Goal: Transaction & Acquisition: Purchase product/service

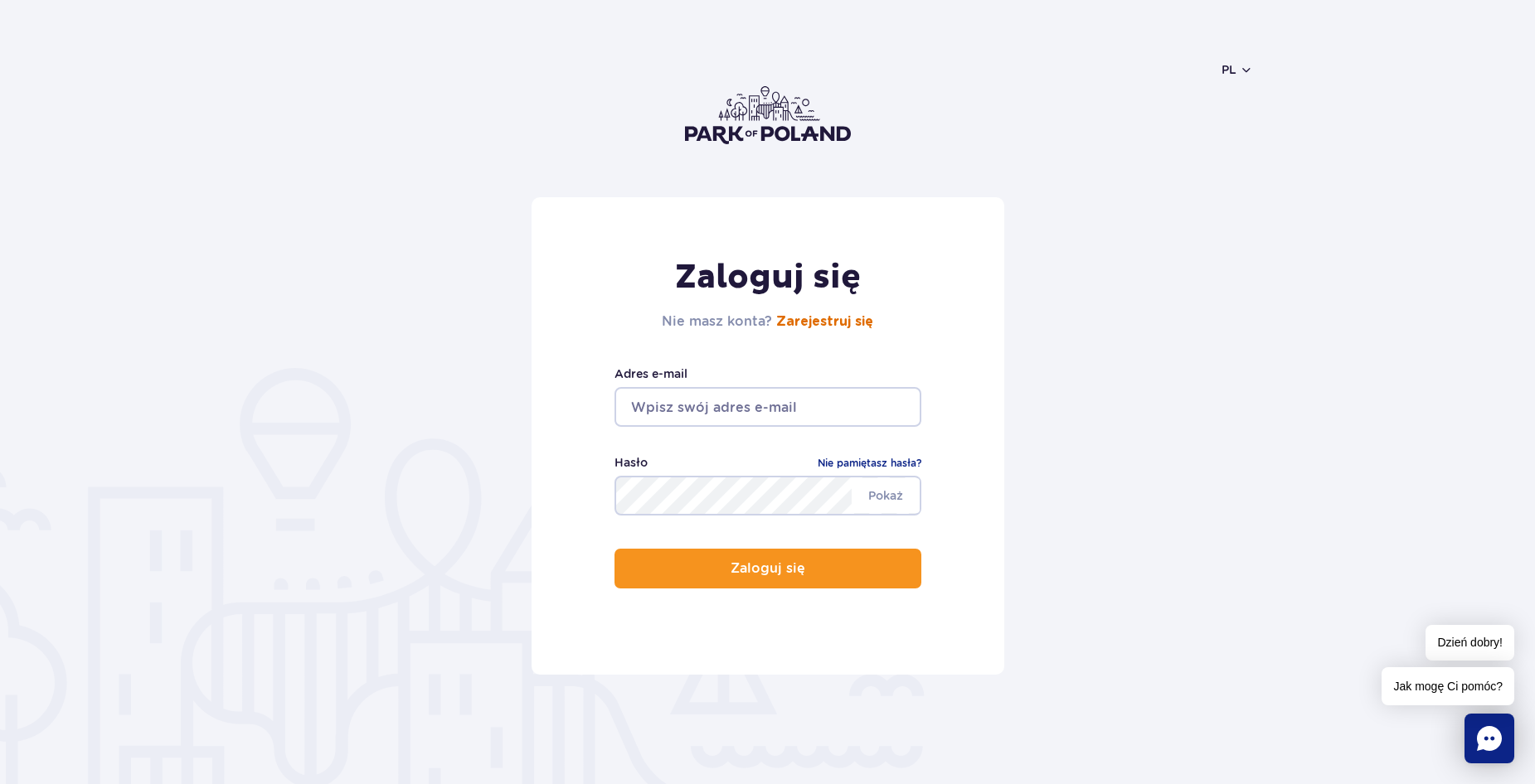
click at [833, 324] on link "Zarejestruj się" at bounding box center [824, 321] width 97 height 13
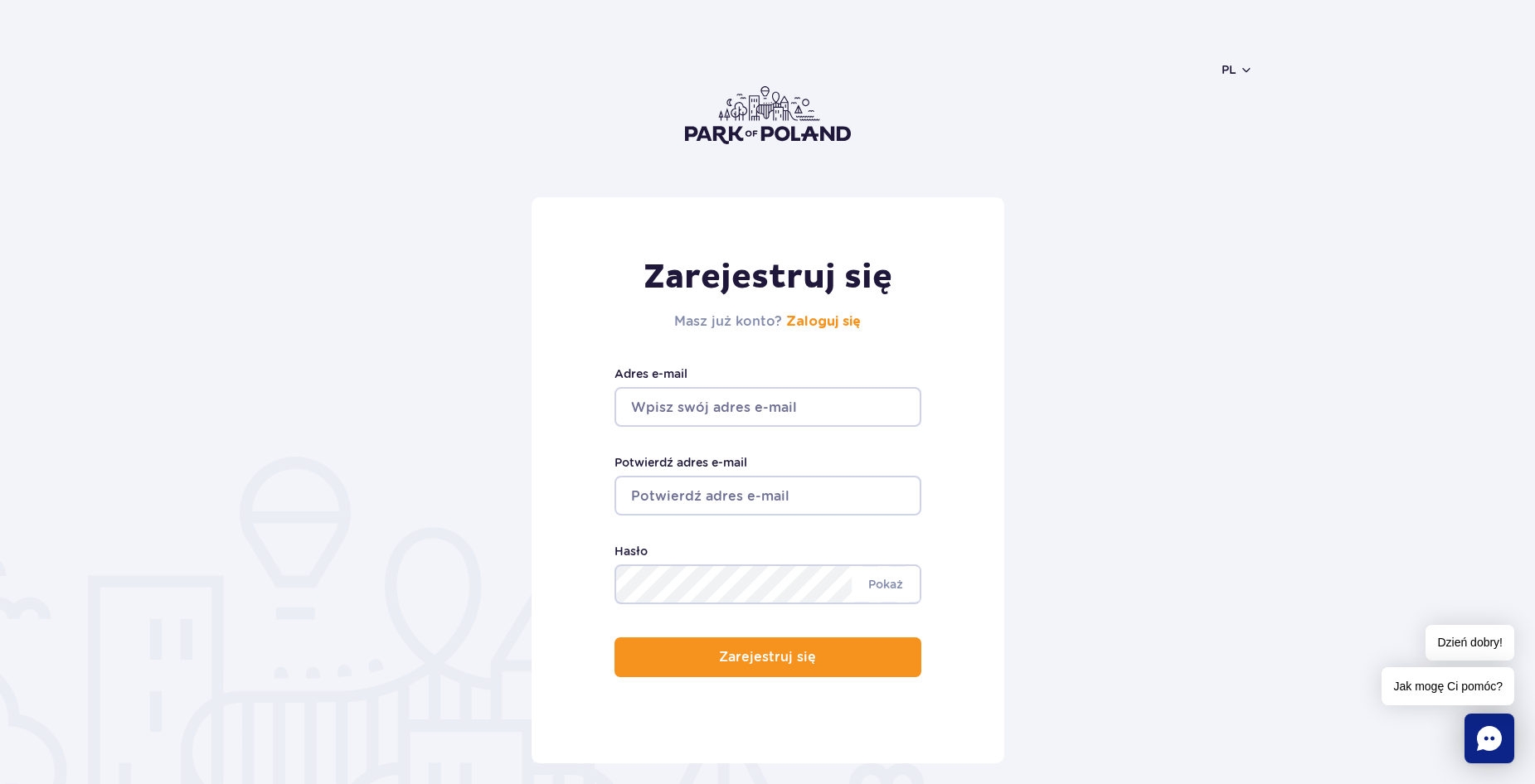
click at [755, 405] on input "Adres e-mail" at bounding box center [768, 407] width 306 height 39
type input "emipiotro2010@gmail.com"
click at [755, 491] on input "Potwierdź adres e-mail" at bounding box center [768, 496] width 306 height 39
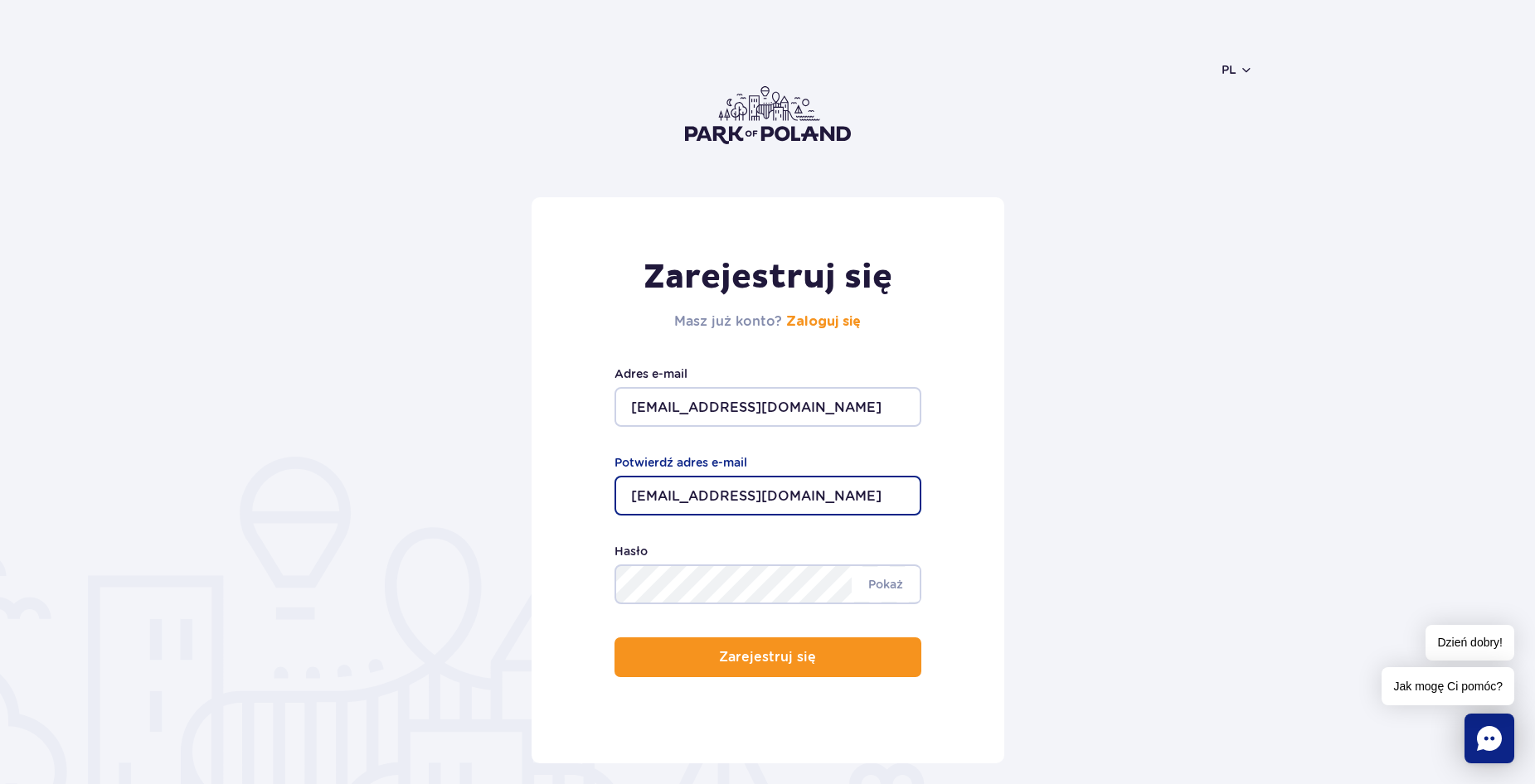
type input "emipiotro2010@gmail.com"
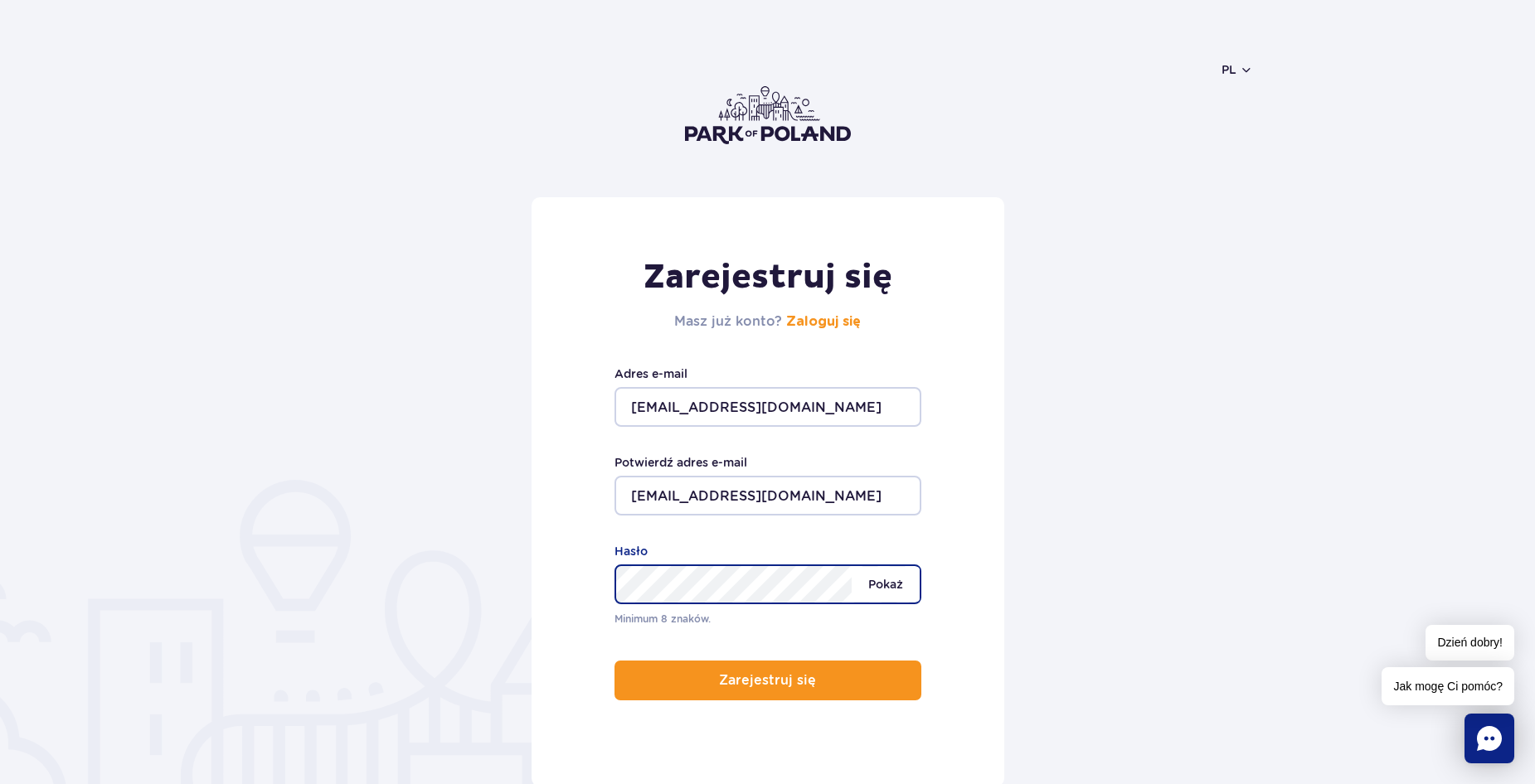
click at [878, 596] on span "Pokaż" at bounding box center [885, 585] width 68 height 35
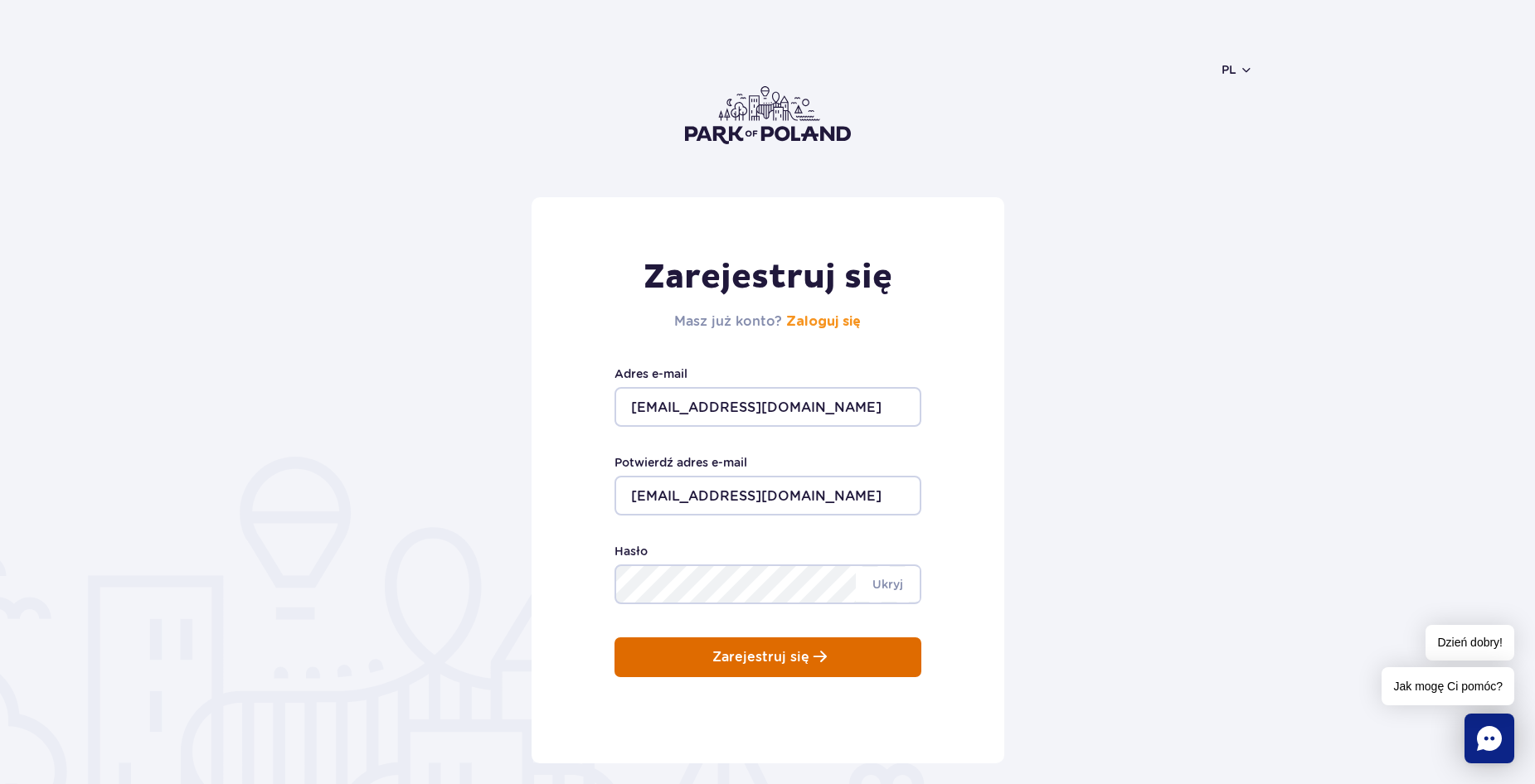
click at [827, 656] on button "Zarejestruj się" at bounding box center [768, 657] width 306 height 39
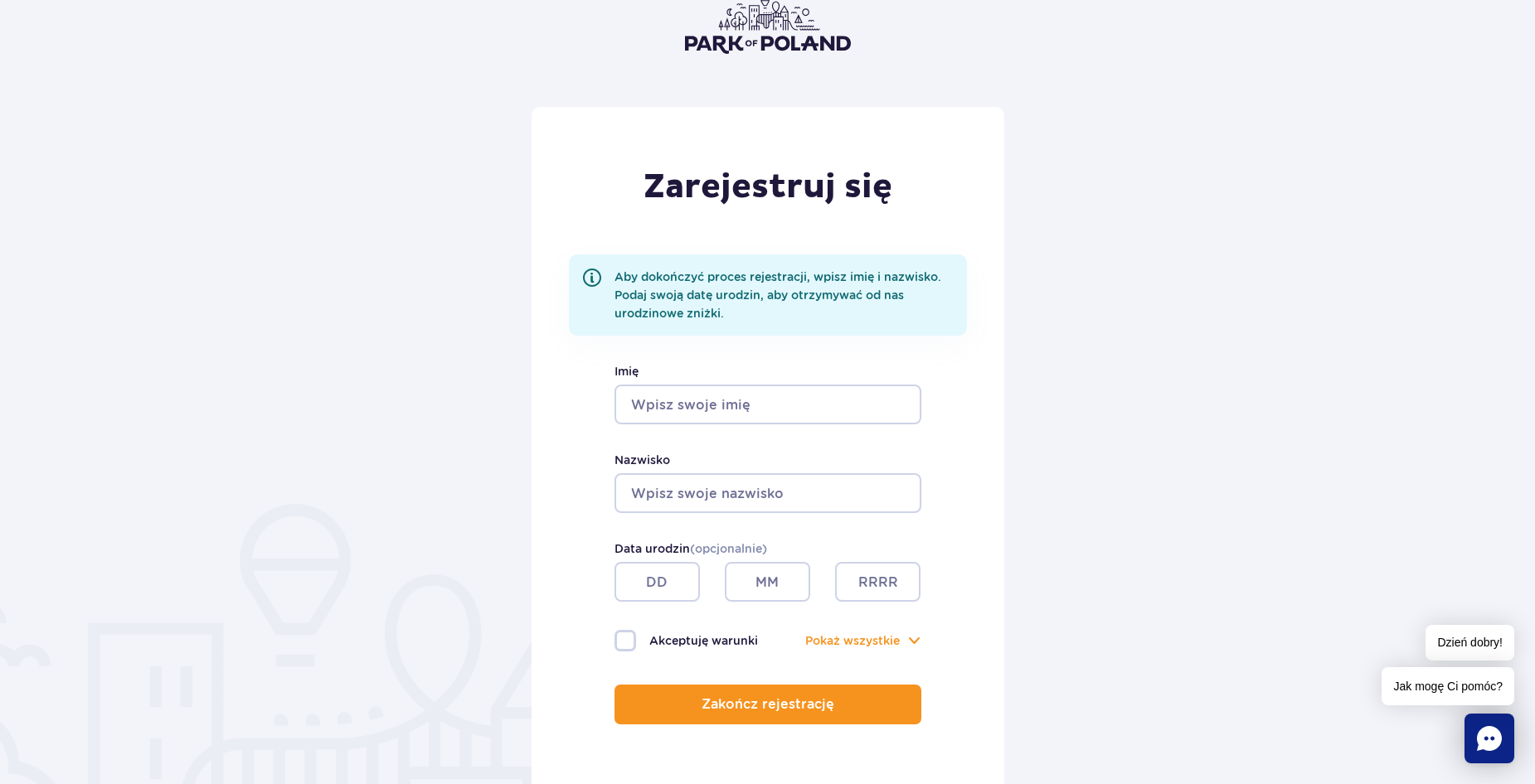
scroll to position [92, 0]
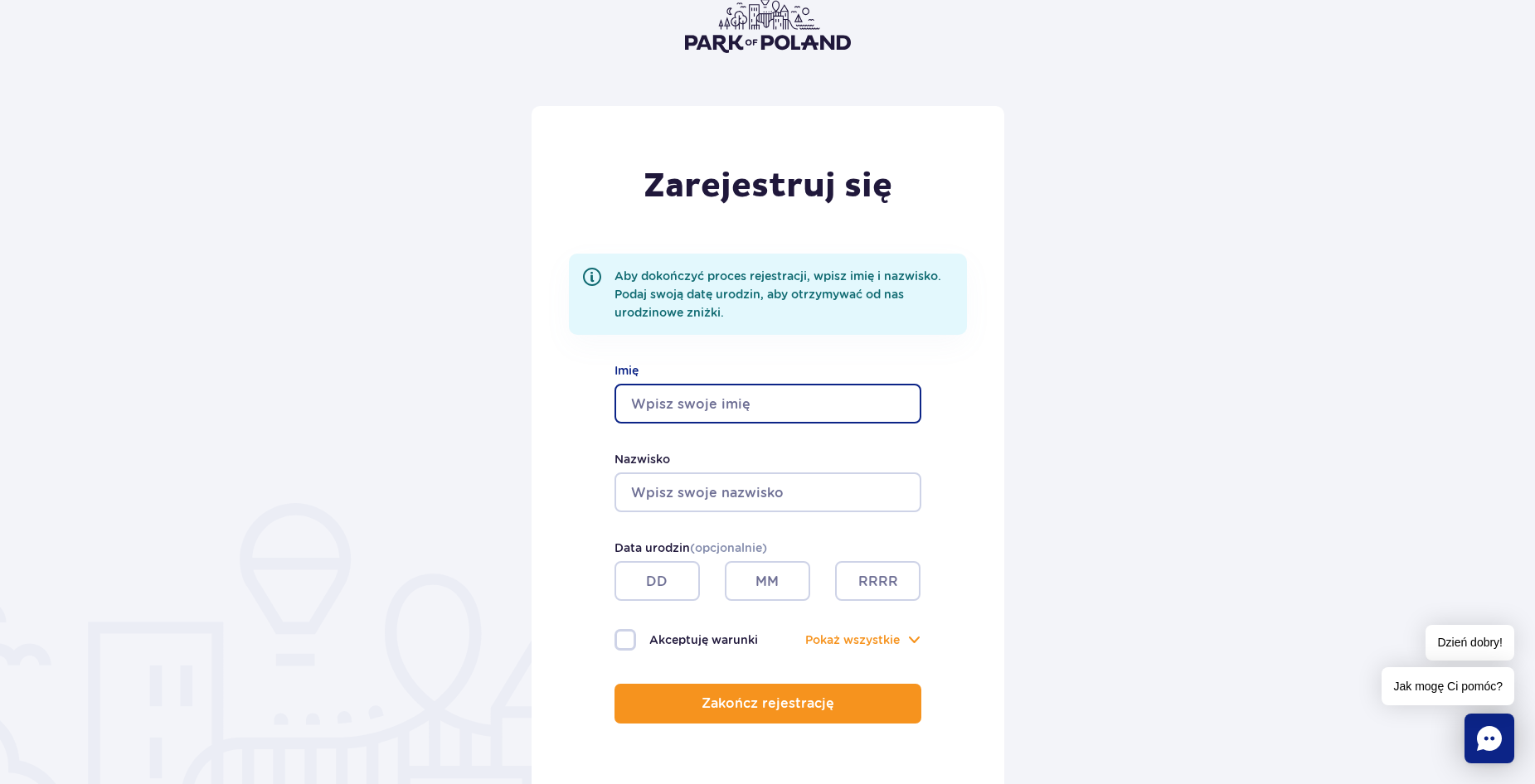
click at [820, 411] on input "Imię" at bounding box center [768, 404] width 306 height 39
type input "Emilia"
click at [779, 499] on input "Nazwisko" at bounding box center [768, 492] width 306 height 39
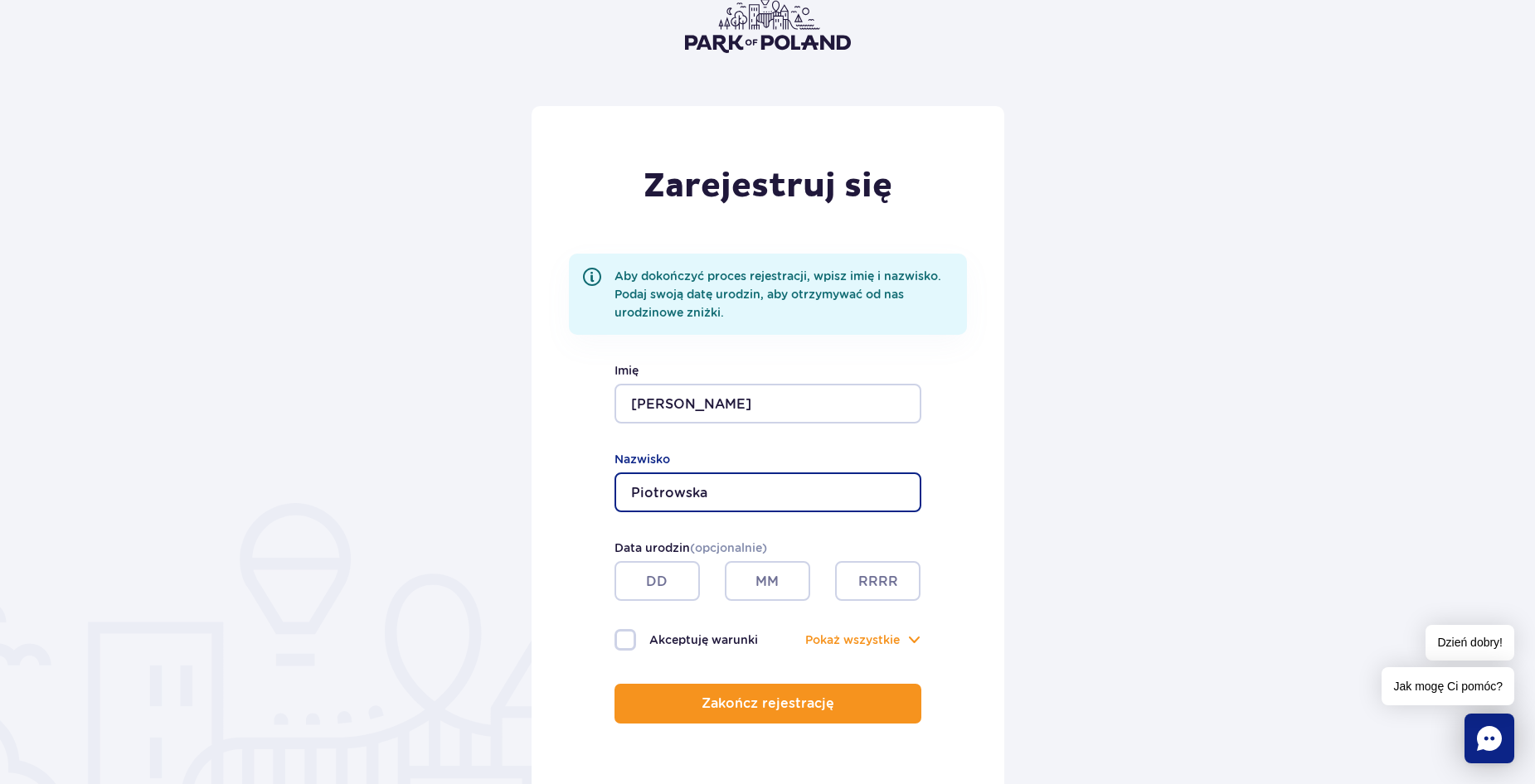
type input "Piotrowska"
click at [625, 640] on label "Akceptuję warunki" at bounding box center [691, 639] width 153 height 21
click at [625, 633] on input "Akceptuję warunki" at bounding box center [623, 631] width 18 height 3
checkbox input "true"
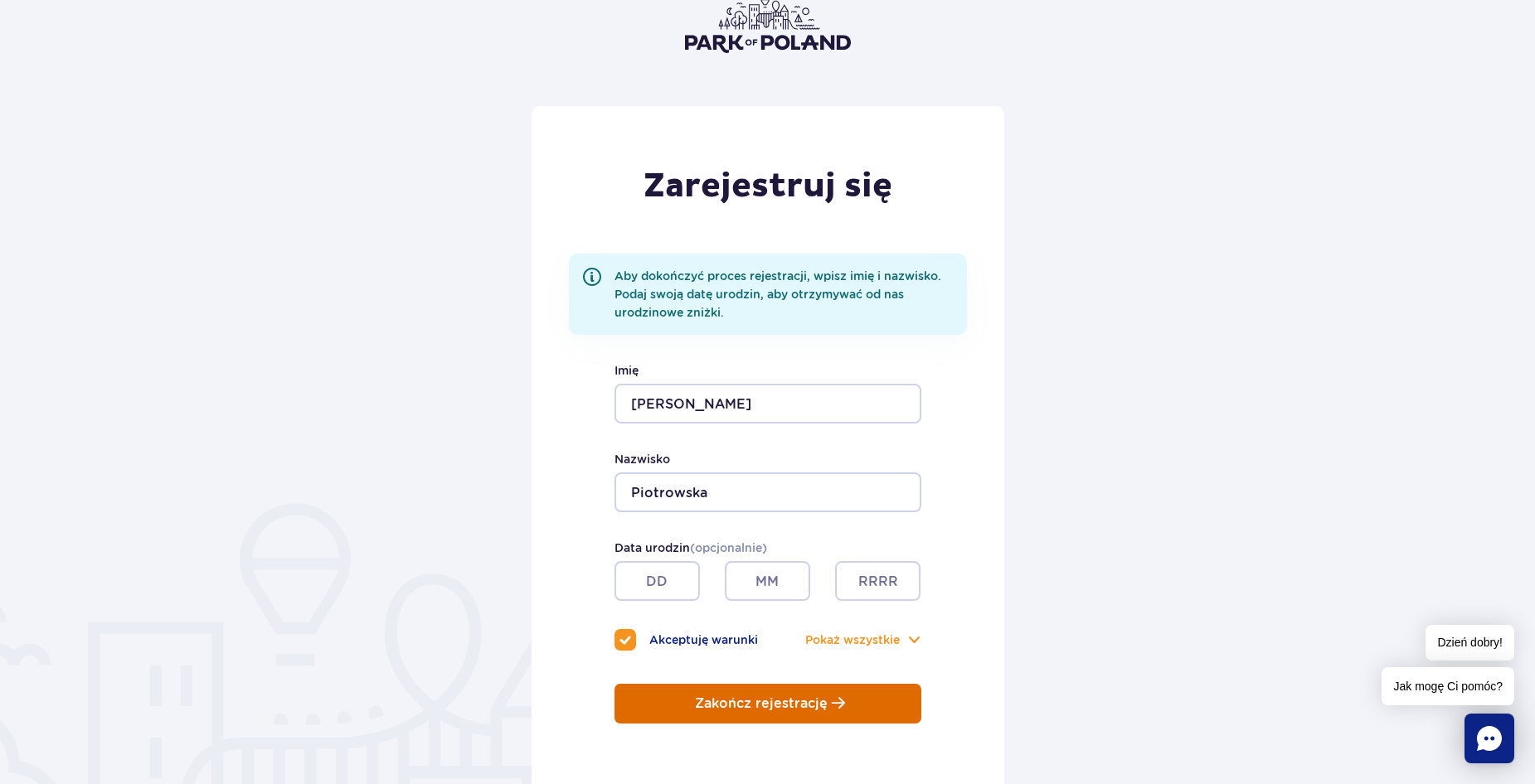
click at [726, 706] on p "Zakończ rejestrację" at bounding box center [761, 704] width 133 height 15
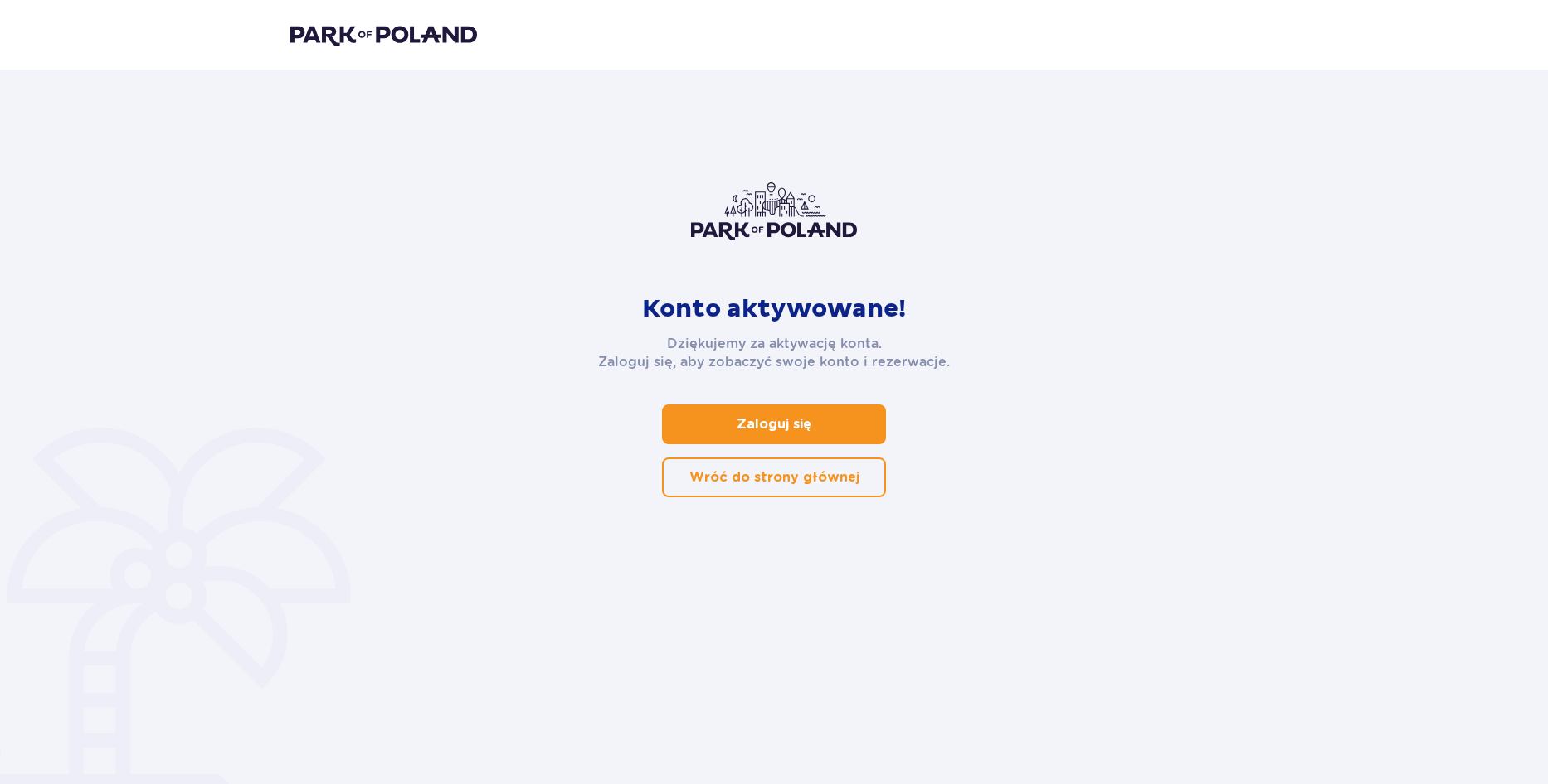
click at [786, 427] on p "Zaloguj się" at bounding box center [773, 424] width 74 height 18
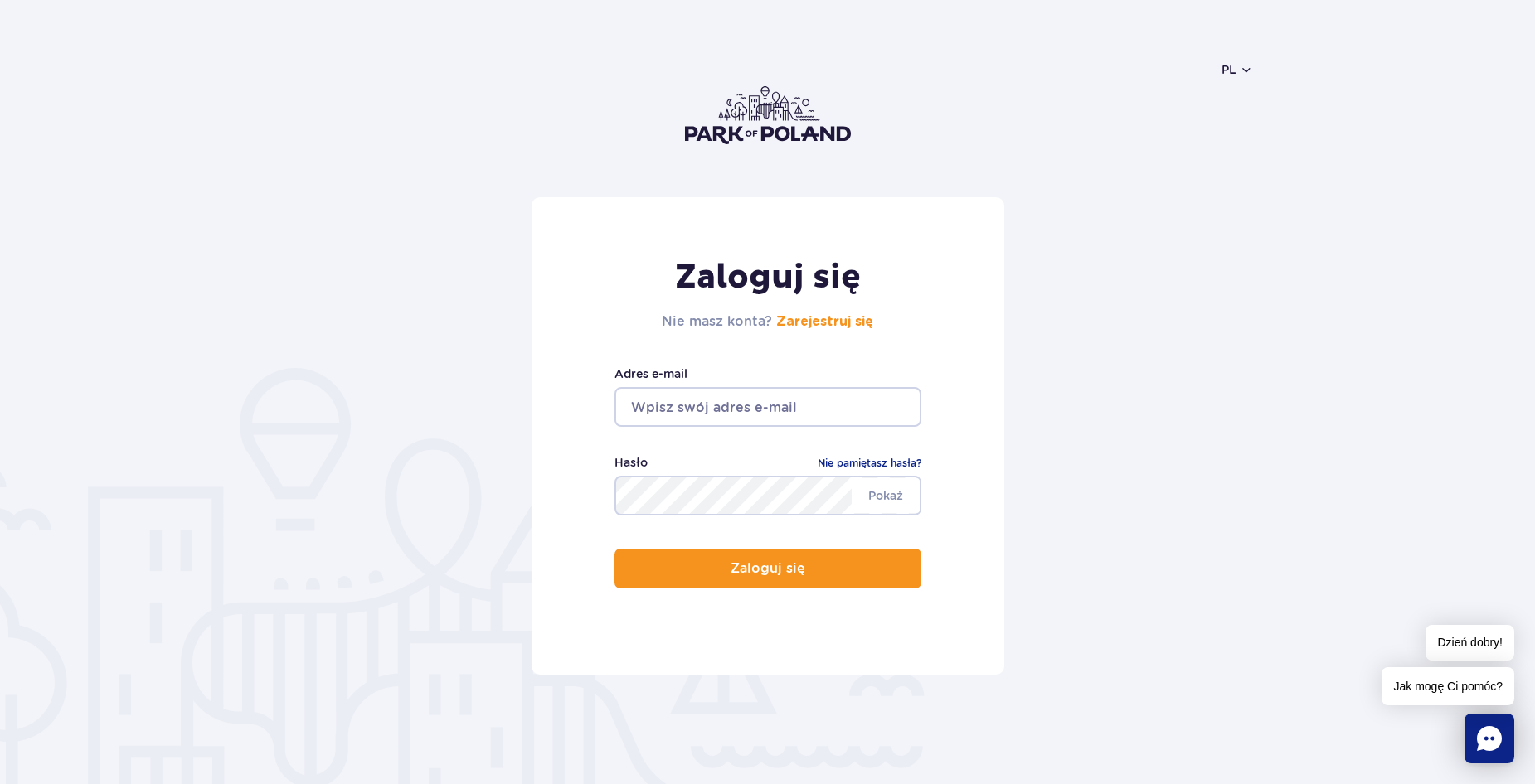
click at [757, 420] on input "email" at bounding box center [768, 407] width 306 height 39
type input "emipiotro2010@gmail.com"
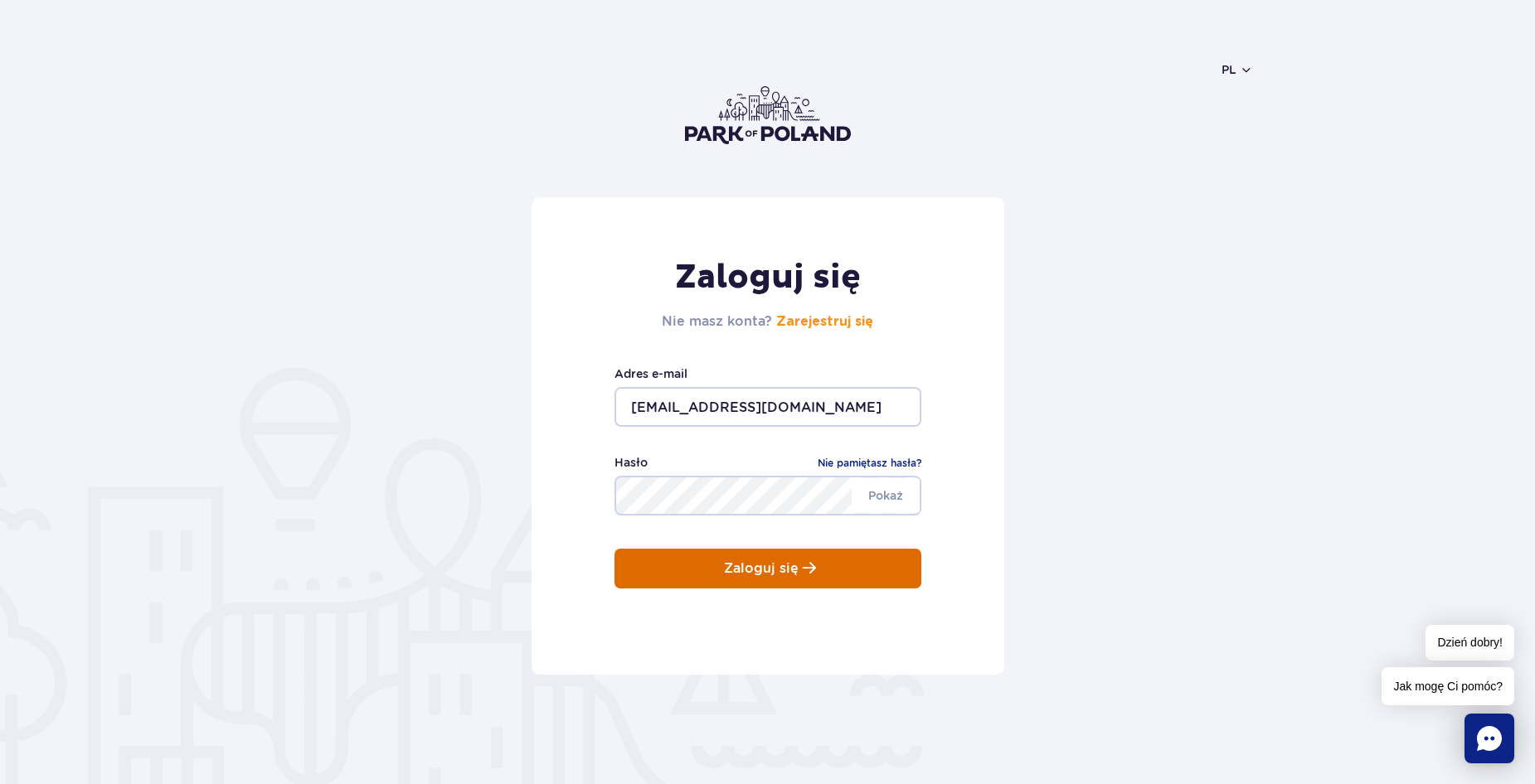
click at [788, 561] on p "Zaloguj się" at bounding box center [761, 568] width 74 height 15
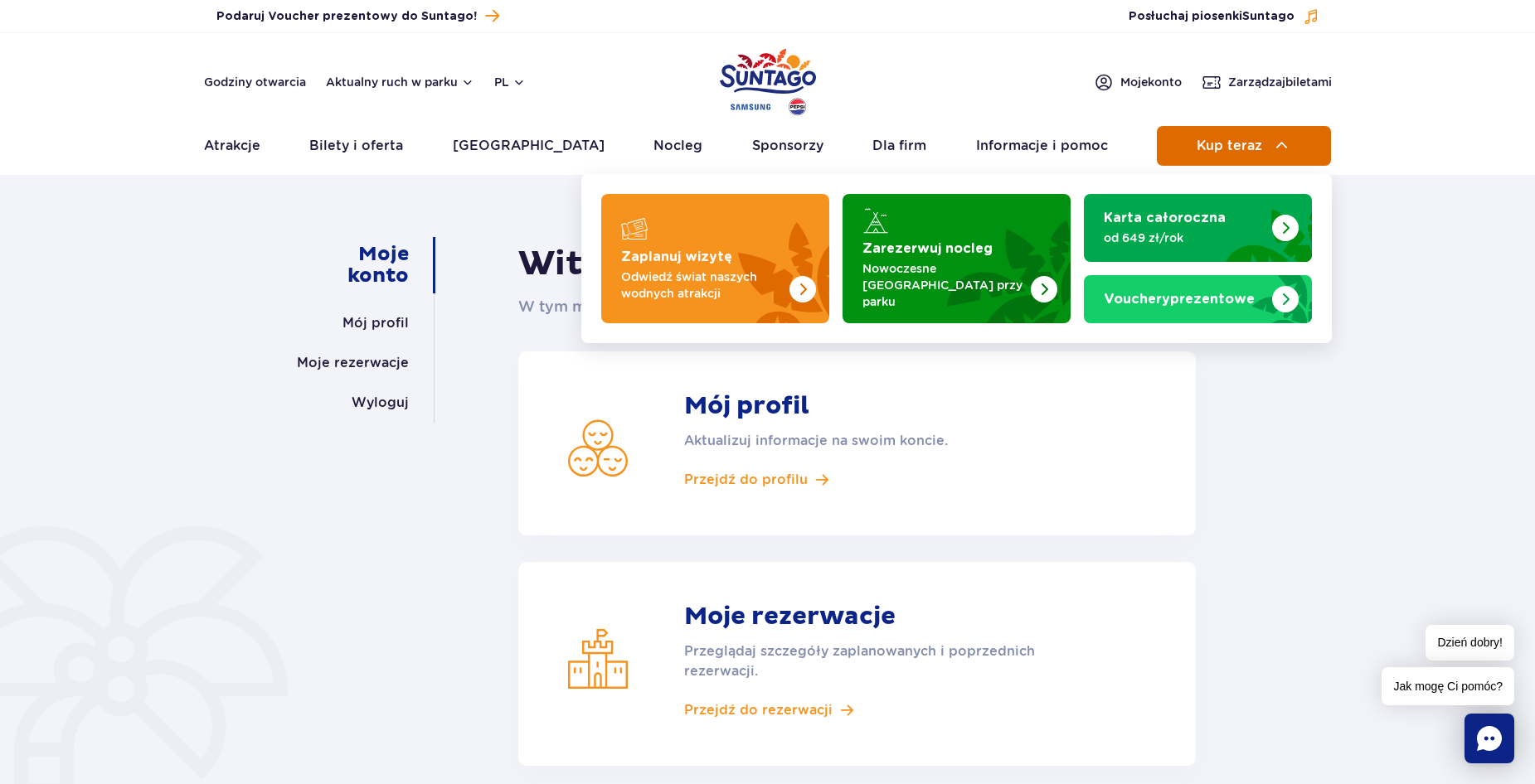
click at [1186, 148] on button "Kup teraz" at bounding box center [1243, 146] width 174 height 39
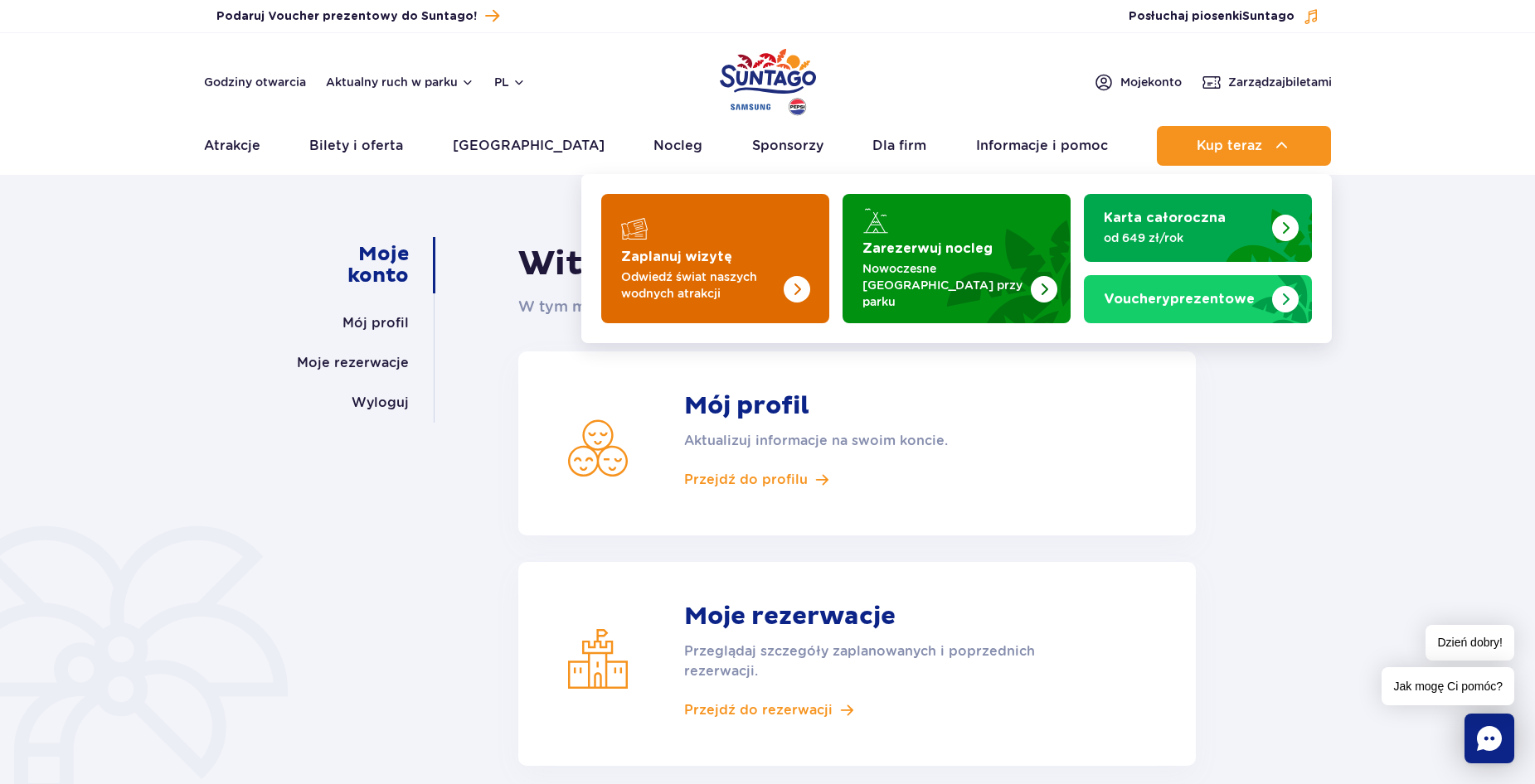
click at [790, 281] on img "Zaplanuj wizytę" at bounding box center [796, 289] width 27 height 27
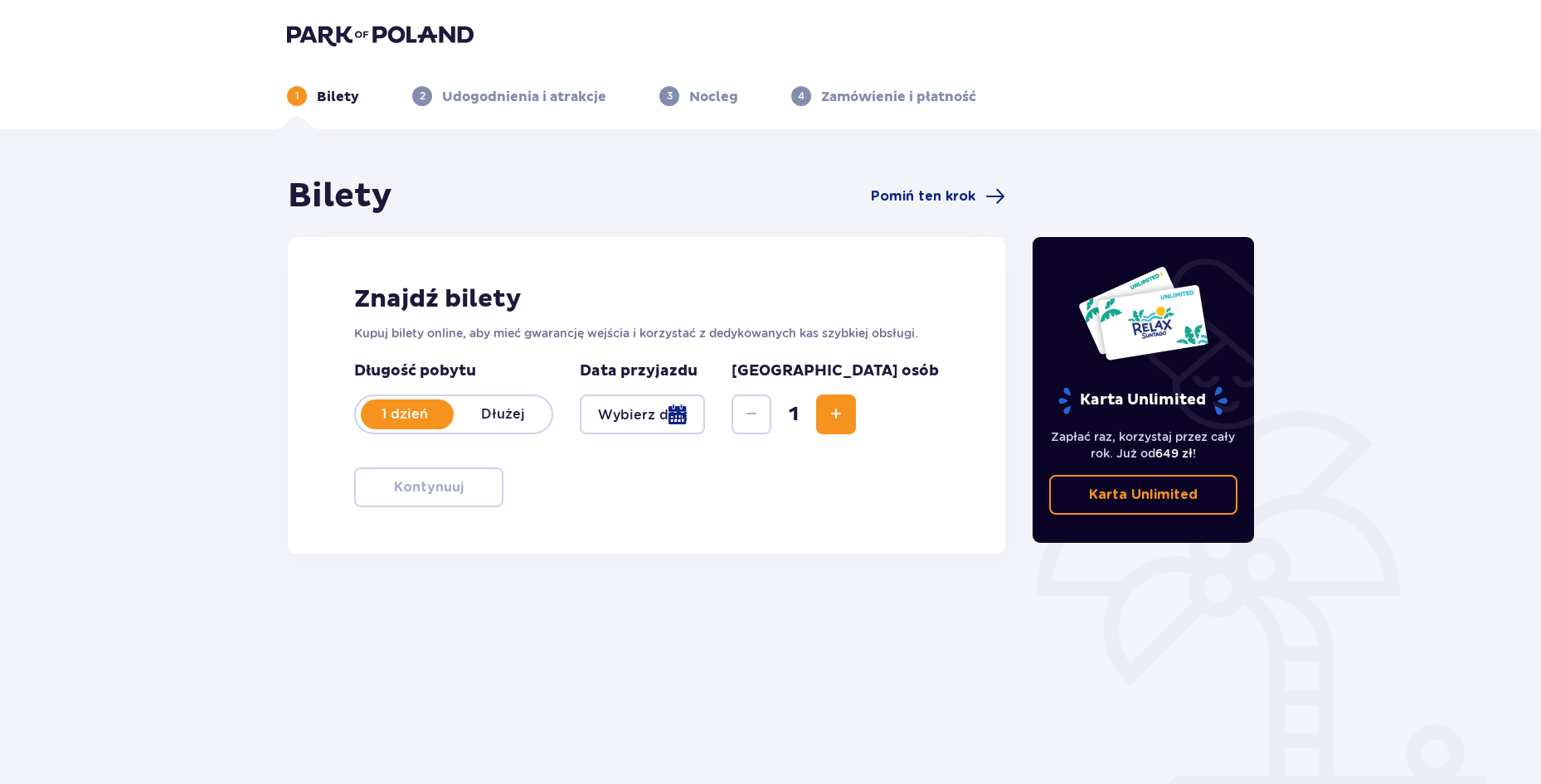
click at [705, 407] on div at bounding box center [642, 414] width 125 height 39
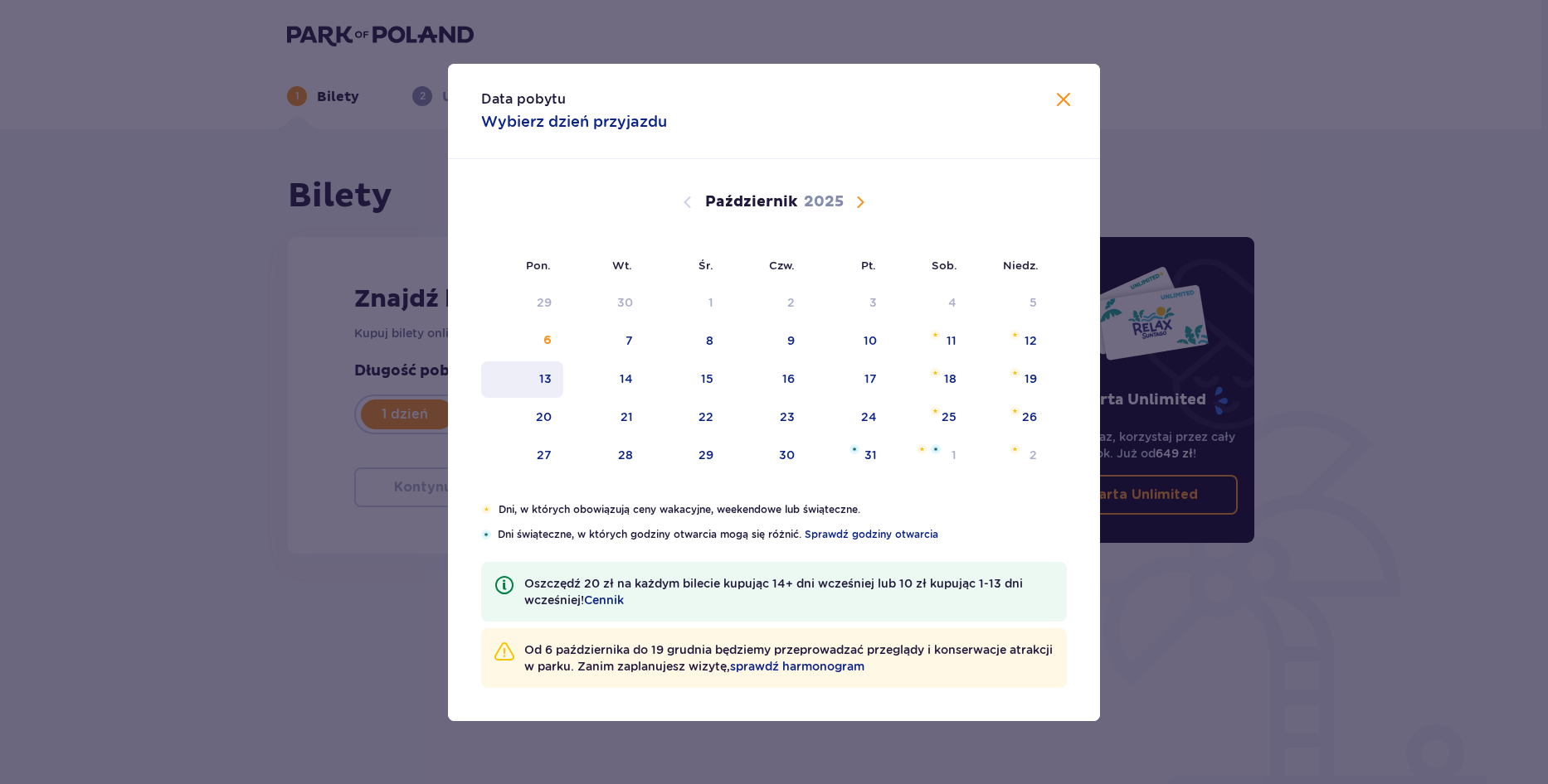
click at [542, 376] on div "13" at bounding box center [545, 378] width 13 height 16
type input "[DATE]"
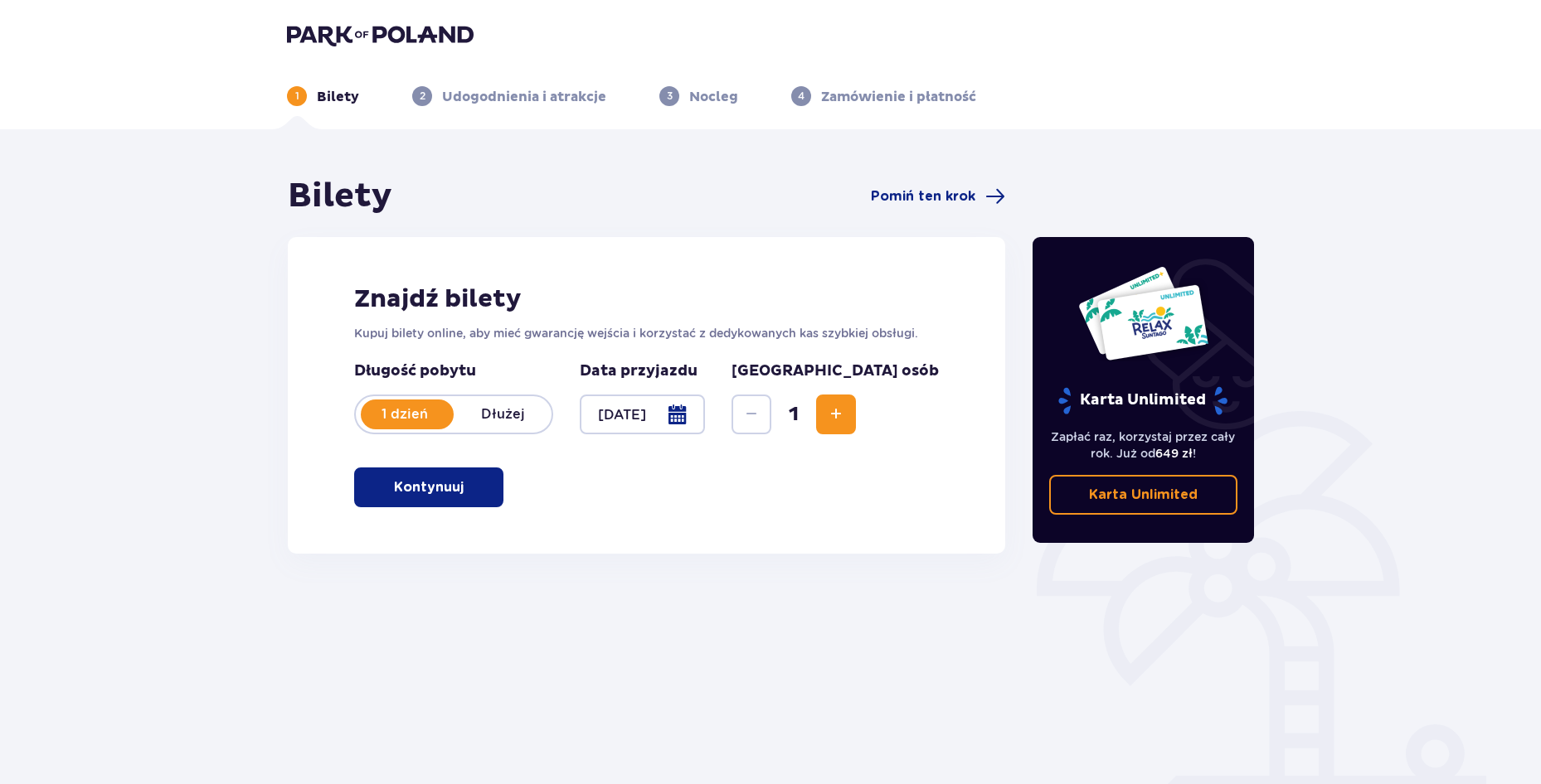
click at [856, 419] on button "Zwiększ" at bounding box center [836, 414] width 39 height 39
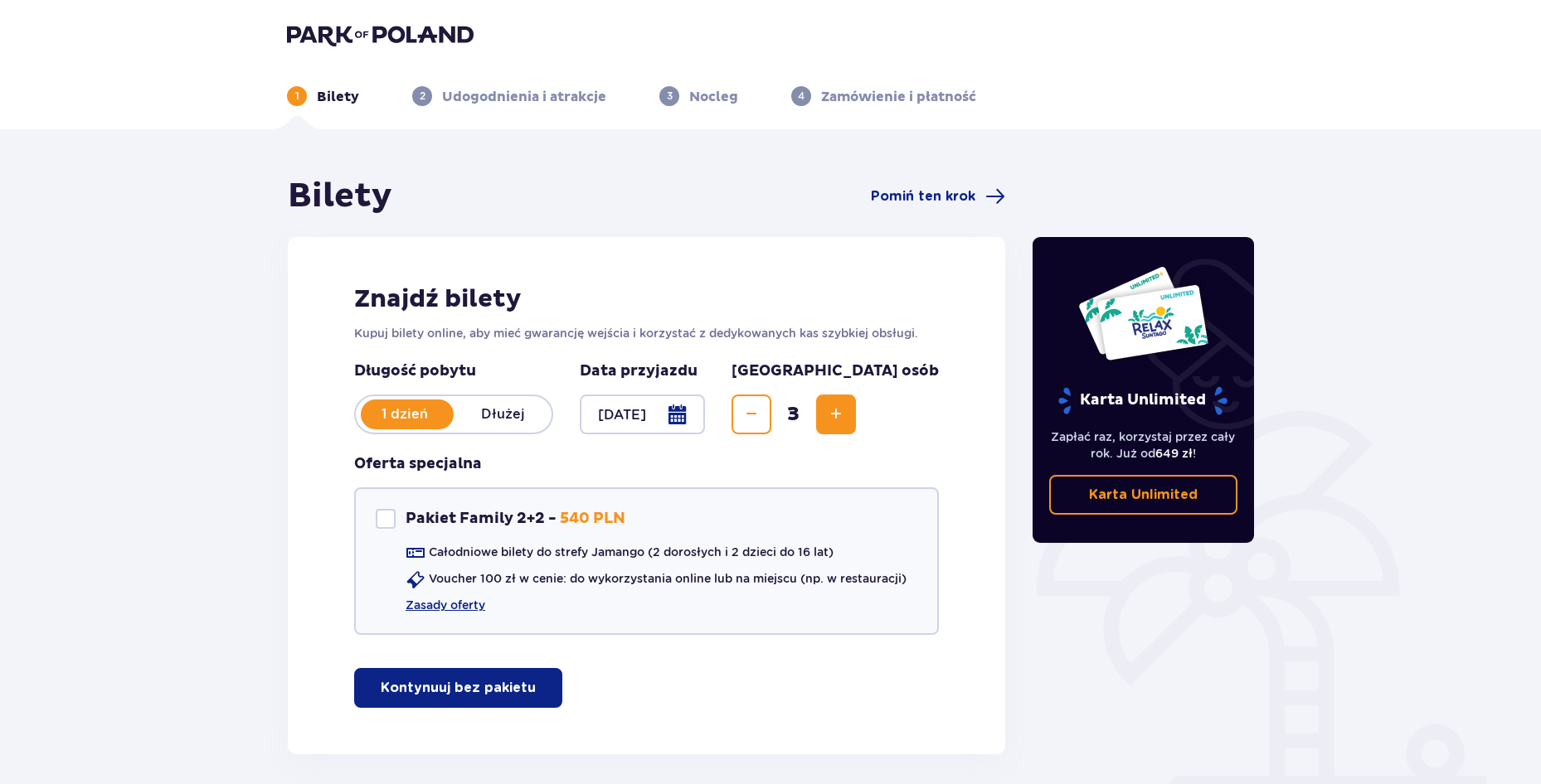
click at [761, 413] on span "Zmniejsz" at bounding box center [751, 414] width 20 height 20
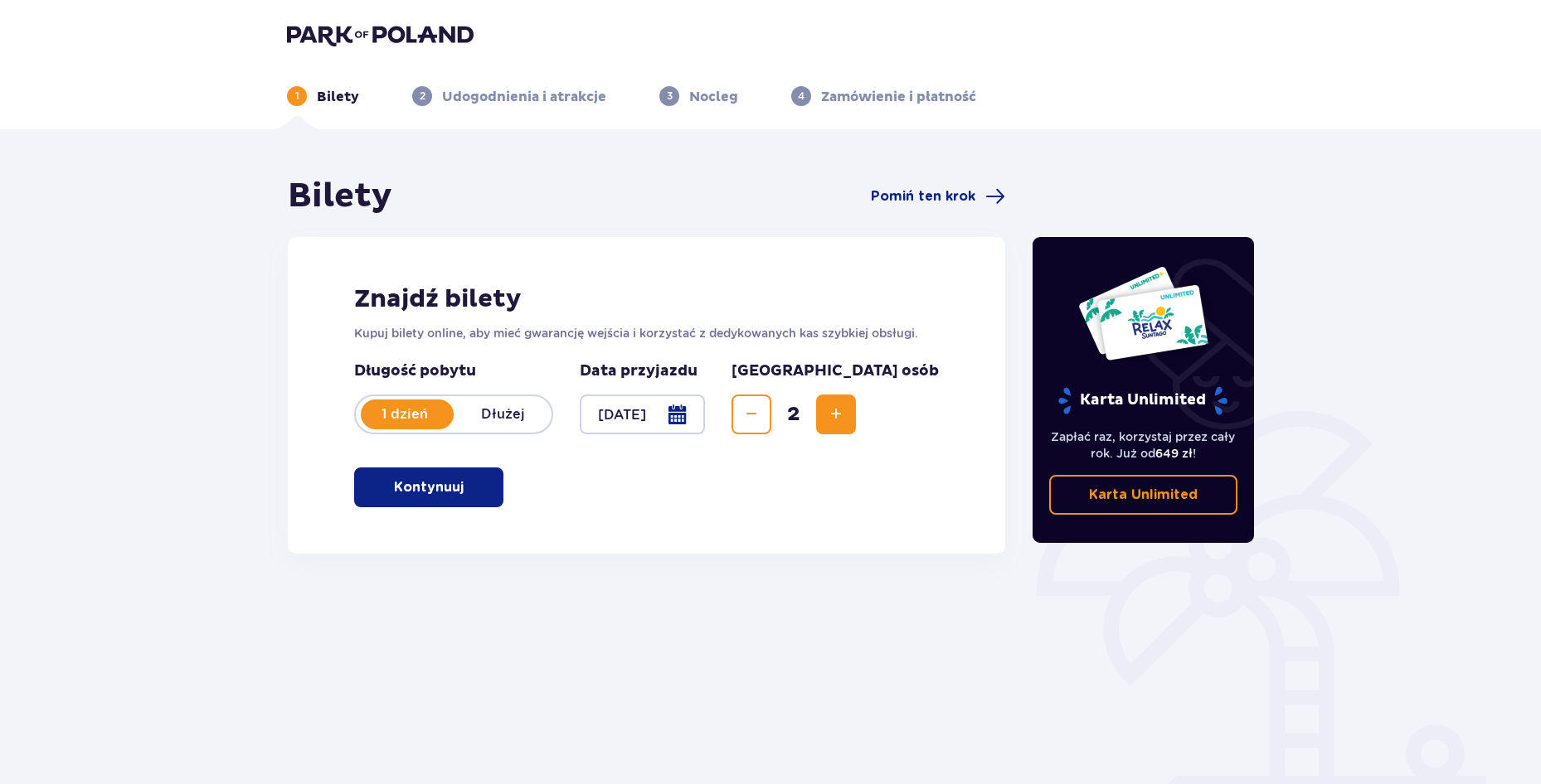
click at [443, 496] on p "Kontynuuj" at bounding box center [428, 487] width 69 height 18
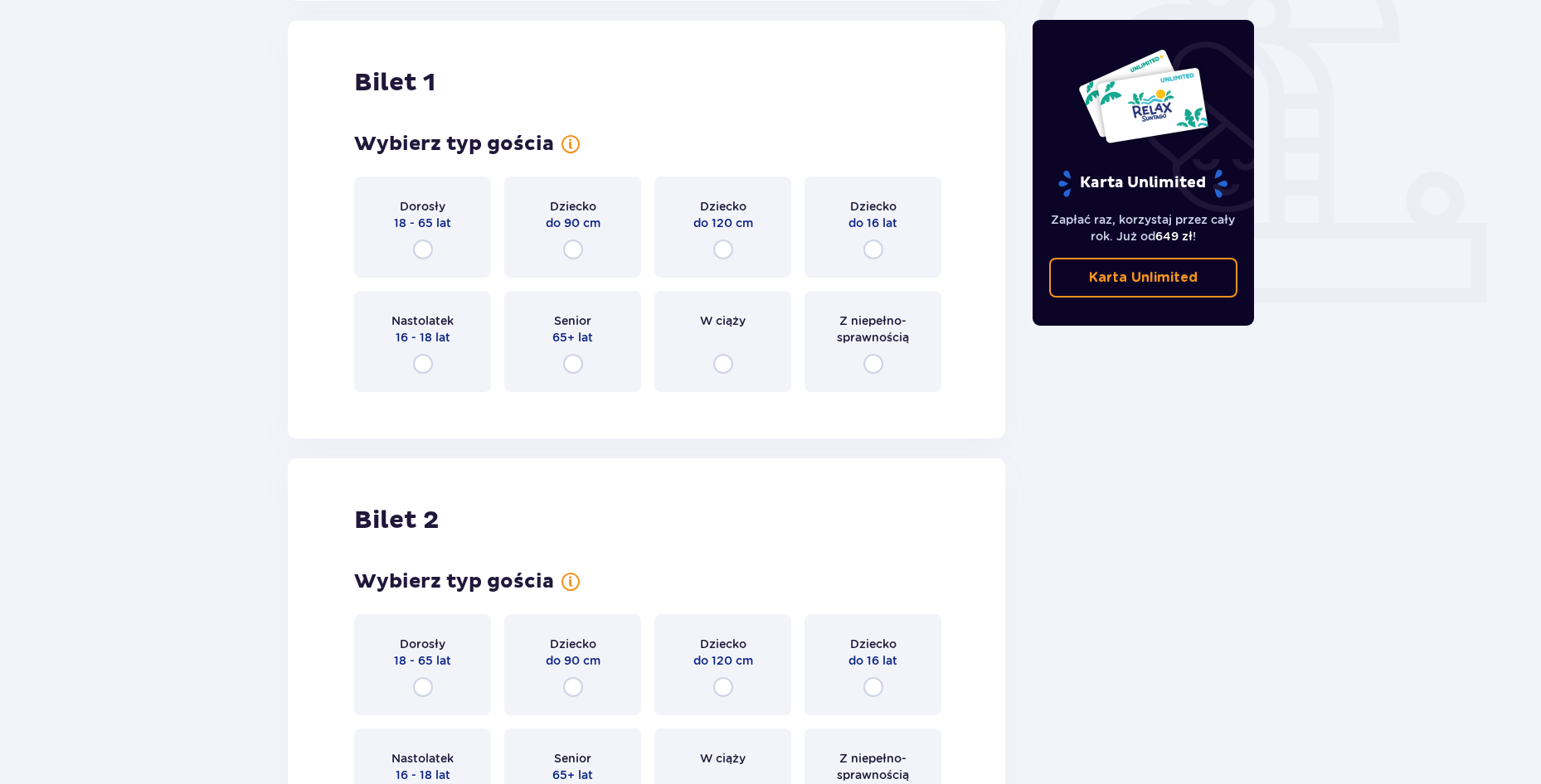
scroll to position [554, 0]
click at [873, 252] on input "radio" at bounding box center [872, 248] width 20 height 20
radio input "true"
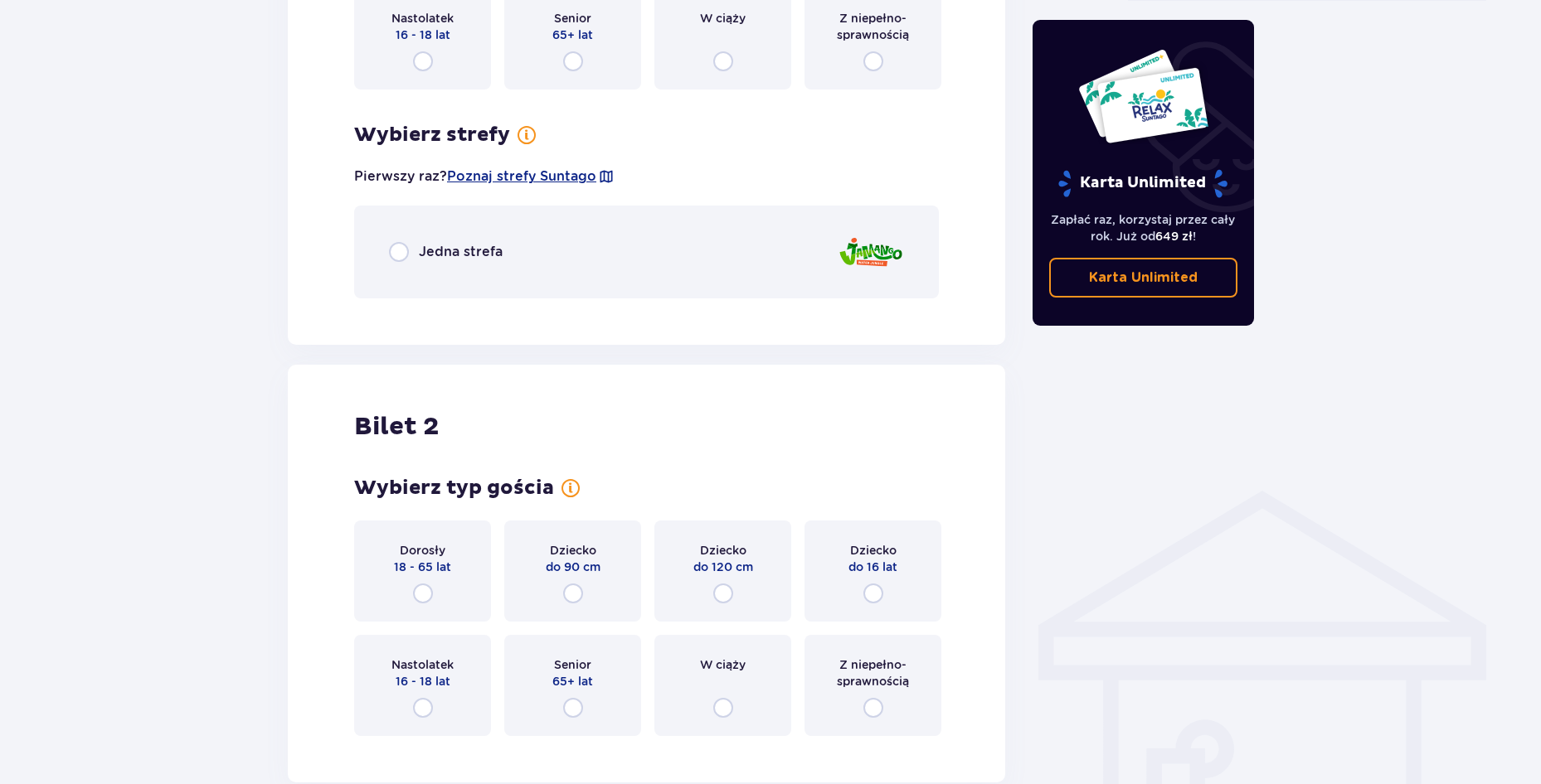
scroll to position [855, 0]
click at [398, 250] on input "radio" at bounding box center [398, 252] width 20 height 20
radio input "true"
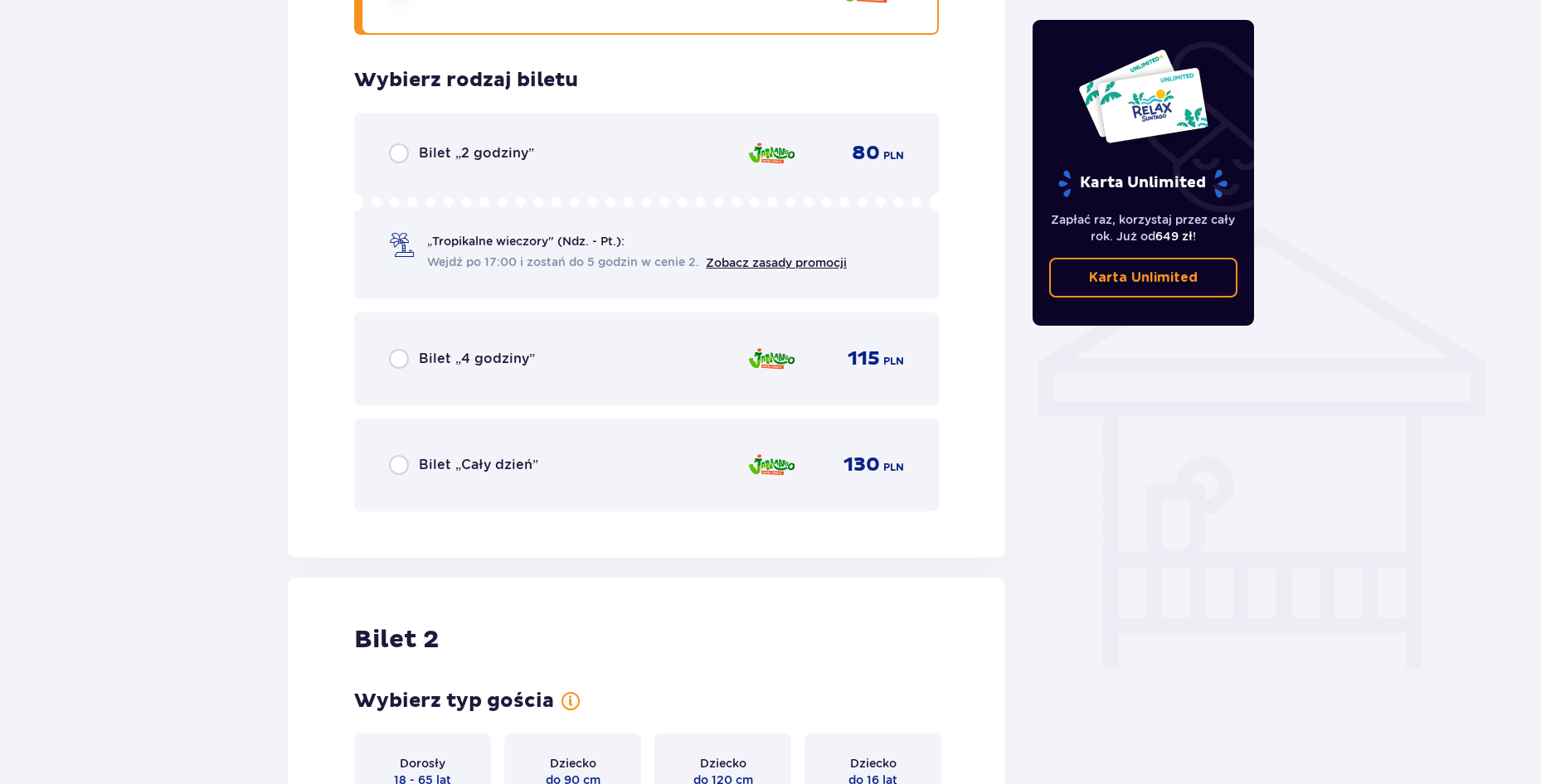
scroll to position [1119, 0]
click at [401, 466] on input "radio" at bounding box center [398, 466] width 20 height 20
radio input "true"
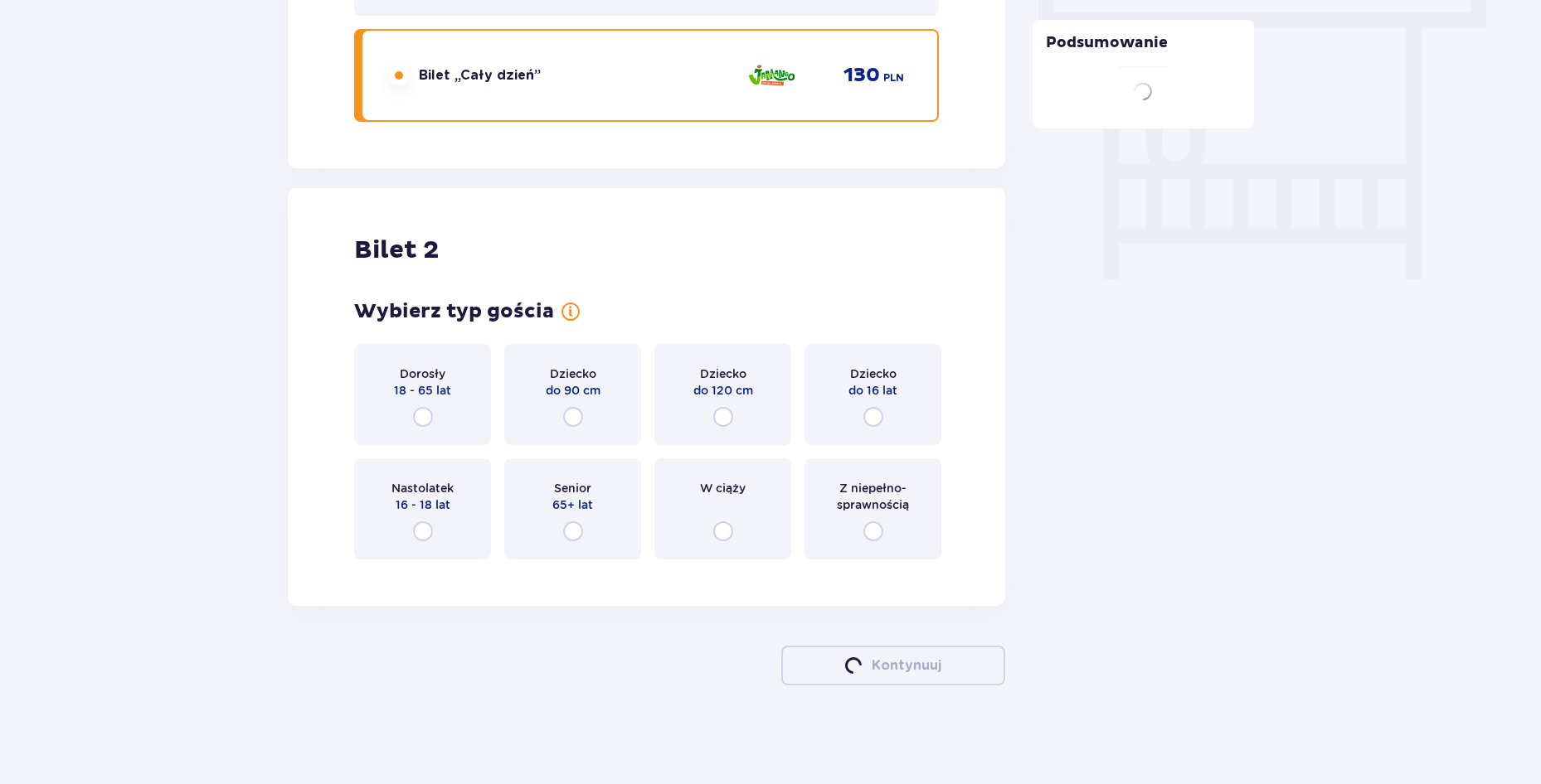
scroll to position [1510, 0]
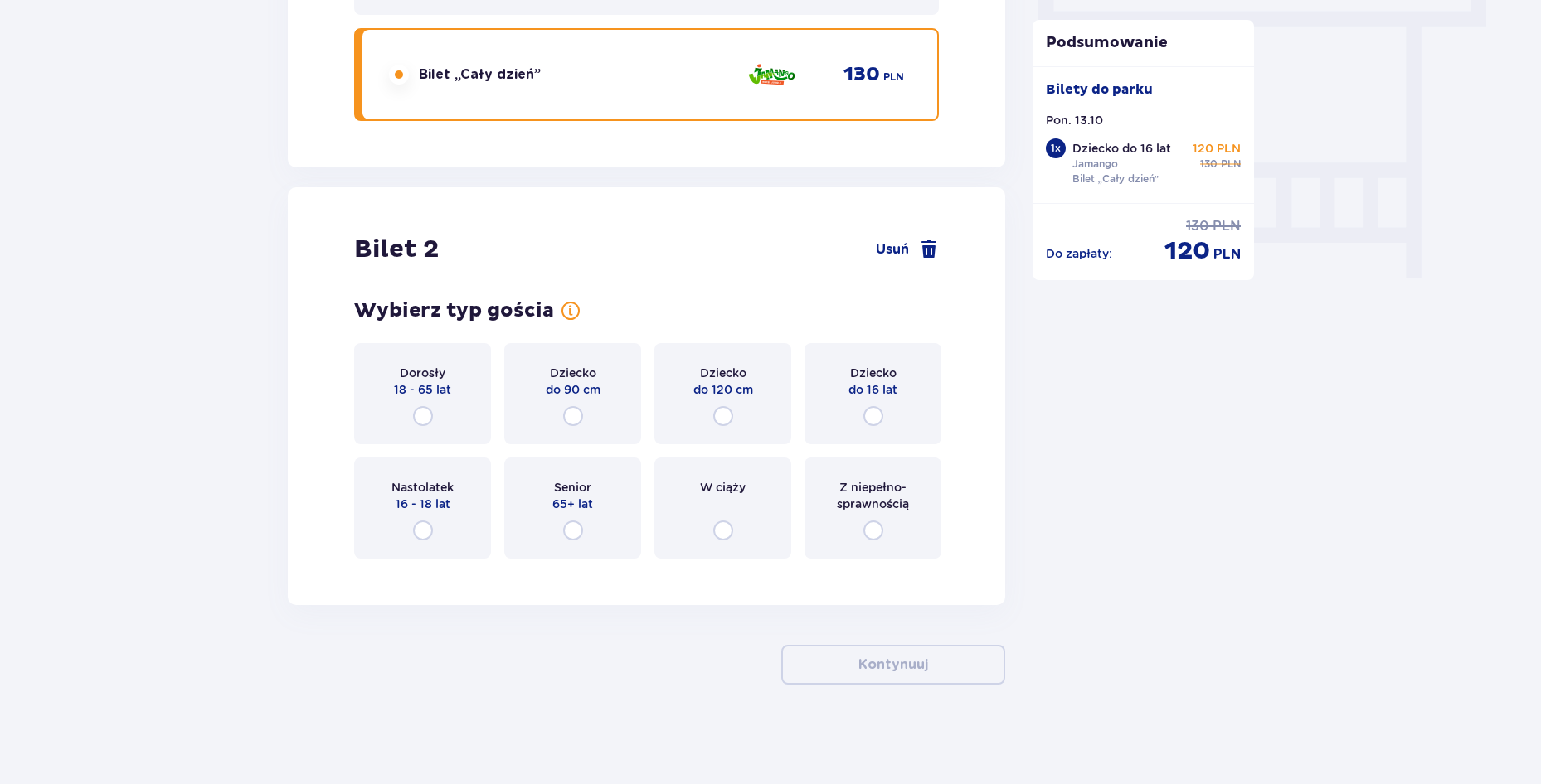
click at [872, 412] on input "radio" at bounding box center [872, 416] width 20 height 20
radio input "true"
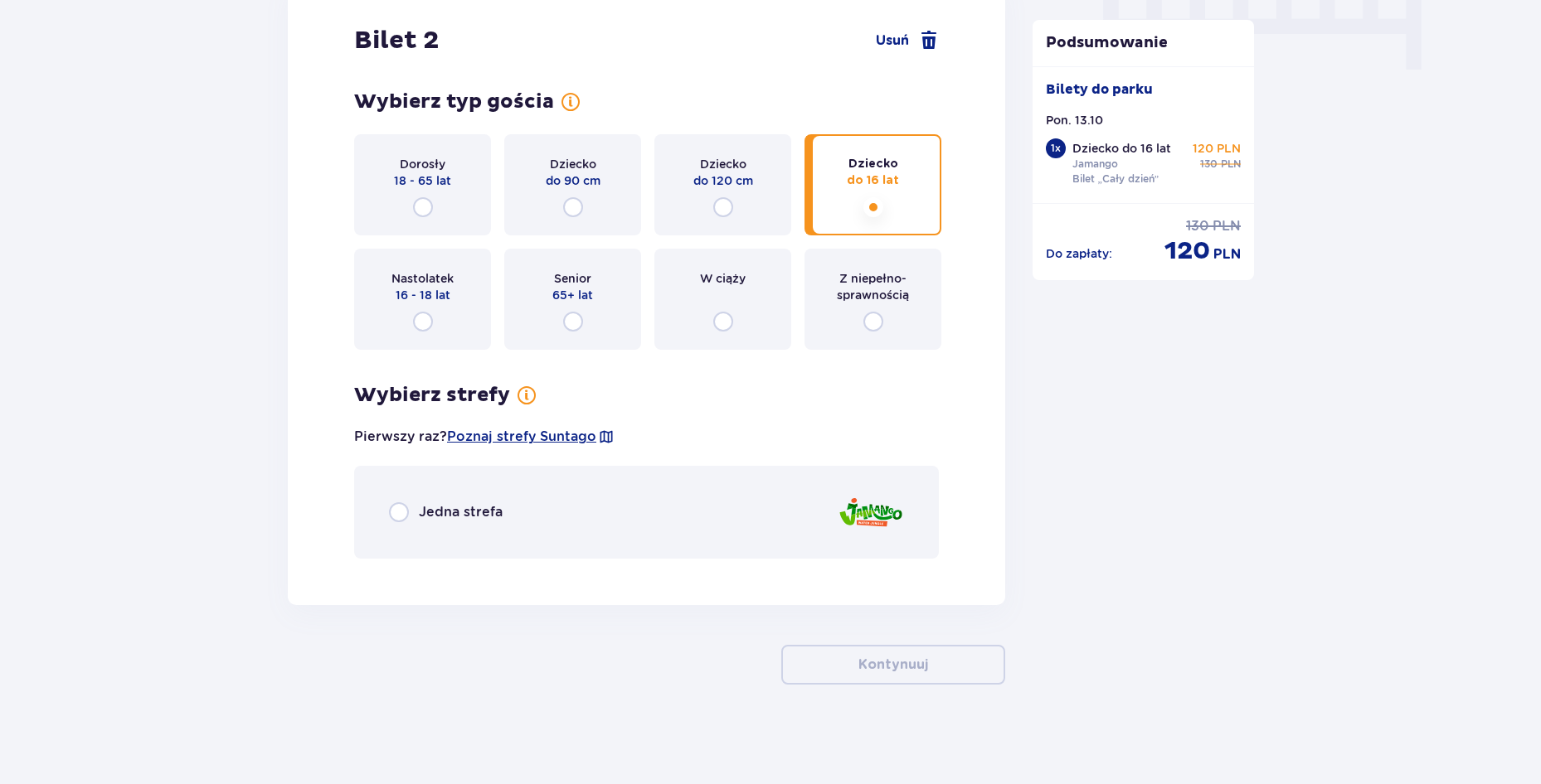
click at [402, 510] on input "radio" at bounding box center [398, 512] width 20 height 20
radio input "true"
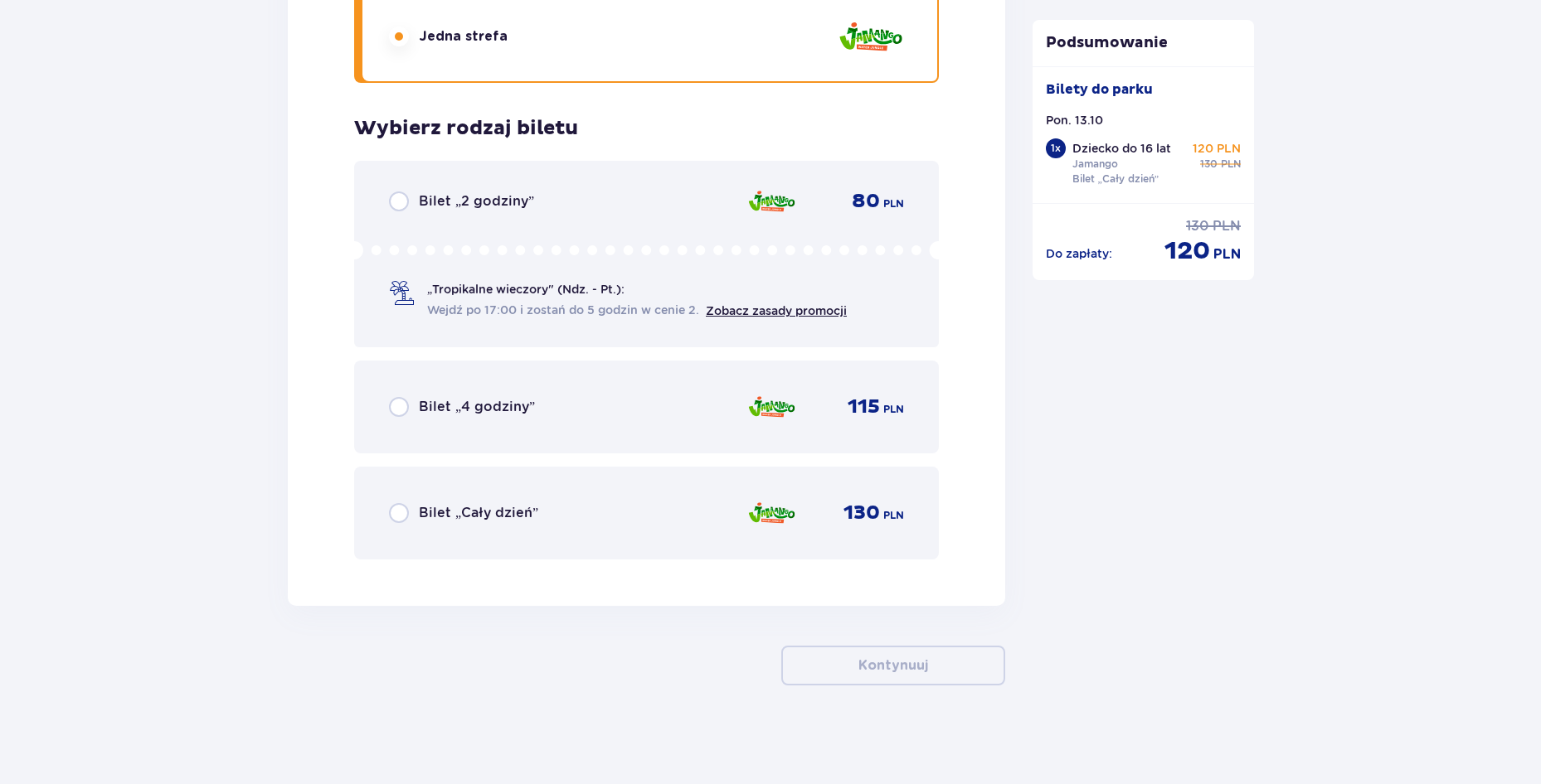
scroll to position [2195, 0]
click at [409, 499] on div "Bilet „Cały dzień” 130 PLN" at bounding box center [646, 512] width 515 height 35
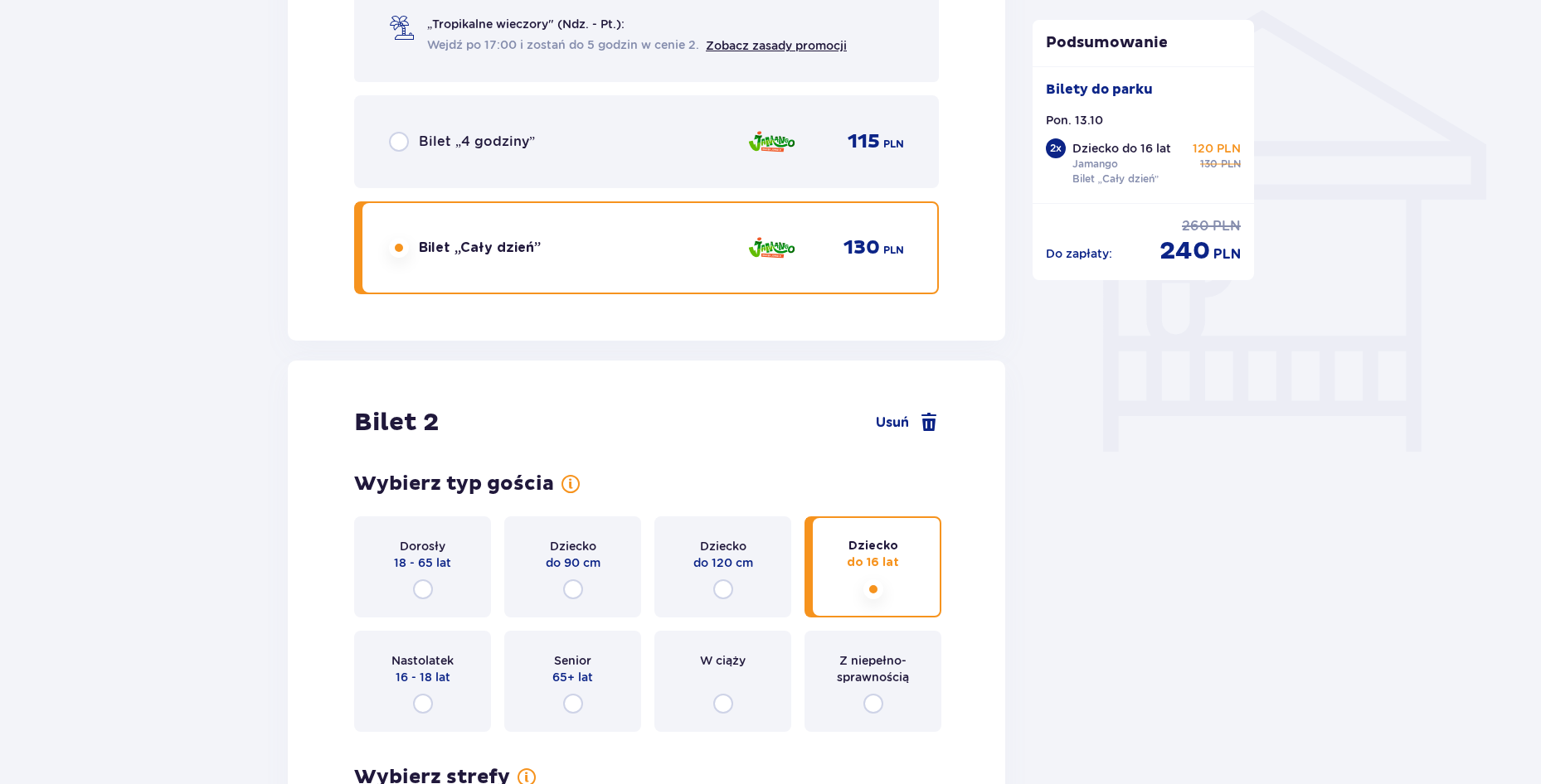
scroll to position [1339, 0]
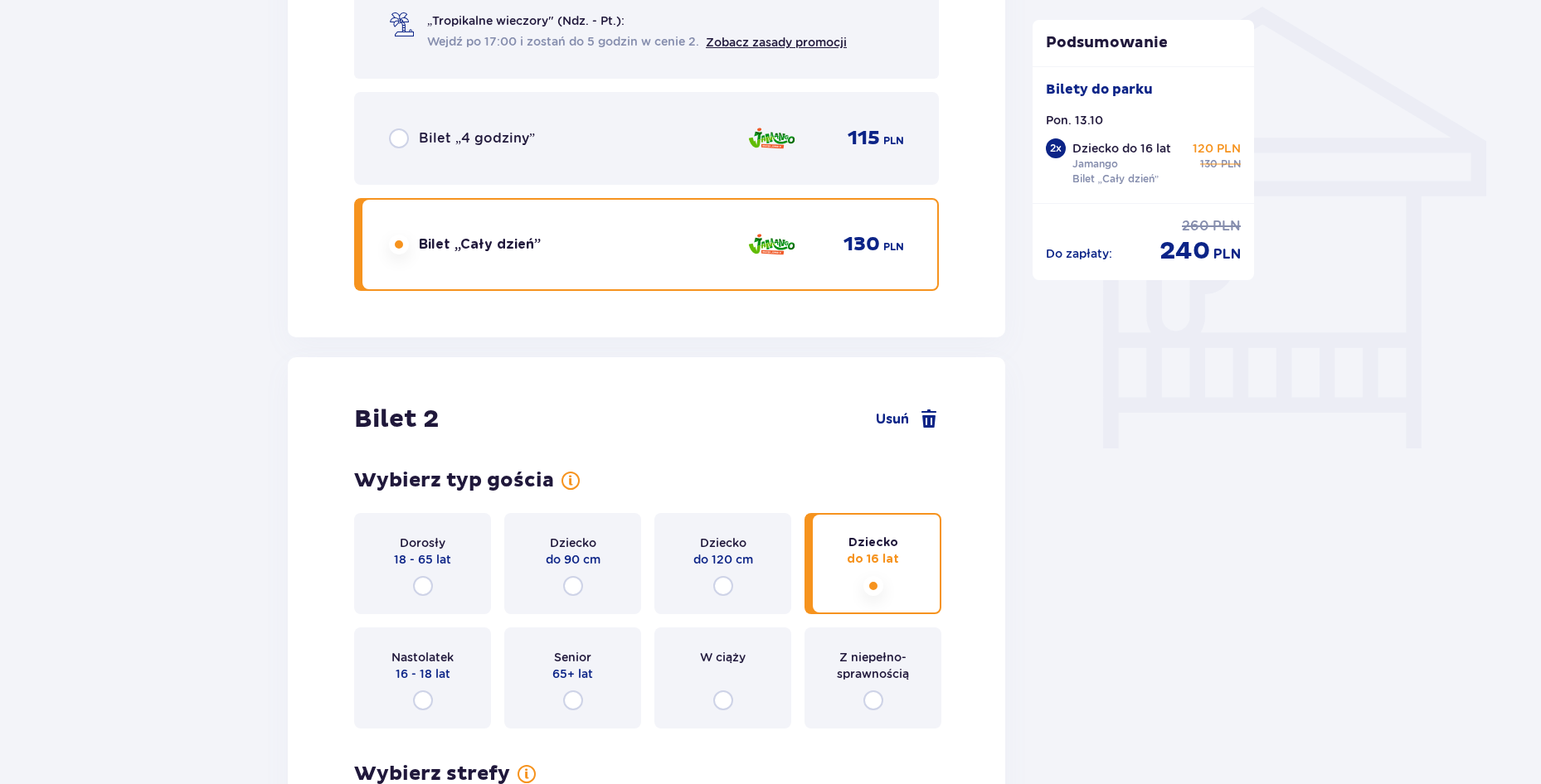
click at [1325, 112] on div "Bilety Pomiń ten krok Znajdź bilety Kupuj bilety online, aby mieć gwarancję wej…" at bounding box center [770, 300] width 1541 height 3020
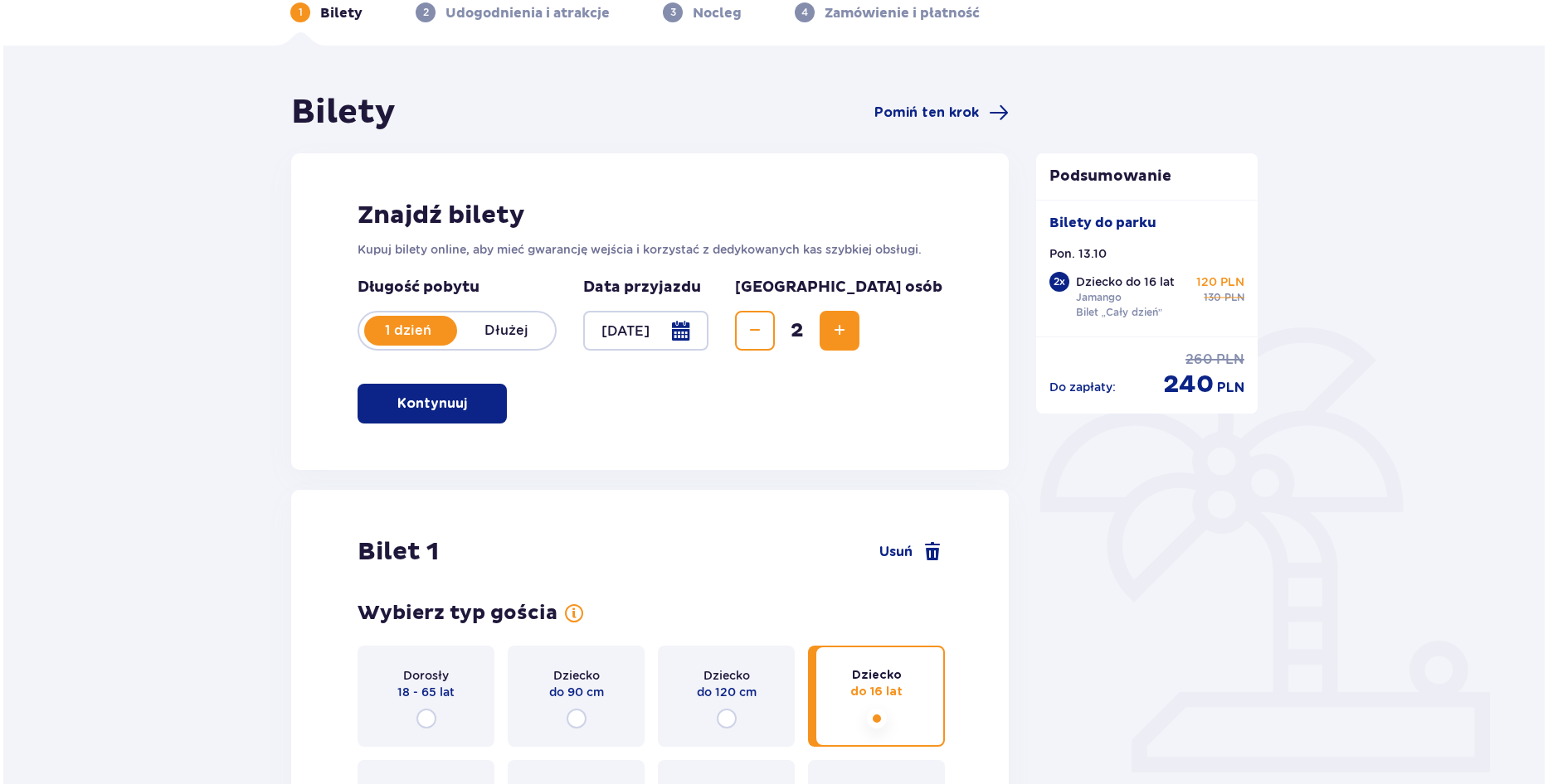
scroll to position [85, 0]
click at [705, 322] on div at bounding box center [642, 330] width 125 height 39
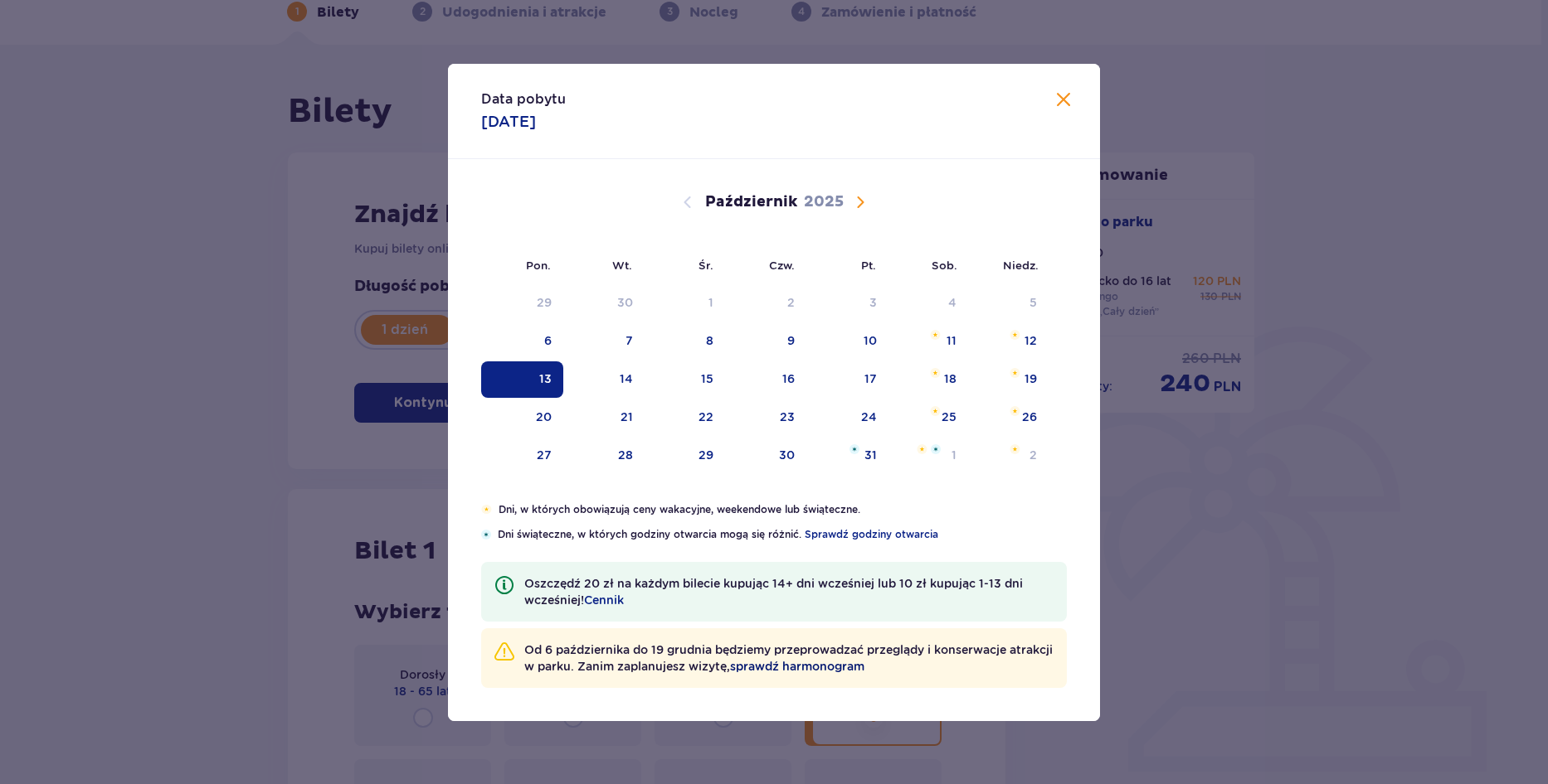
click at [851, 662] on span "sprawdź harmonogram" at bounding box center [796, 666] width 134 height 16
click at [545, 383] on div "13" at bounding box center [545, 378] width 13 height 16
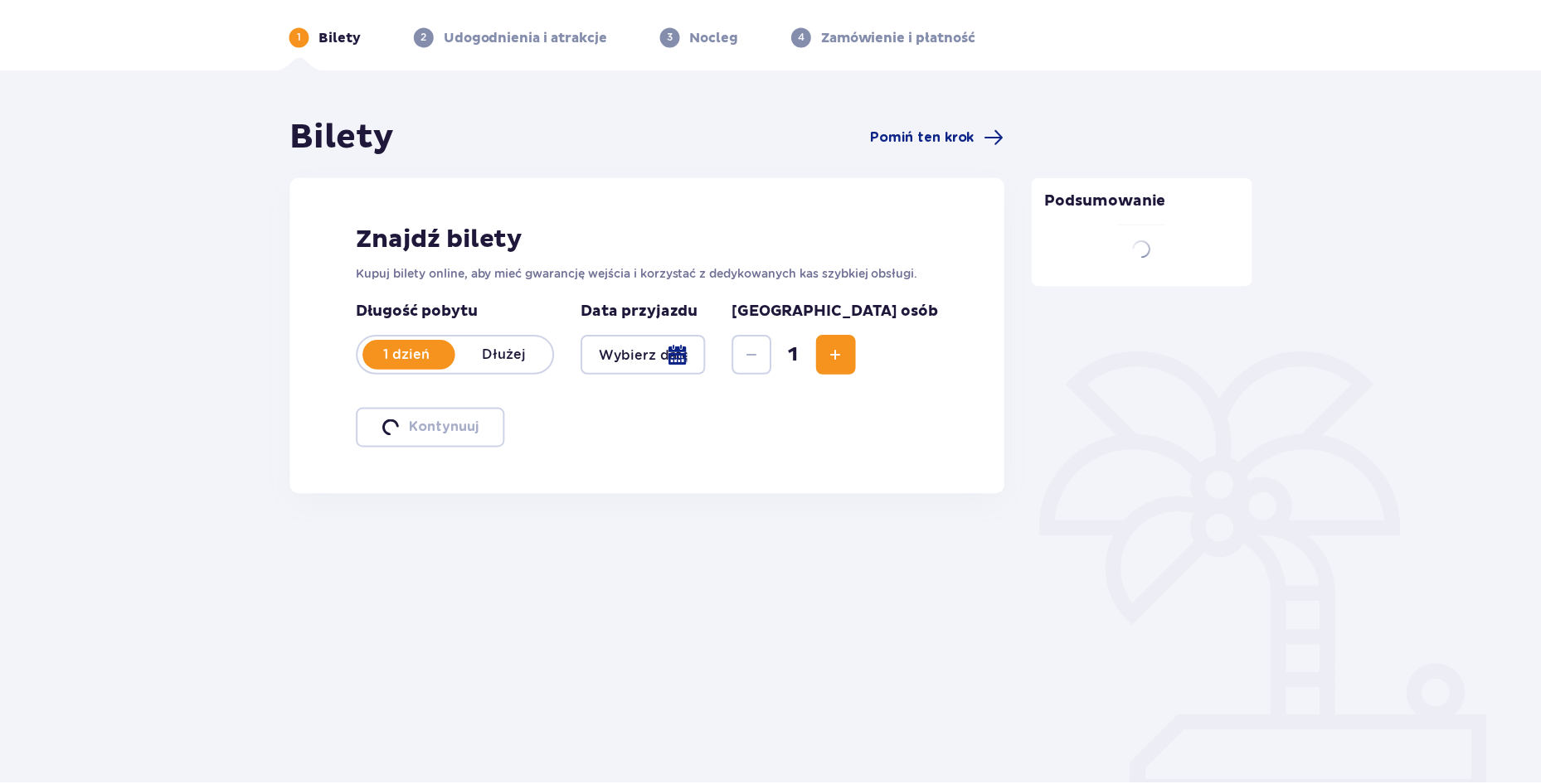
scroll to position [60, 0]
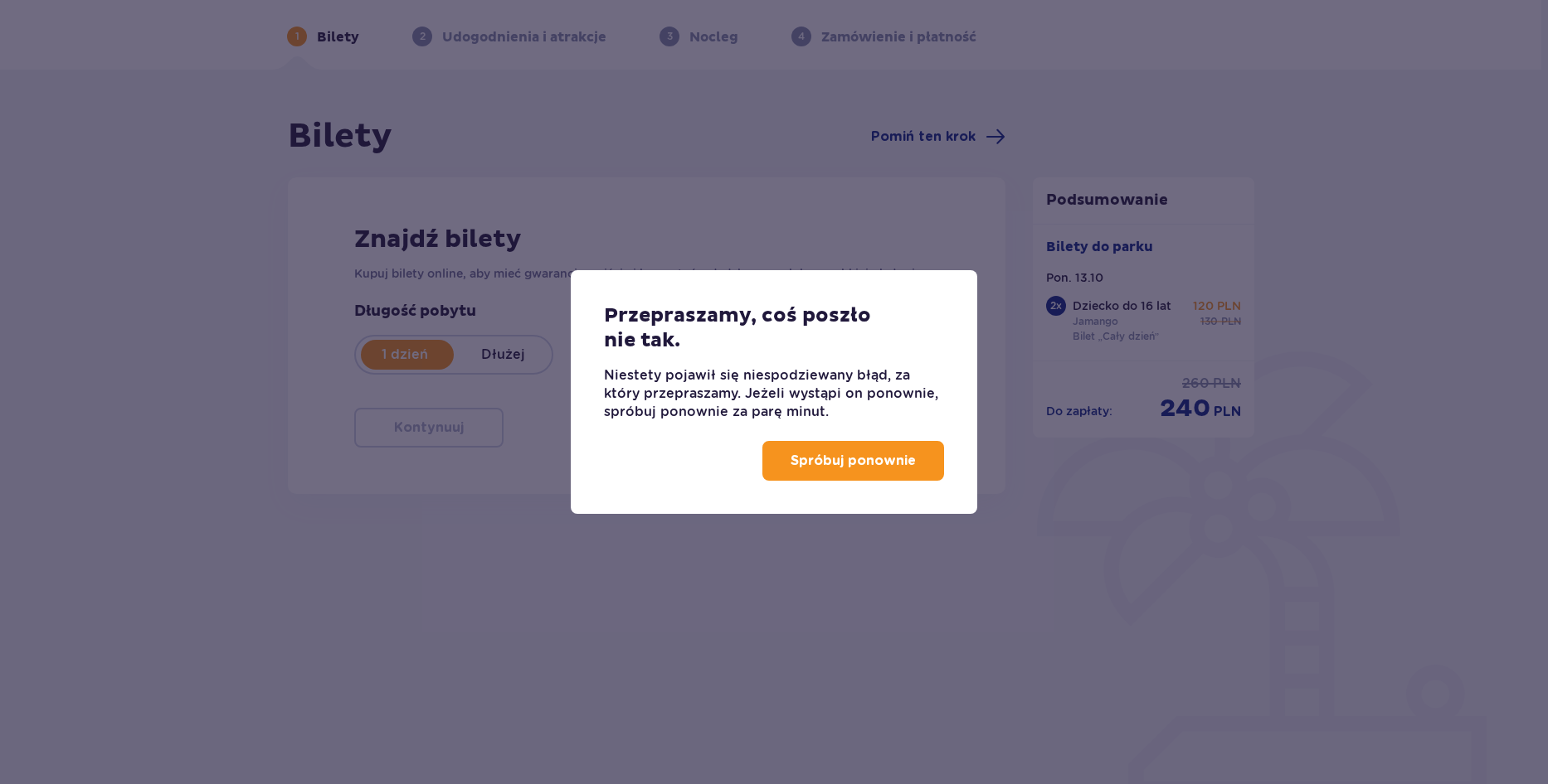
click at [856, 465] on p "Spróbuj ponownie" at bounding box center [853, 460] width 125 height 18
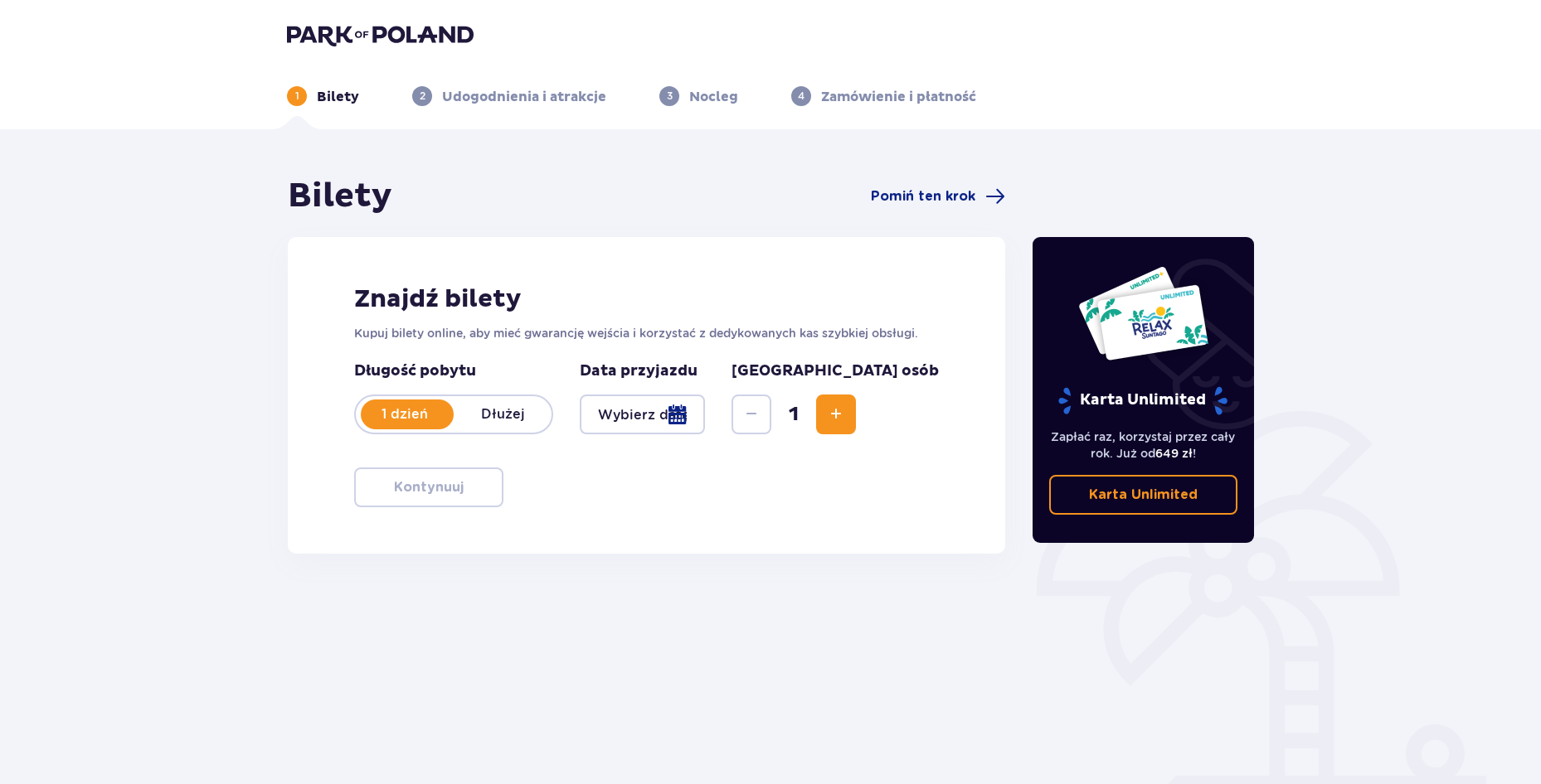
click at [705, 417] on div at bounding box center [642, 414] width 125 height 39
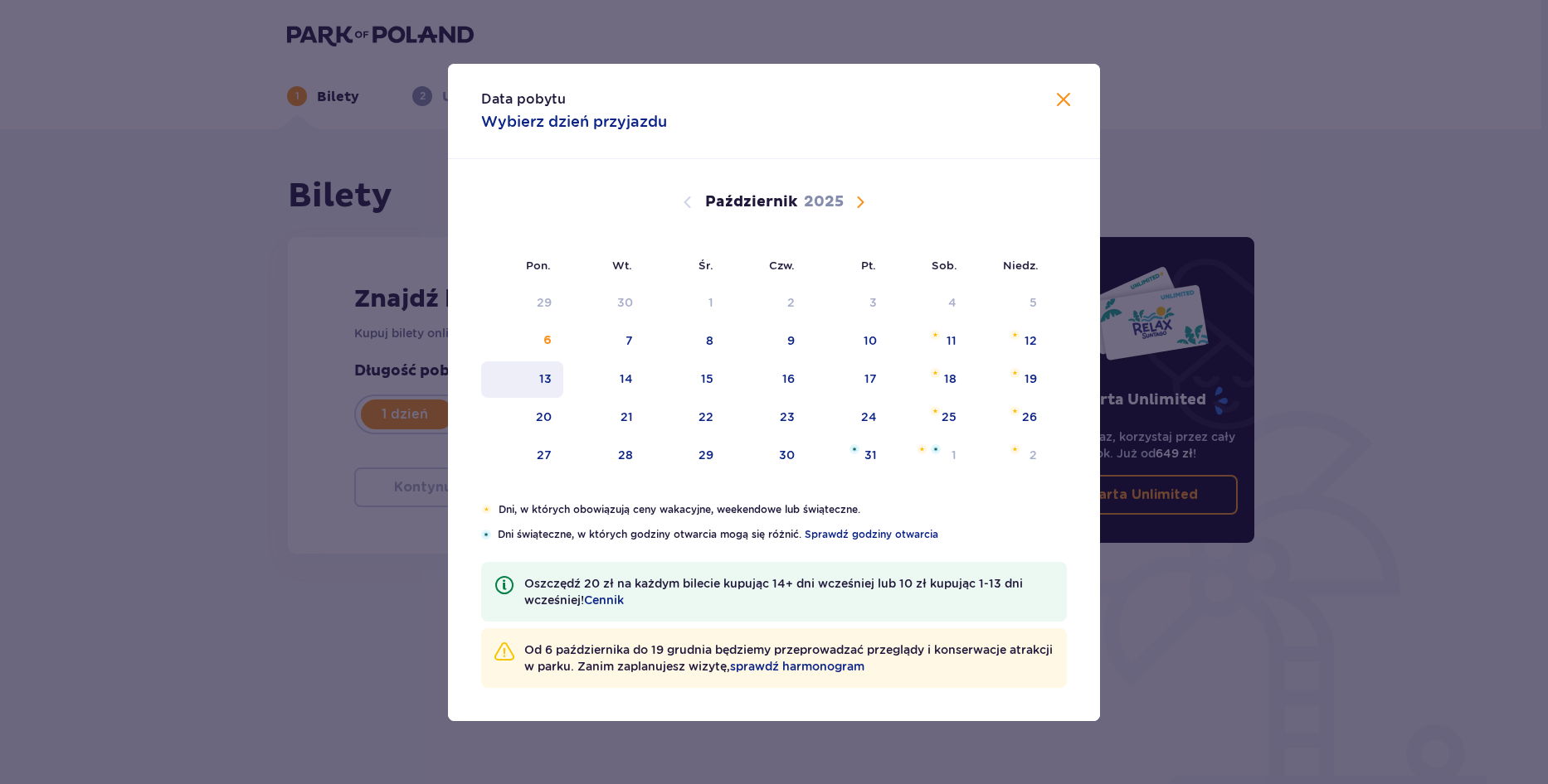
click at [532, 379] on div "13" at bounding box center [522, 379] width 82 height 37
type input "13.10.25"
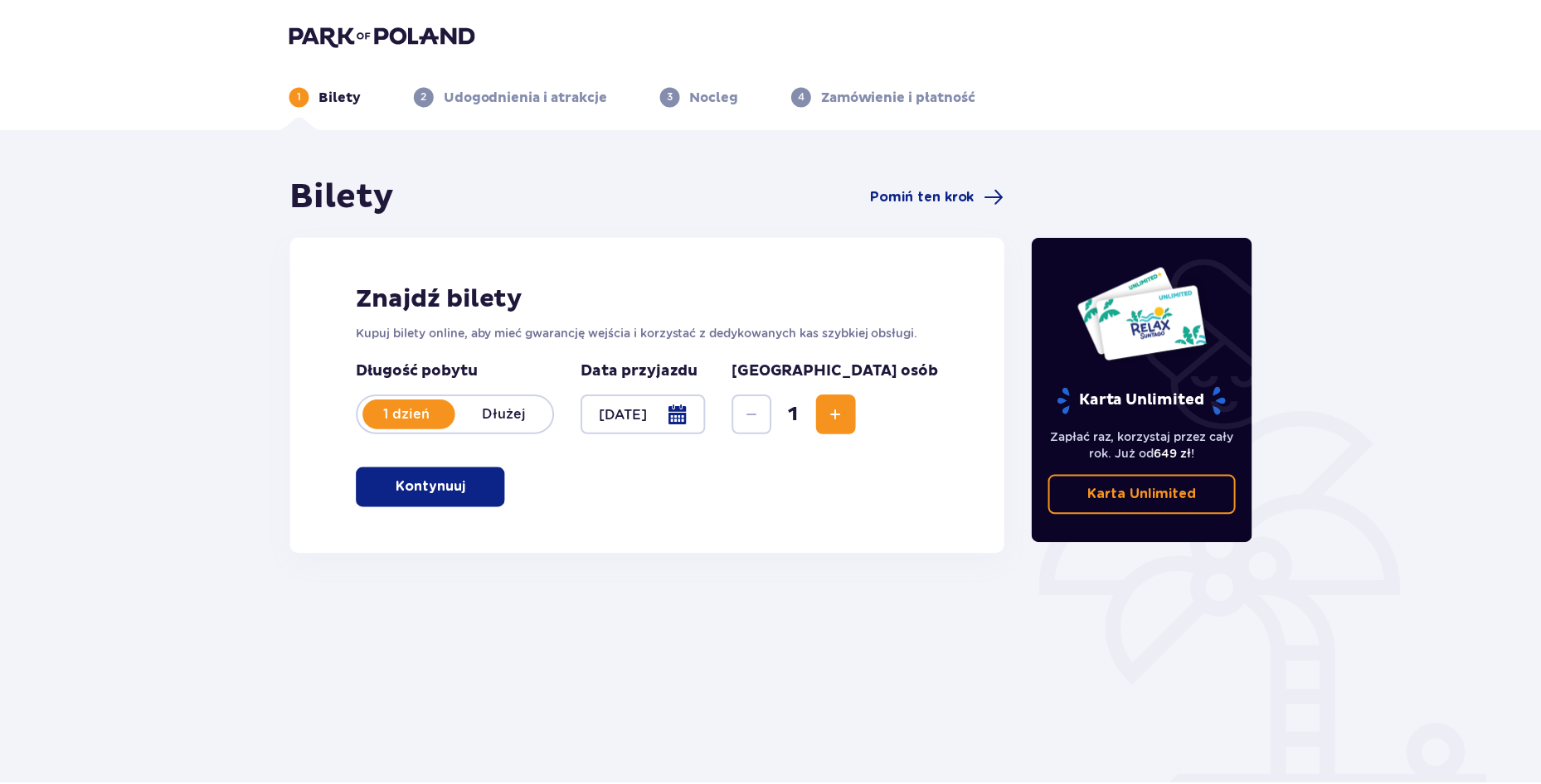
scroll to position [60, 0]
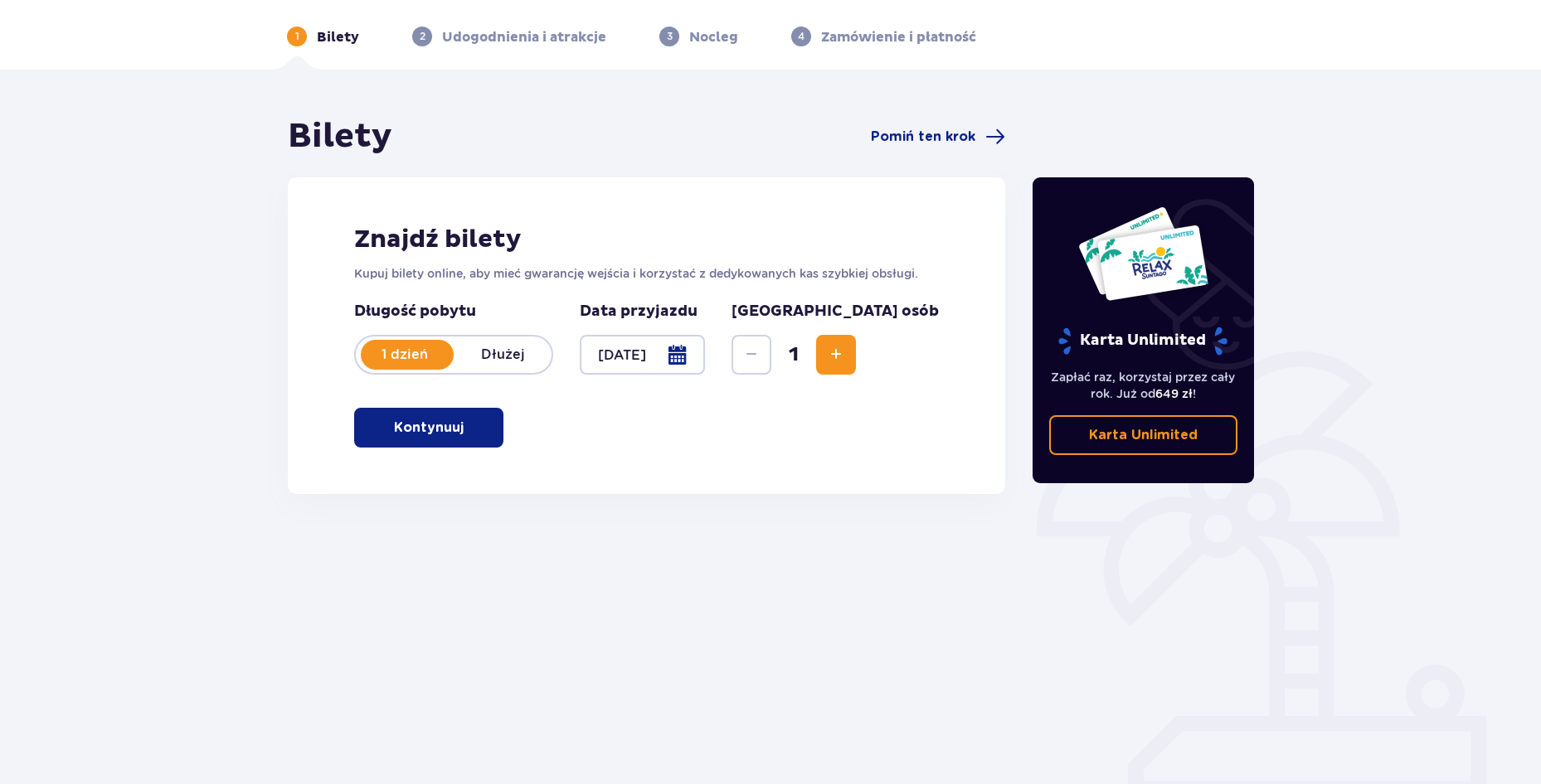
click at [1061, 100] on div "Bilety Pomiń ten krok Znajdź bilety Kupuj bilety online, aby mieć gwarancję wej…" at bounding box center [770, 427] width 1541 height 716
click at [846, 354] on span "Zwiększ" at bounding box center [836, 354] width 20 height 20
click at [461, 426] on span "button" at bounding box center [467, 427] width 20 height 20
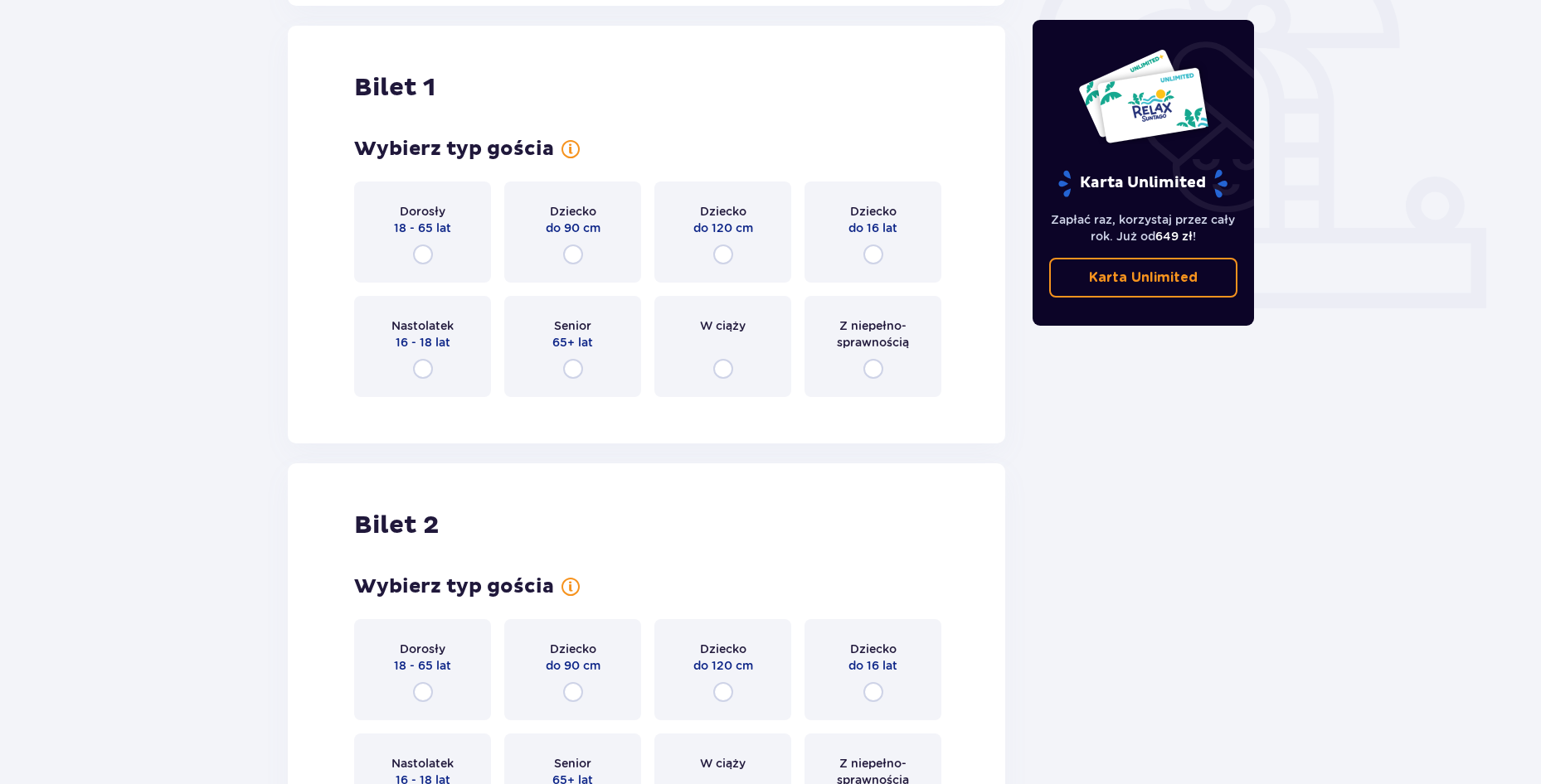
scroll to position [554, 0]
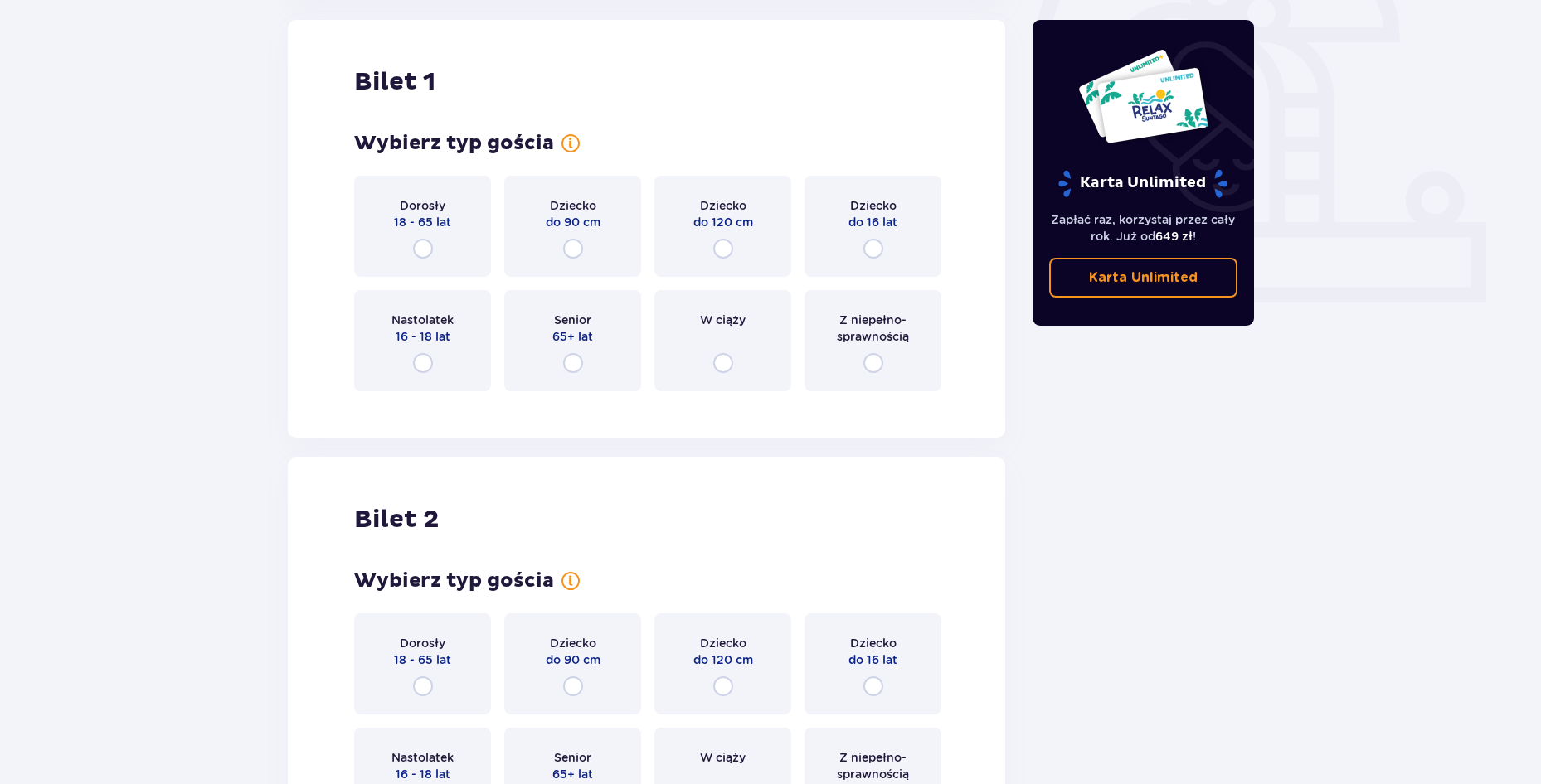
click at [869, 234] on div "Dziecko do 16 lat" at bounding box center [873, 226] width 137 height 101
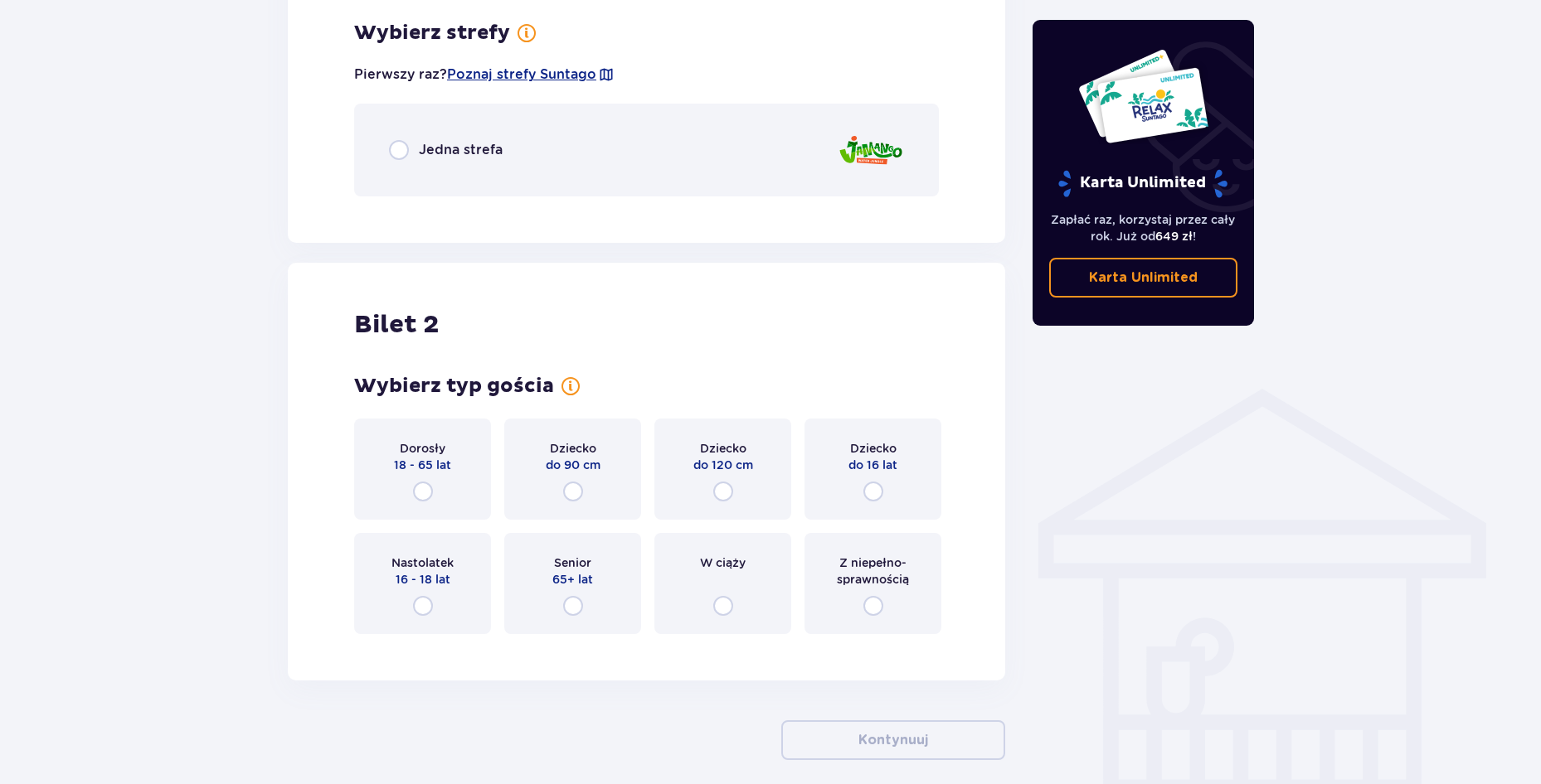
scroll to position [959, 0]
click at [425, 146] on span "Jedna strefa" at bounding box center [461, 149] width 84 height 18
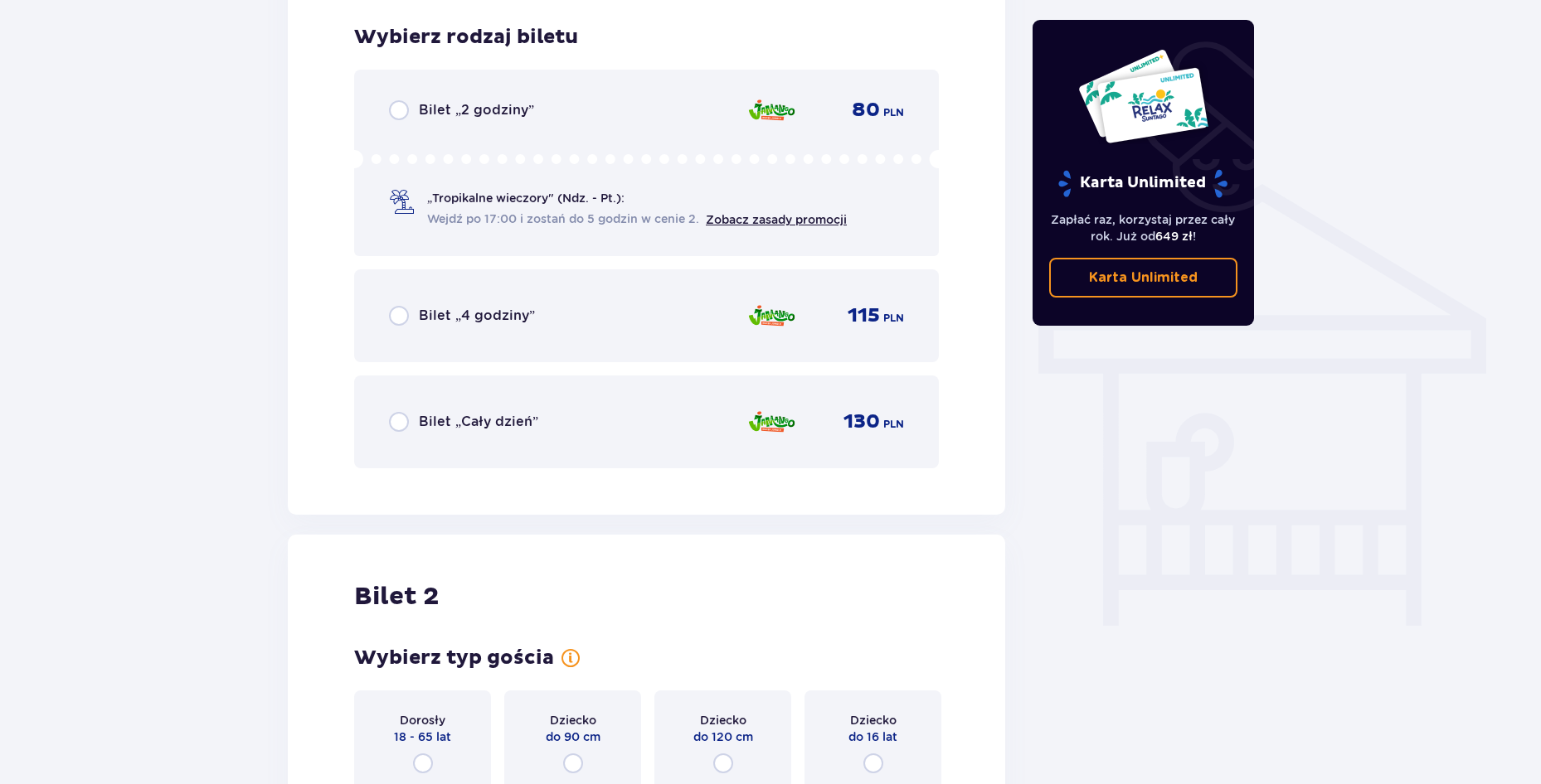
scroll to position [1167, 0]
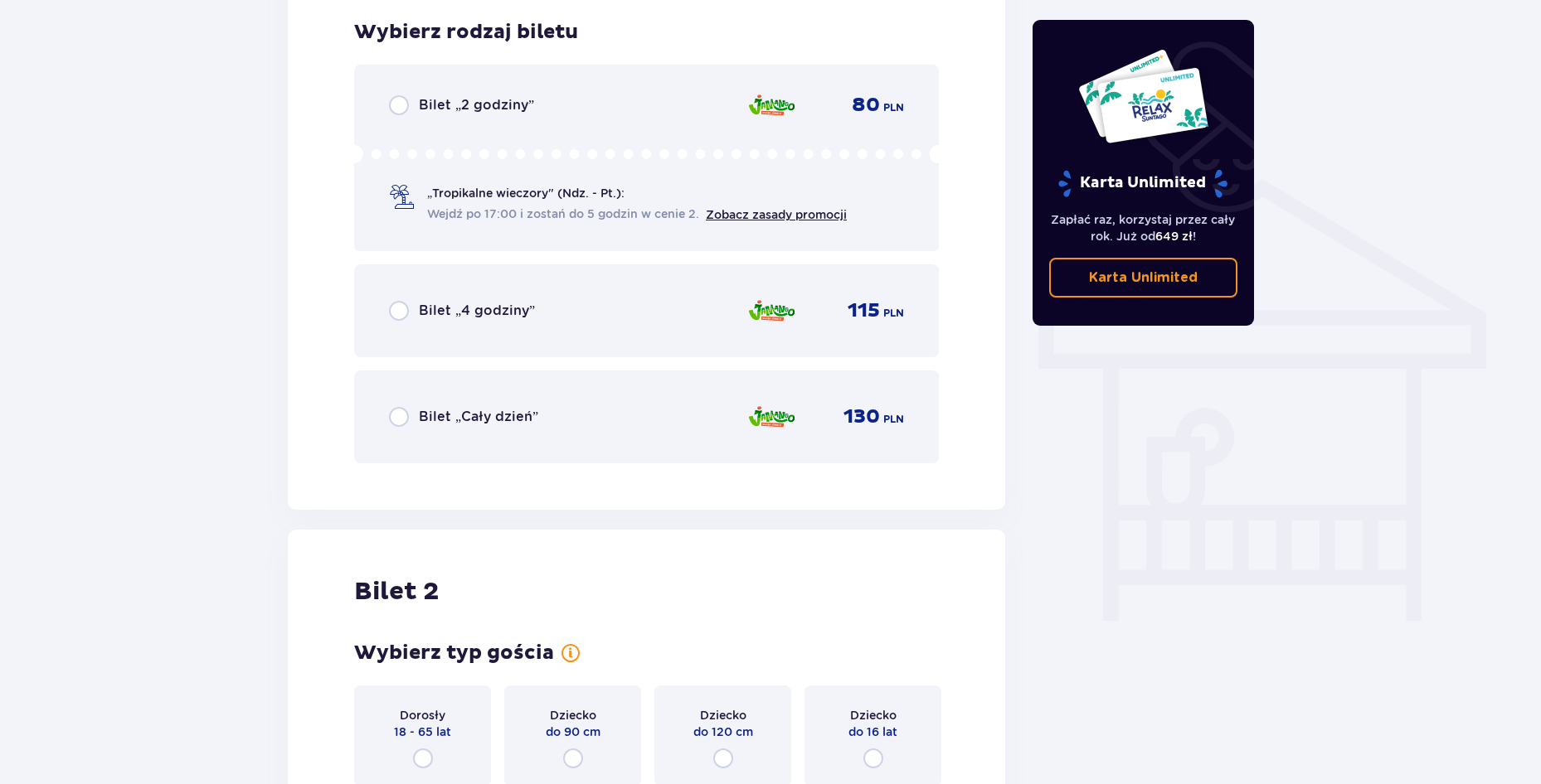
click at [414, 445] on div "Bilet „Cały dzień” 130 PLN" at bounding box center [646, 417] width 585 height 92
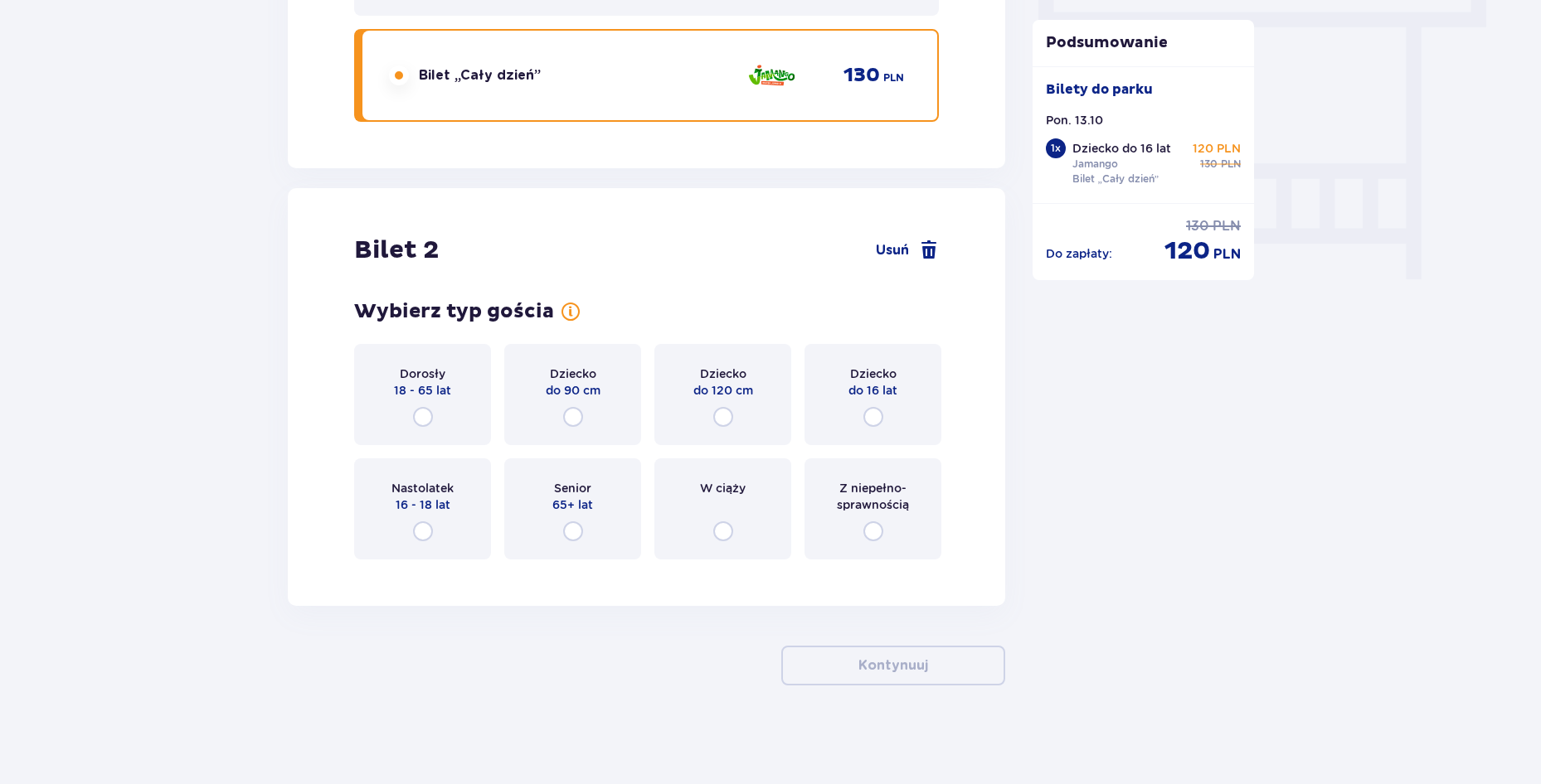
scroll to position [1510, 0]
click at [871, 402] on div "Dziecko do 16 lat" at bounding box center [873, 394] width 137 height 101
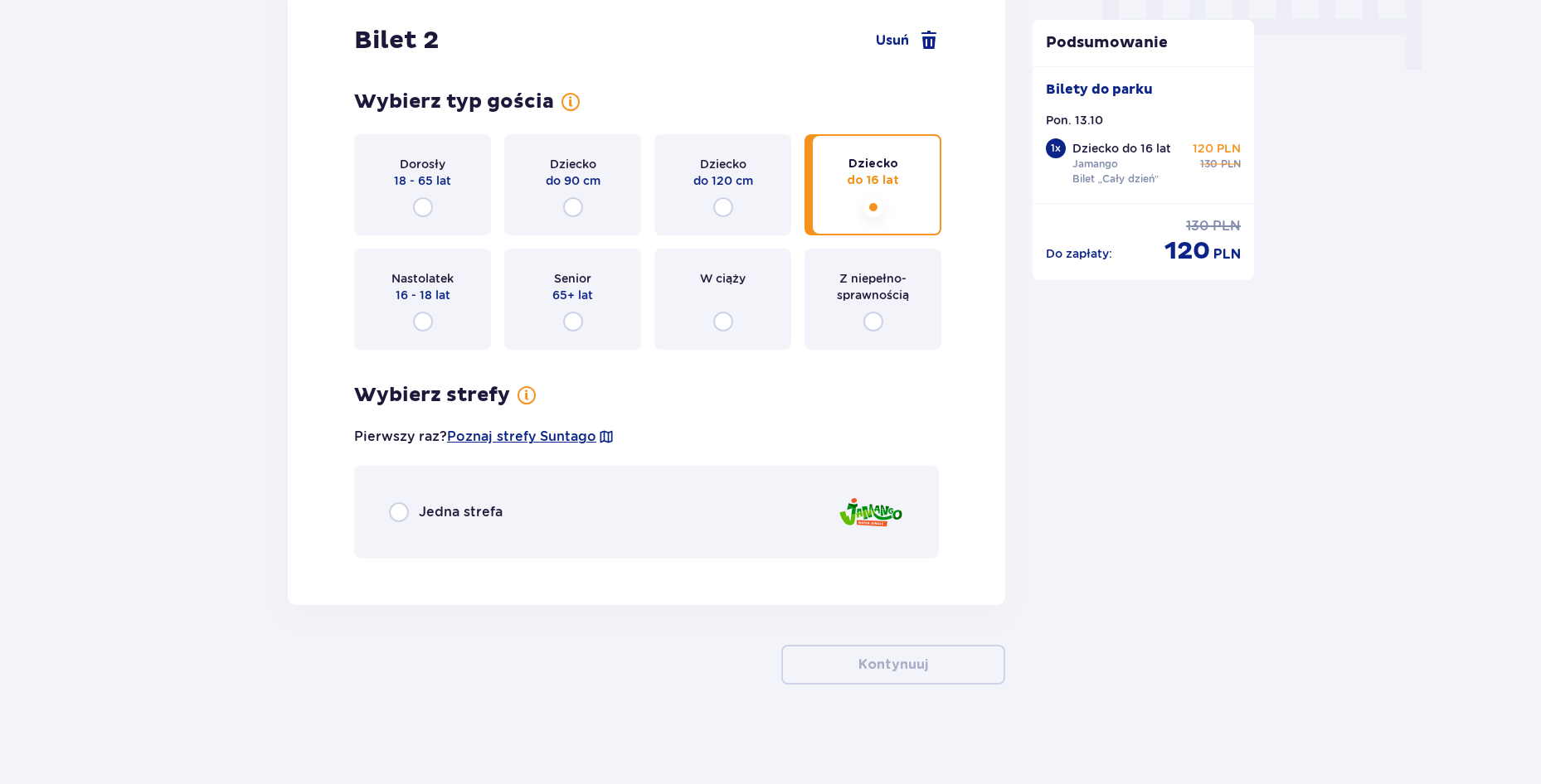
click at [438, 504] on span "Jedna strefa" at bounding box center [461, 512] width 84 height 18
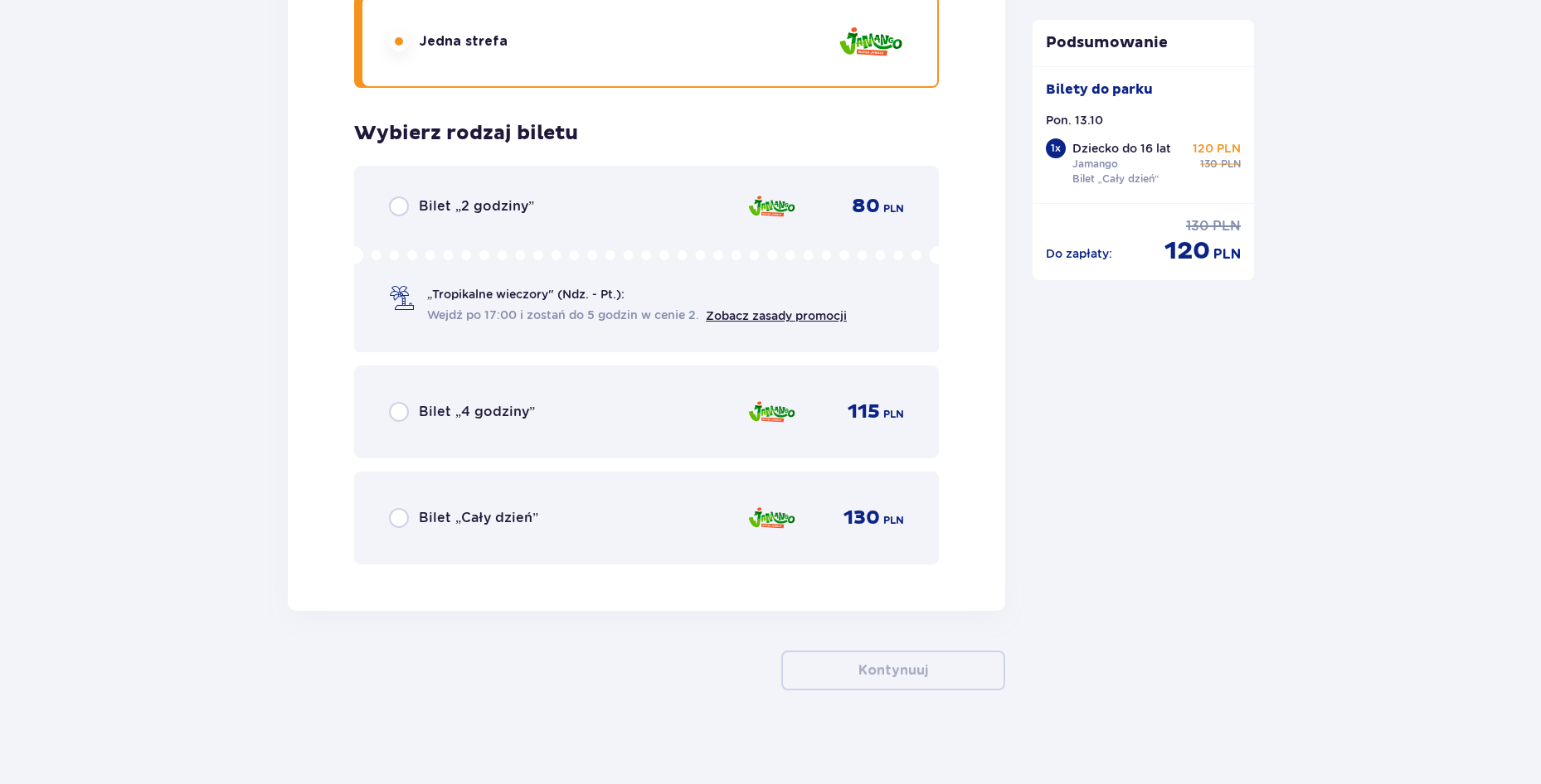
scroll to position [2195, 0]
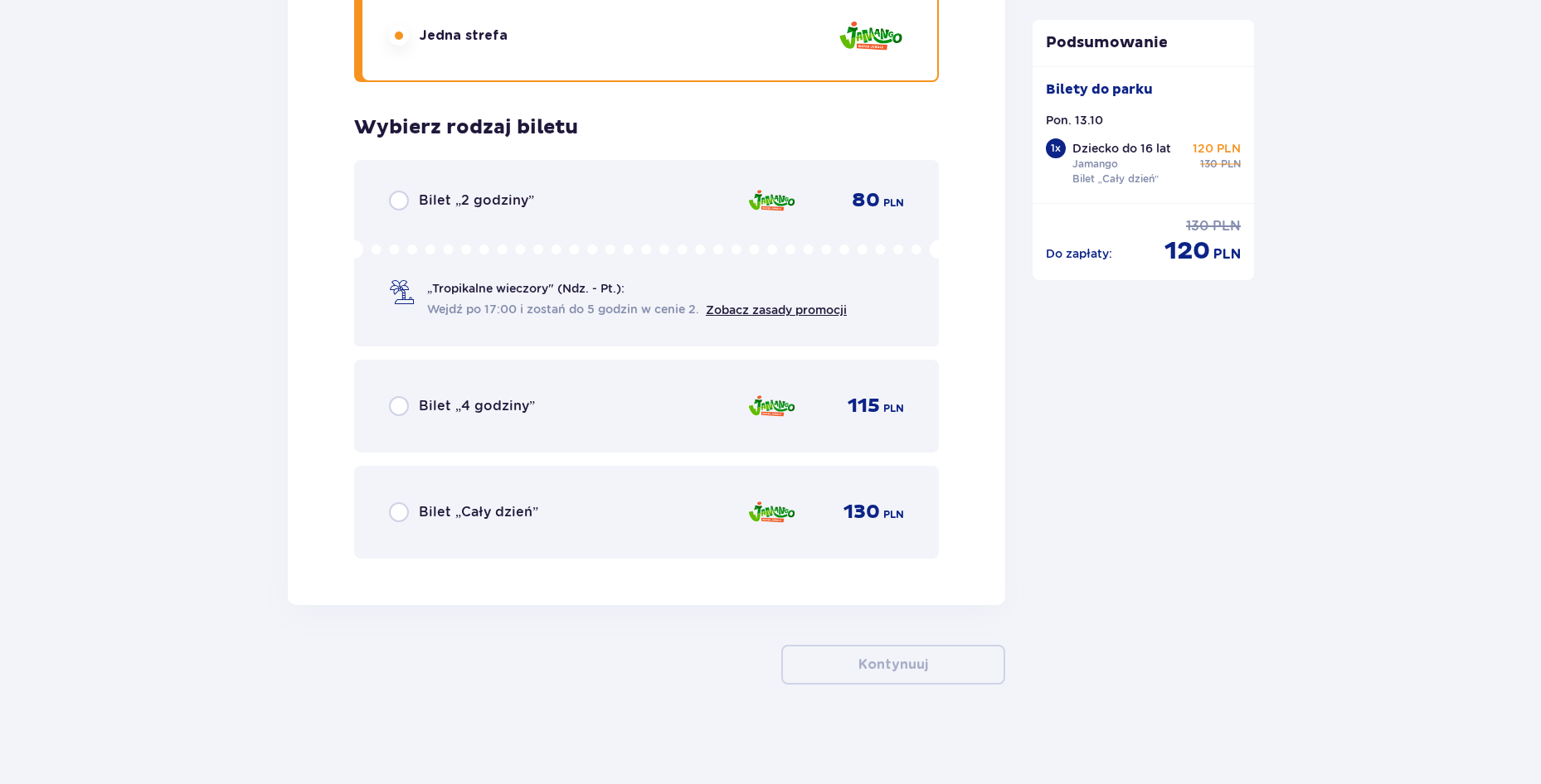
click at [495, 525] on div "Bilet „Cały dzień” 130 PLN" at bounding box center [646, 512] width 515 height 35
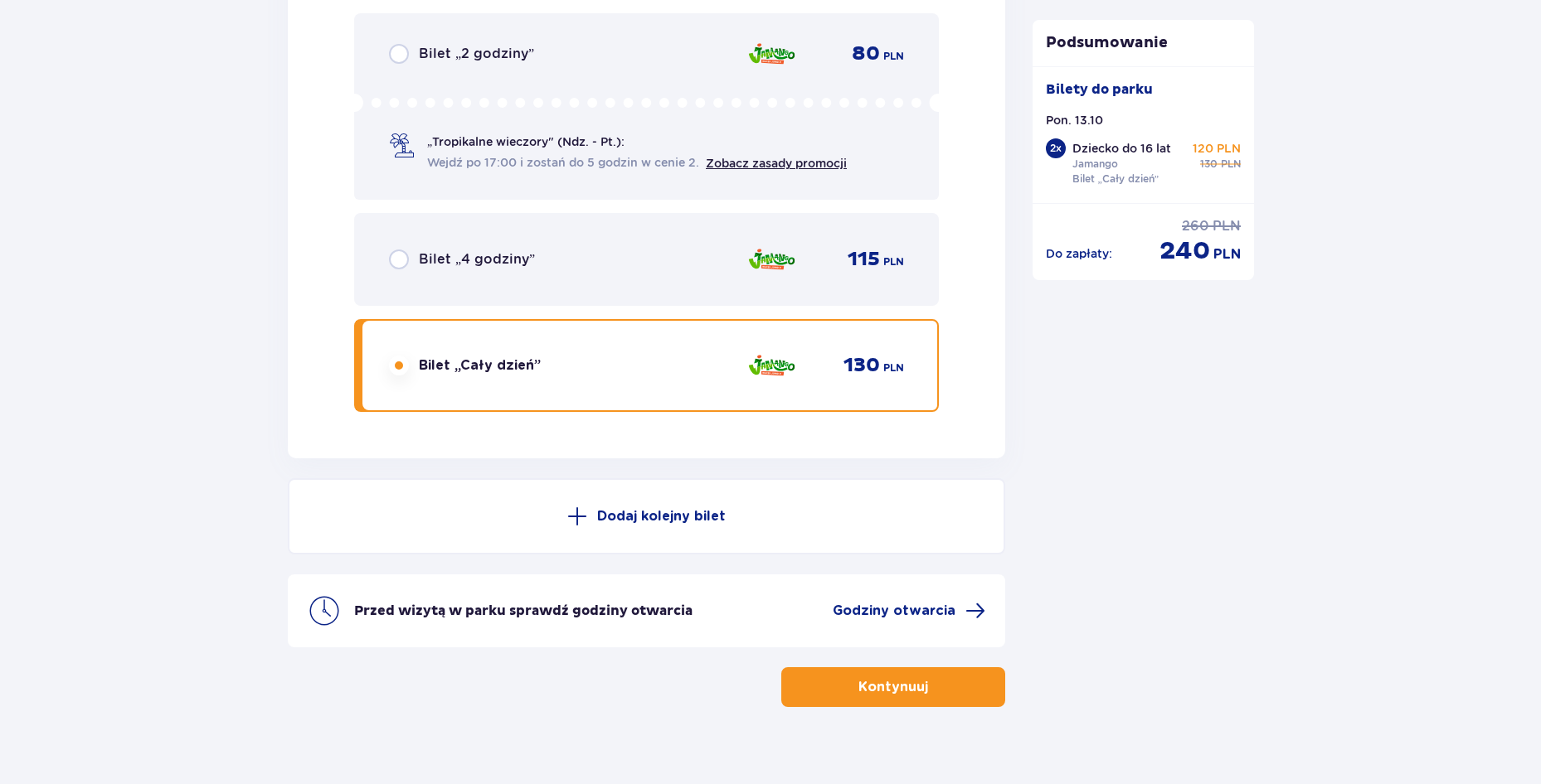
scroll to position [2365, 0]
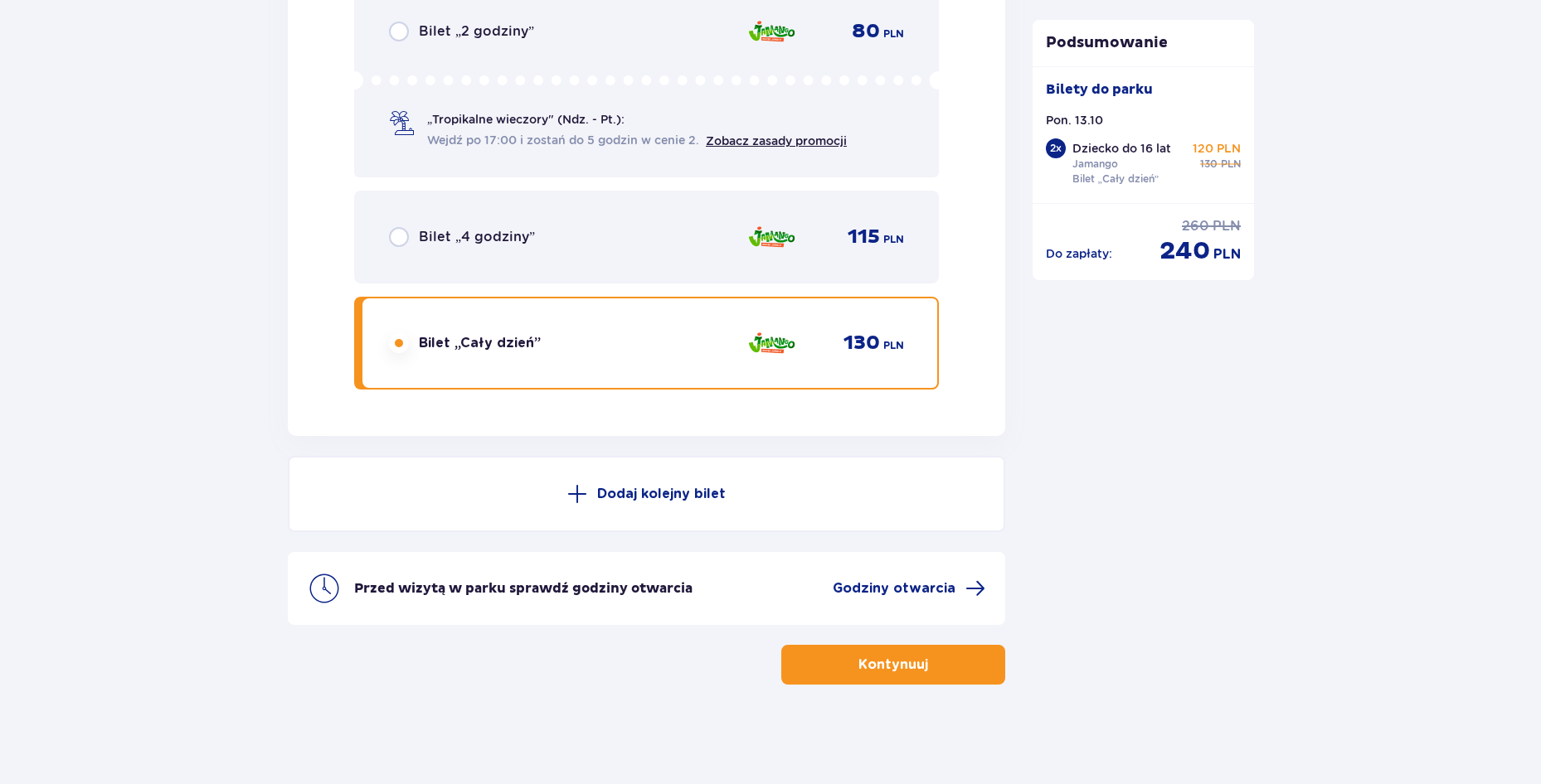
click at [931, 660] on span "button" at bounding box center [931, 664] width 20 height 20
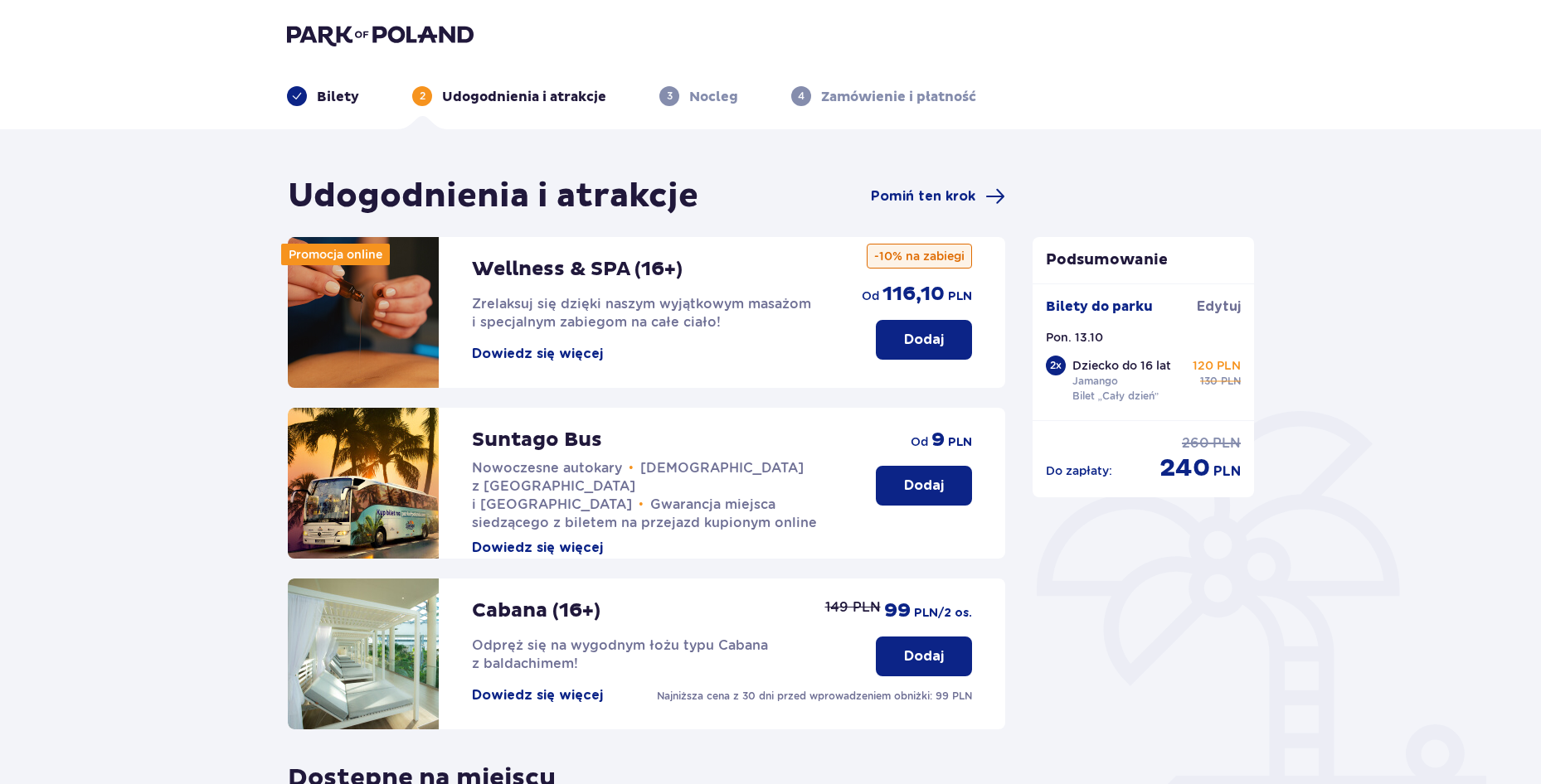
click at [904, 488] on p "Dodaj" at bounding box center [924, 485] width 39 height 18
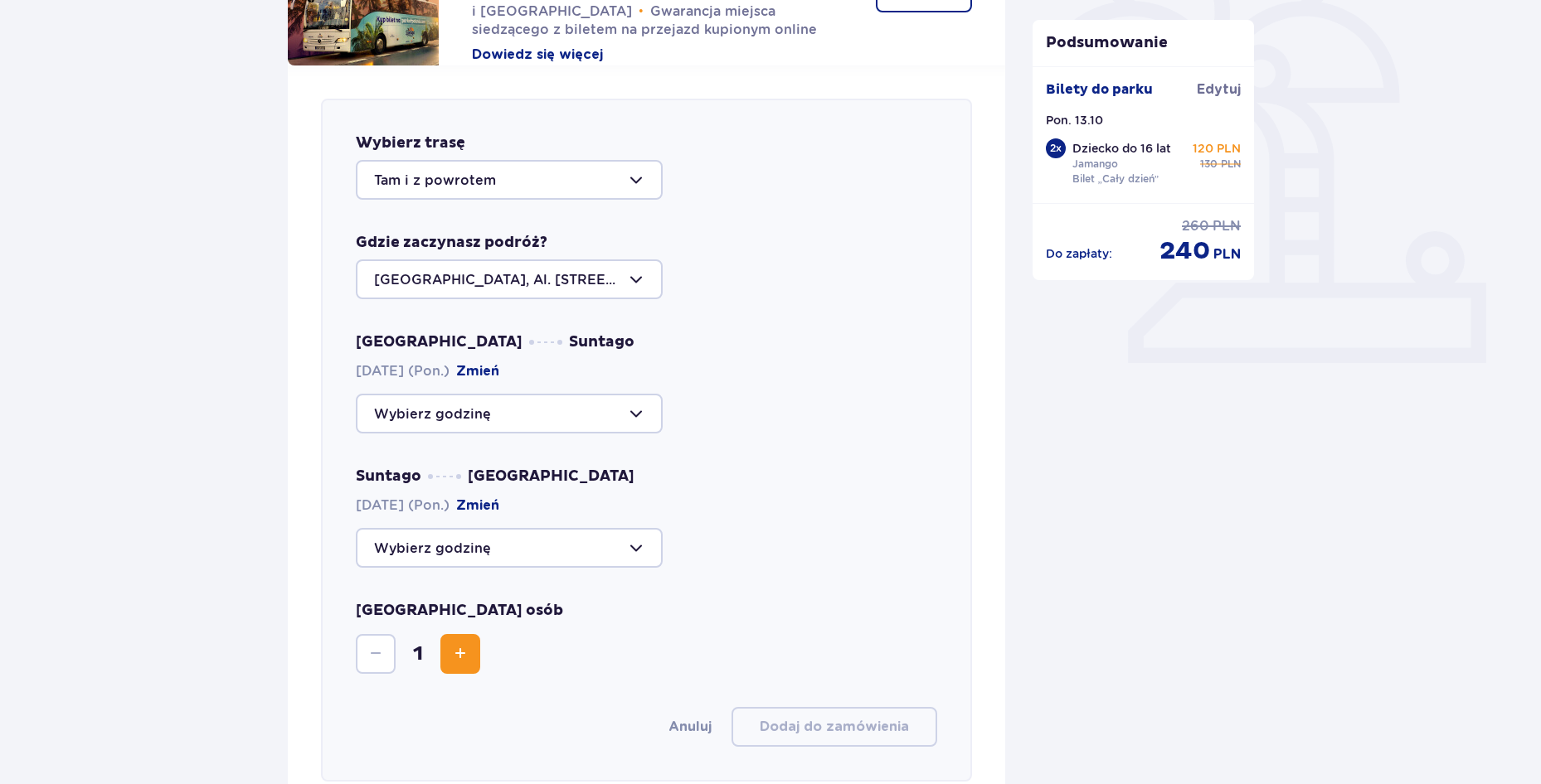
scroll to position [492, 0]
click at [640, 288] on div at bounding box center [509, 280] width 306 height 39
click at [599, 409] on div at bounding box center [509, 414] width 306 height 39
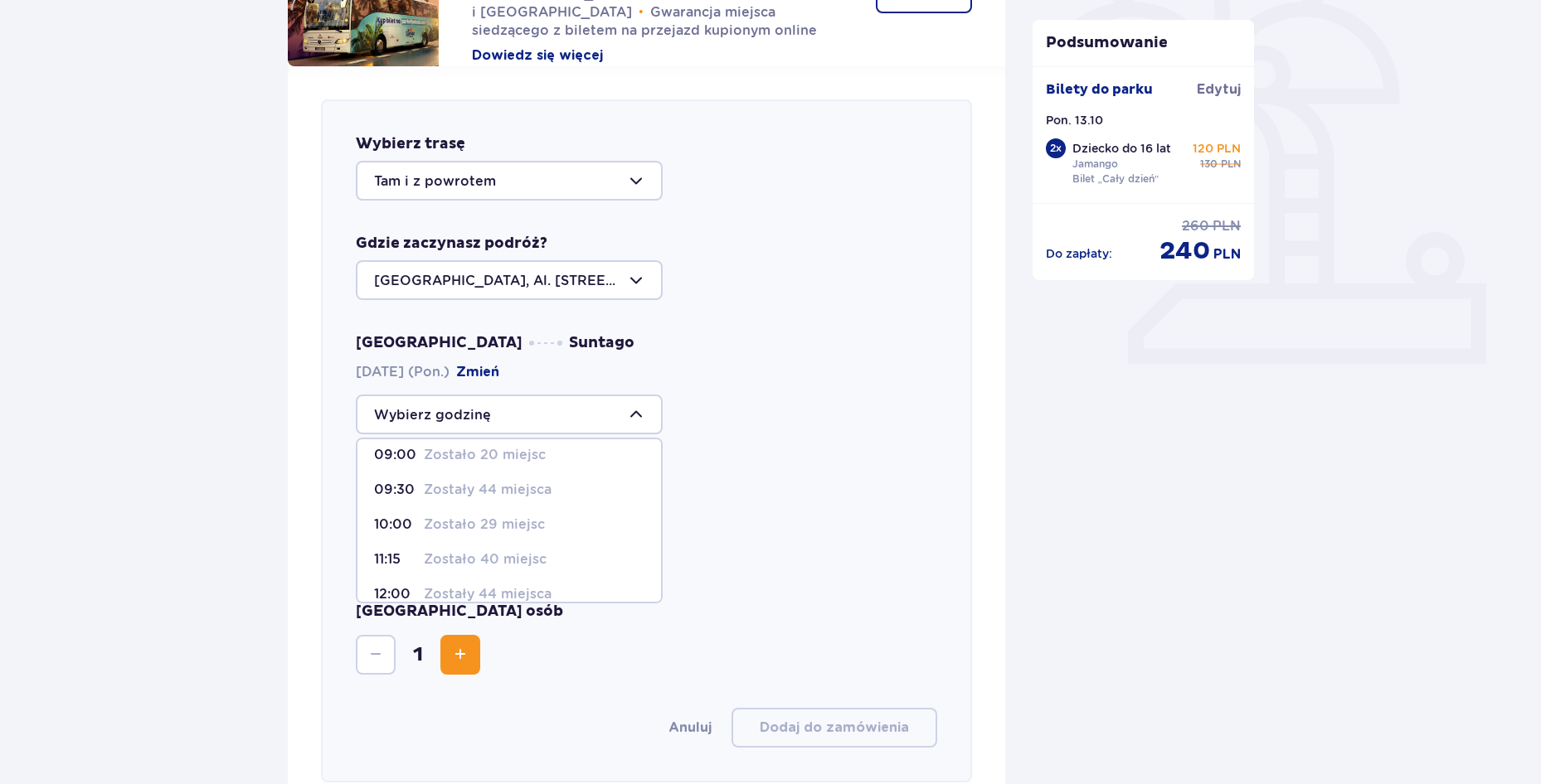
scroll to position [9, 0]
click at [536, 495] on p "Zostały 44 miejsca" at bounding box center [487, 490] width 128 height 18
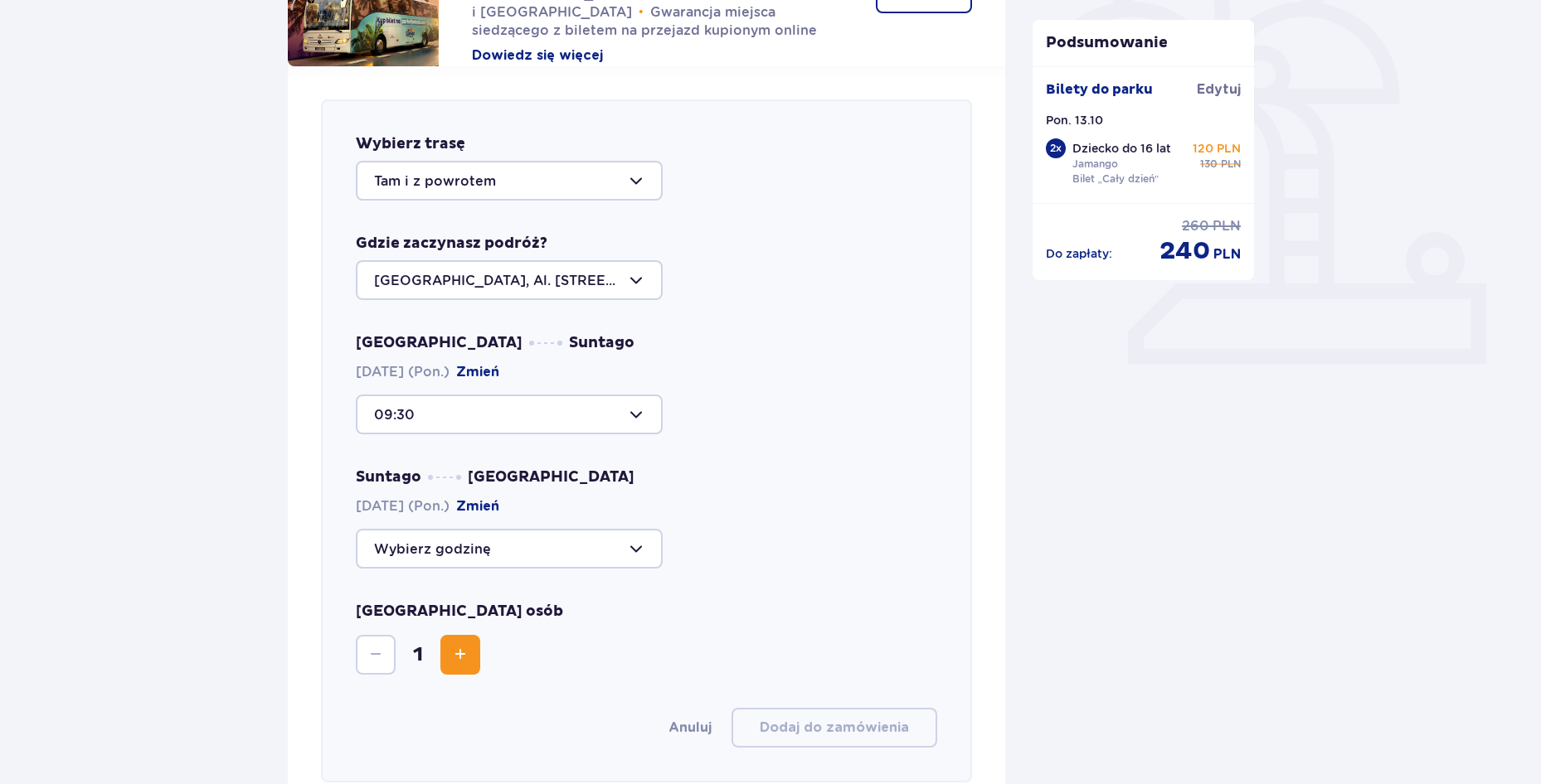
click at [611, 405] on div at bounding box center [509, 414] width 306 height 39
click at [460, 533] on p "Zostało 29 miejsc" at bounding box center [484, 534] width 121 height 18
type input "10:00"
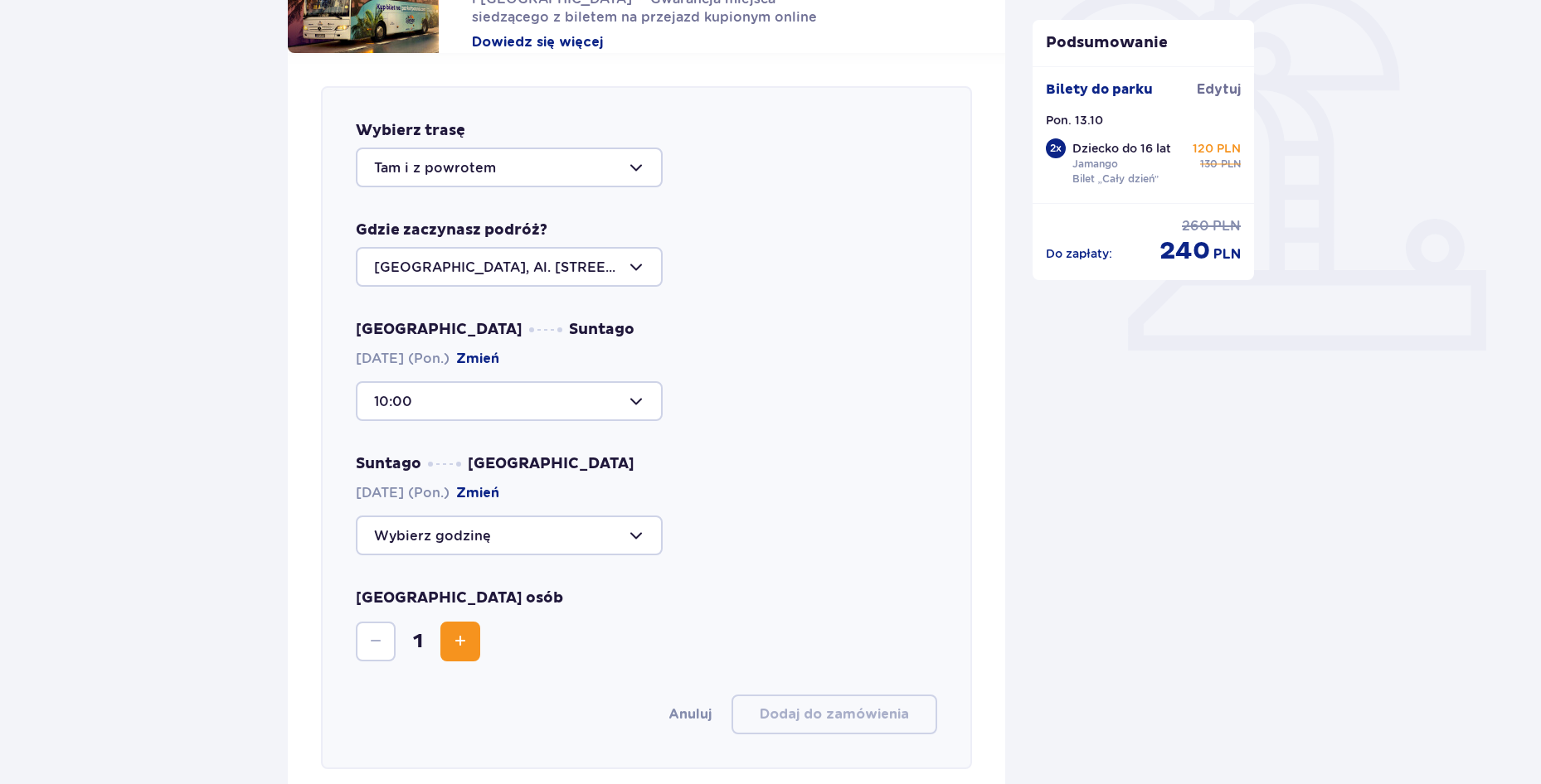
scroll to position [535, 0]
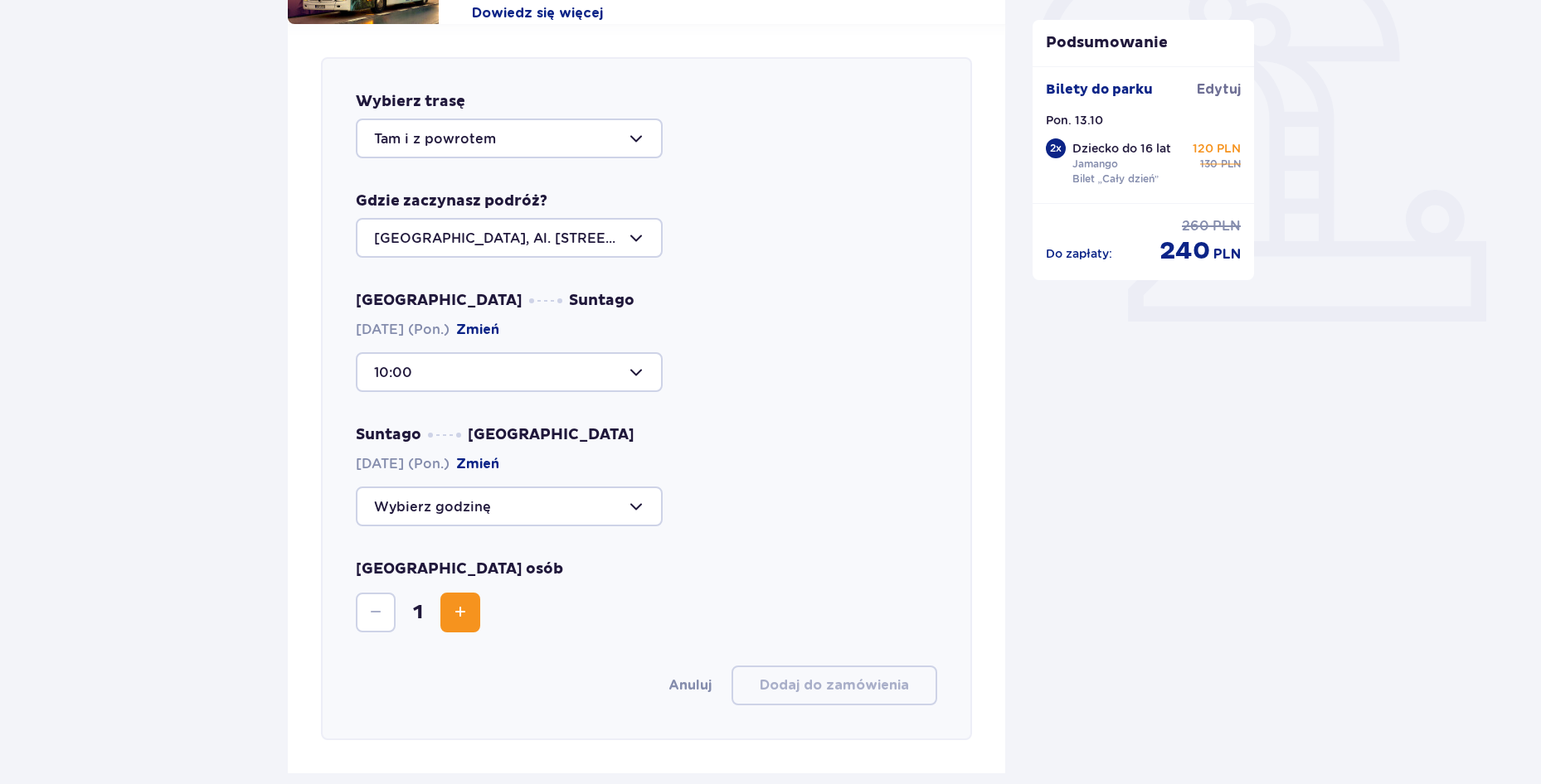
click at [586, 509] on div at bounding box center [509, 507] width 306 height 39
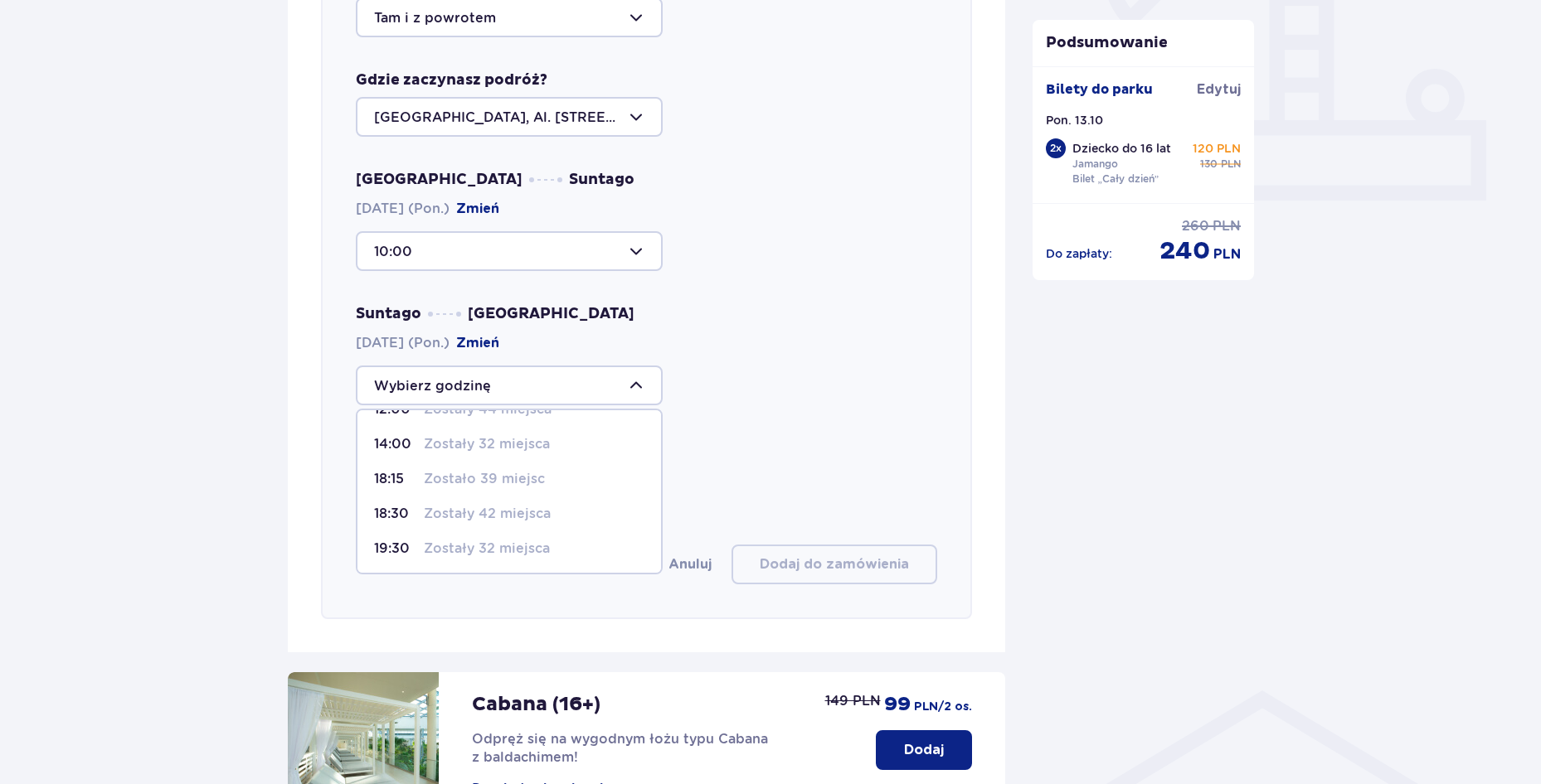
scroll to position [28, 0]
click at [417, 472] on div "18:15 Zostało 39 miejsc" at bounding box center [509, 477] width 271 height 18
type input "18:15"
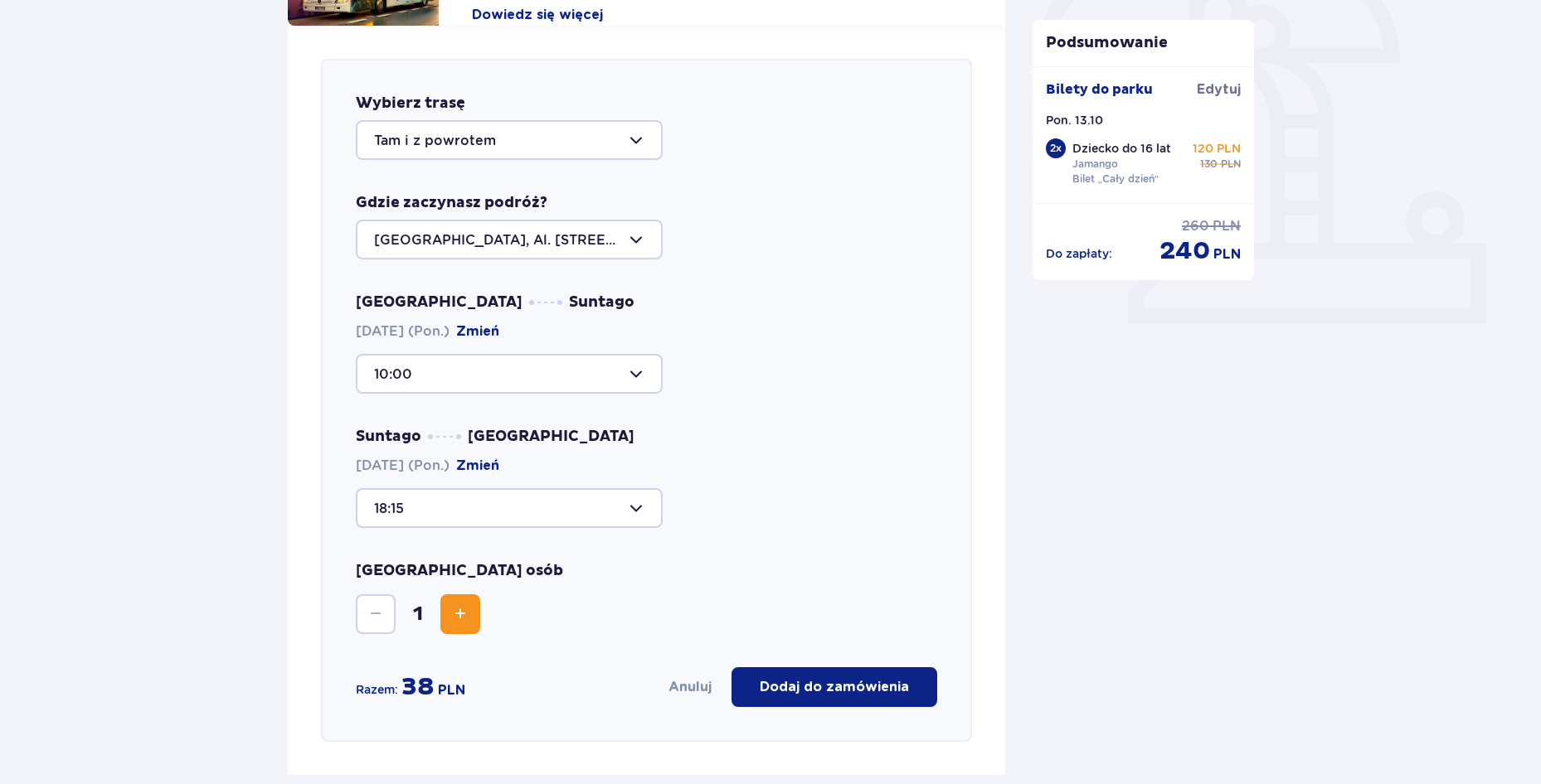
scroll to position [535, 0]
click at [461, 612] on span "Zwiększ" at bounding box center [460, 612] width 20 height 20
click at [380, 609] on span "Zmniejsz" at bounding box center [375, 612] width 20 height 20
click at [445, 616] on button "Zwiększ" at bounding box center [460, 613] width 39 height 39
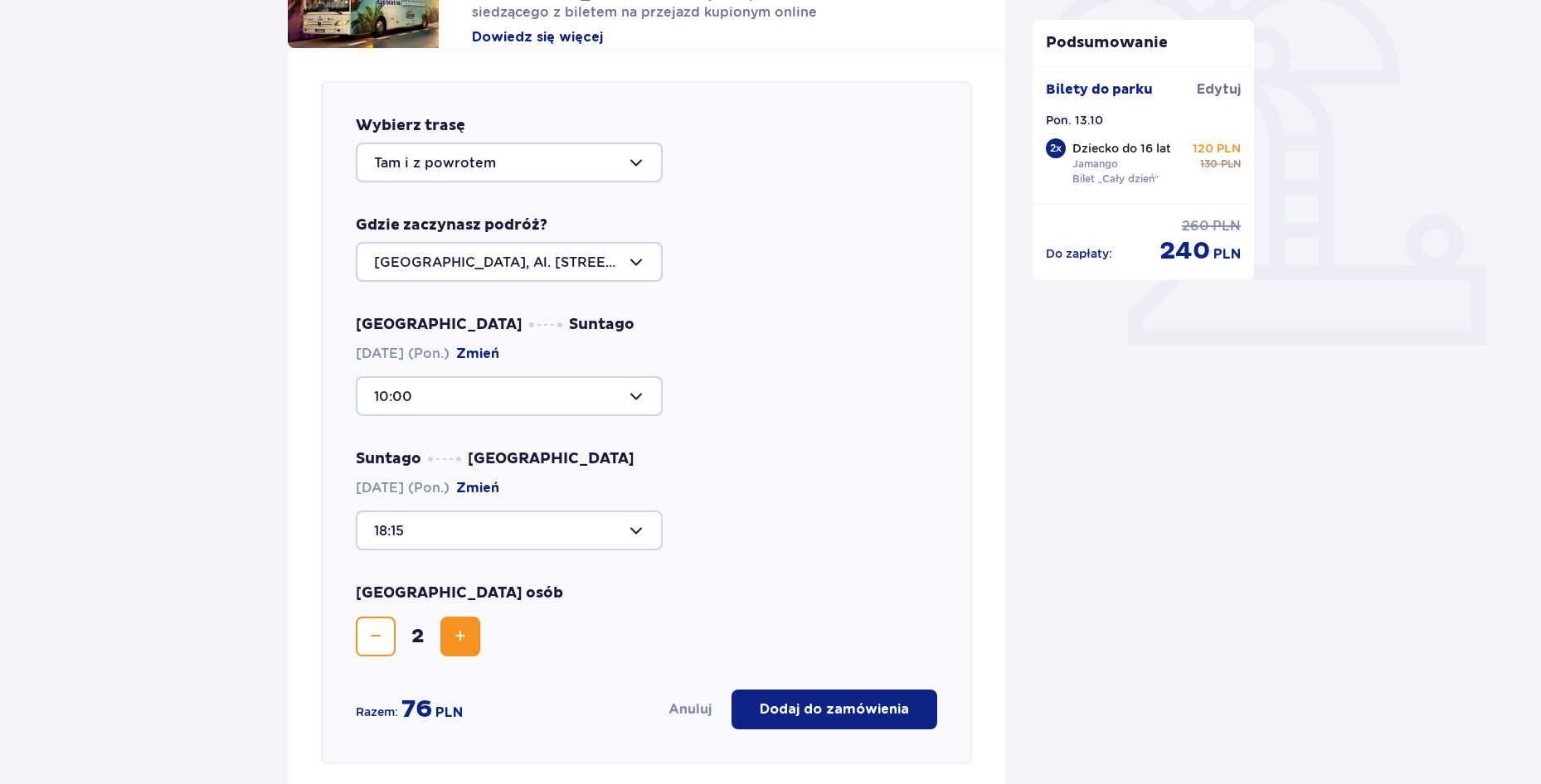
scroll to position [512, 0]
click at [835, 703] on p "Dodaj do zamówienia" at bounding box center [834, 709] width 149 height 18
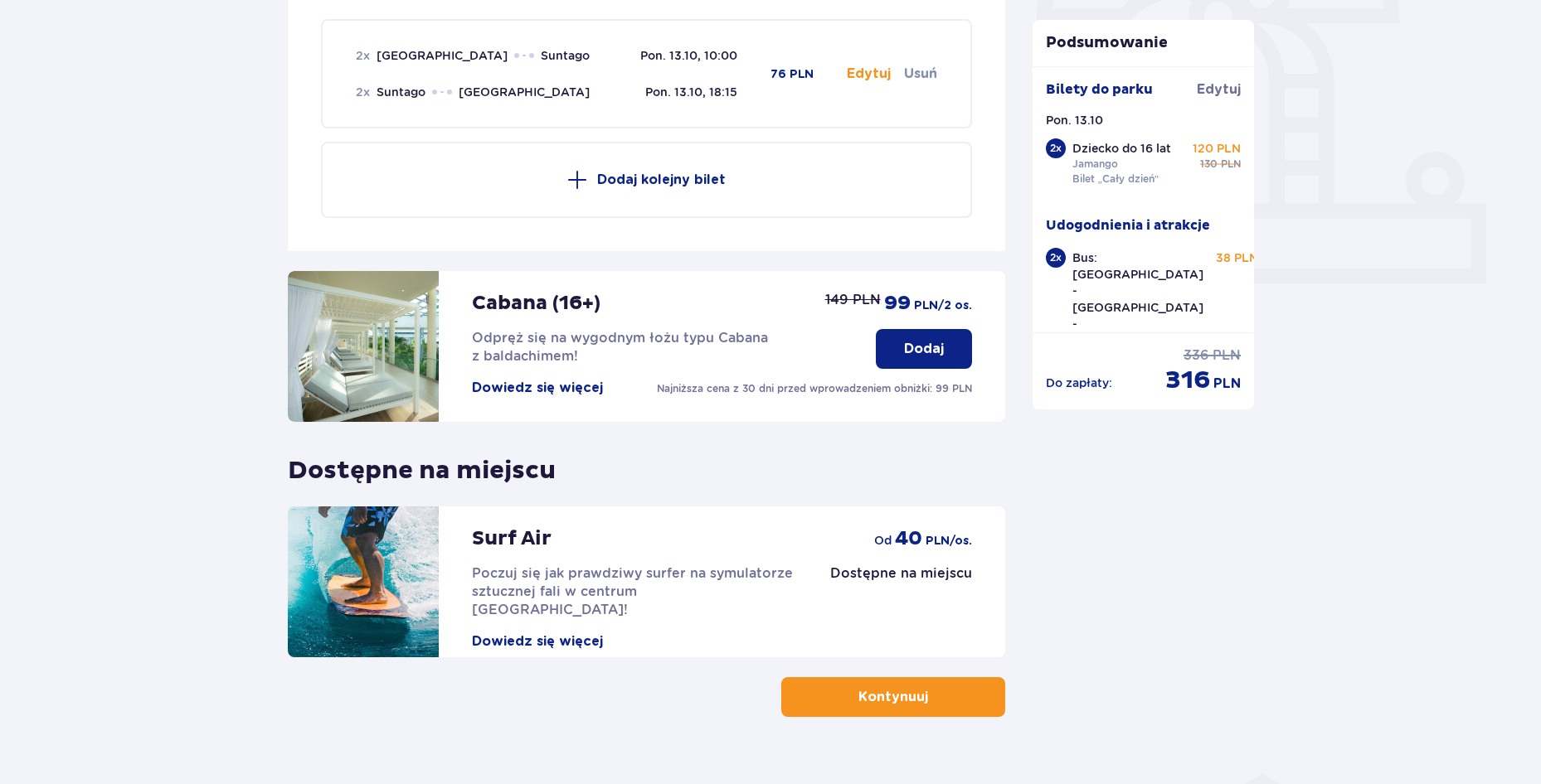
scroll to position [574, 0]
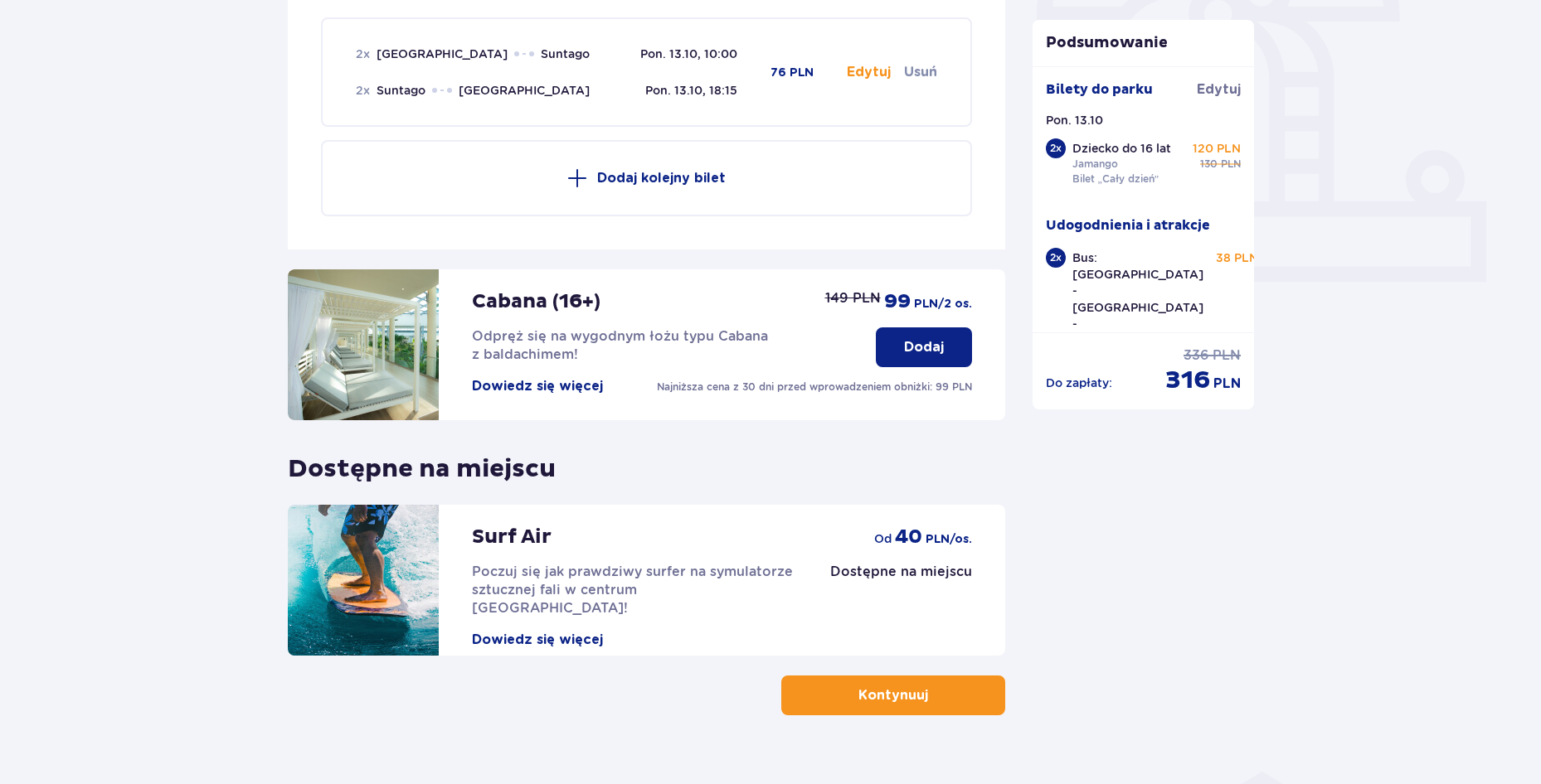
click at [859, 698] on p "Kontynuuj" at bounding box center [893, 695] width 69 height 18
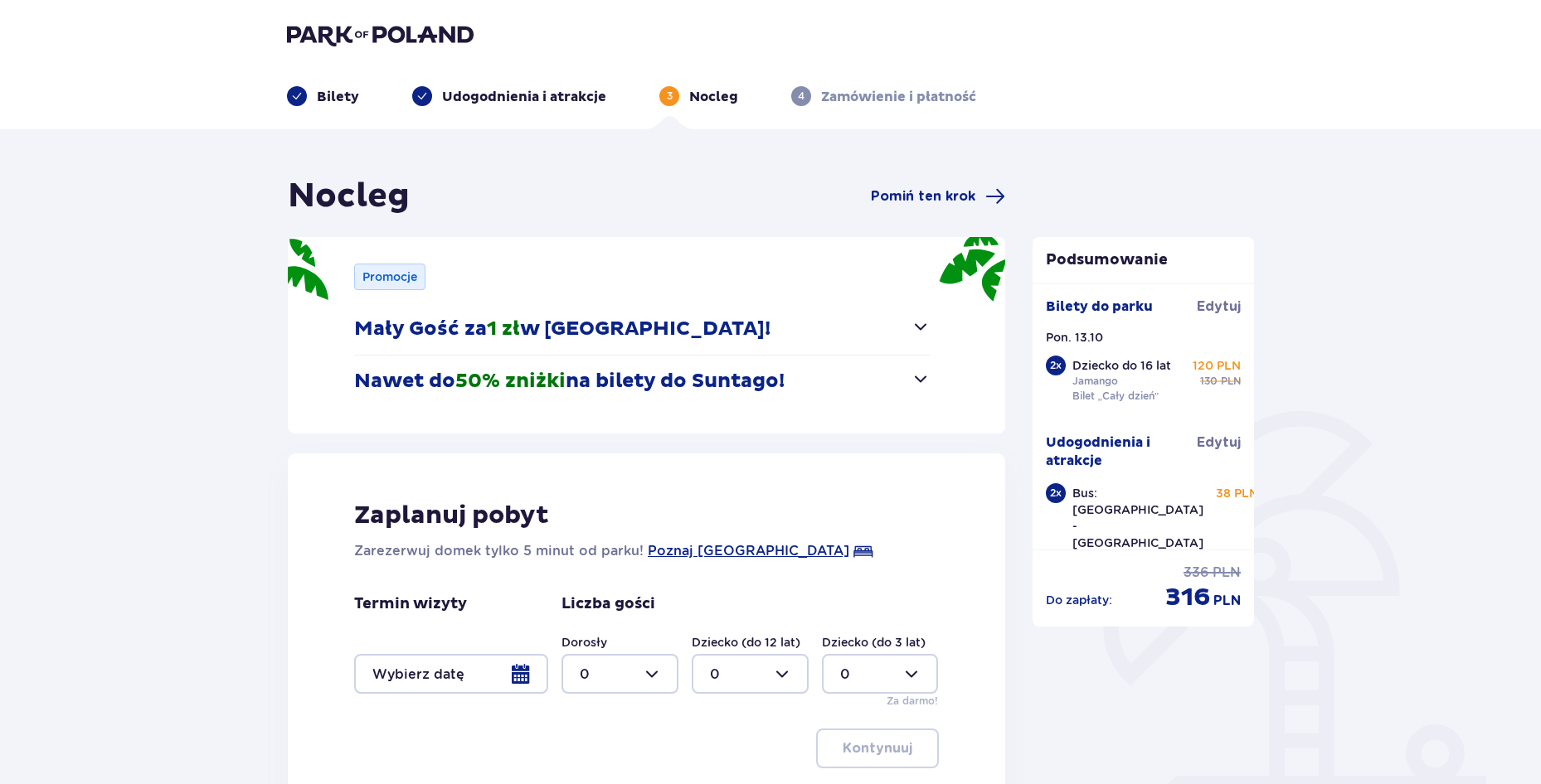
click at [906, 336] on button "Mały Gość za 1 zł w Suntago Village!" at bounding box center [642, 330] width 576 height 51
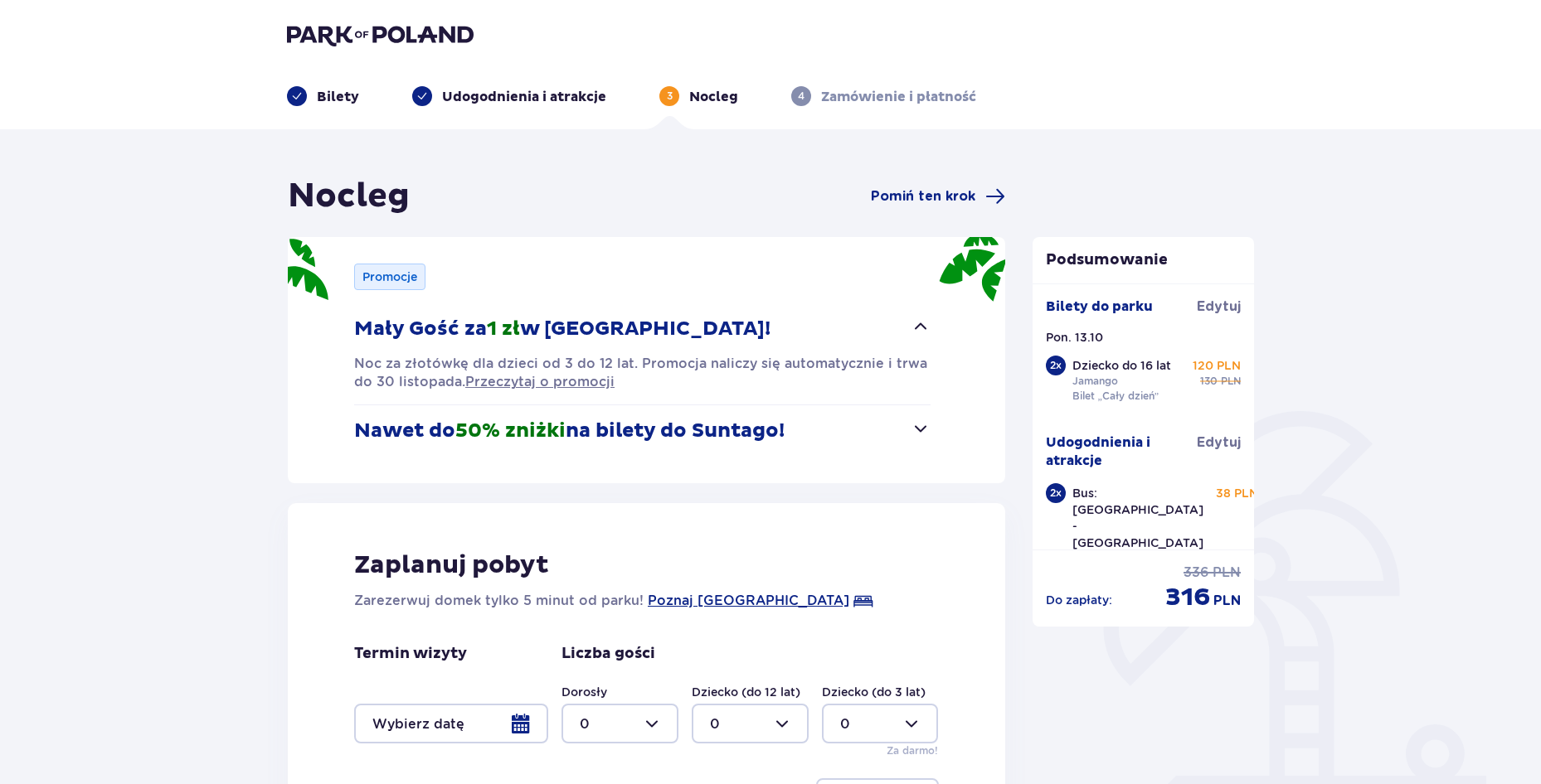
click at [906, 336] on button "Mały Gość za 1 zł w Suntago Village!" at bounding box center [642, 330] width 576 height 51
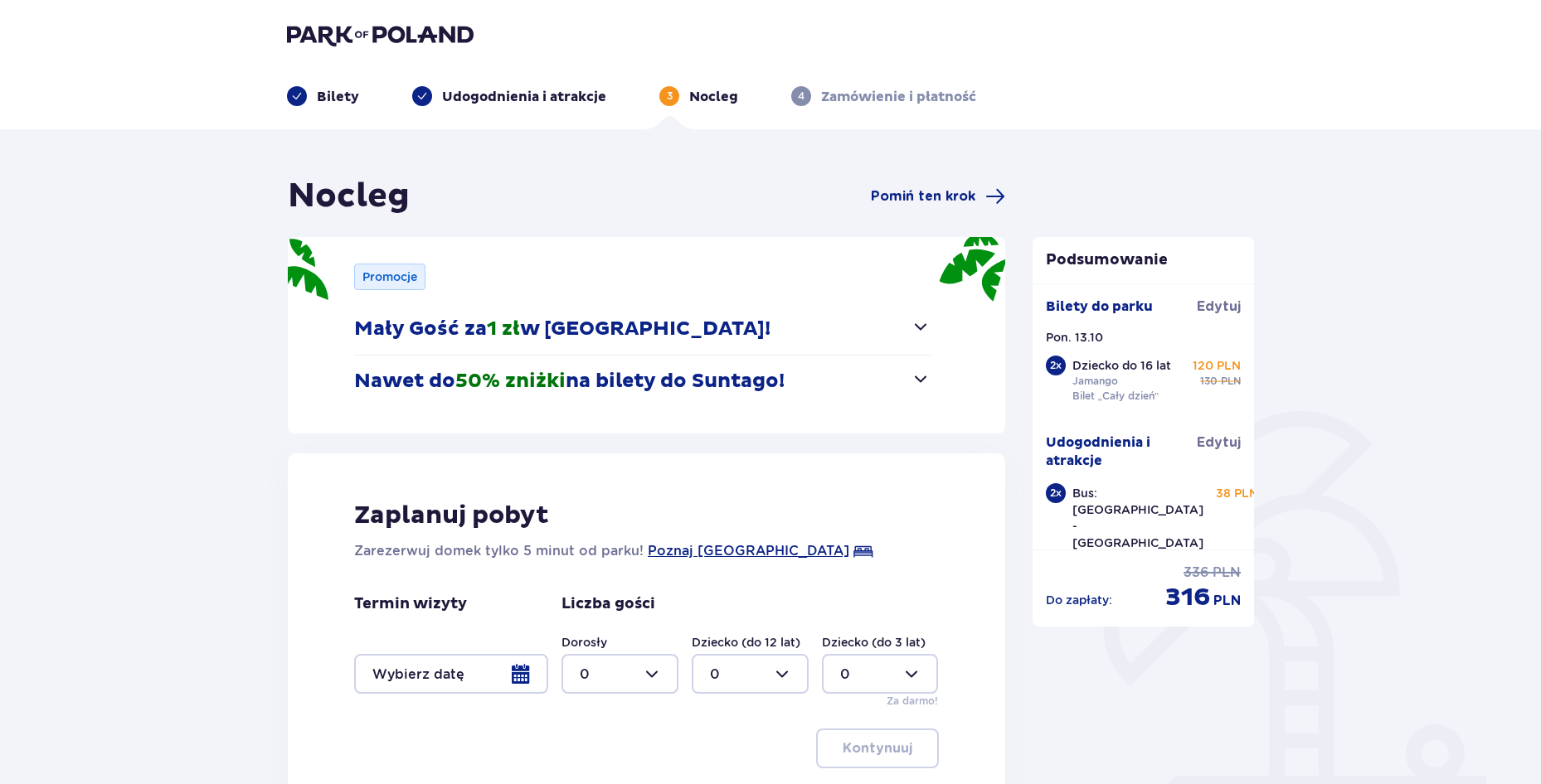
click at [927, 379] on span "button" at bounding box center [920, 378] width 20 height 20
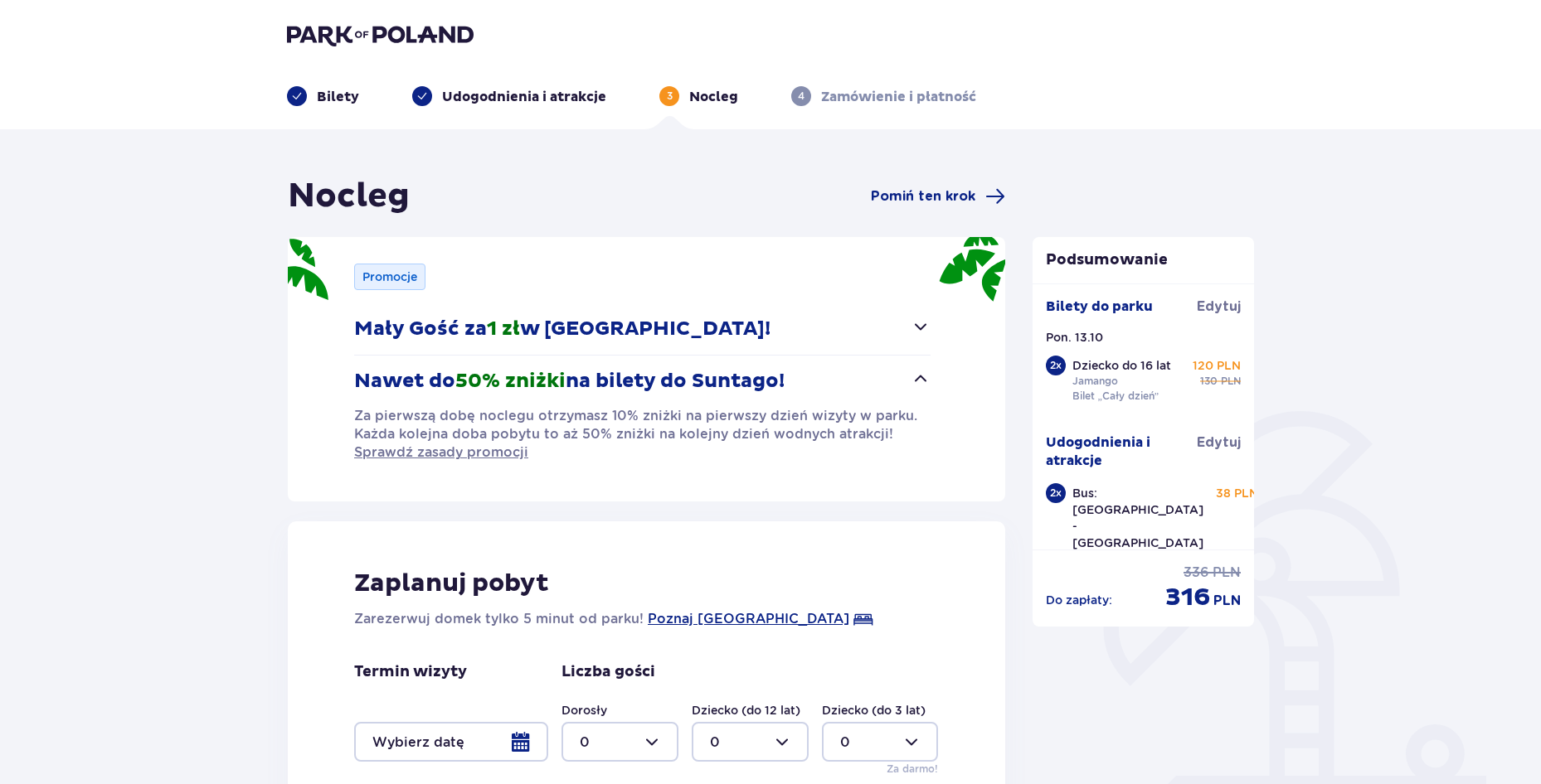
click at [918, 379] on span "button" at bounding box center [920, 378] width 20 height 20
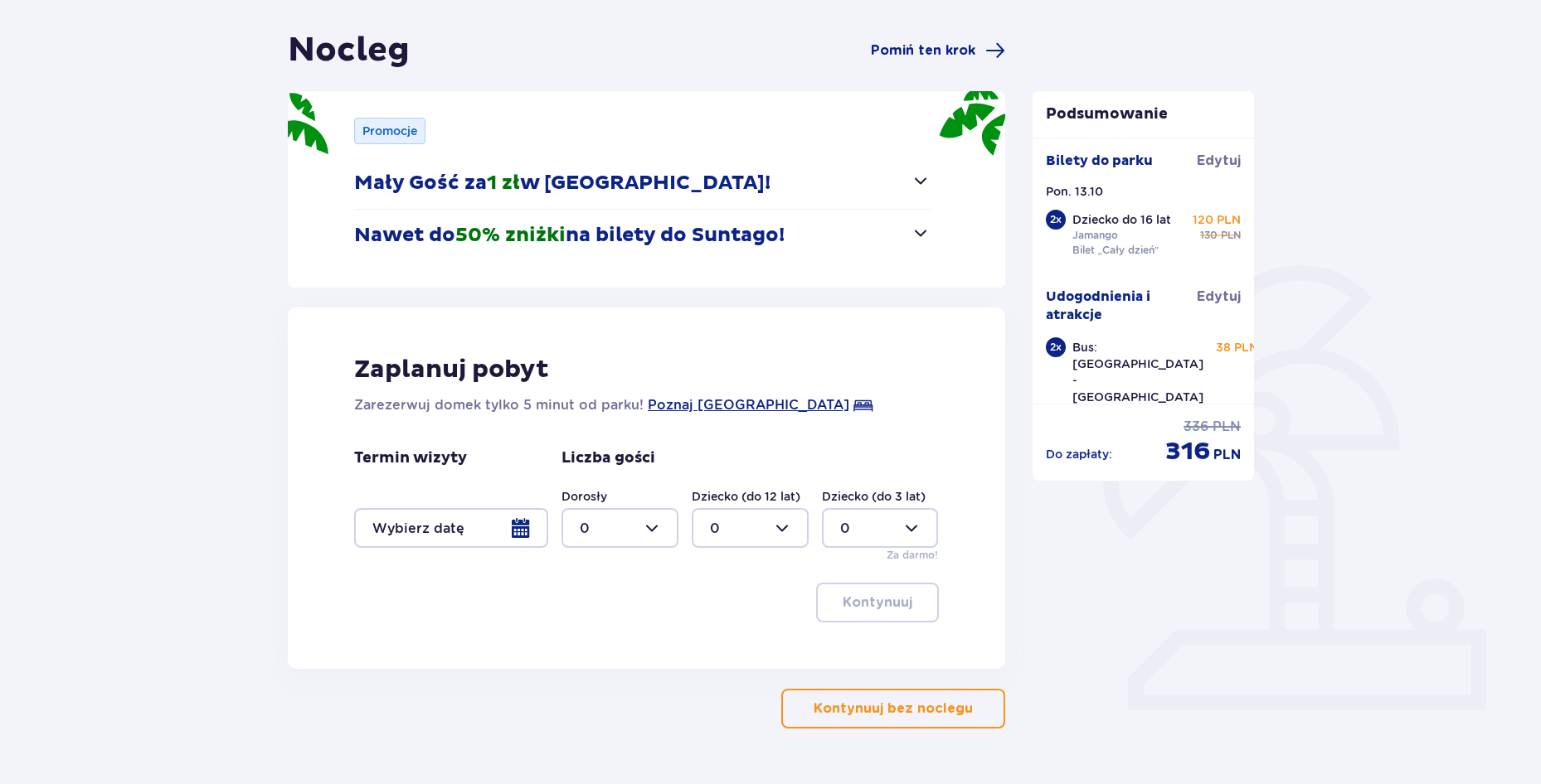
scroll to position [160, 0]
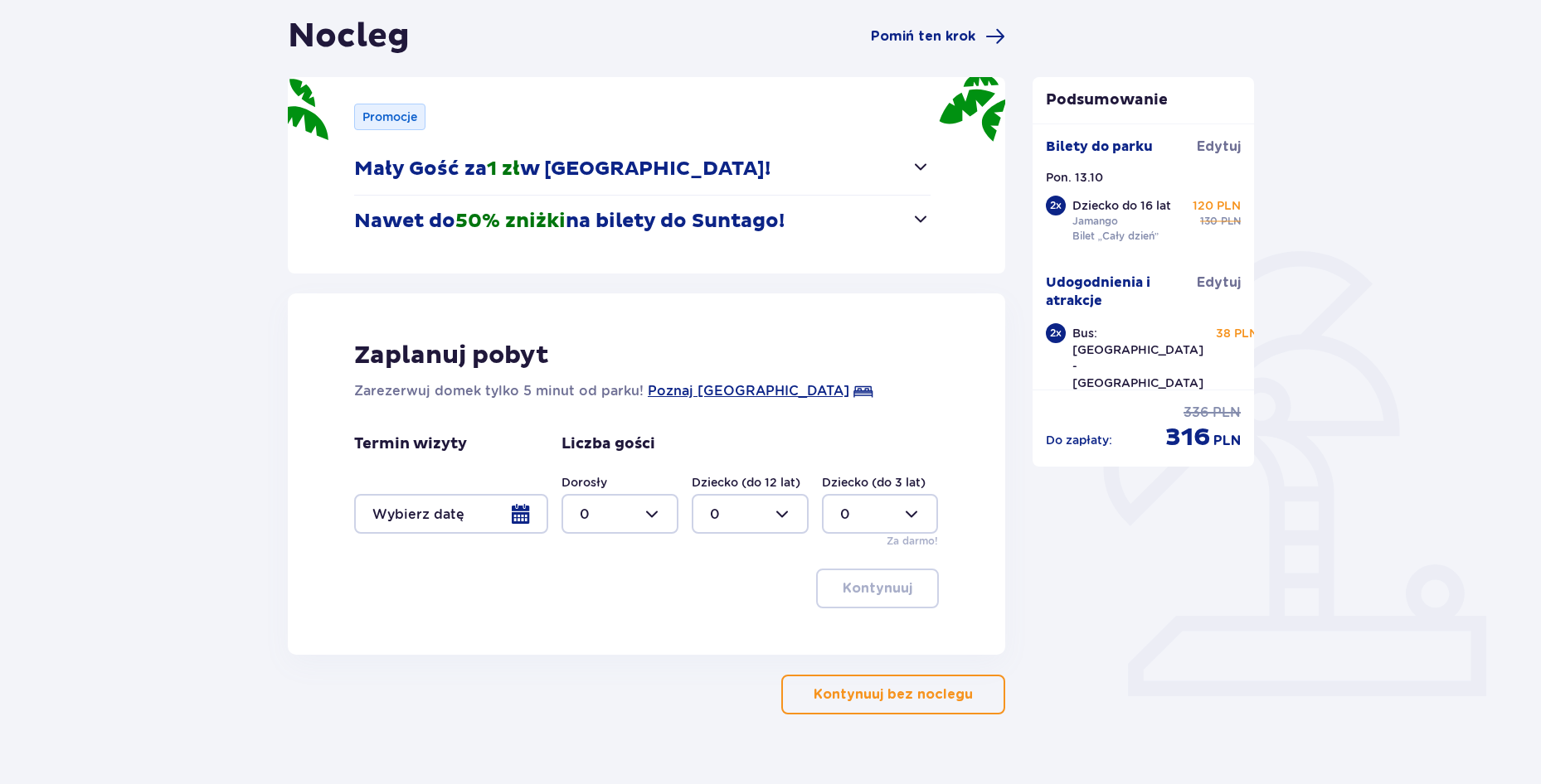
click at [919, 703] on p "Kontynuuj bez noclegu" at bounding box center [893, 694] width 159 height 18
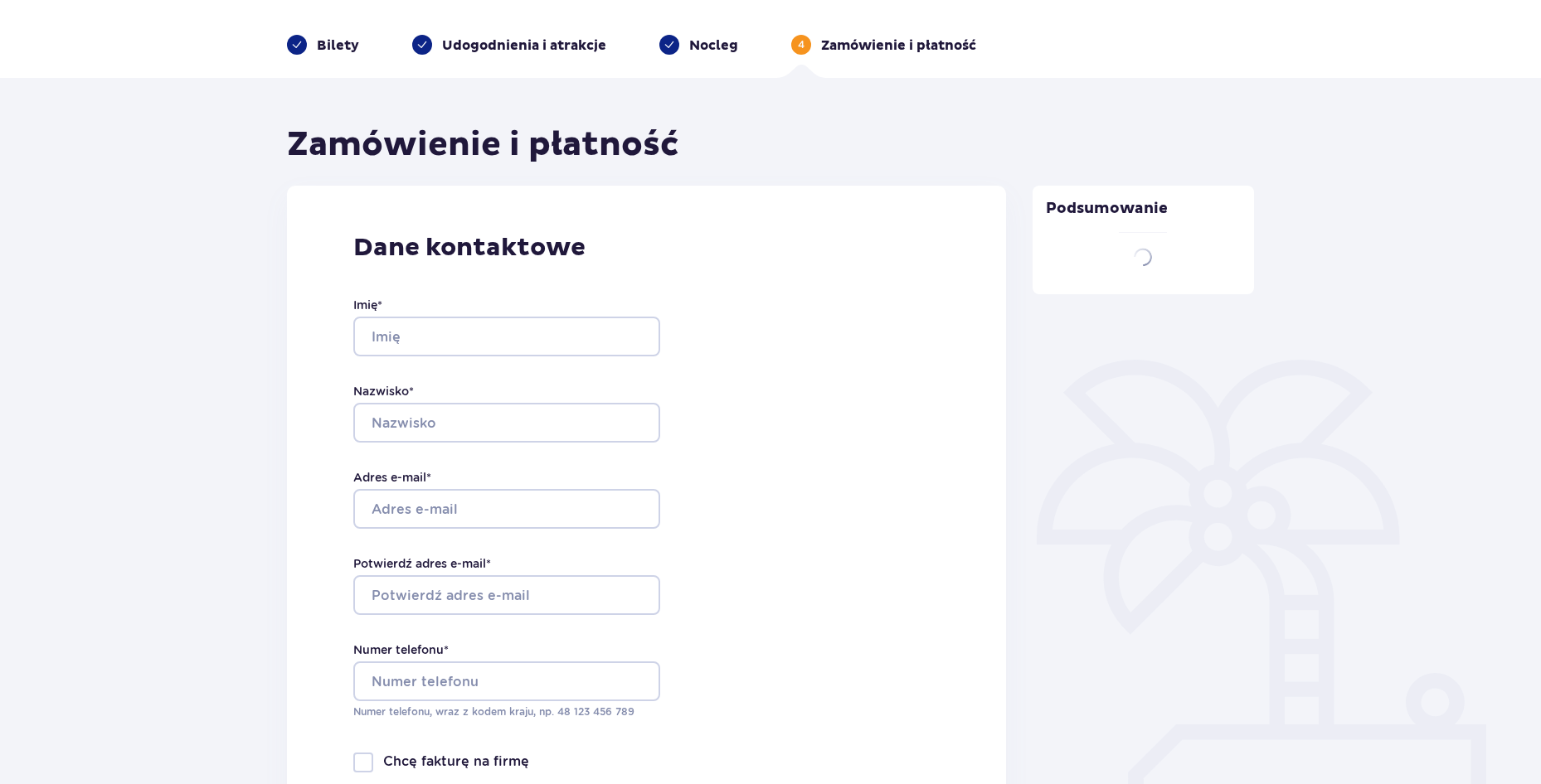
type input "Emilia"
type input "Piotrowska"
type input "emipiotro2010@gmail.com"
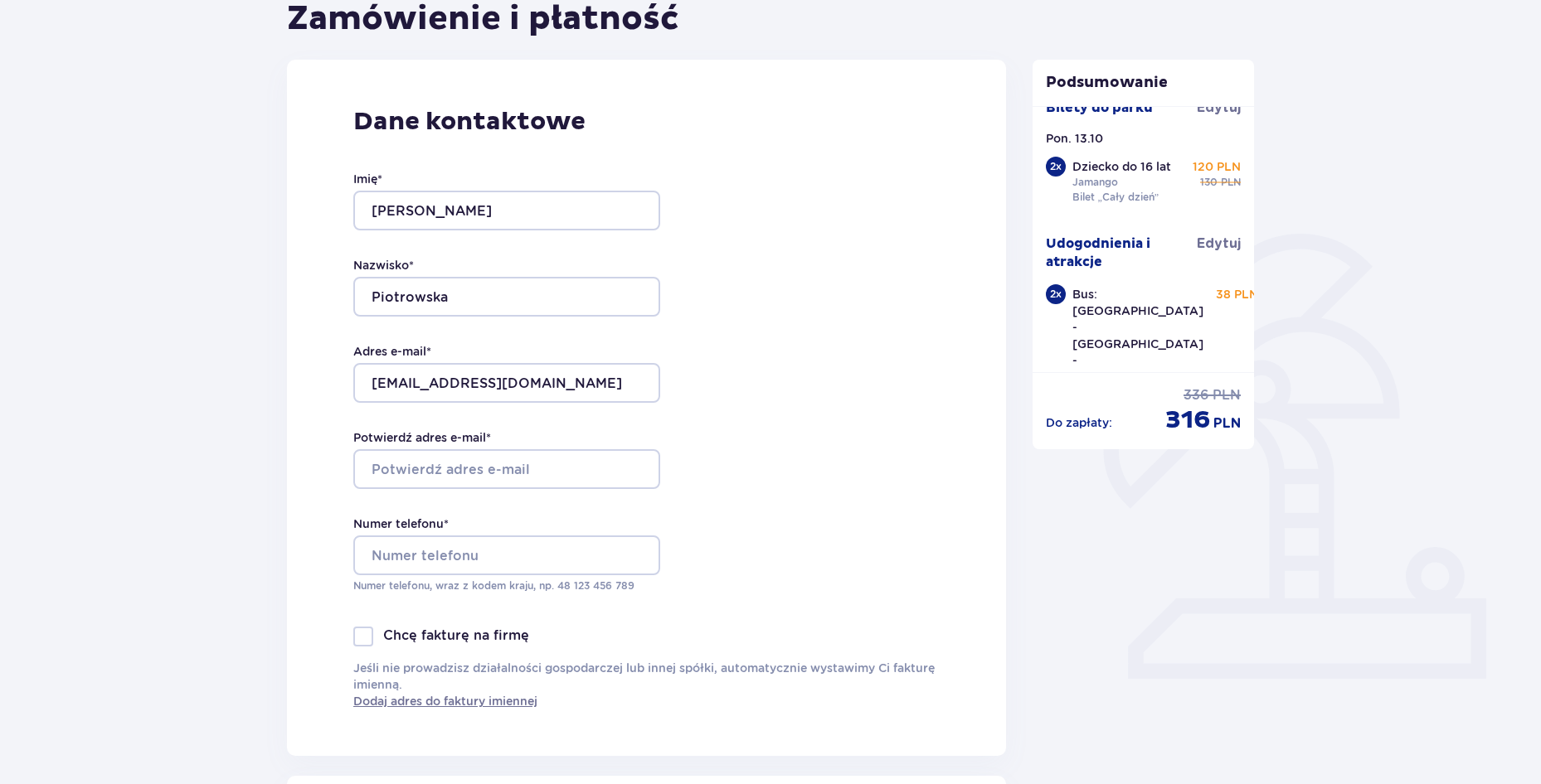
scroll to position [32, 0]
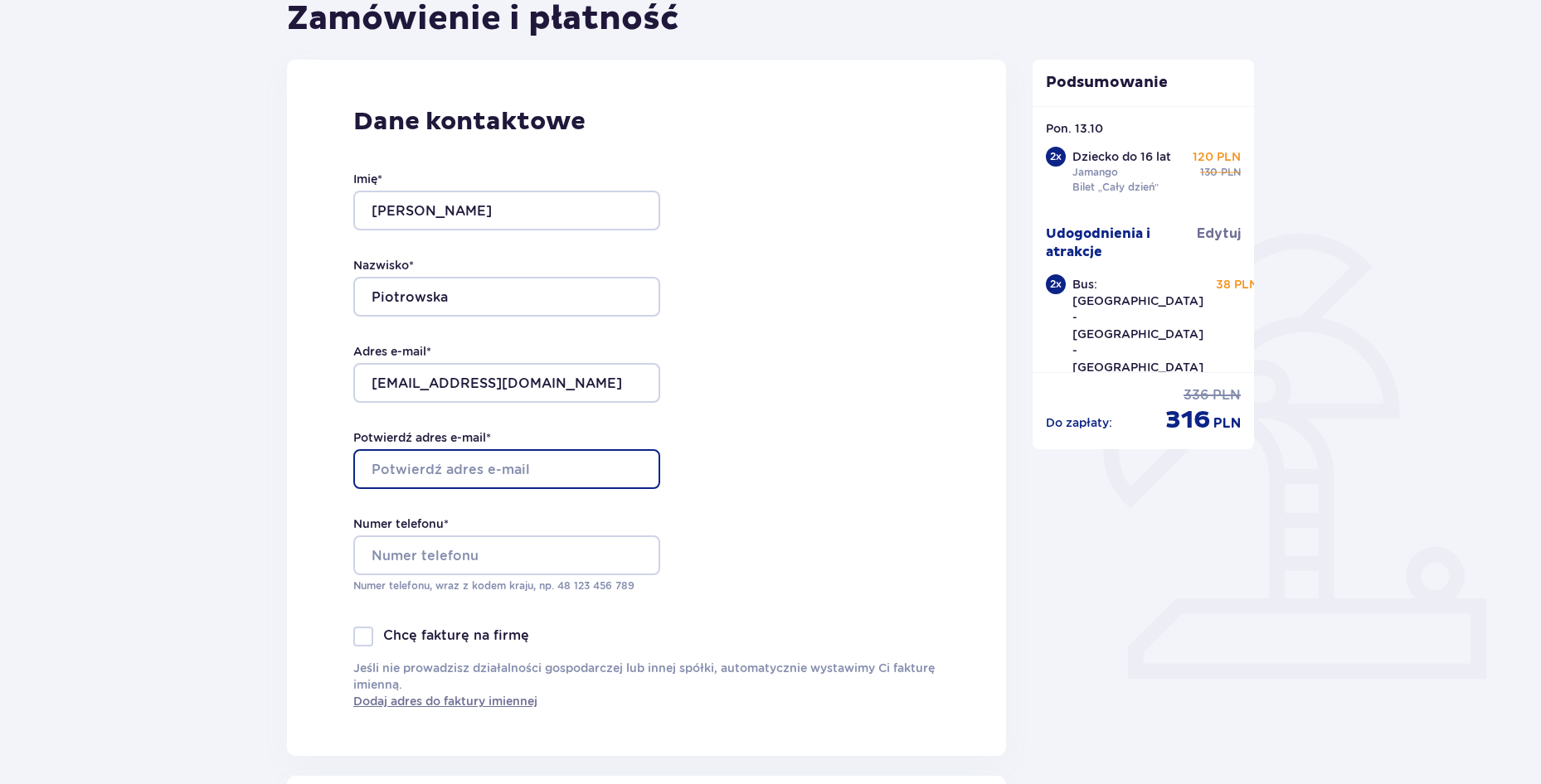
click at [497, 463] on input "Potwierdź adres e-mail *" at bounding box center [507, 469] width 306 height 39
type input "emipiotro2010@gmail.com"
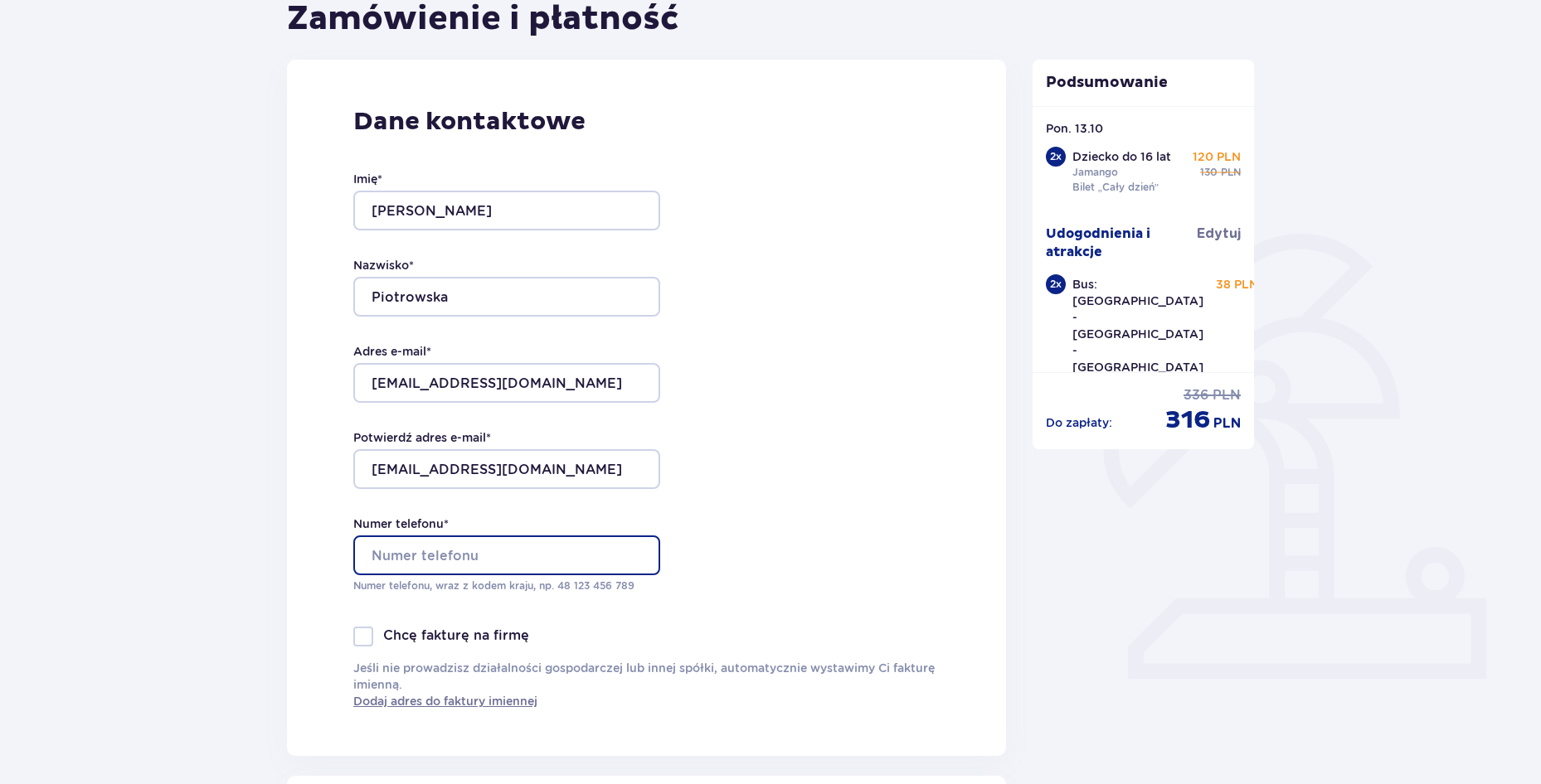
click at [568, 565] on input "Numer telefonu *" at bounding box center [507, 555] width 306 height 39
type input "+"
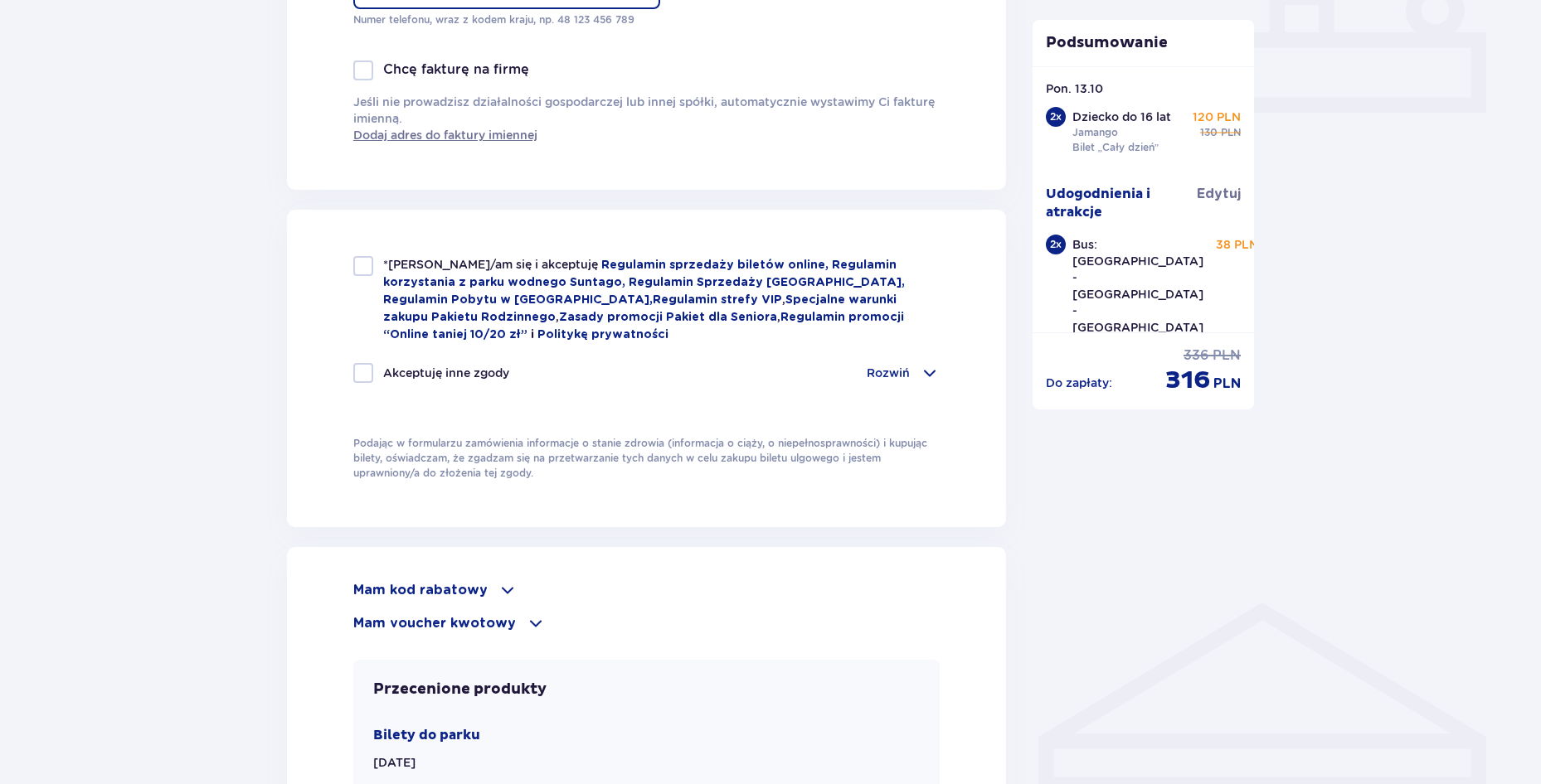
scroll to position [748, 0]
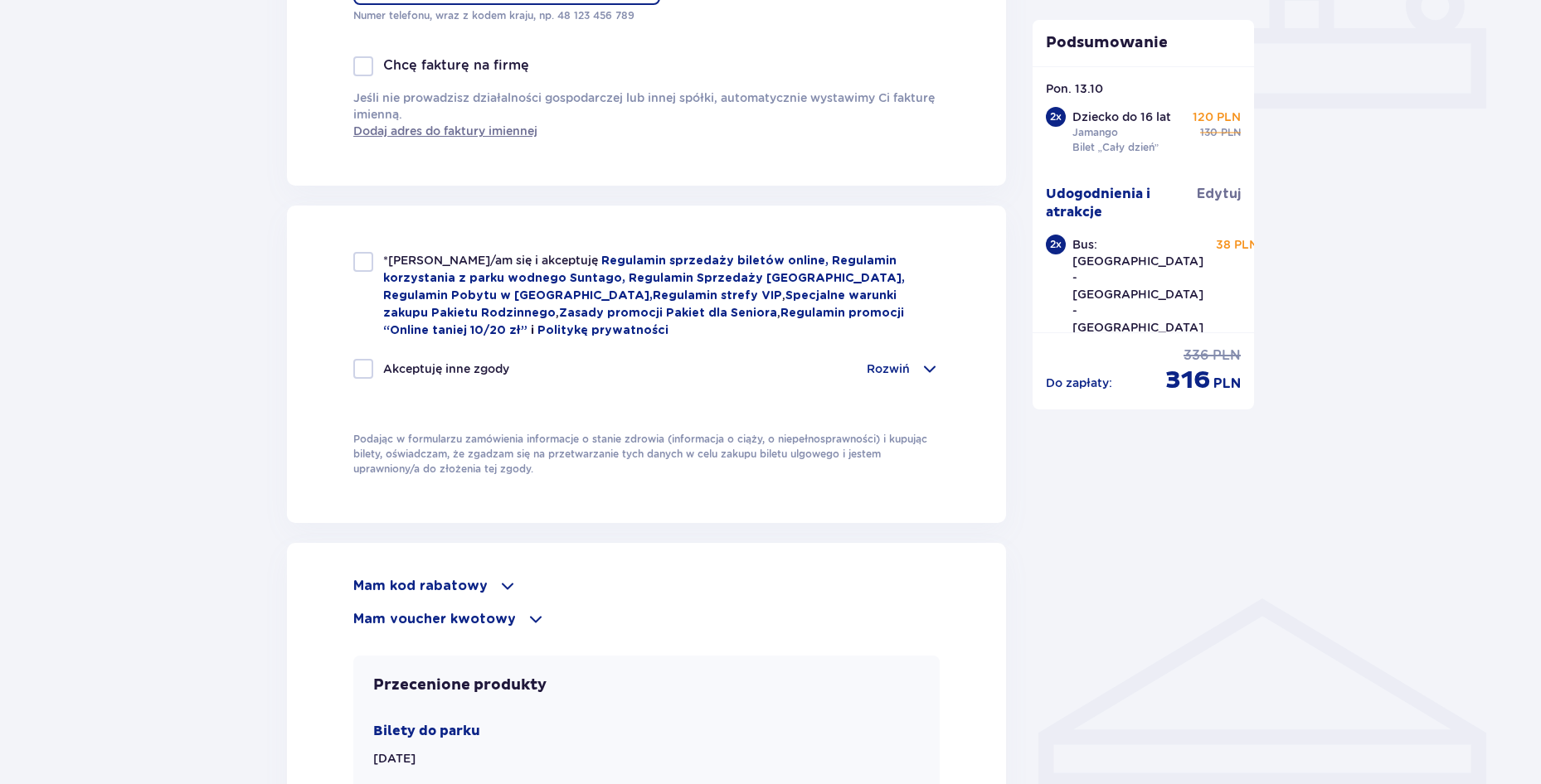
type input "48 735 056 054"
click at [359, 269] on div at bounding box center [363, 261] width 20 height 20
checkbox input "true"
click at [881, 365] on p "Rozwiń" at bounding box center [888, 368] width 43 height 16
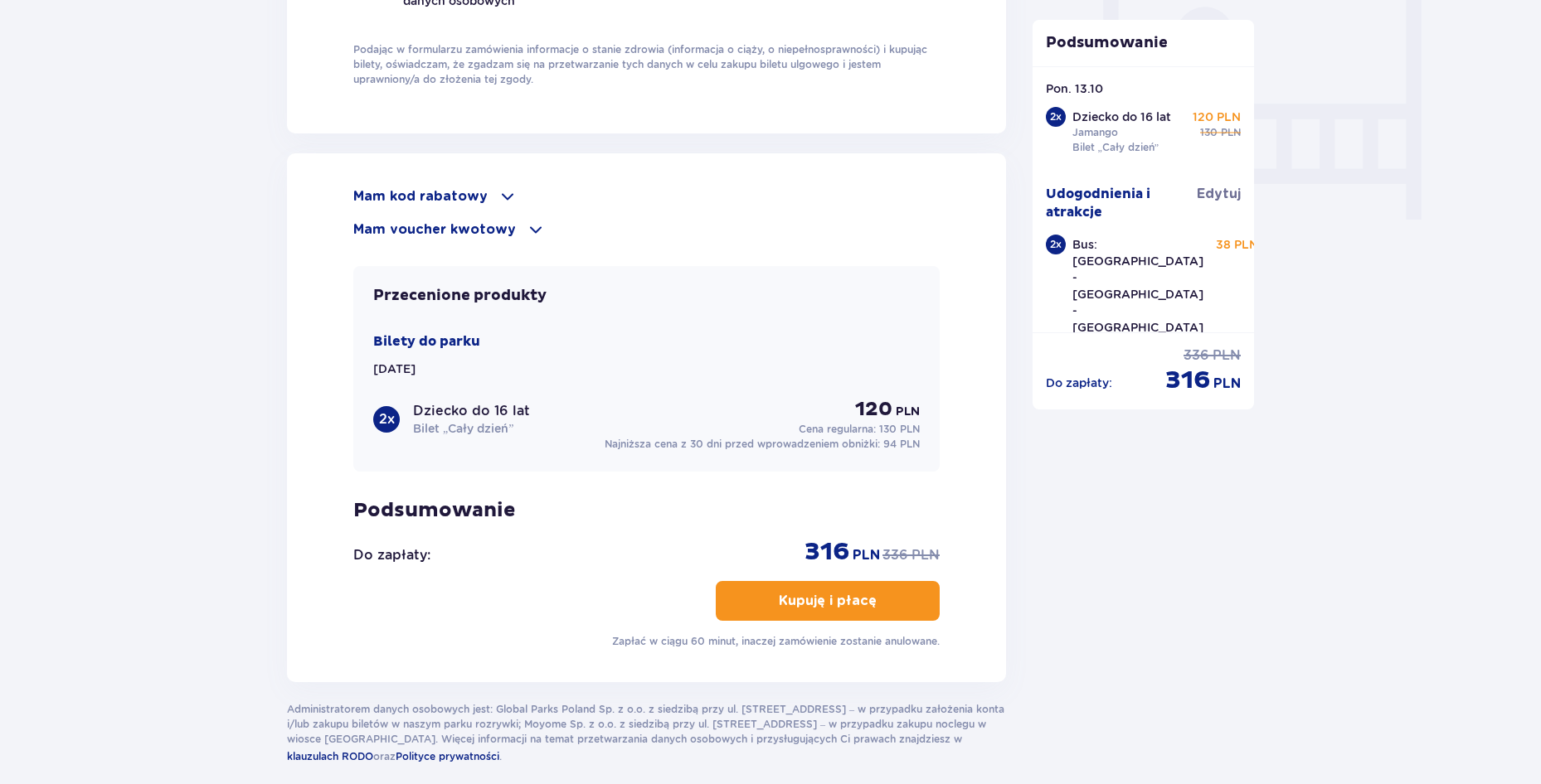
scroll to position [1570, 0]
click at [822, 598] on p "Kupuję i płacę" at bounding box center [828, 600] width 98 height 18
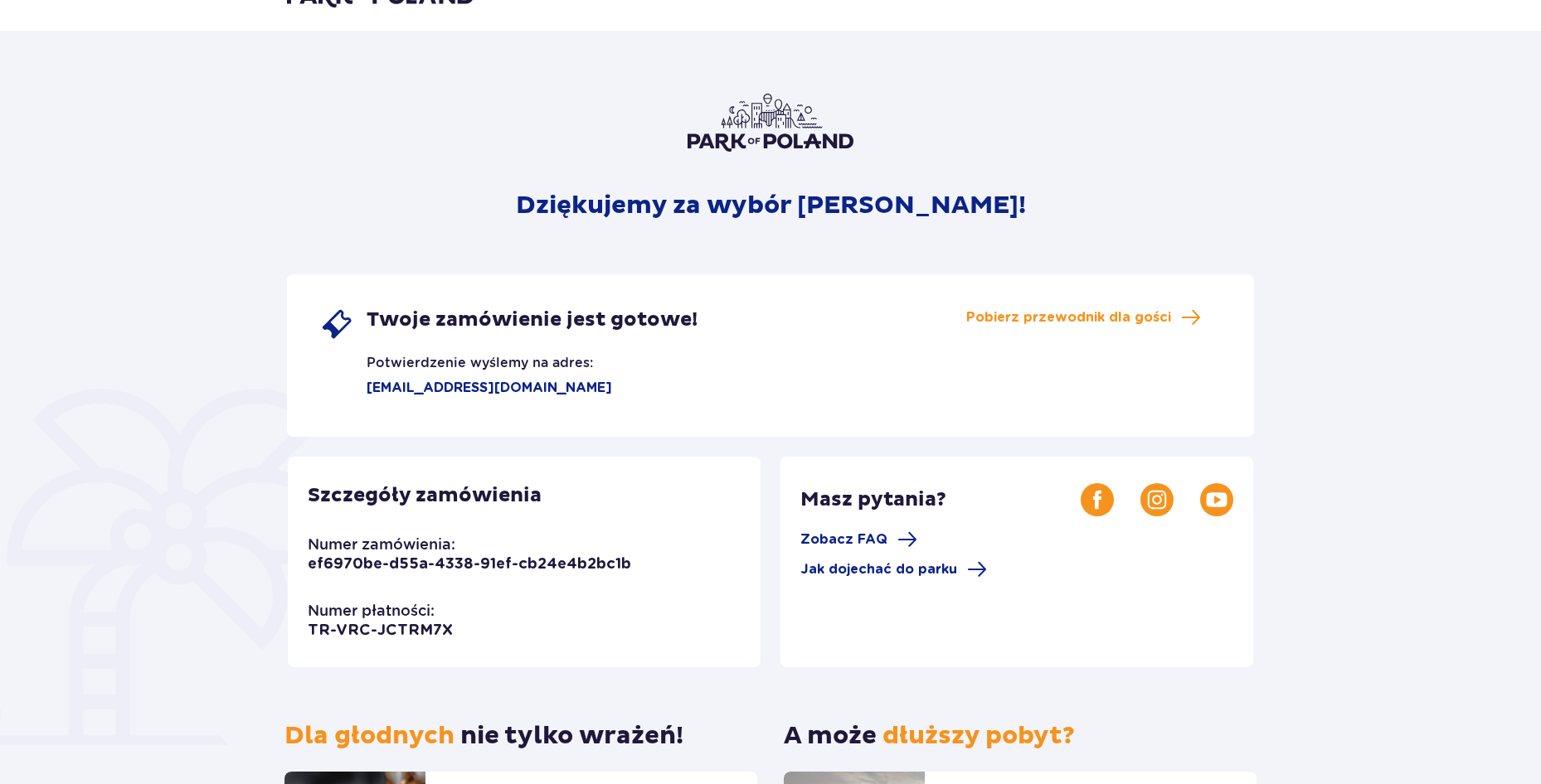
scroll to position [38, 0]
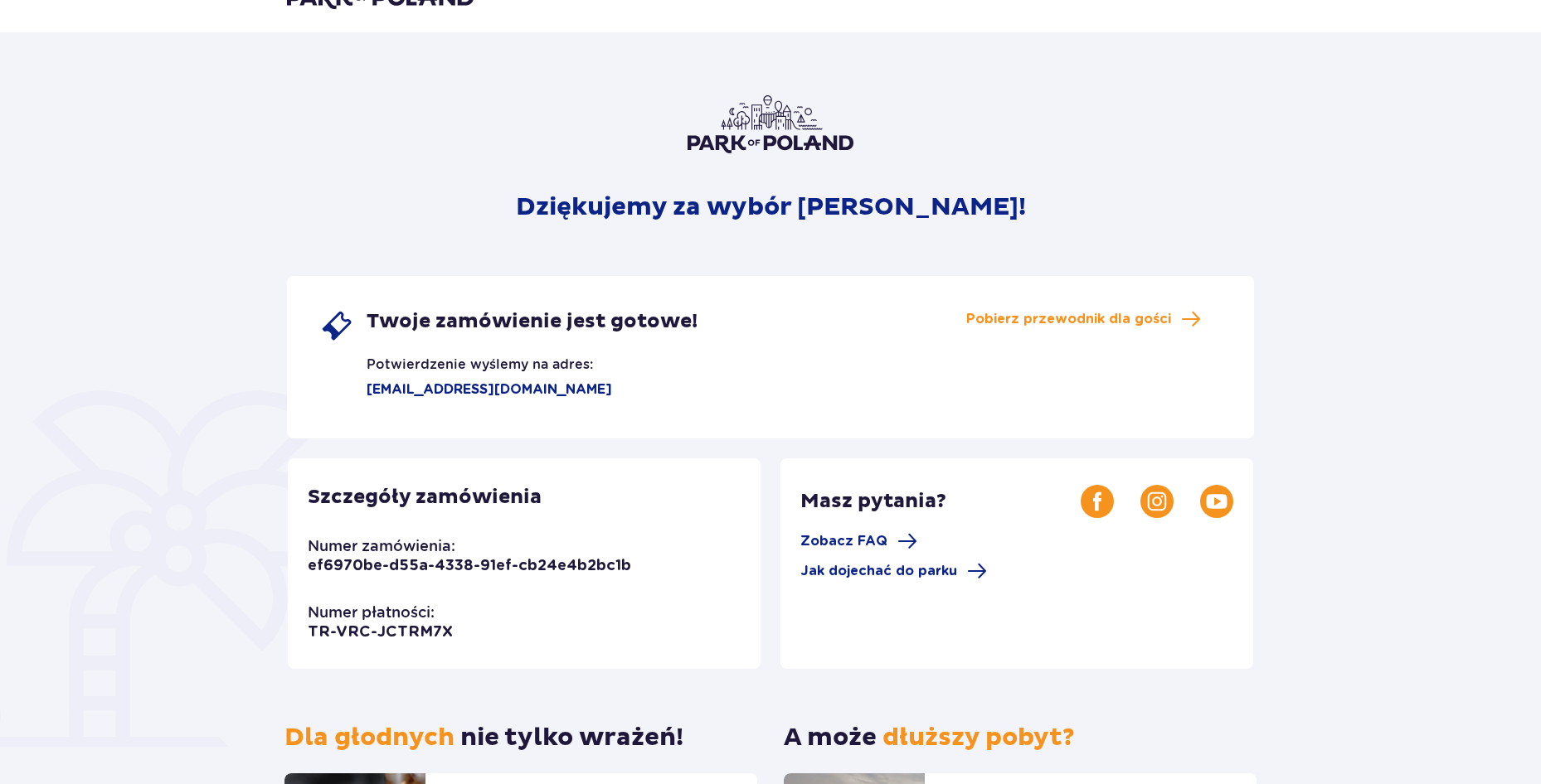
click at [549, 342] on div "Twoje zamówienie jest gotowe!" at bounding box center [509, 325] width 378 height 33
click at [484, 340] on div "Twoje zamówienie jest gotowe!" at bounding box center [509, 325] width 378 height 33
click at [366, 316] on span "Twoje zamówienie jest gotowe!" at bounding box center [532, 321] width 331 height 25
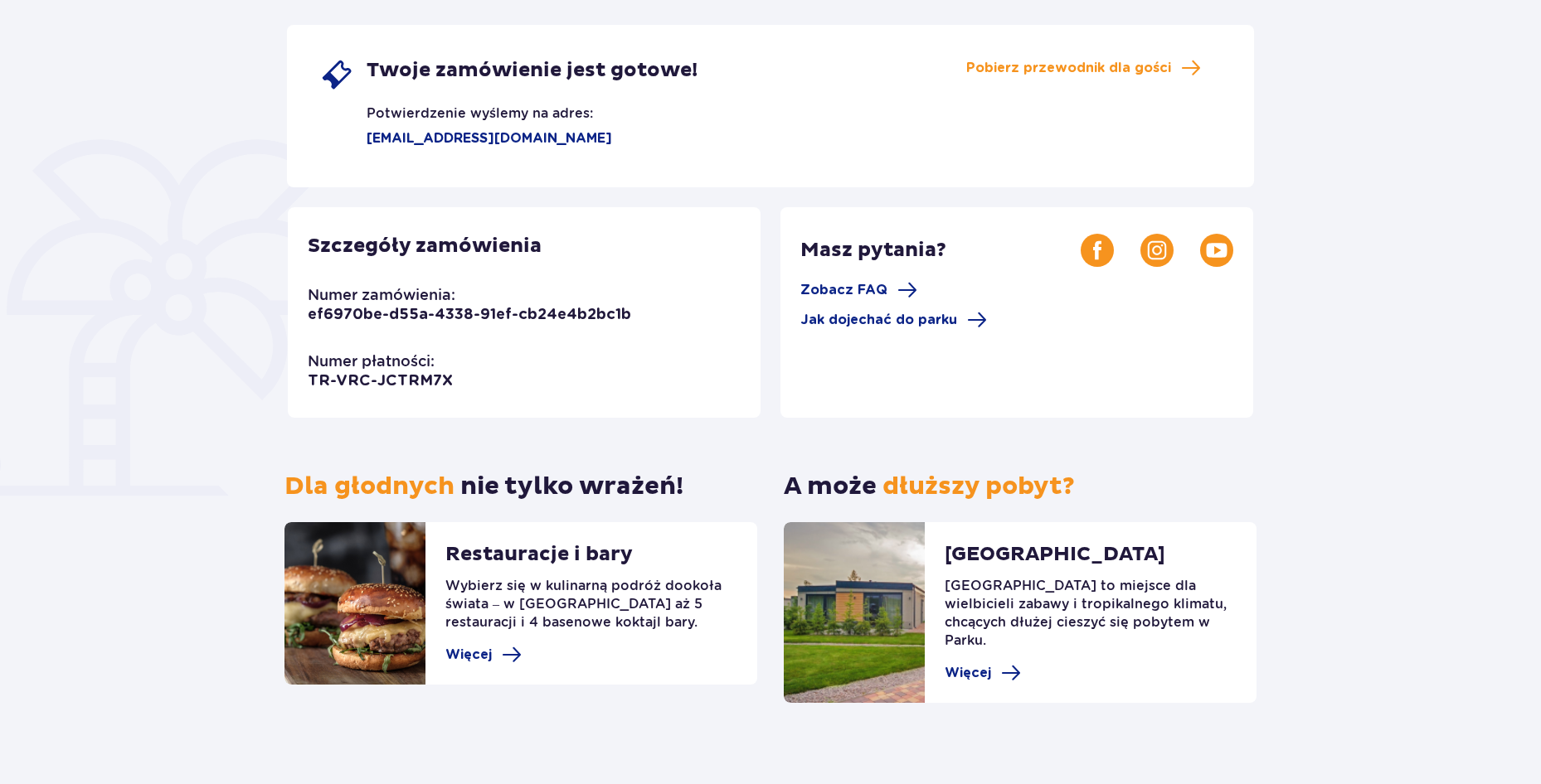
scroll to position [0, 0]
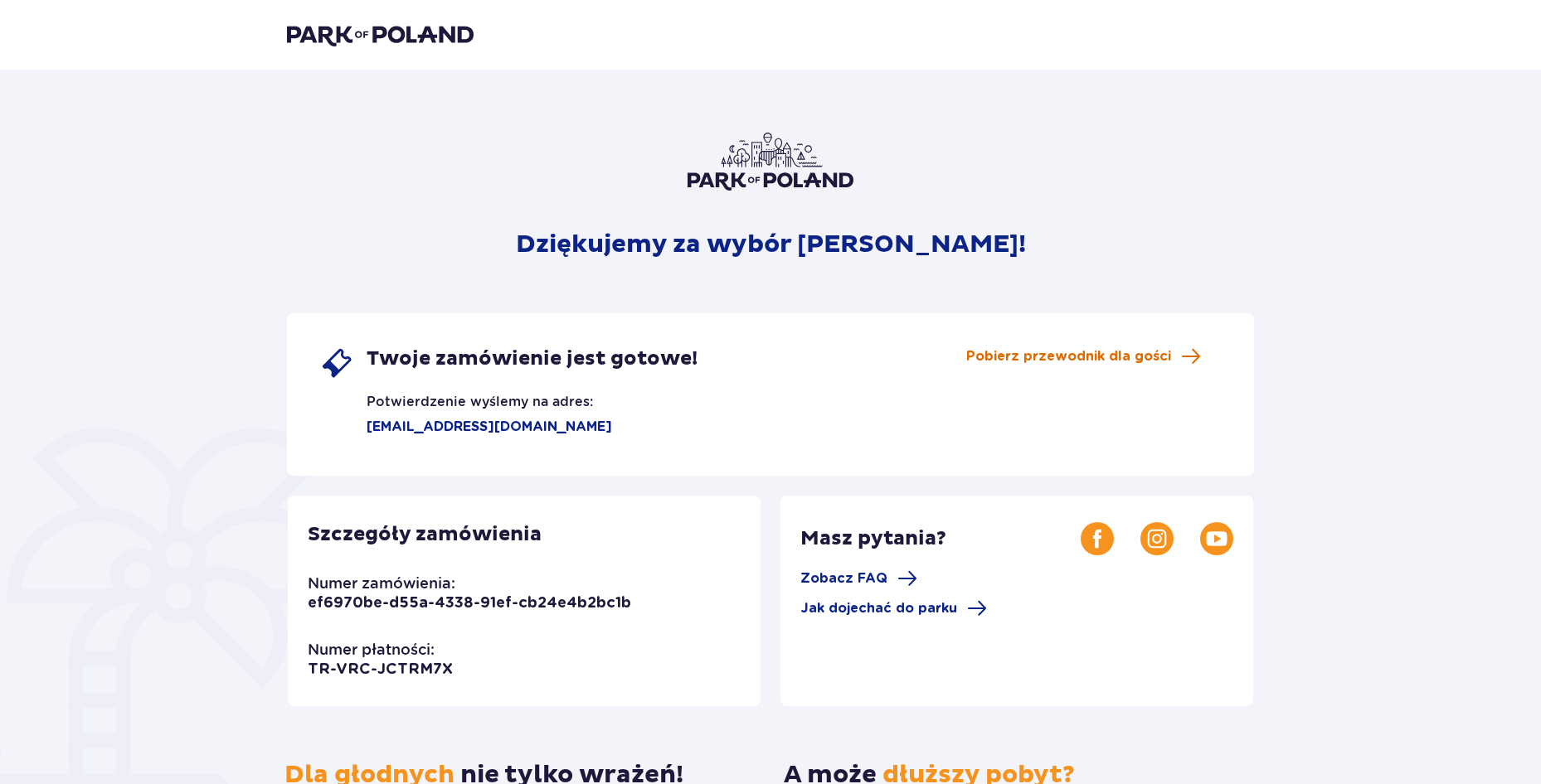
click at [1104, 358] on span "Pobierz przewodnik dla gości" at bounding box center [1068, 356] width 205 height 18
click at [413, 39] on img at bounding box center [380, 34] width 187 height 23
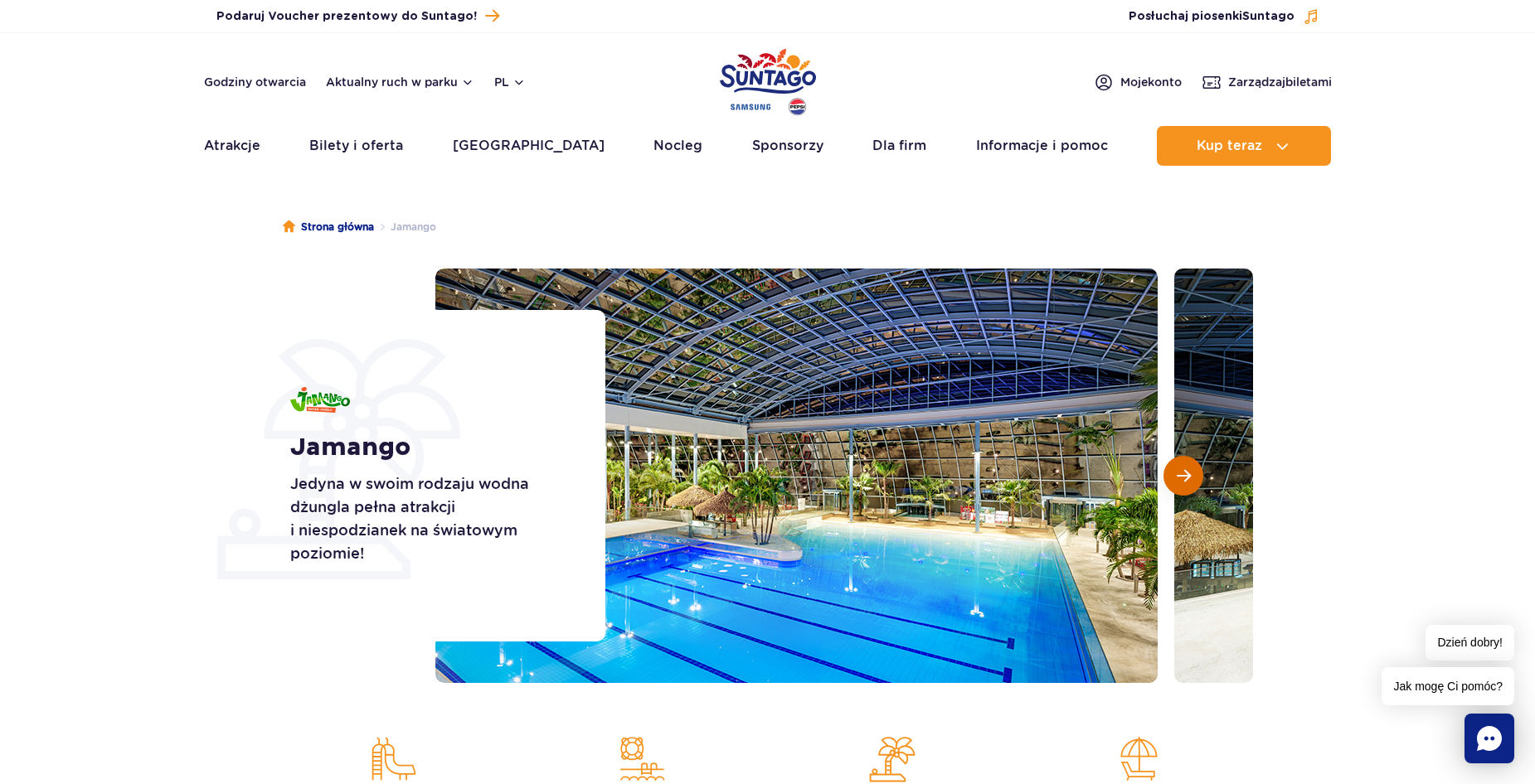
click at [1175, 471] on button "Następny slajd" at bounding box center [1183, 476] width 39 height 39
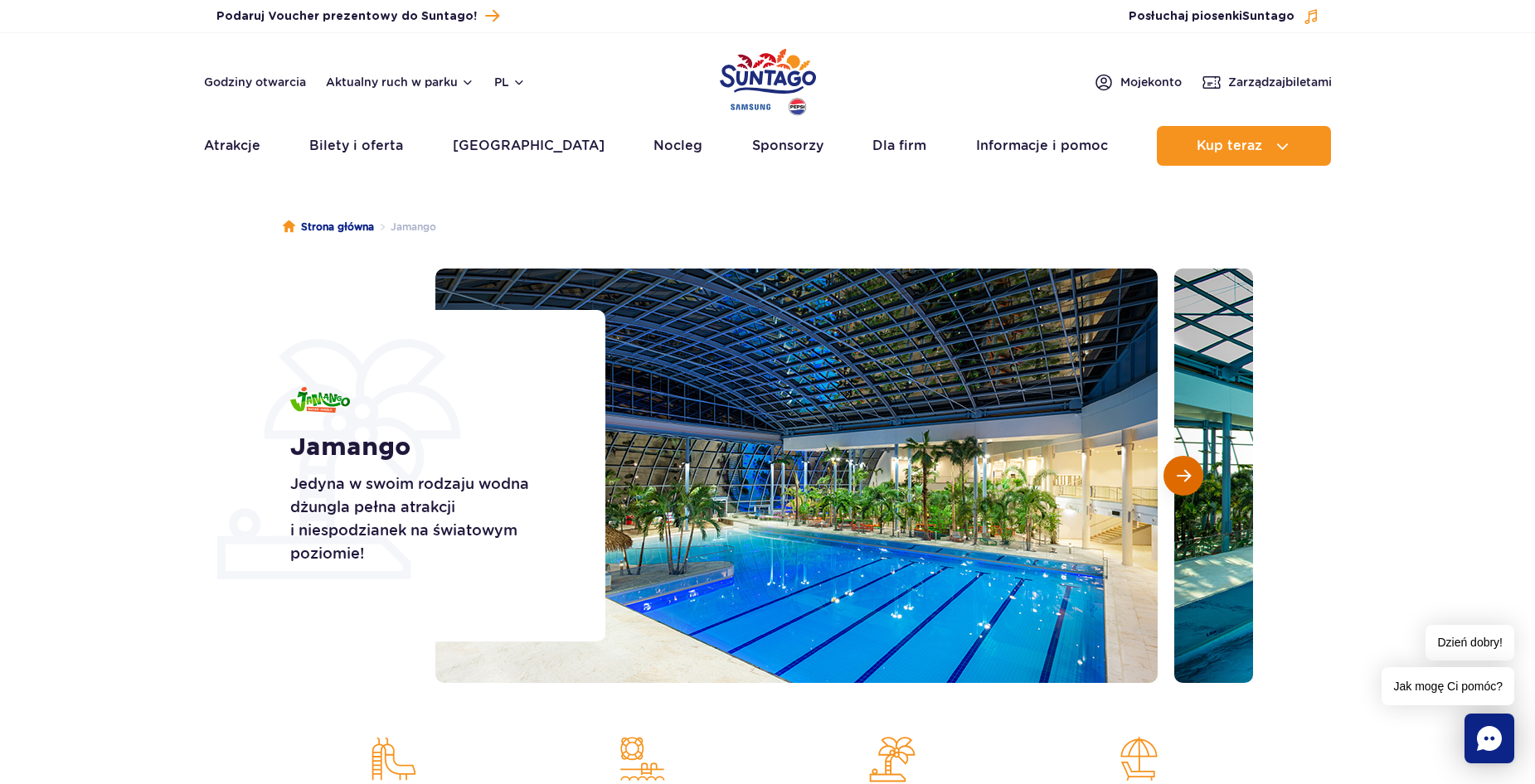
click at [1175, 471] on button "Następny slajd" at bounding box center [1183, 476] width 39 height 39
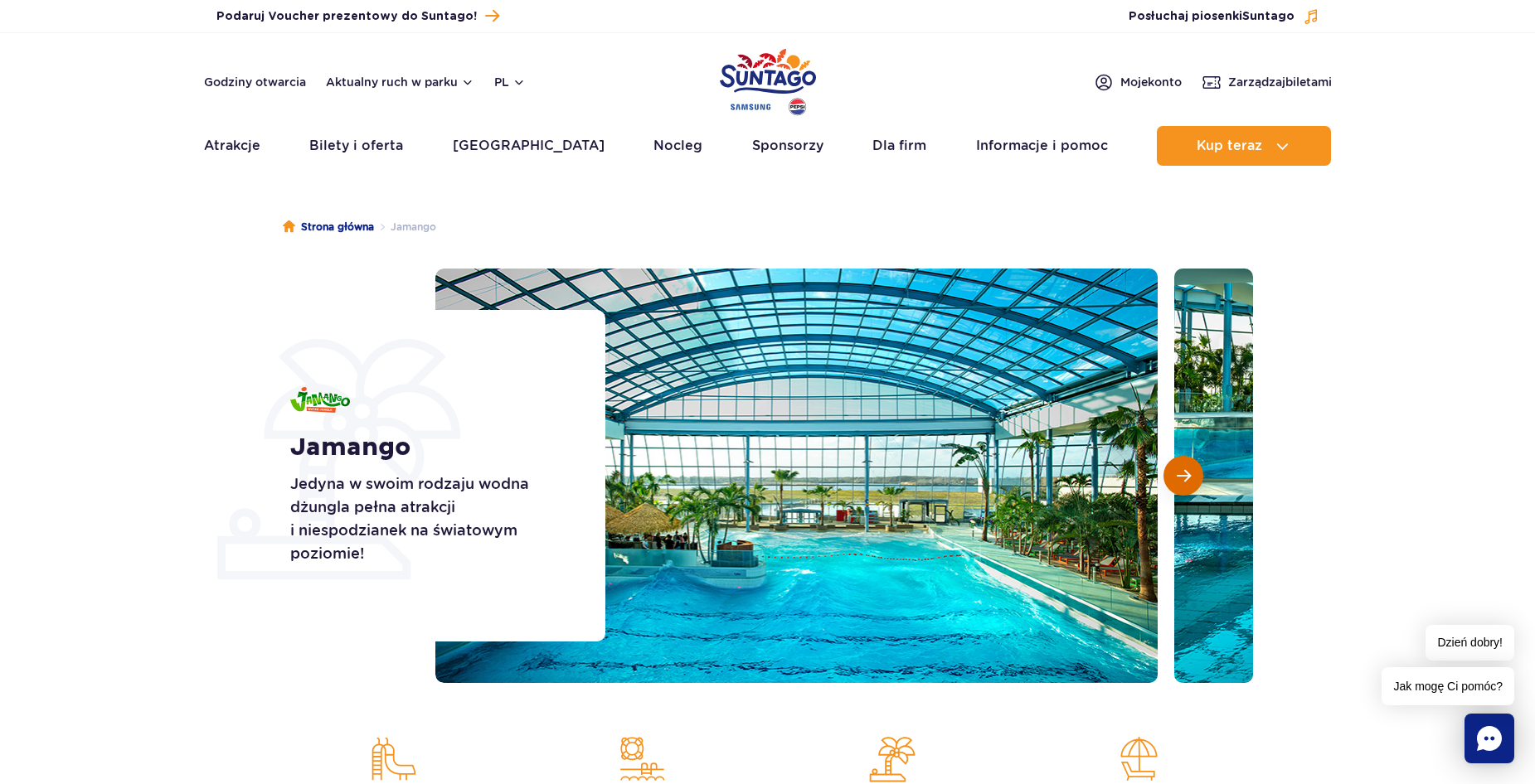
click at [1175, 471] on button "Następny slajd" at bounding box center [1183, 476] width 39 height 39
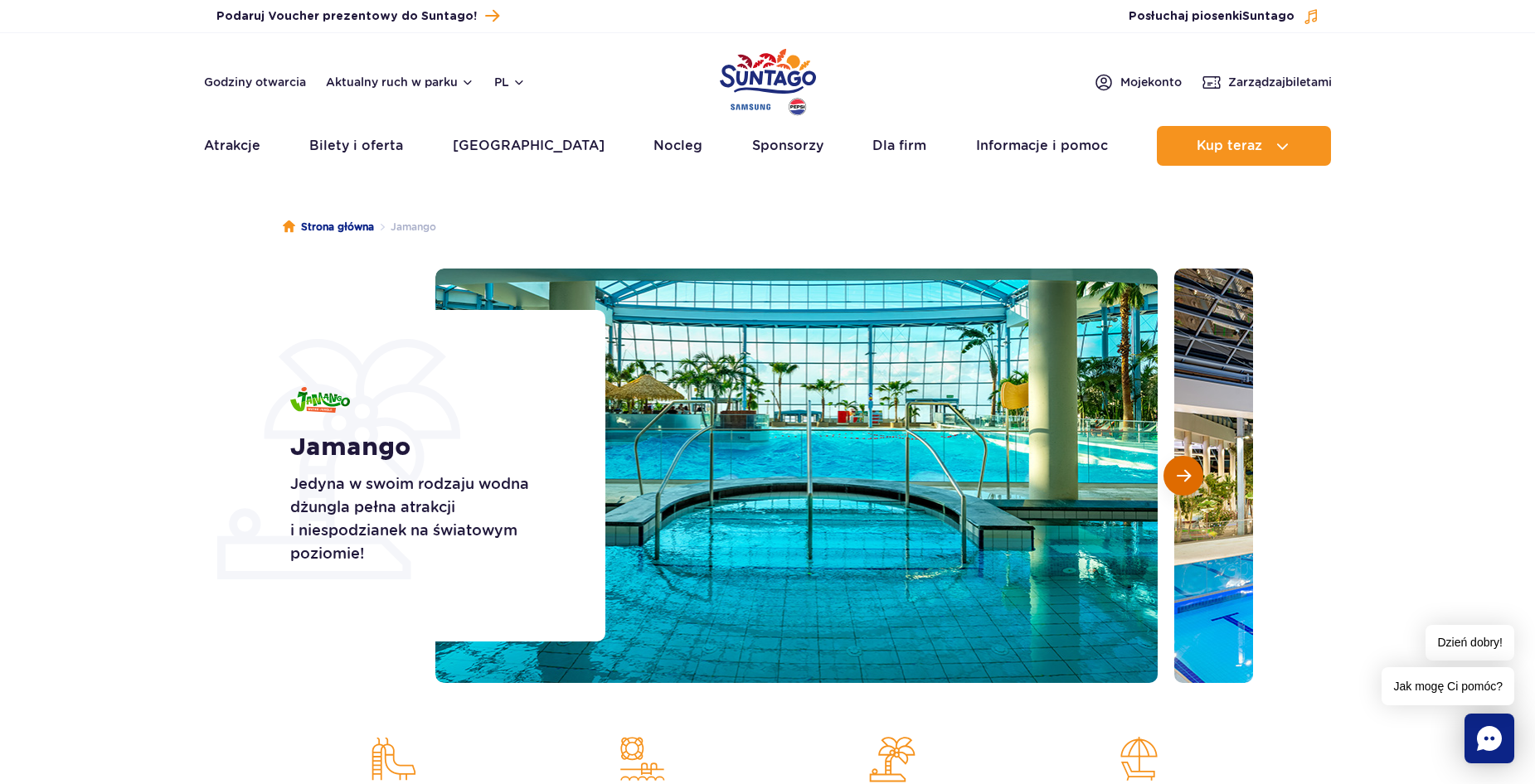
click at [1175, 470] on button "Następny slajd" at bounding box center [1183, 476] width 39 height 39
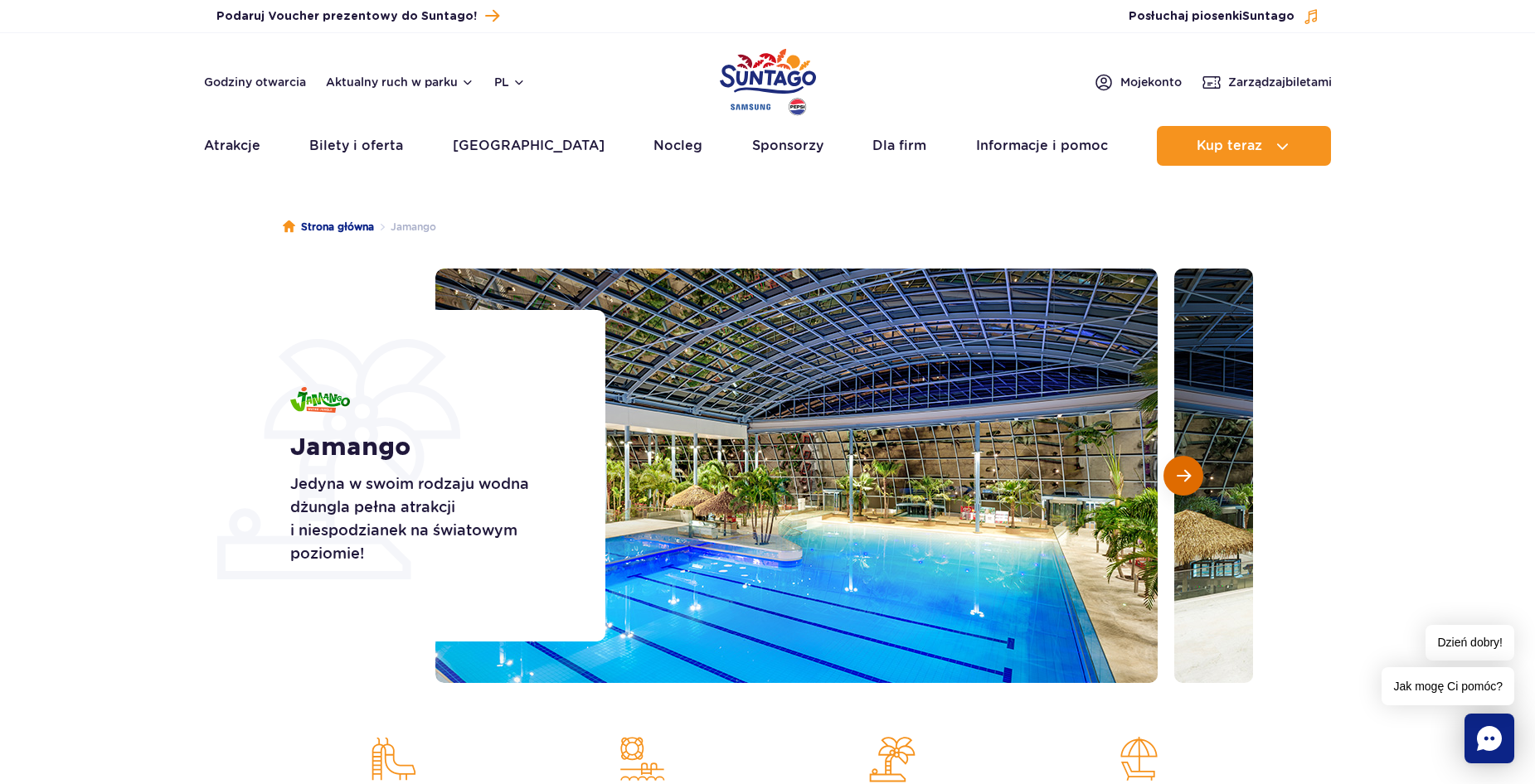
click at [1175, 470] on button "Następny slajd" at bounding box center [1183, 476] width 39 height 39
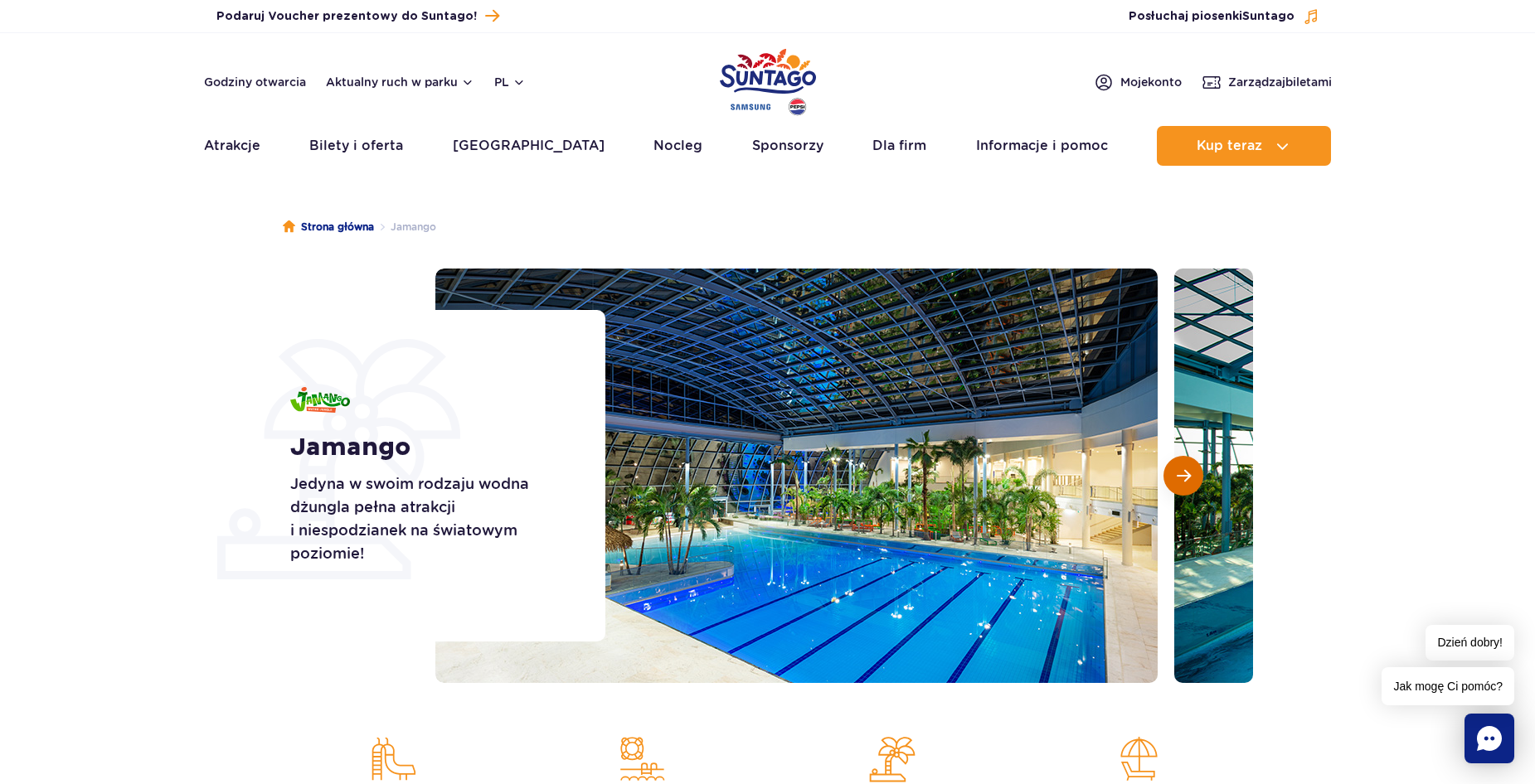
click at [1175, 470] on button "Następny slajd" at bounding box center [1183, 476] width 39 height 39
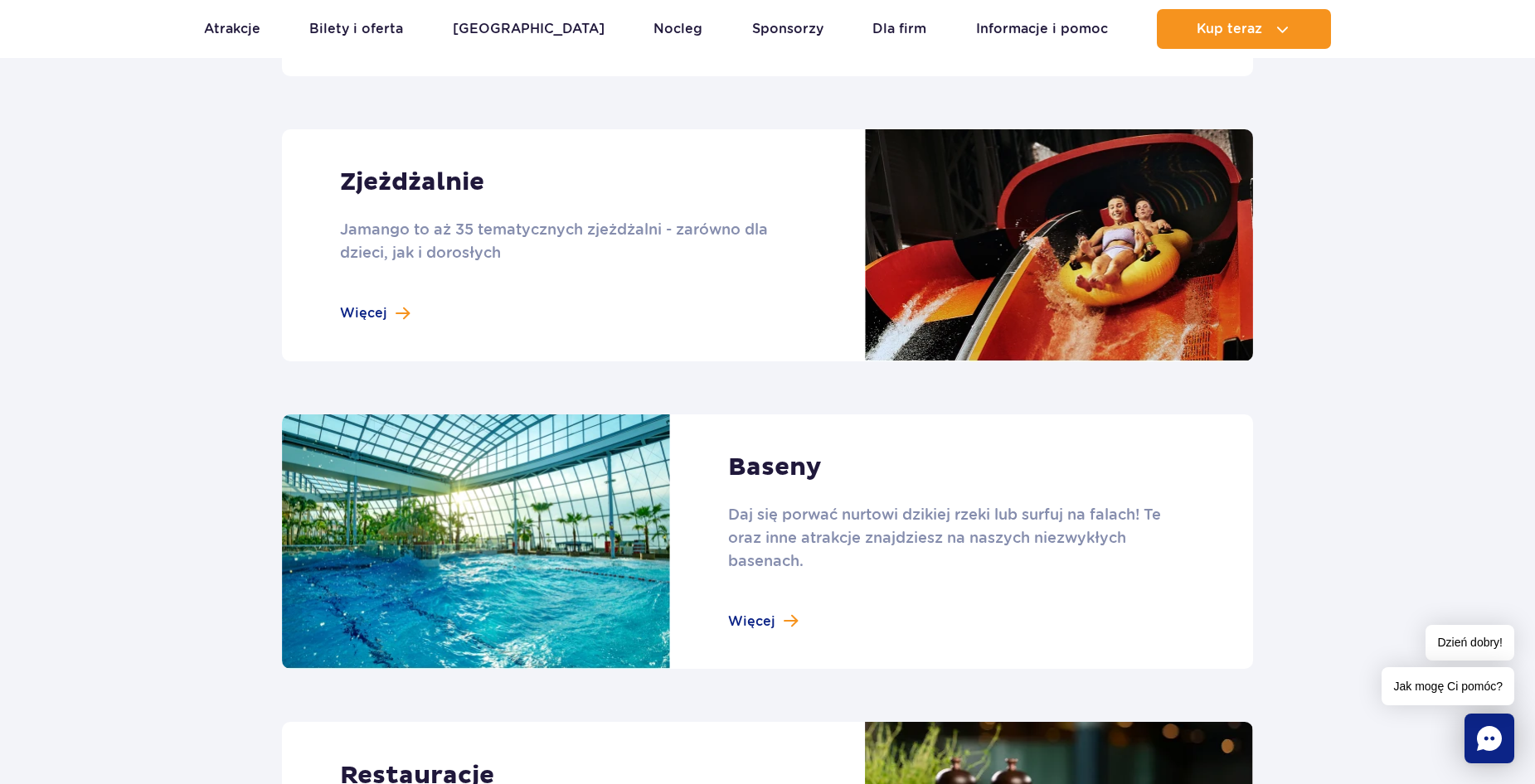
scroll to position [1434, 0]
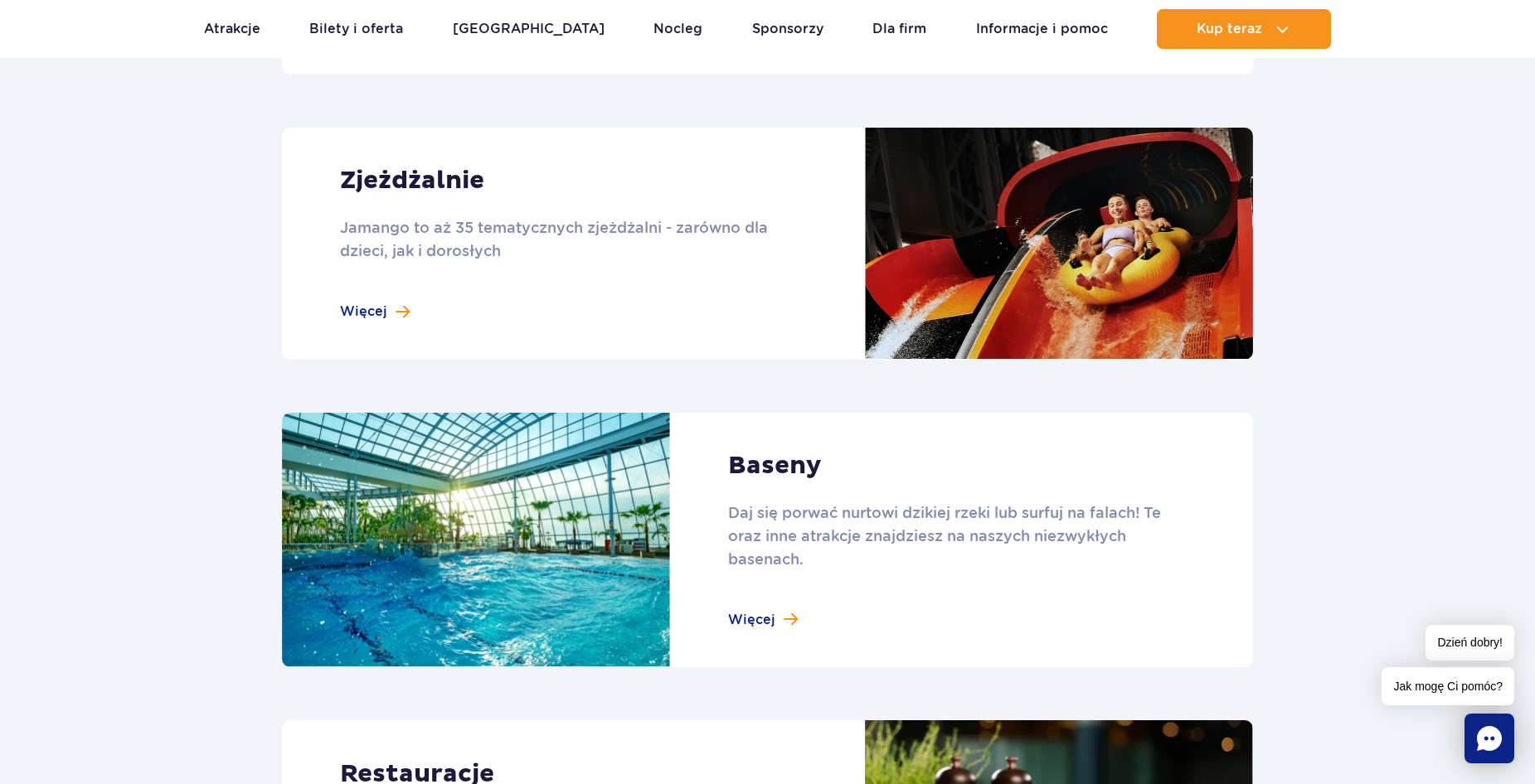
click at [403, 303] on link at bounding box center [767, 243] width 971 height 232
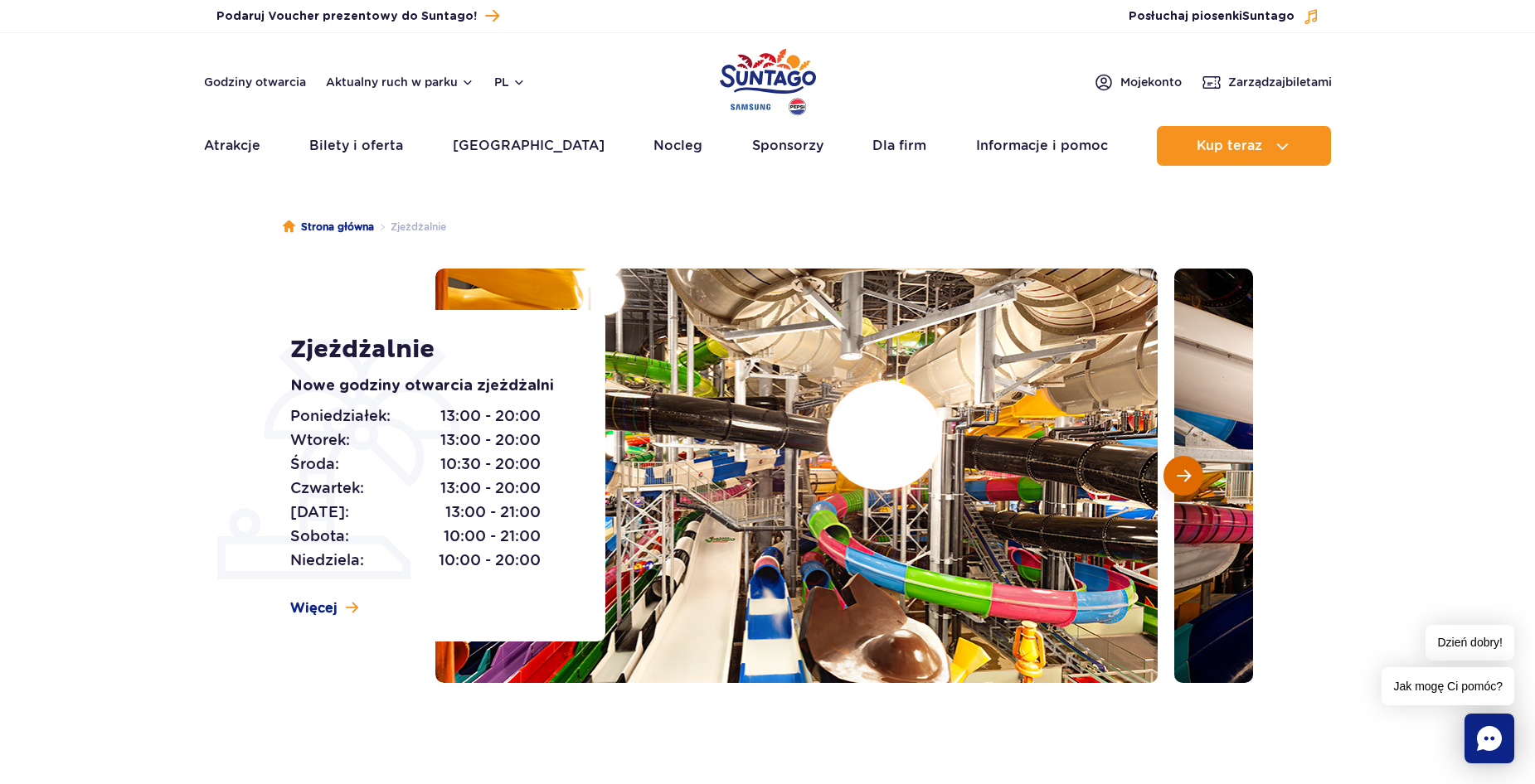
click at [1186, 479] on span "Następny slajd" at bounding box center [1184, 475] width 14 height 15
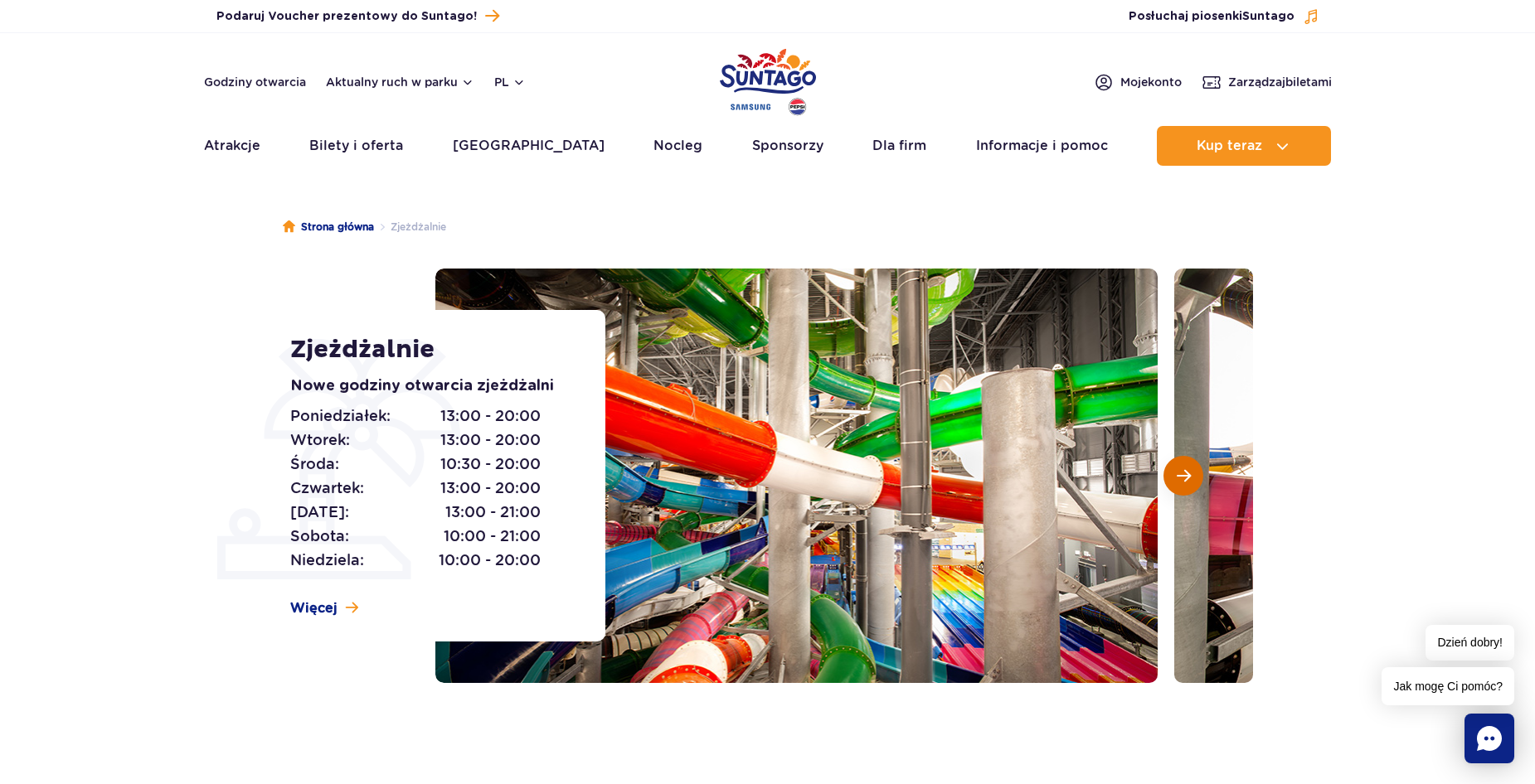
click at [1186, 479] on span "Następny slajd" at bounding box center [1184, 475] width 14 height 15
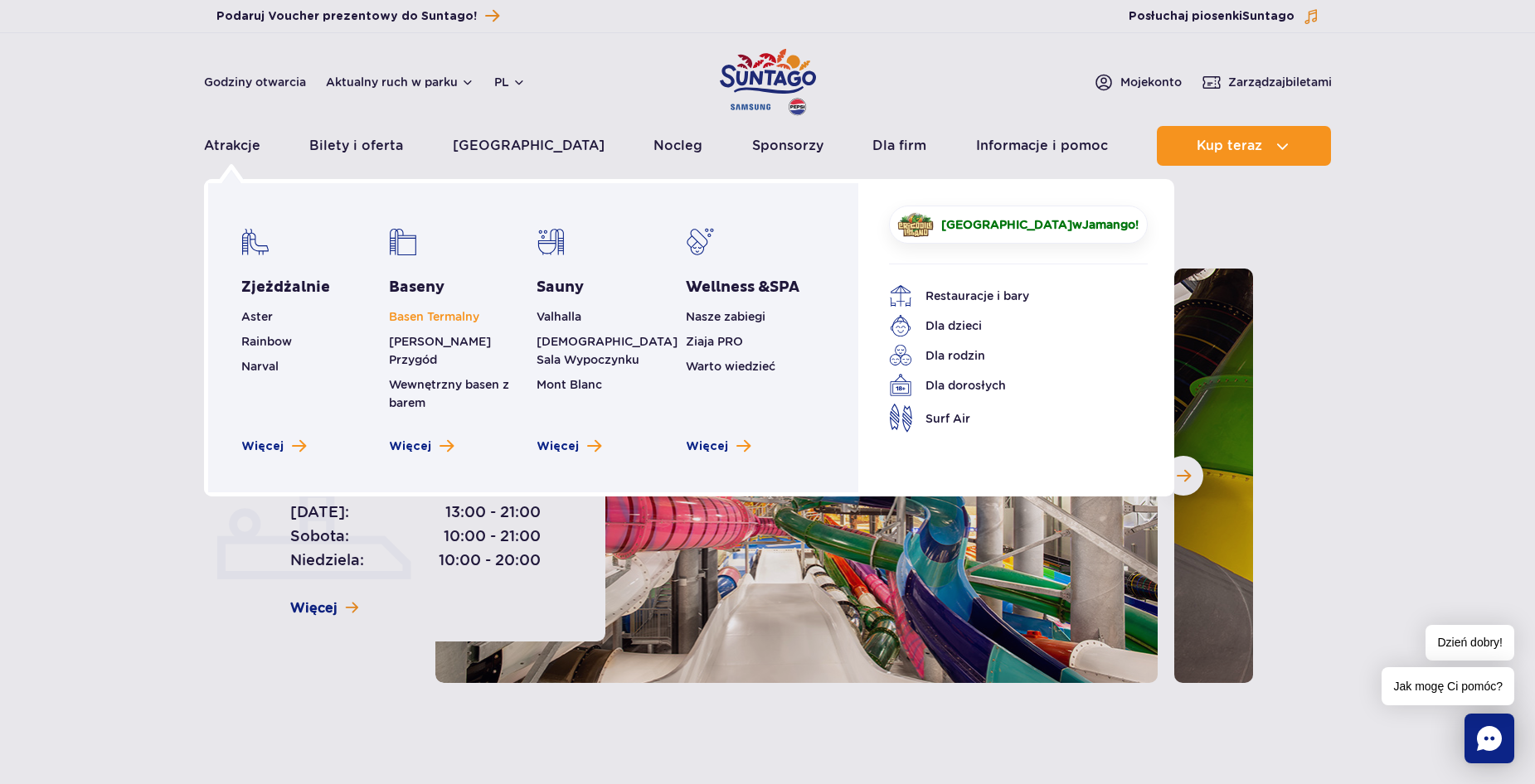
click at [437, 314] on link "Basen Termalny" at bounding box center [434, 316] width 91 height 13
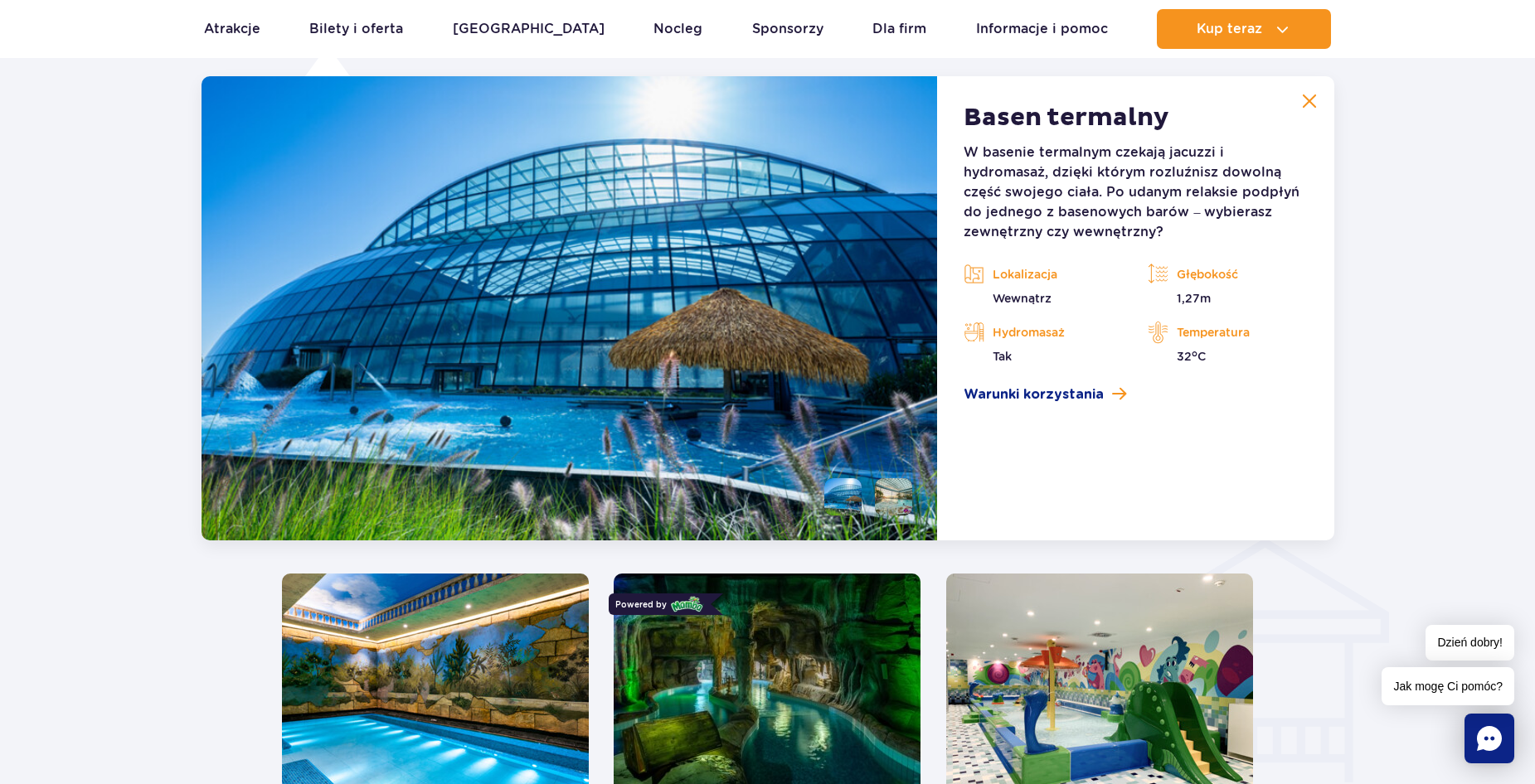
scroll to position [1573, 0]
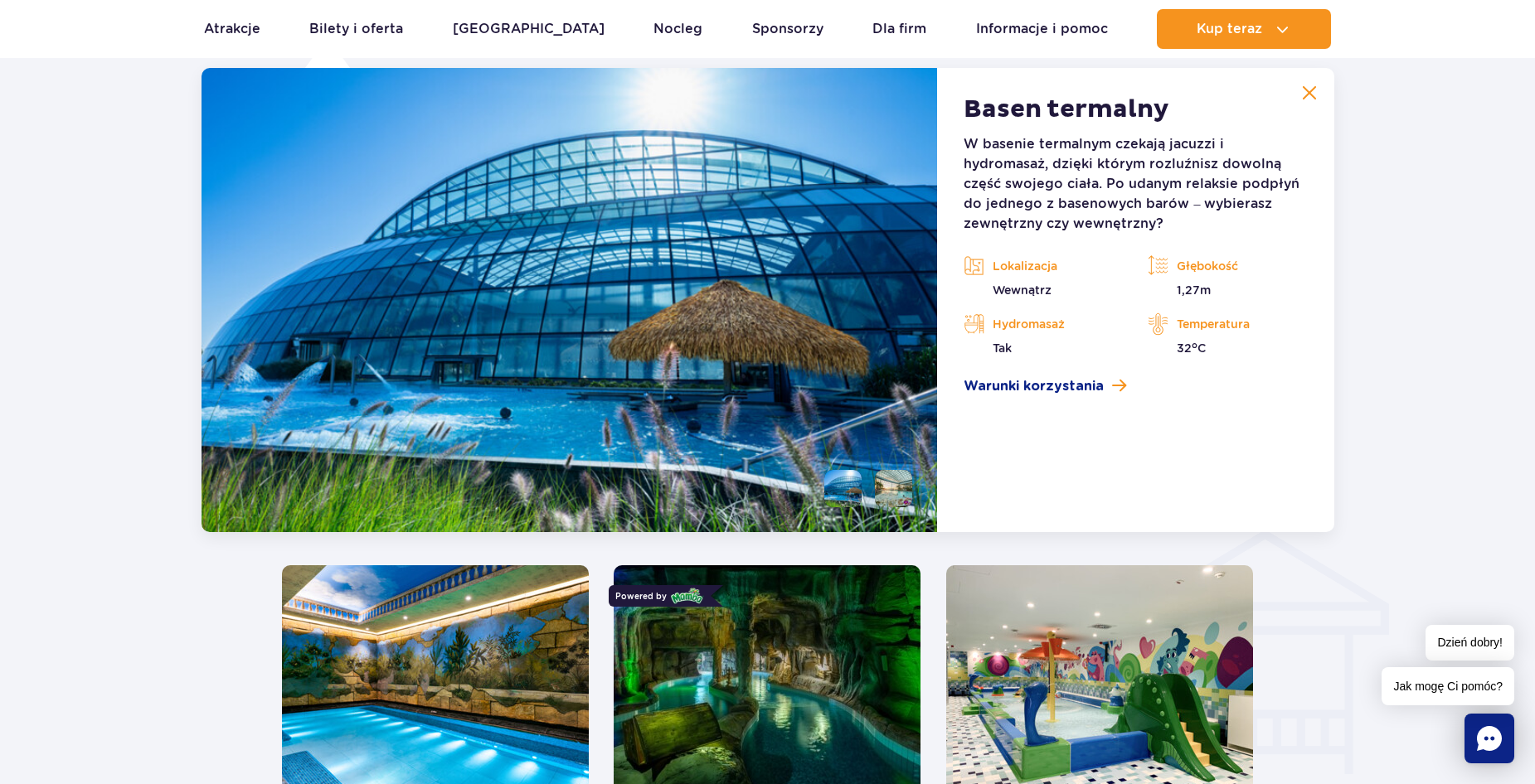
click at [1304, 92] on img at bounding box center [1309, 92] width 15 height 15
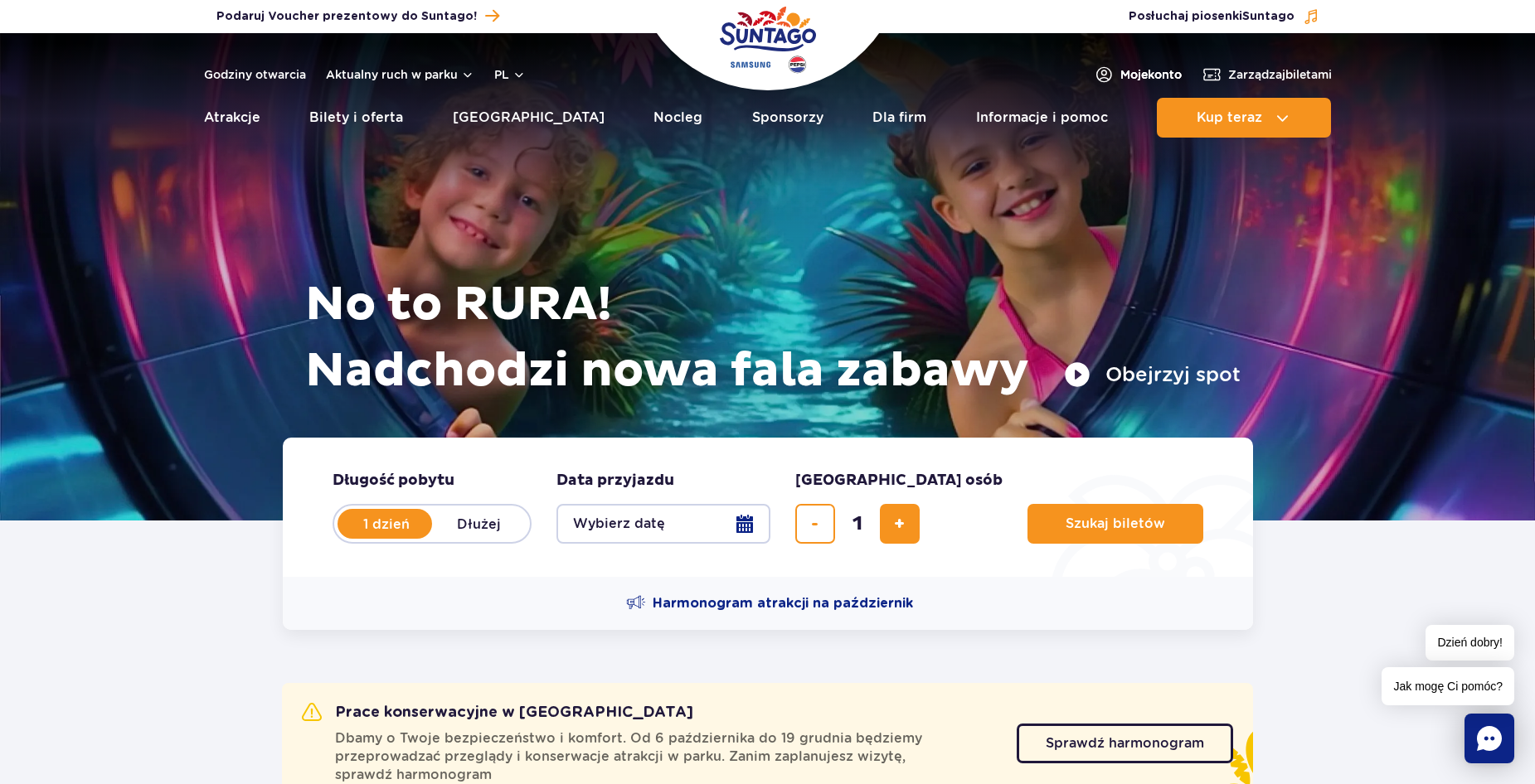
click at [1126, 72] on span "Moje konto" at bounding box center [1151, 74] width 62 height 16
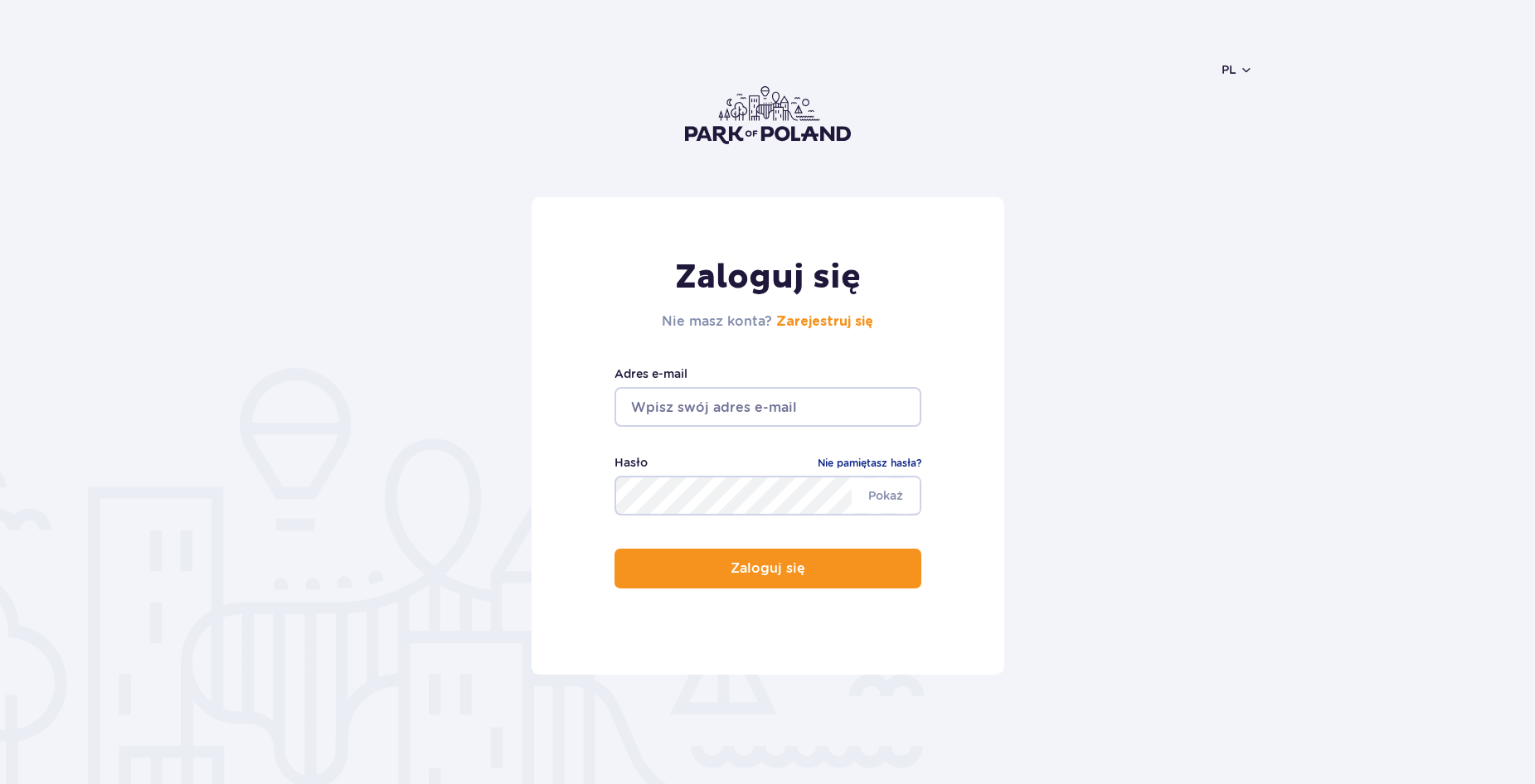
click at [796, 413] on input "email" at bounding box center [768, 407] width 306 height 39
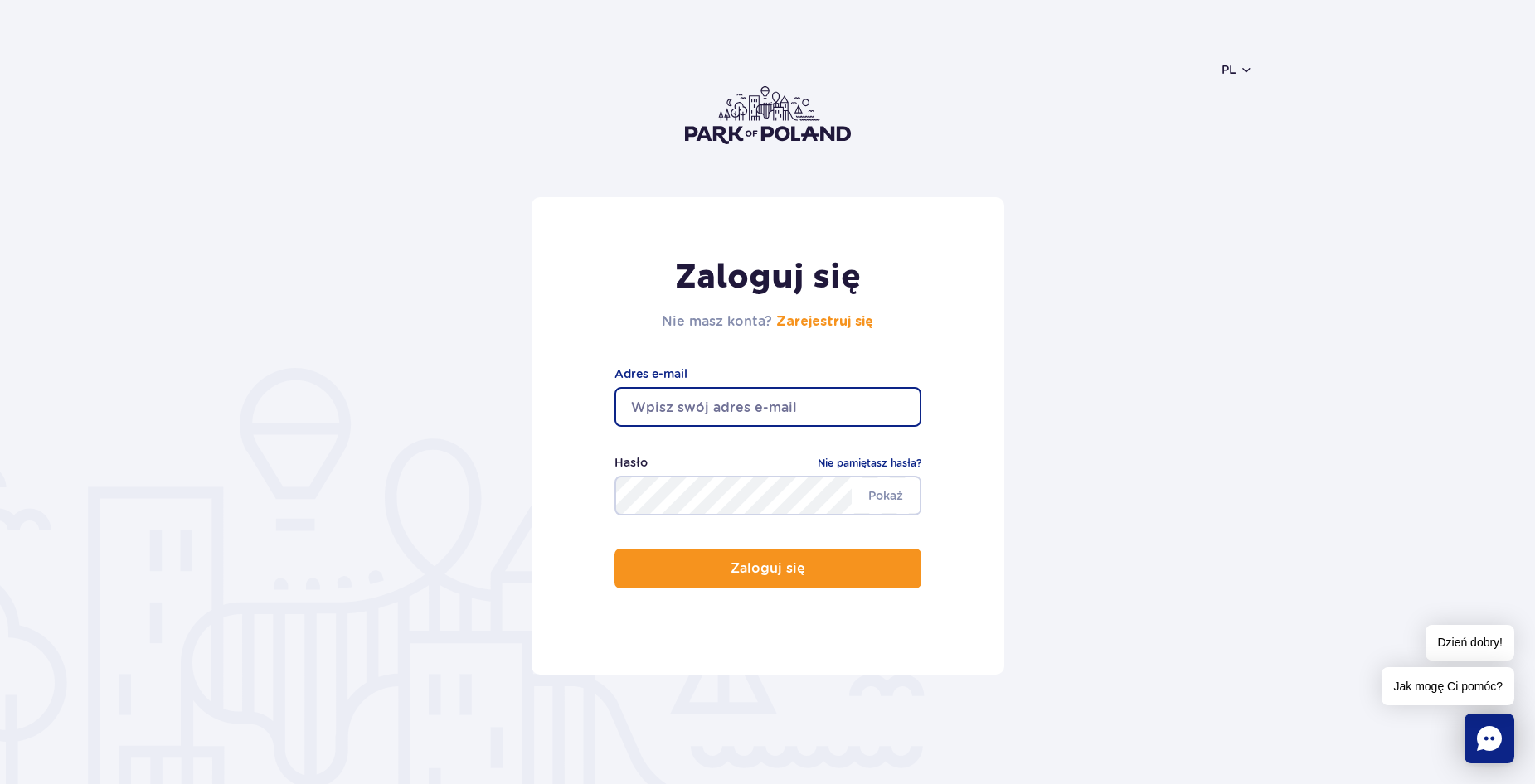
type input "[EMAIL_ADDRESS][DOMAIN_NAME]"
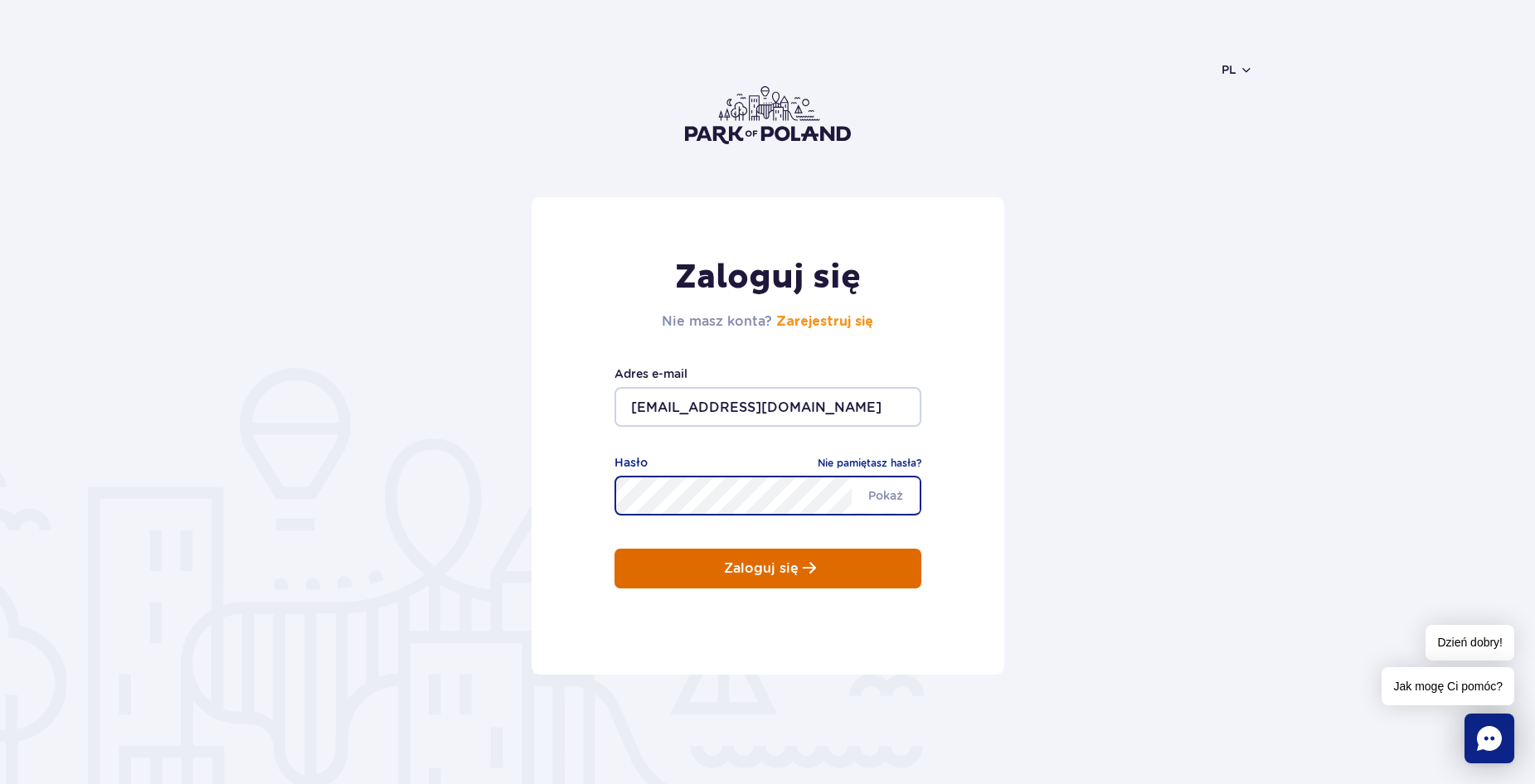
click at [785, 567] on p "Zaloguj się" at bounding box center [761, 568] width 74 height 15
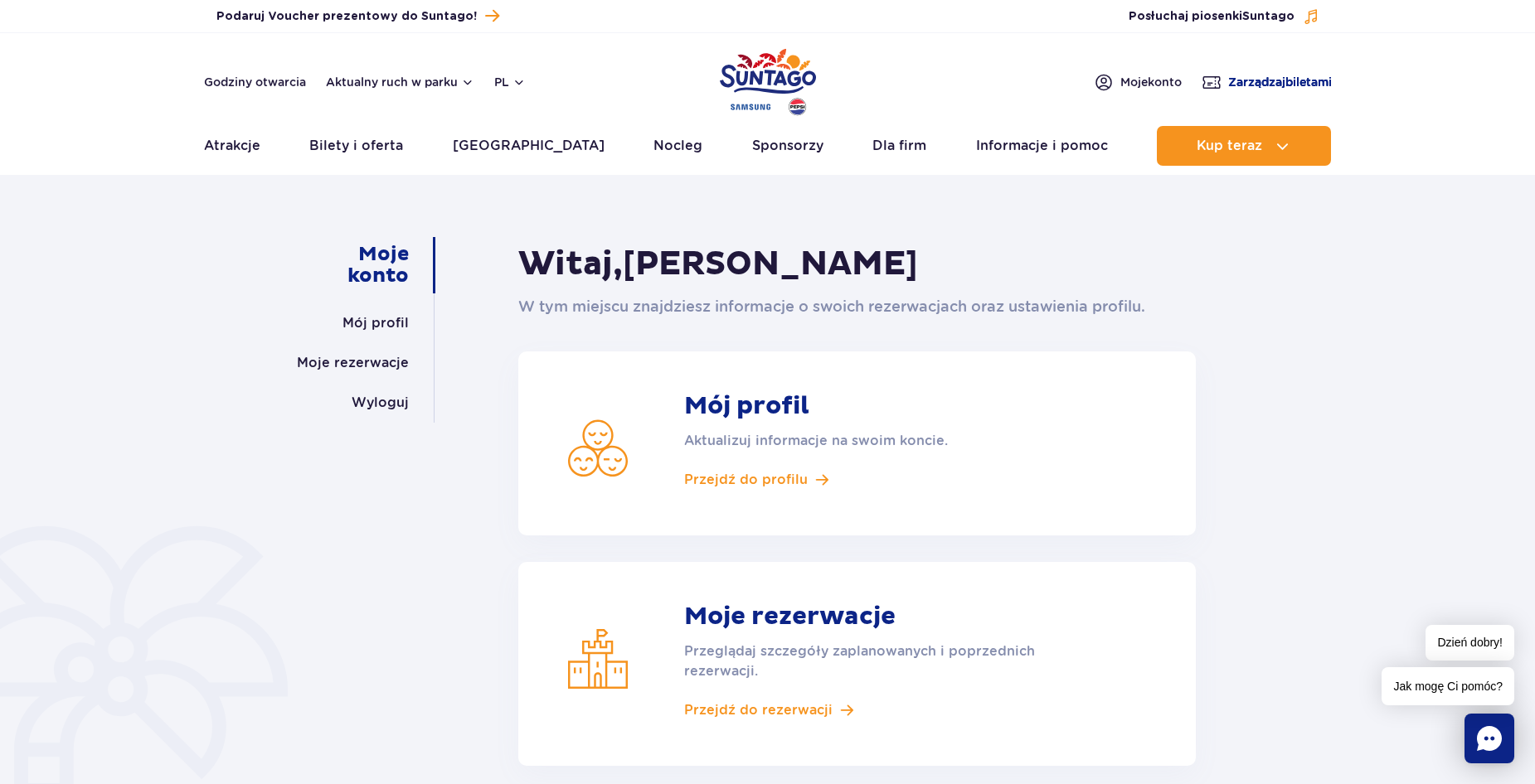
click at [1240, 85] on span "Zarządzaj biletami" at bounding box center [1280, 81] width 104 height 16
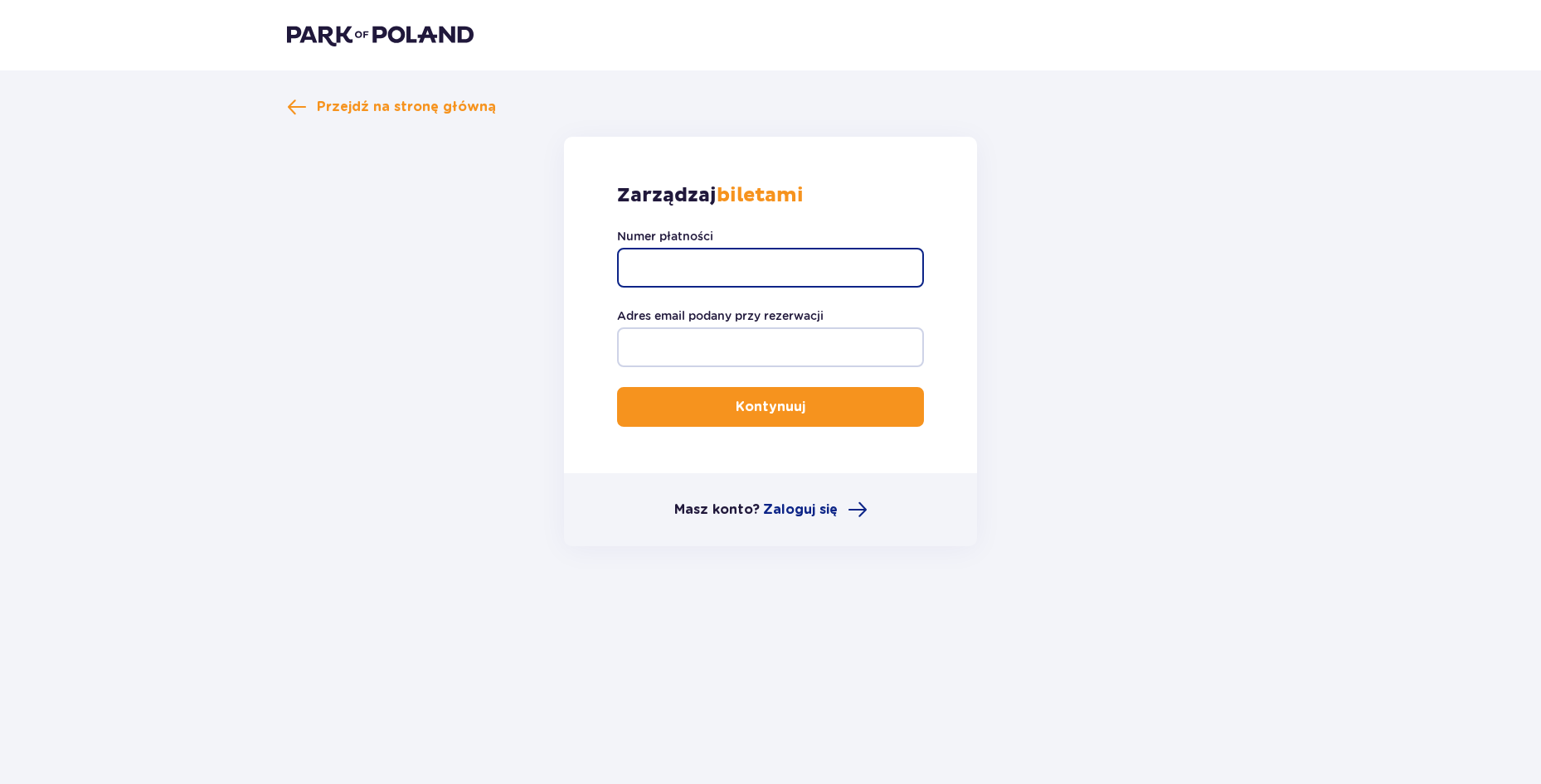
click at [669, 267] on input "Numer płatności" at bounding box center [770, 268] width 306 height 39
click at [310, 113] on span "Przejdź na stronę główną" at bounding box center [391, 106] width 209 height 20
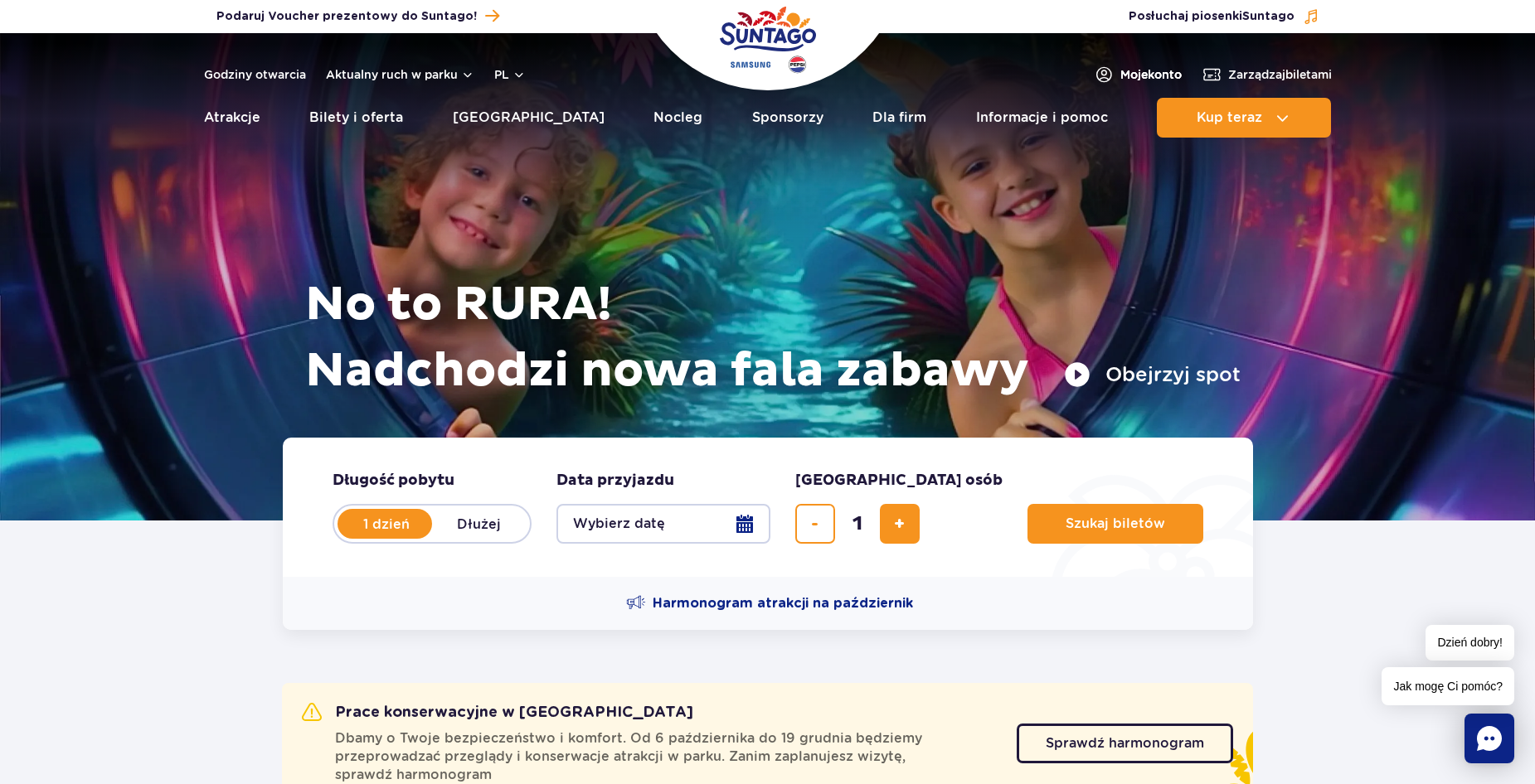
click at [1128, 66] on span "Moje konto" at bounding box center [1151, 74] width 62 height 16
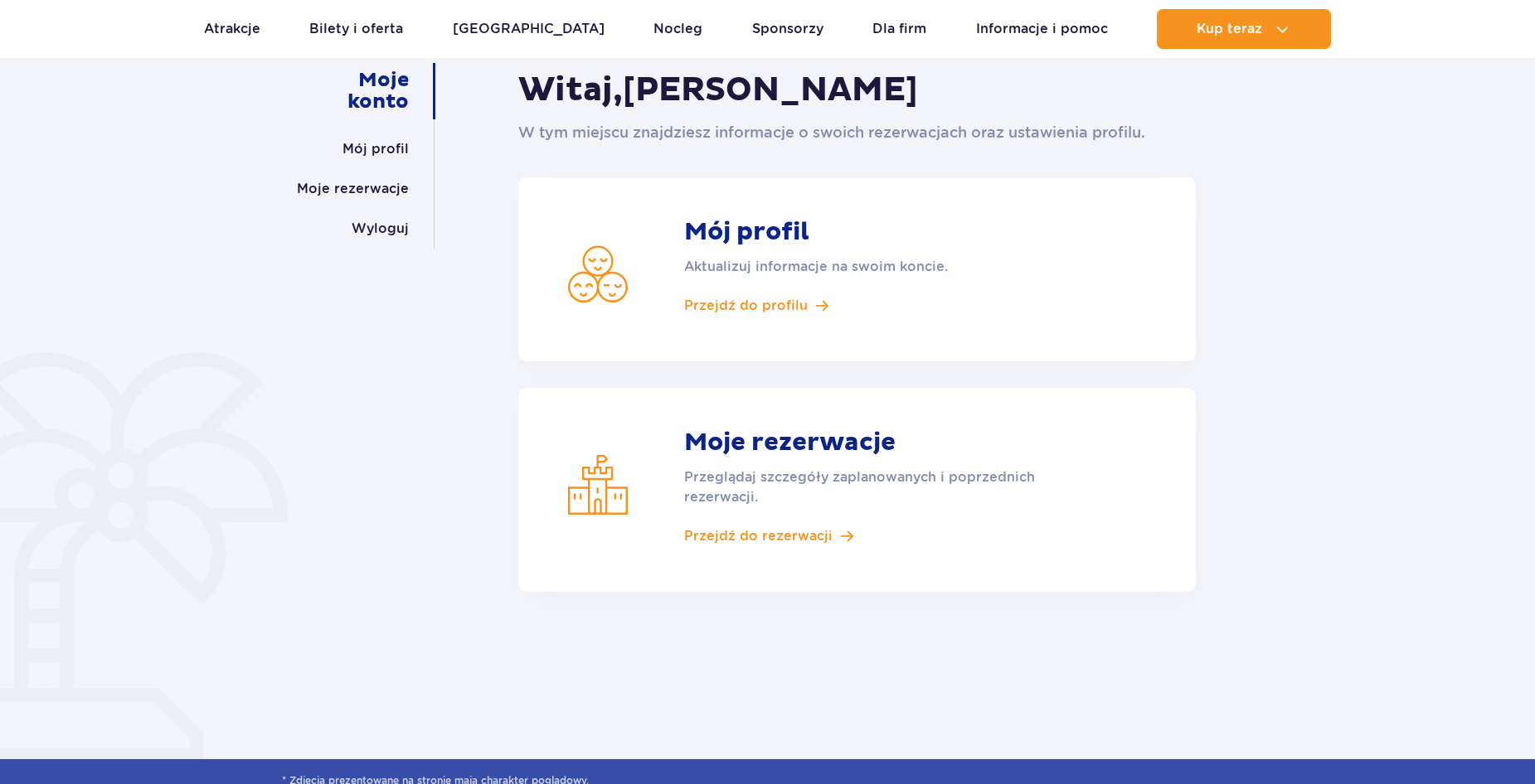
scroll to position [198, 0]
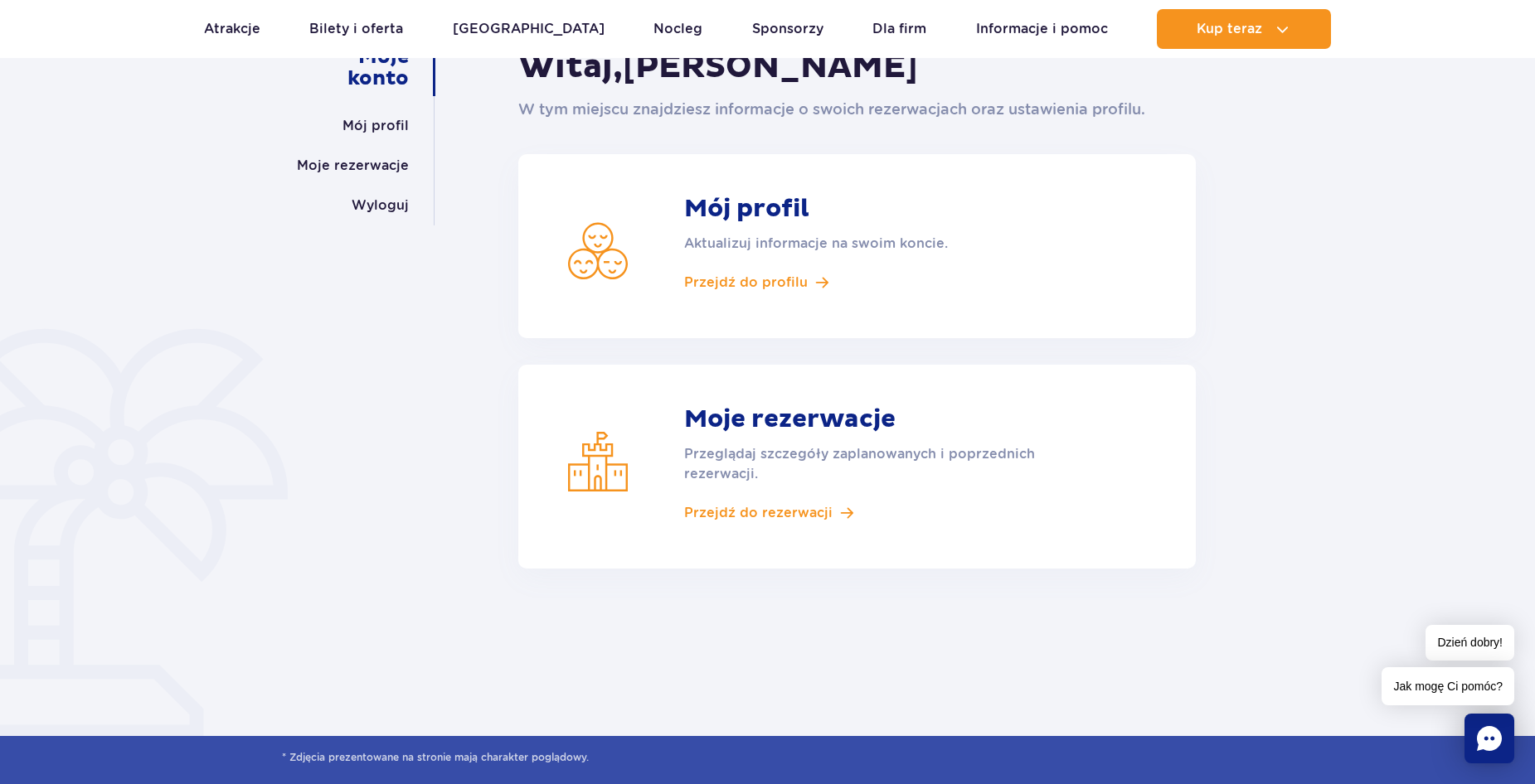
click at [823, 494] on article "Moje rezerwacje Przeglądaj szczegóły zaplanowanych i poprzednich rezerwacji. Pr…" at bounding box center [856, 466] width 677 height 204
click at [796, 530] on article "Moje rezerwacje Przeglądaj szczegóły zaplanowanych i poprzednich rezerwacji. Pr…" at bounding box center [856, 466] width 677 height 204
click at [795, 515] on span "Przejdź do rezerwacji" at bounding box center [758, 513] width 148 height 18
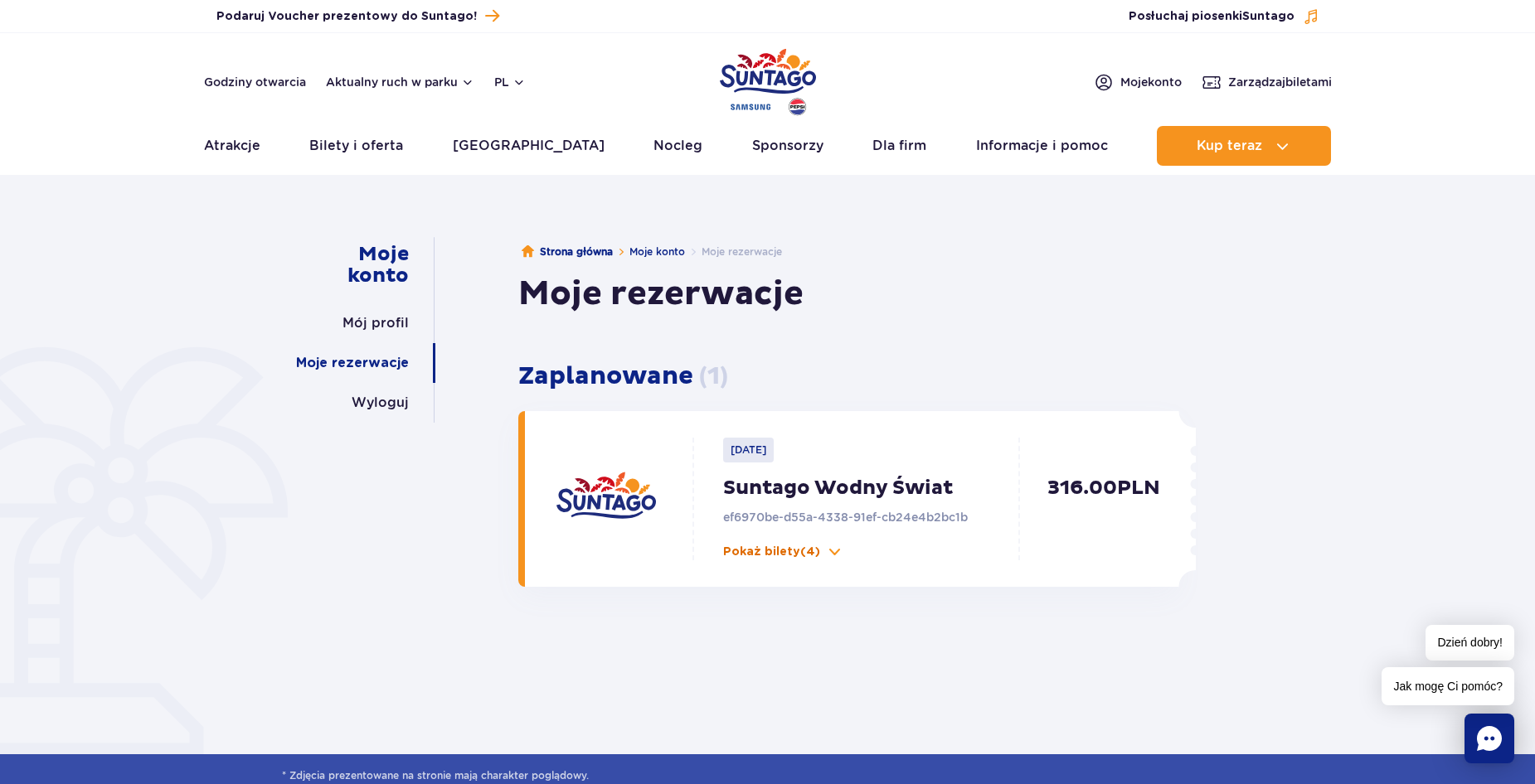
click at [775, 556] on p "Pokaż bilety (4)" at bounding box center [771, 551] width 97 height 16
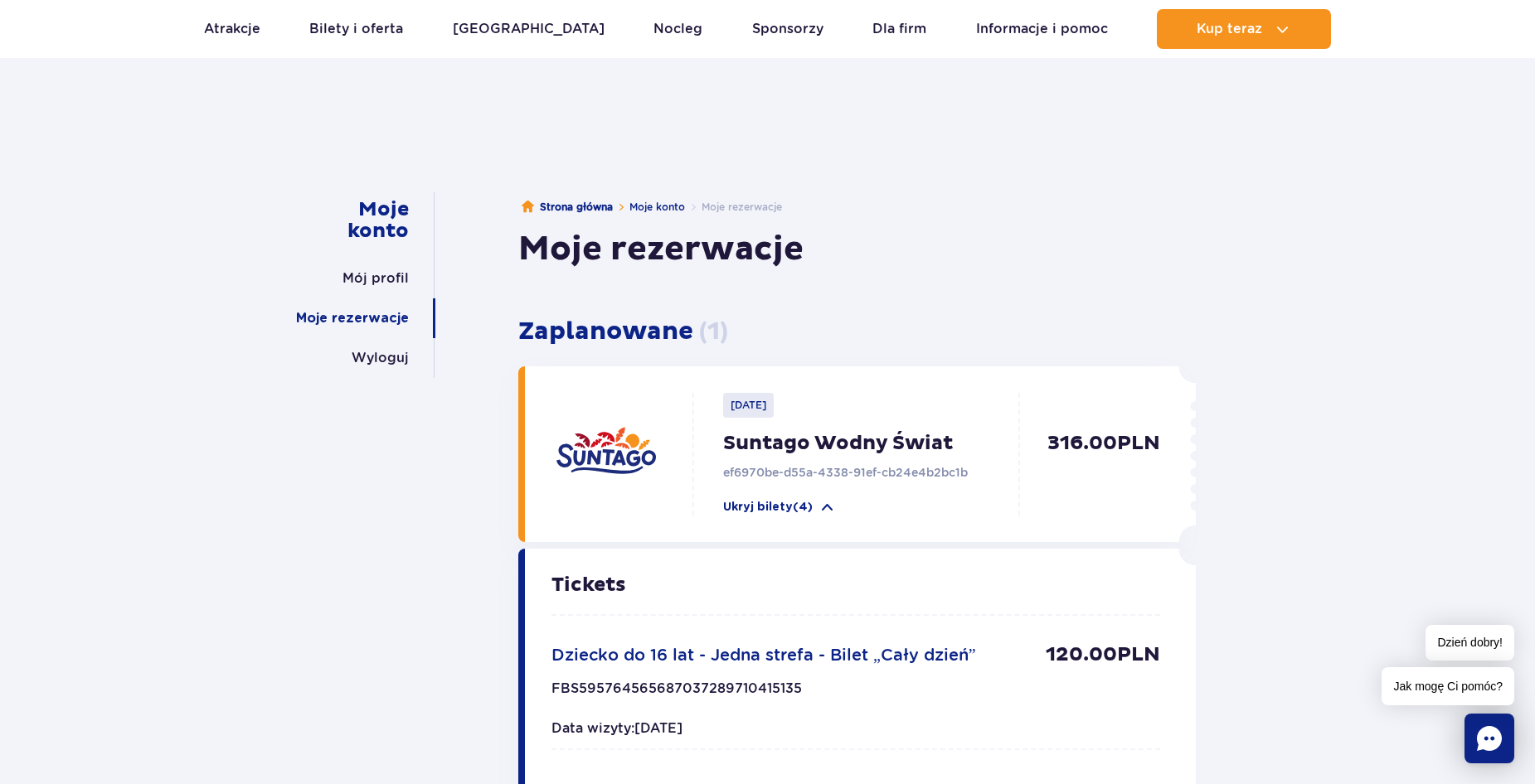
scroll to position [38, 0]
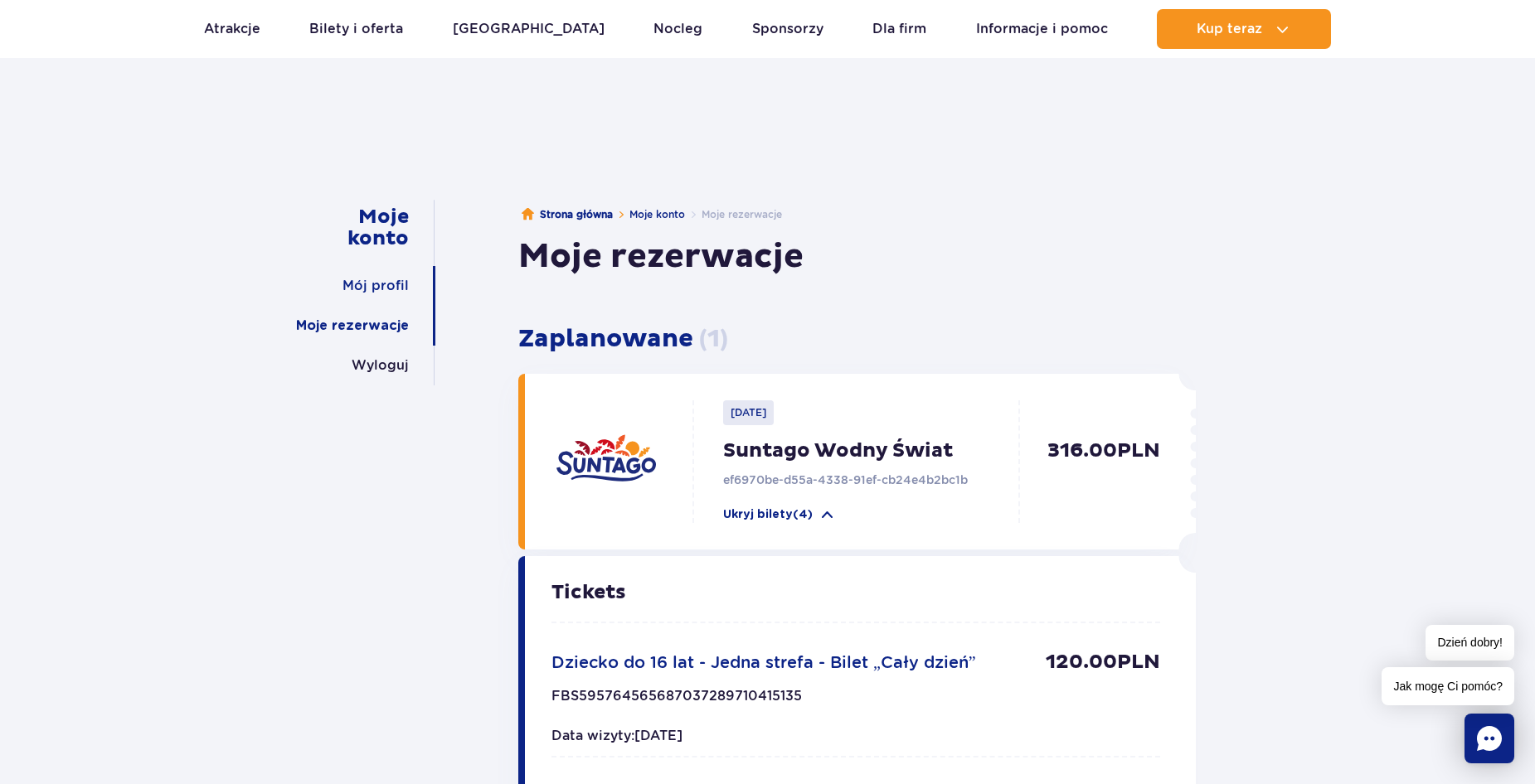
click at [358, 286] on link "Mój profil" at bounding box center [375, 286] width 66 height 39
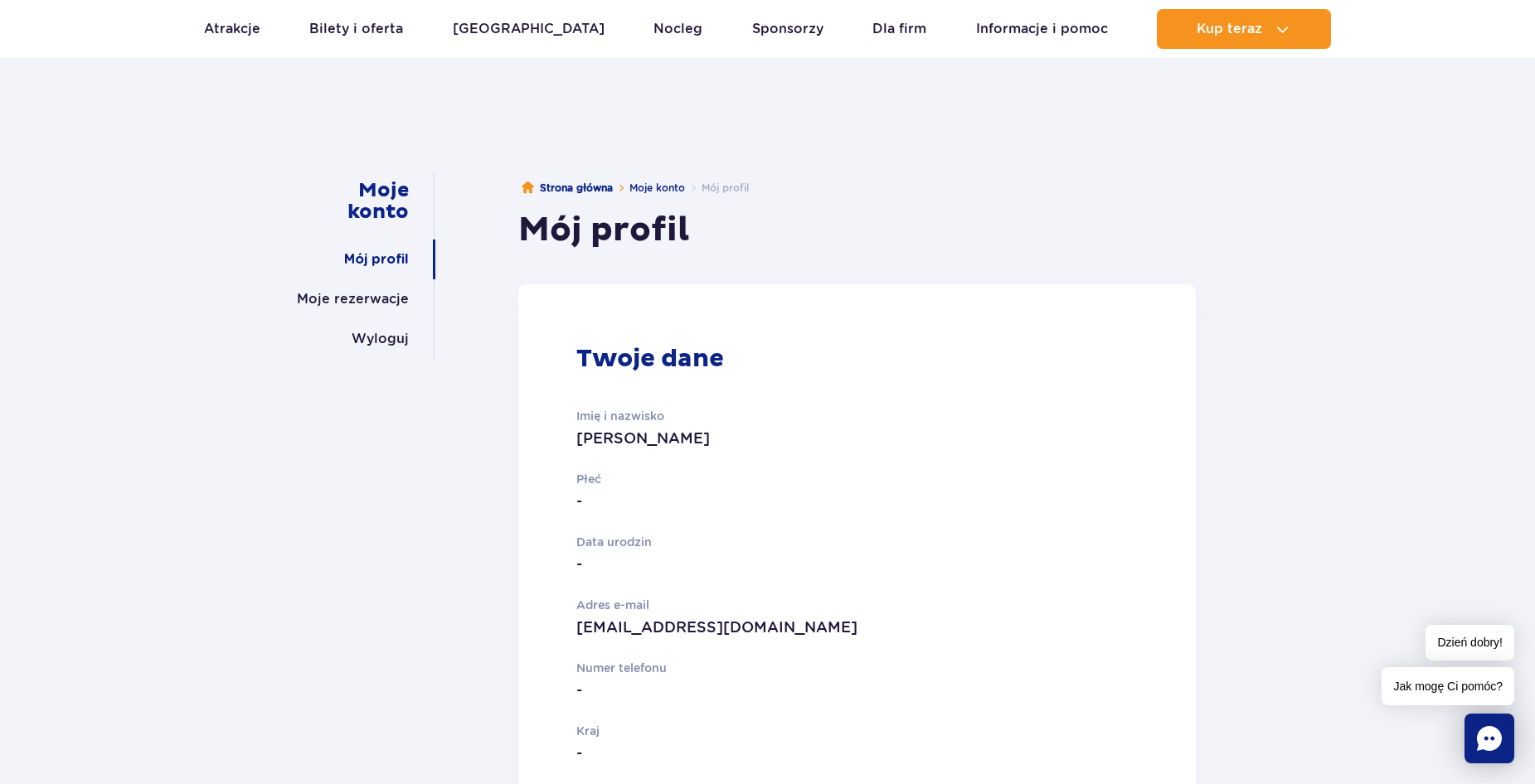
scroll to position [48, 0]
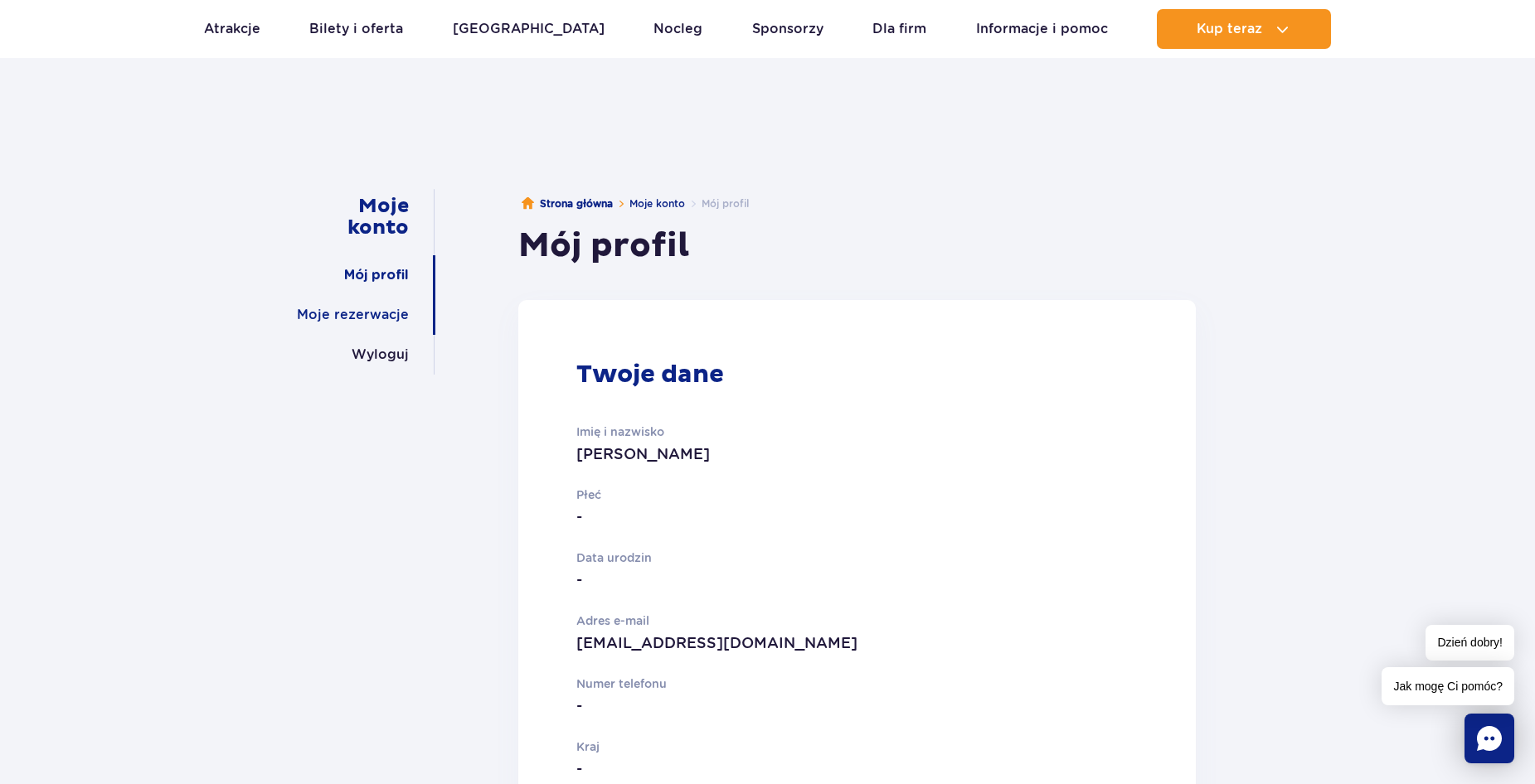
click at [372, 304] on link "Moje rezerwacje" at bounding box center [353, 315] width 112 height 39
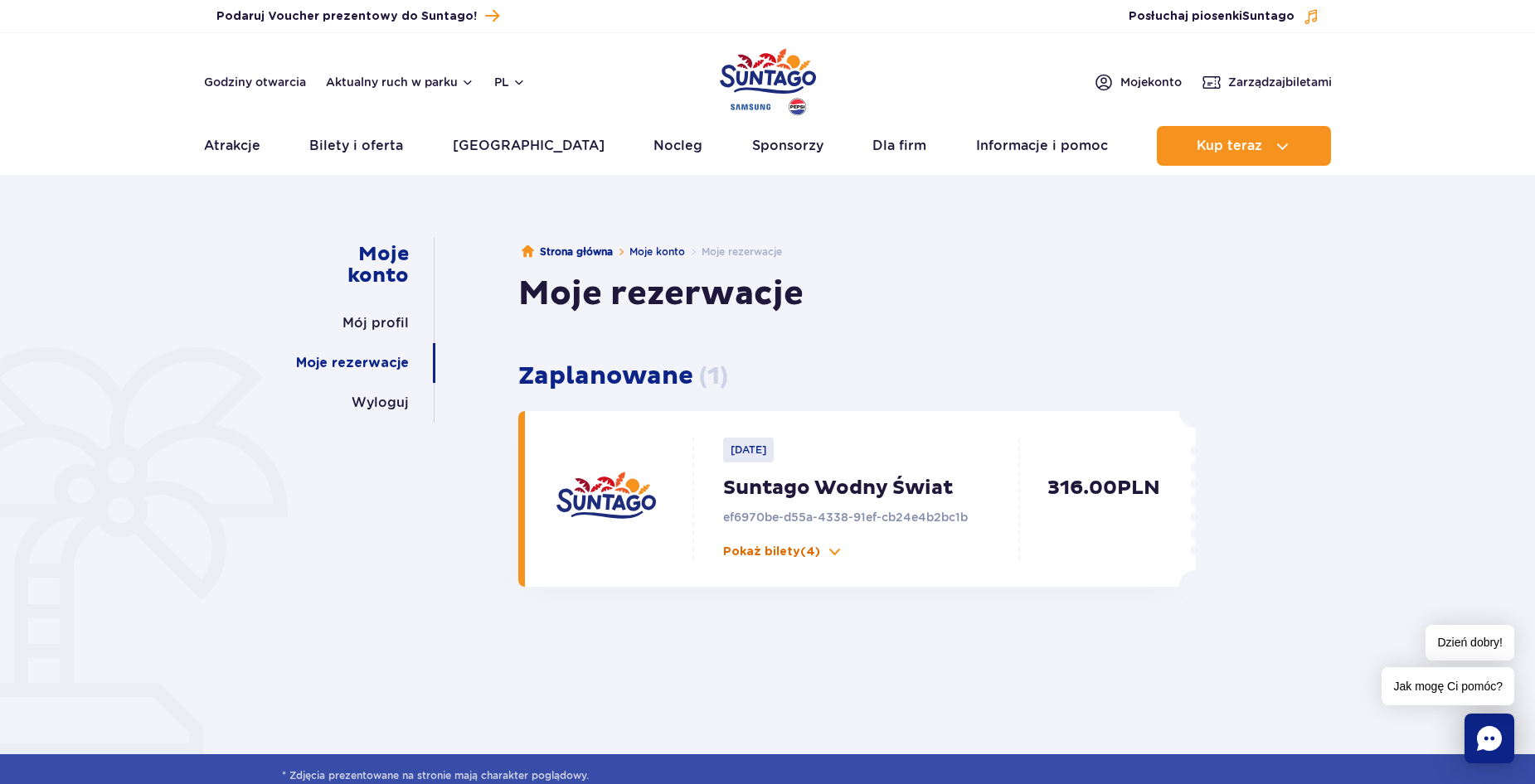
click at [802, 557] on p "Pokaż bilety (4)" at bounding box center [771, 551] width 97 height 16
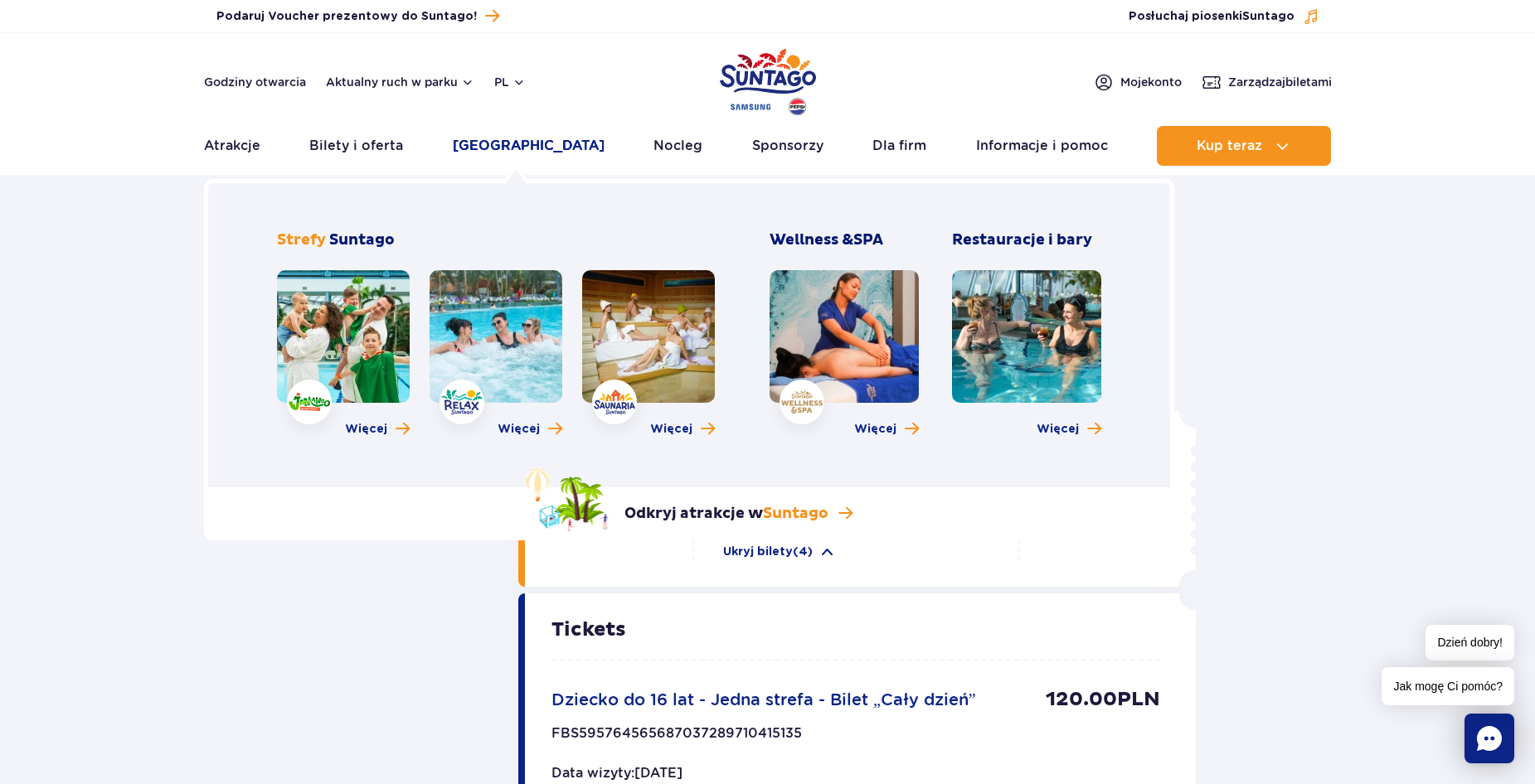
click at [503, 150] on link "[GEOGRAPHIC_DATA]" at bounding box center [528, 146] width 152 height 39
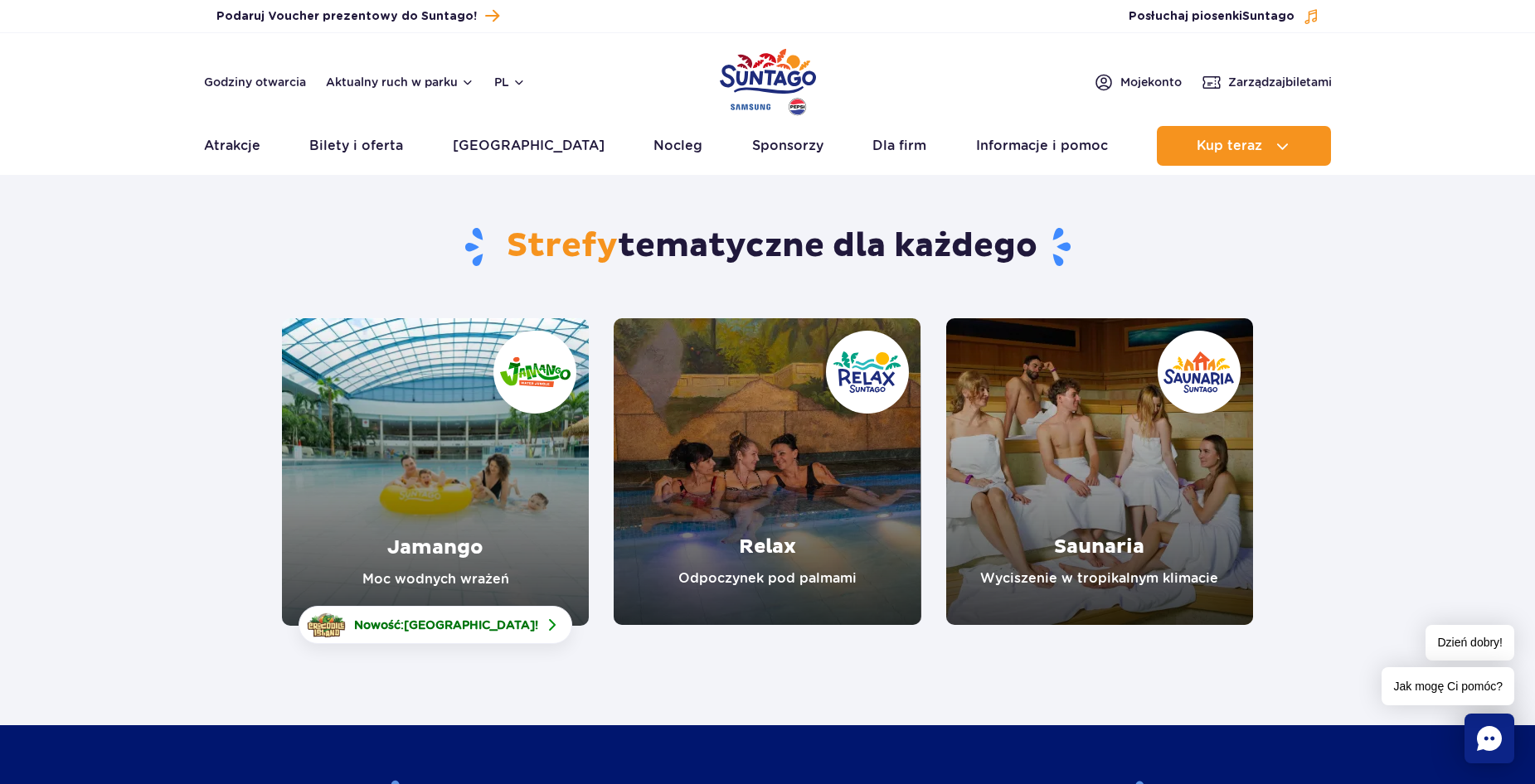
click at [491, 549] on link "Jamango" at bounding box center [435, 472] width 306 height 307
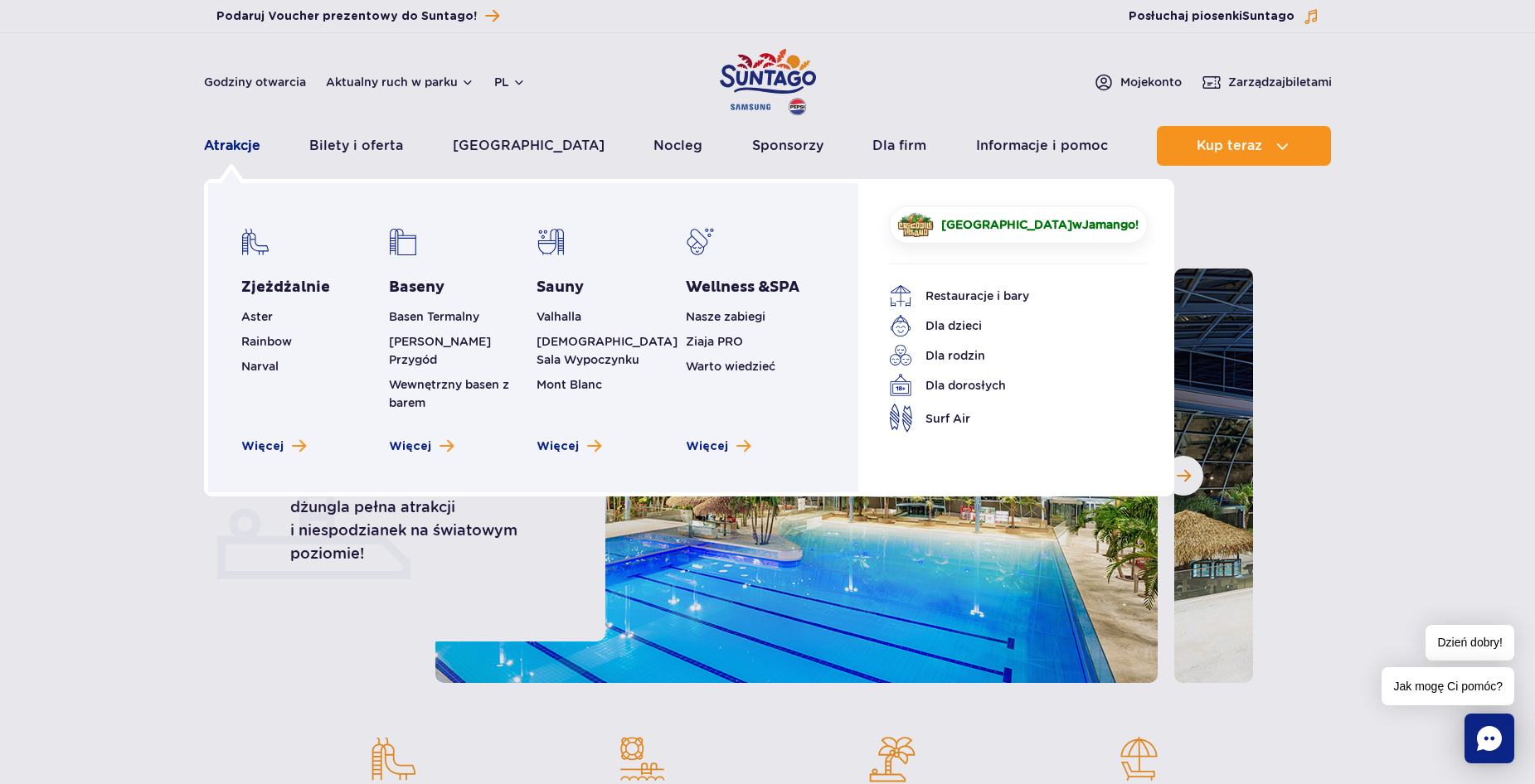
click at [238, 155] on link "Atrakcje" at bounding box center [232, 146] width 57 height 39
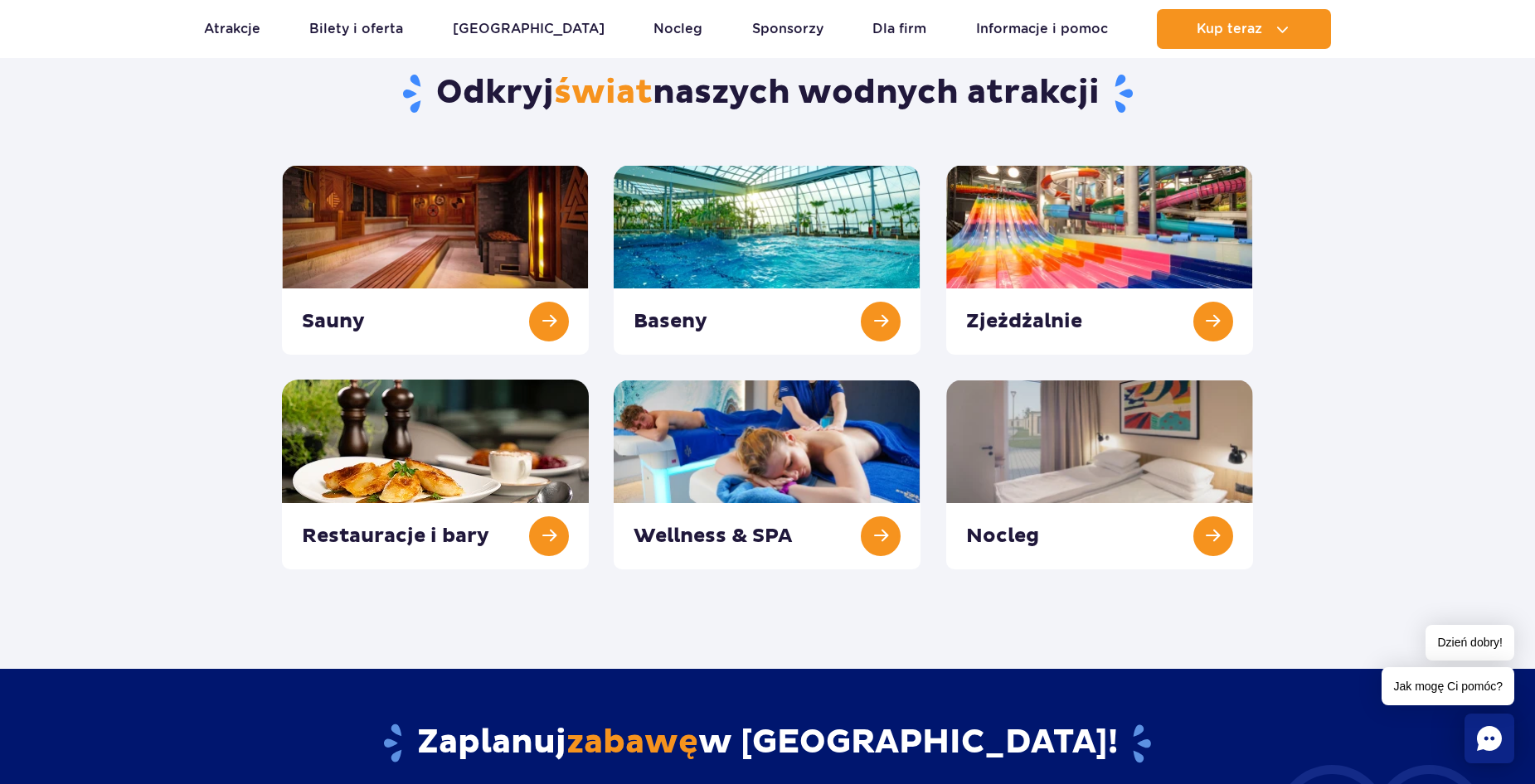
scroll to position [154, 0]
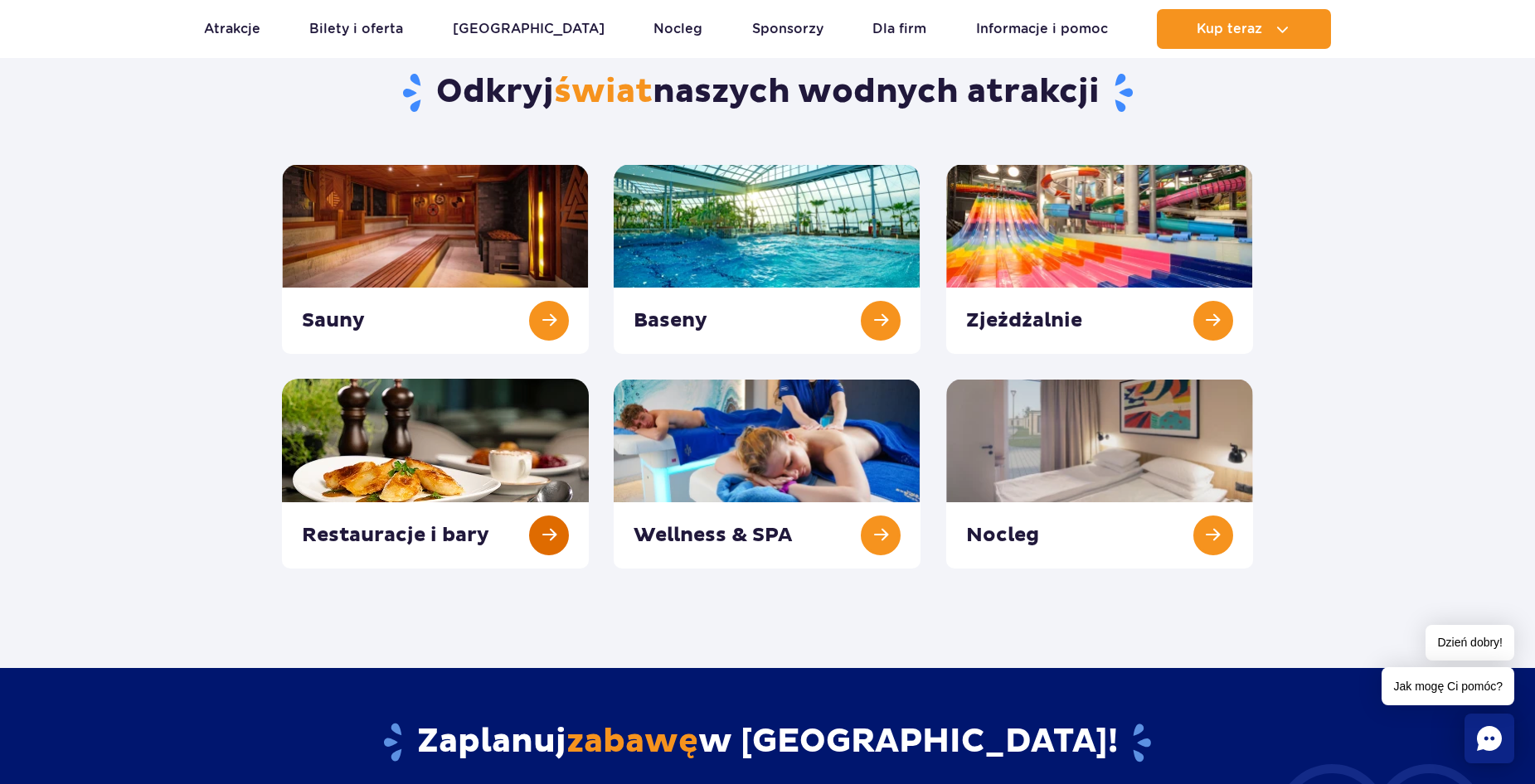
click at [553, 538] on link at bounding box center [435, 474] width 306 height 190
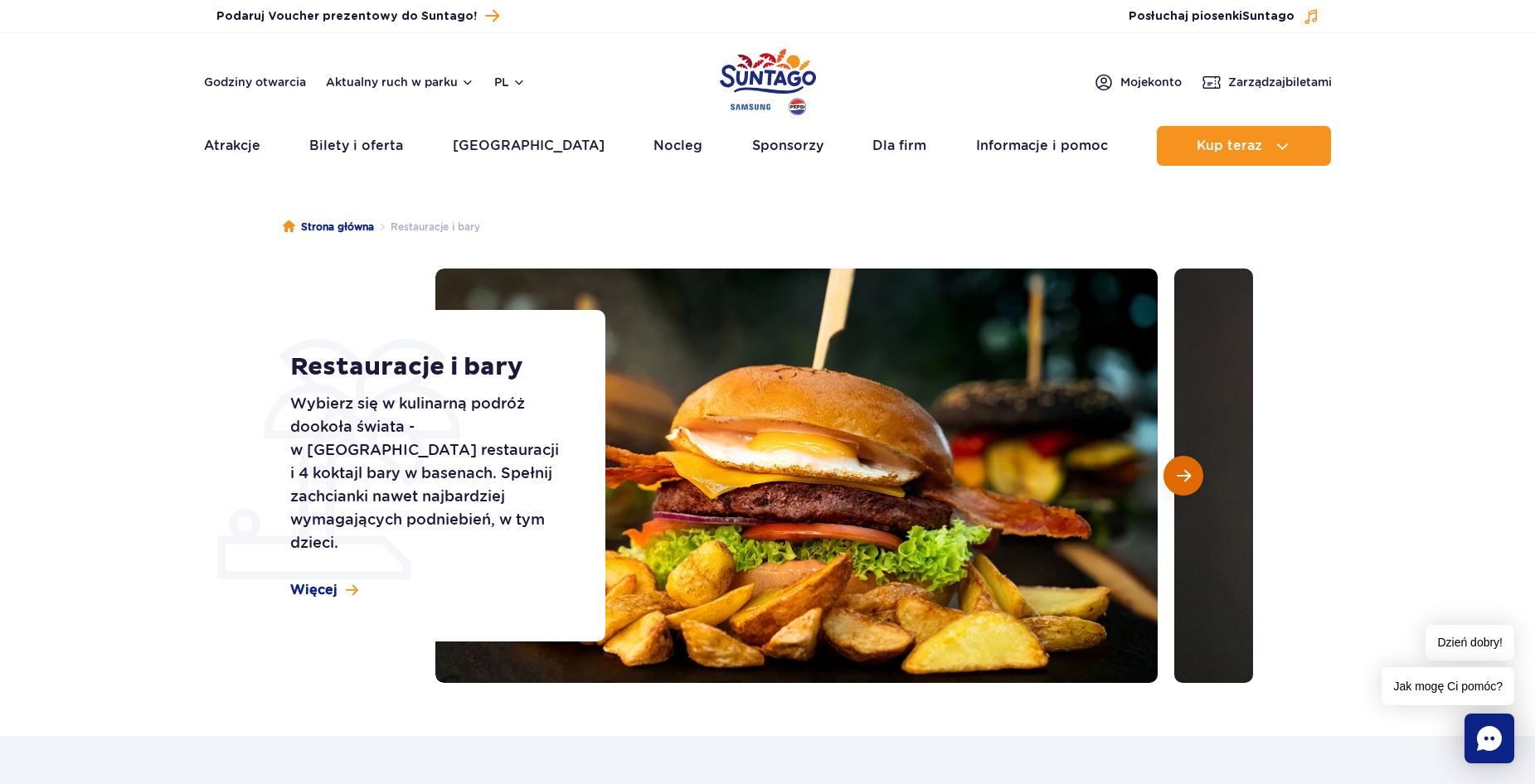
click at [1168, 474] on button "Następny slajd" at bounding box center [1183, 476] width 39 height 39
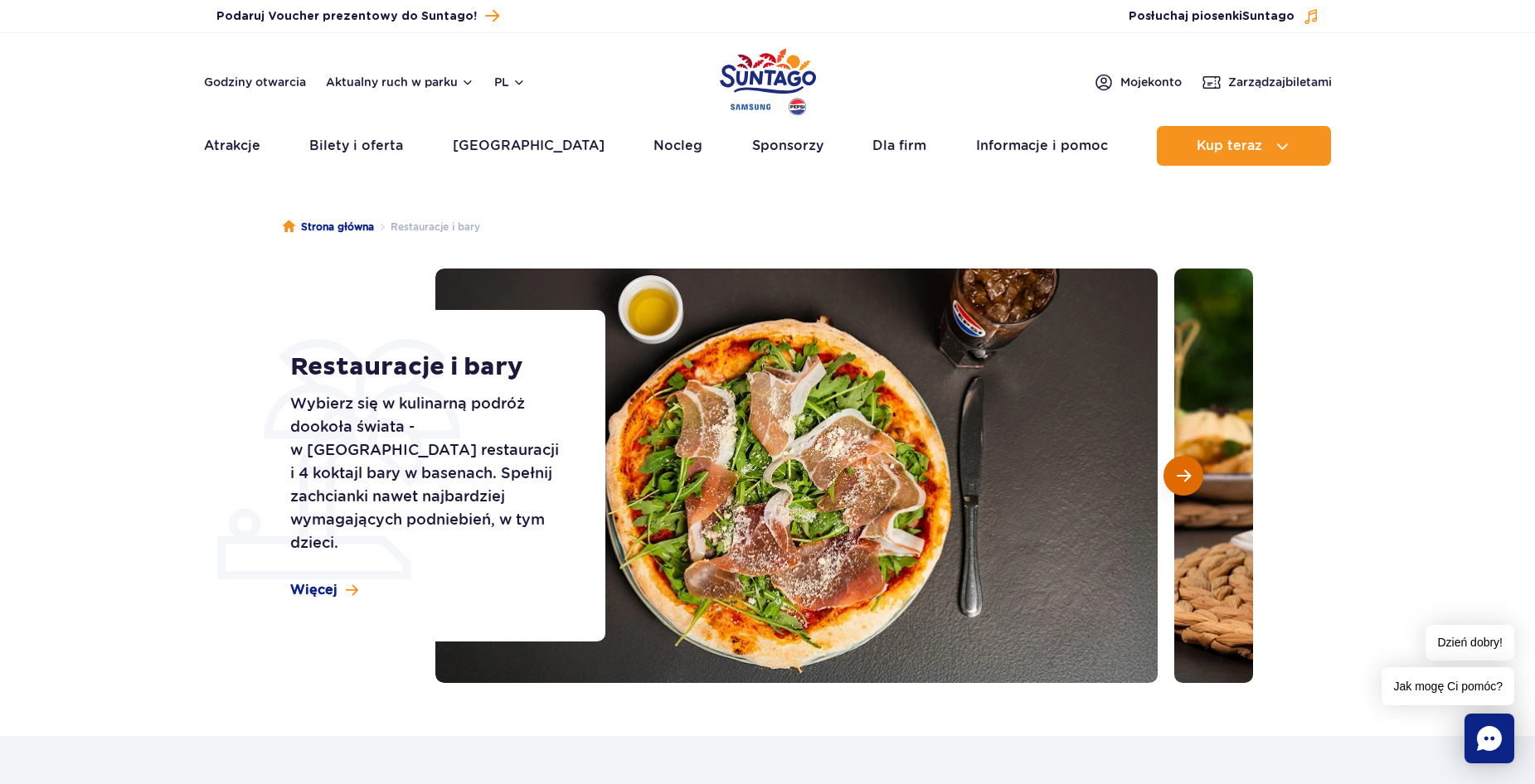
click at [1180, 478] on span "Następny slajd" at bounding box center [1184, 475] width 14 height 15
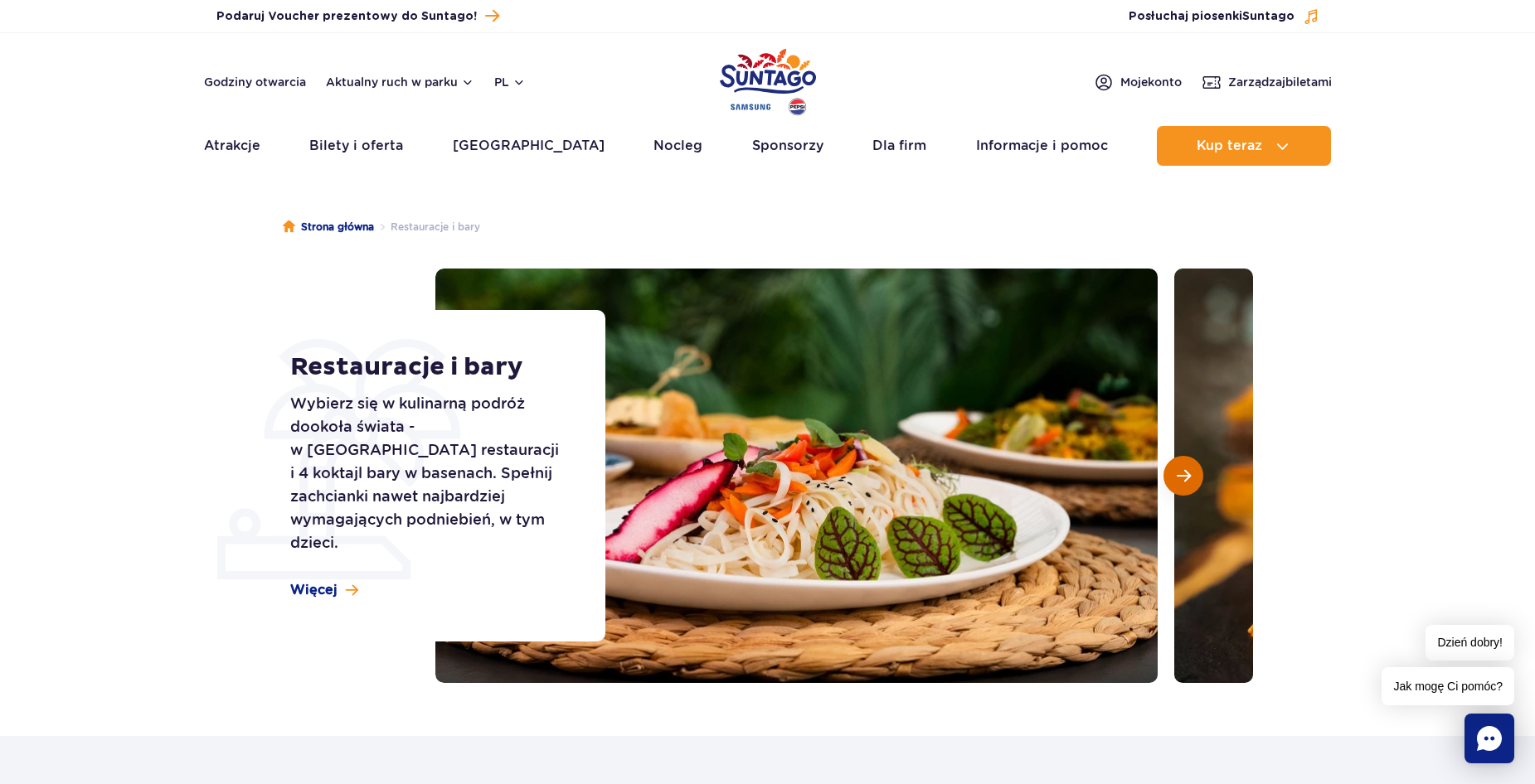
click at [1180, 478] on span "Następny slajd" at bounding box center [1184, 475] width 14 height 15
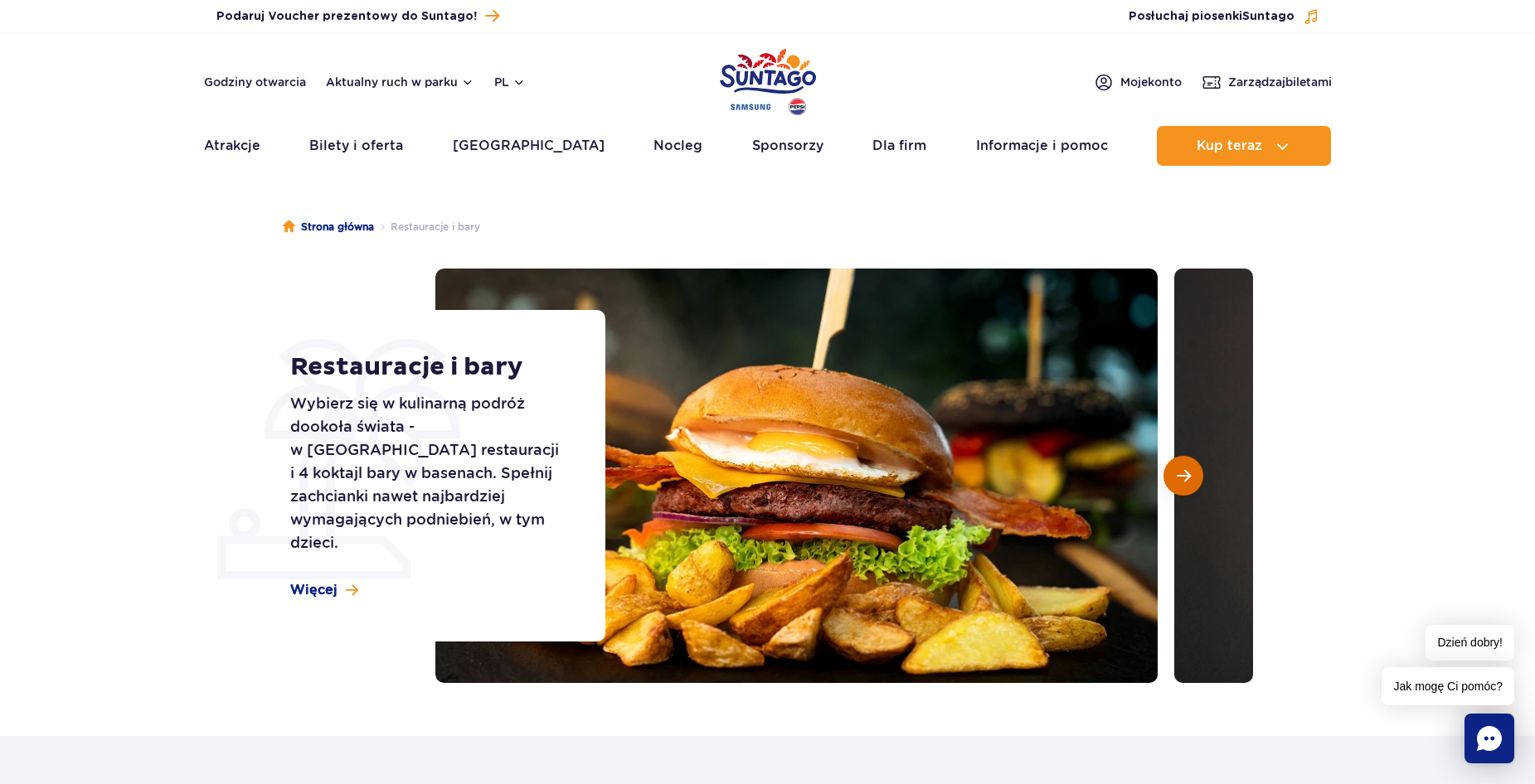
click at [1180, 478] on span "Następny slajd" at bounding box center [1184, 475] width 14 height 15
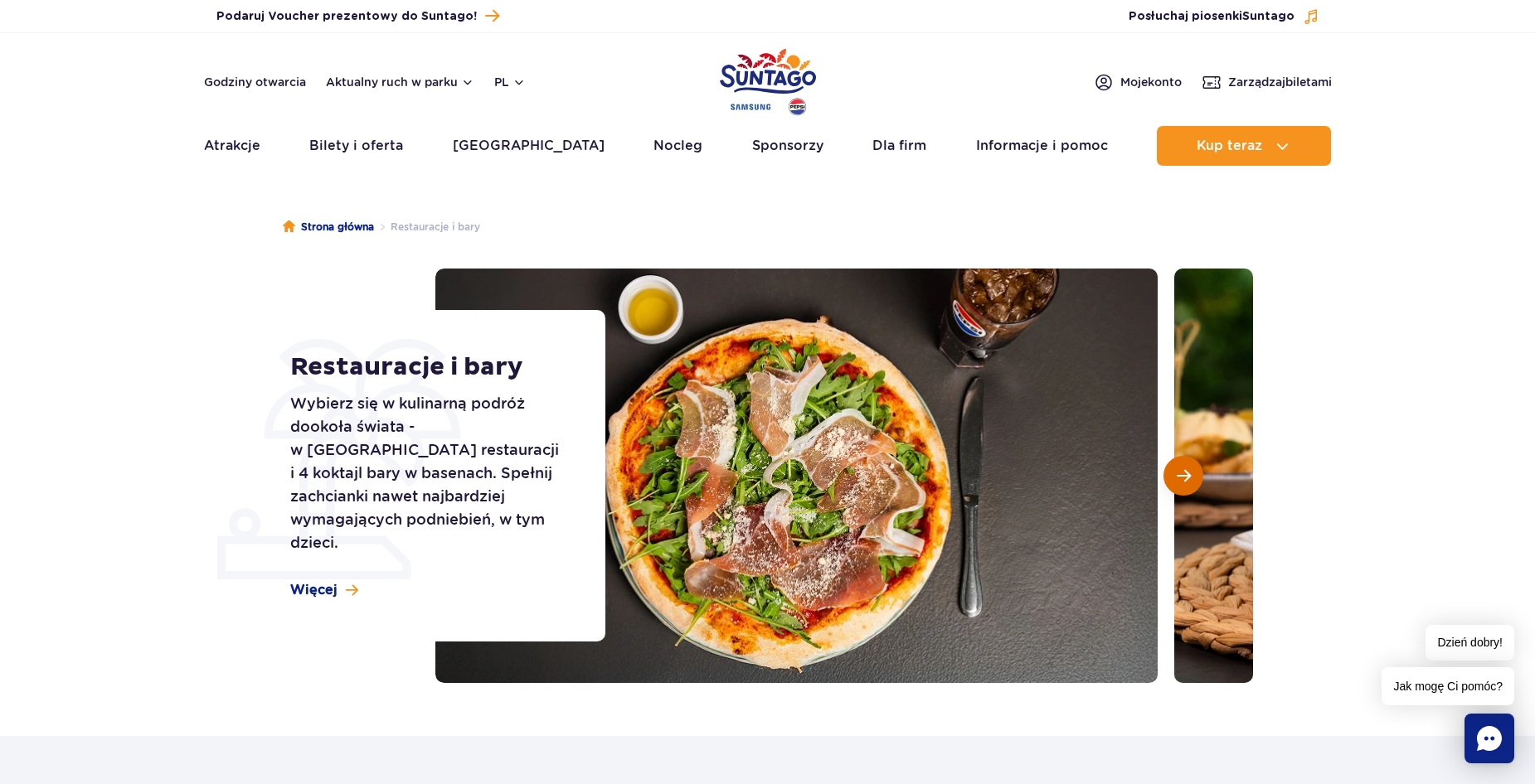
click at [1180, 478] on span "Następny slajd" at bounding box center [1184, 475] width 14 height 15
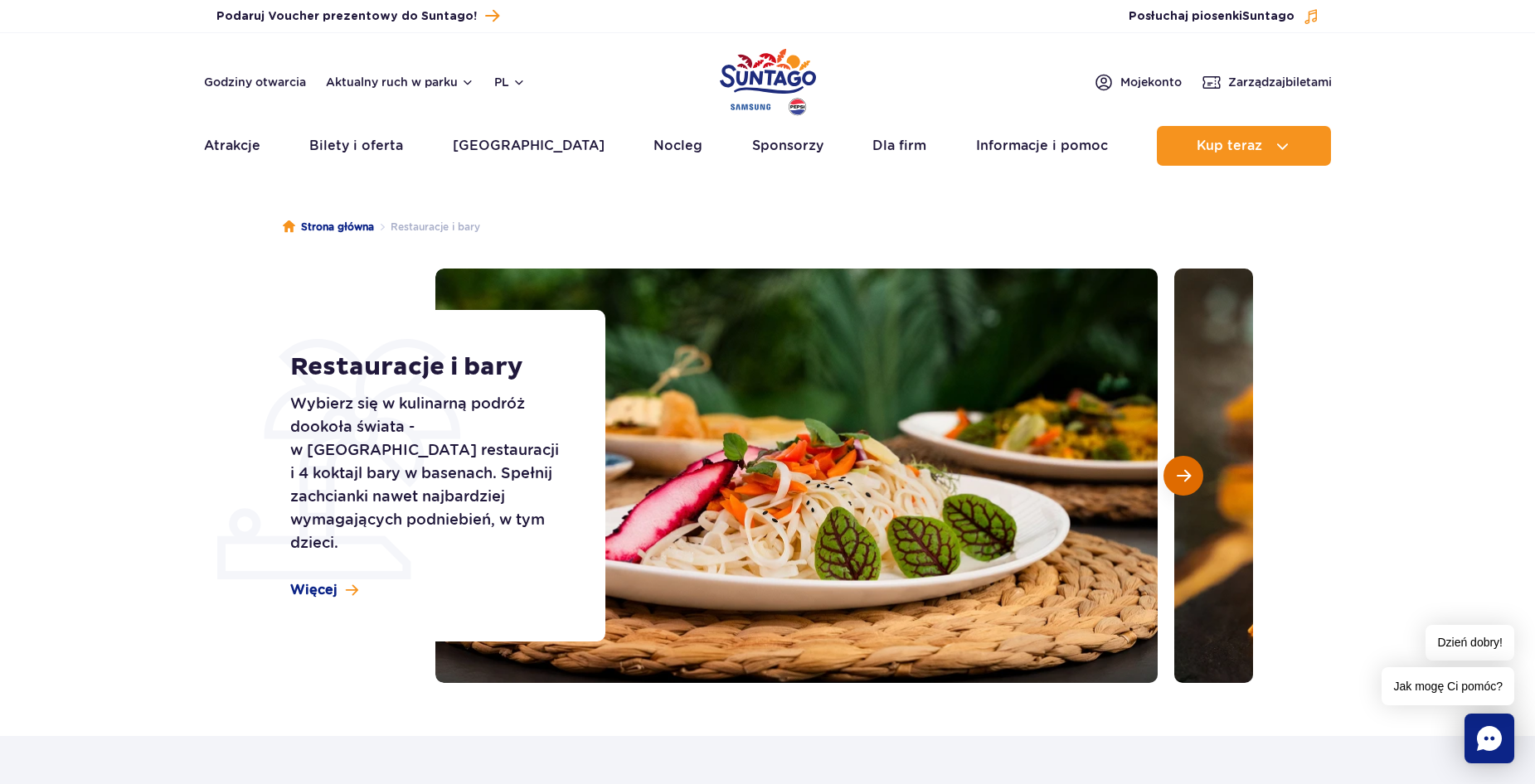
click at [1180, 478] on span "Następny slajd" at bounding box center [1184, 475] width 14 height 15
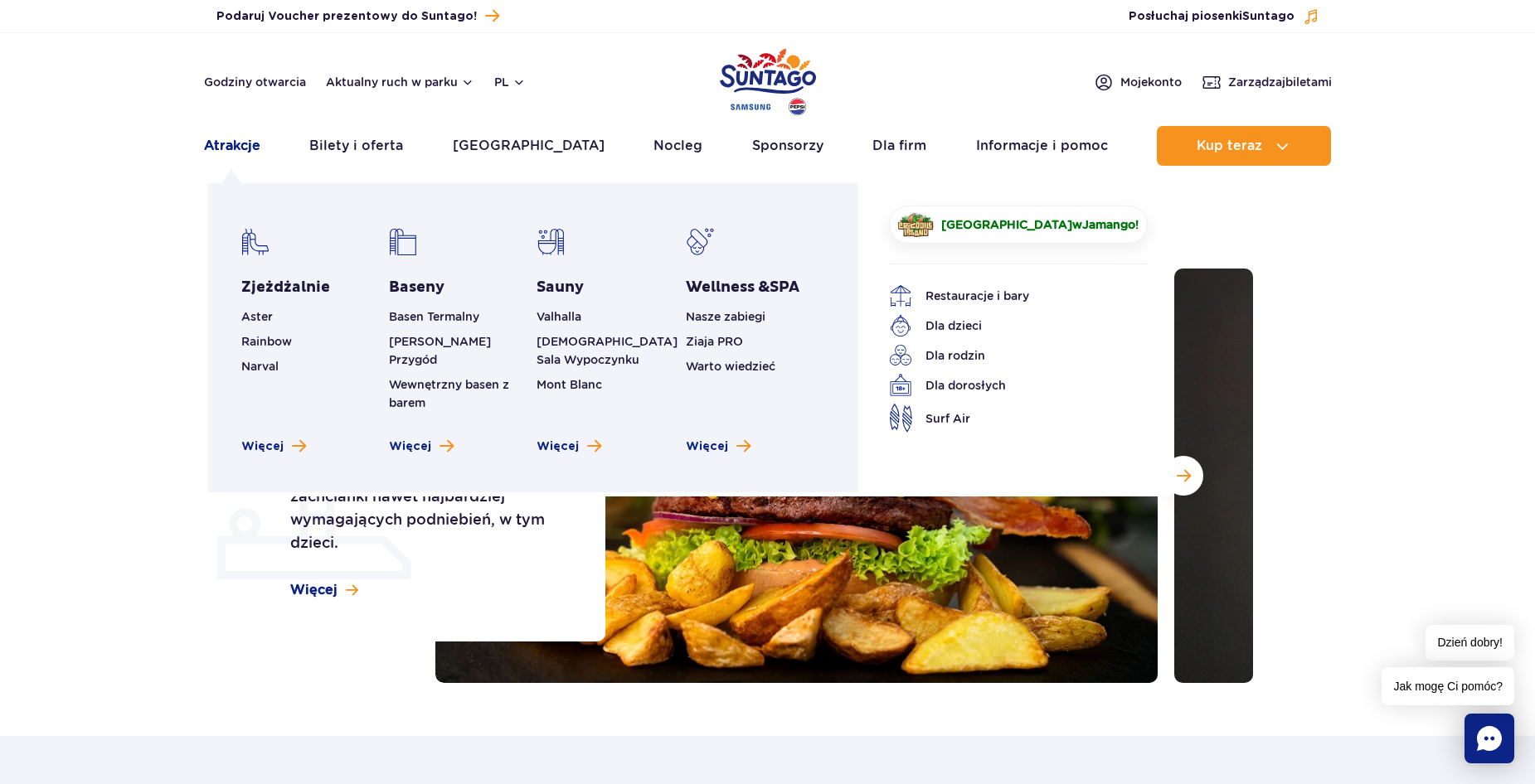
click at [243, 159] on link "Atrakcje" at bounding box center [232, 146] width 57 height 39
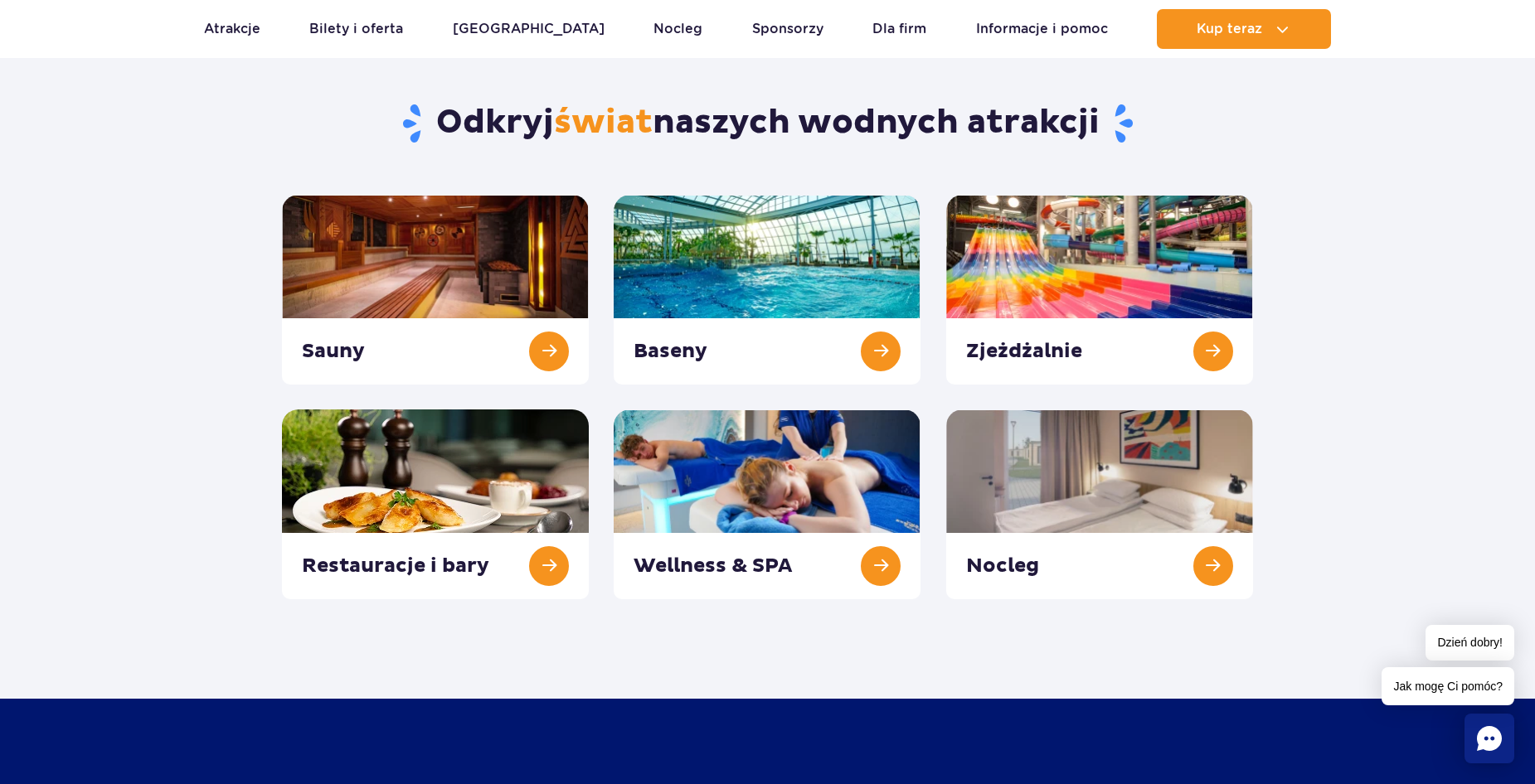
scroll to position [128, 0]
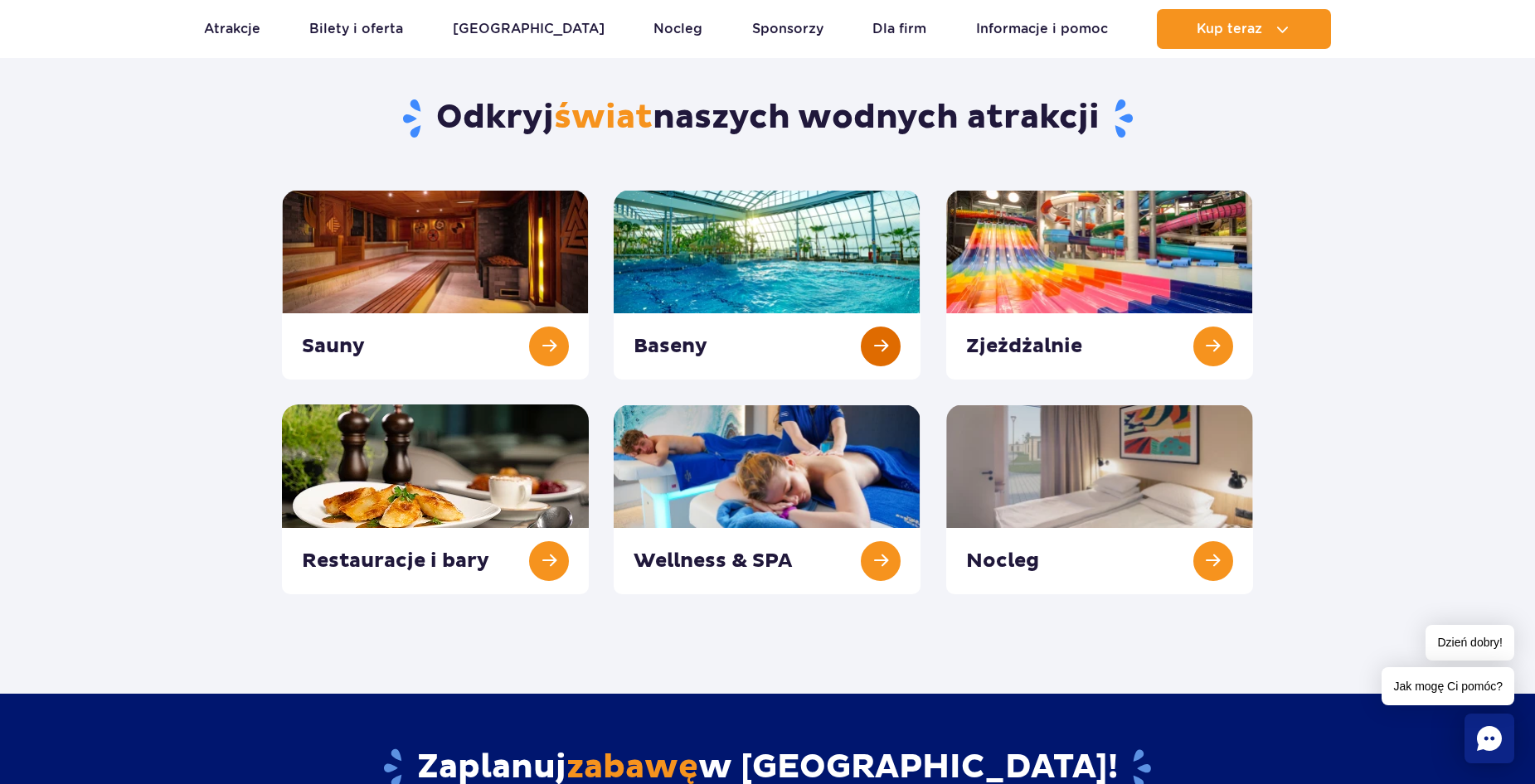
click at [876, 355] on link at bounding box center [767, 285] width 306 height 190
click at [1215, 351] on link at bounding box center [1099, 285] width 306 height 190
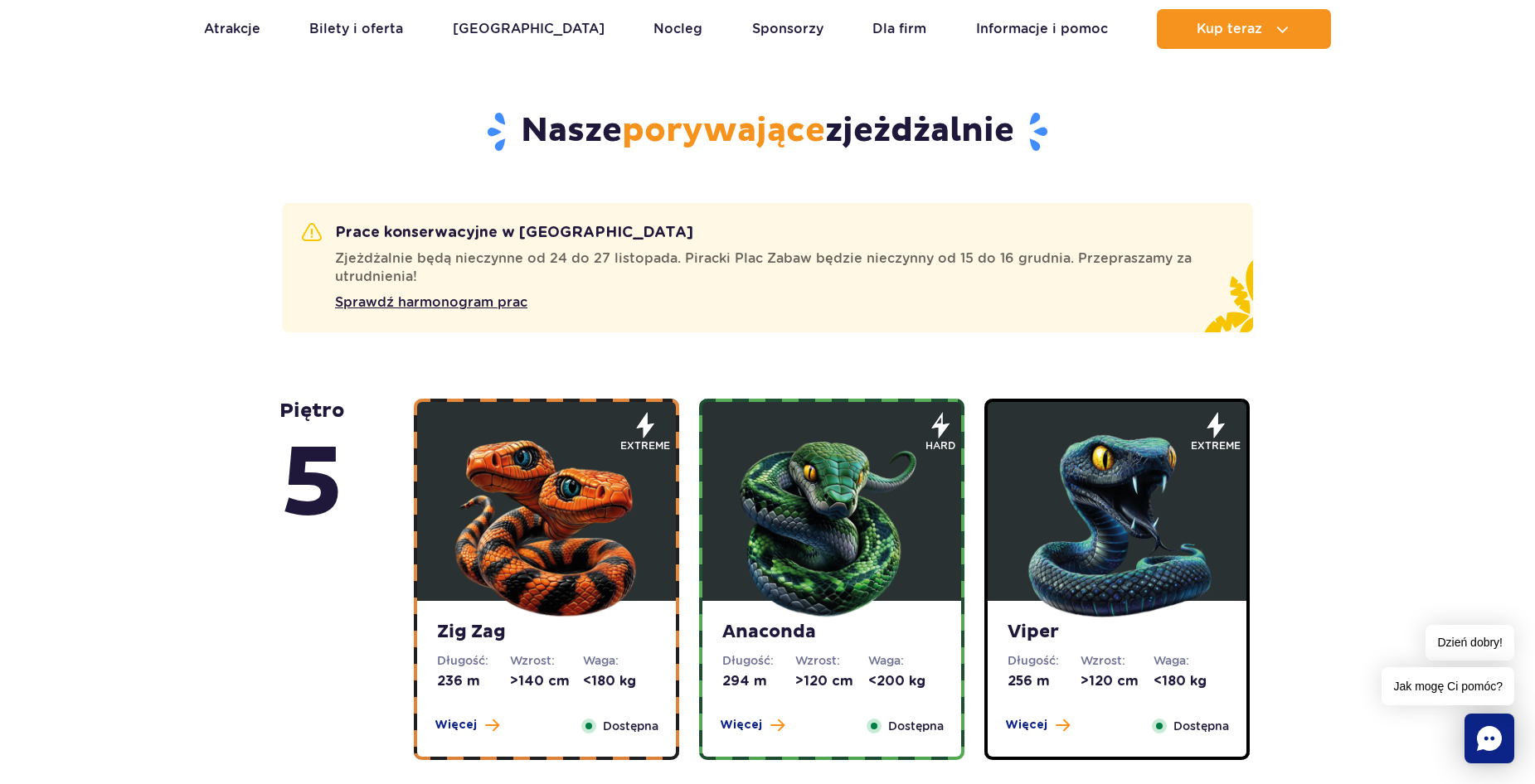
scroll to position [956, 0]
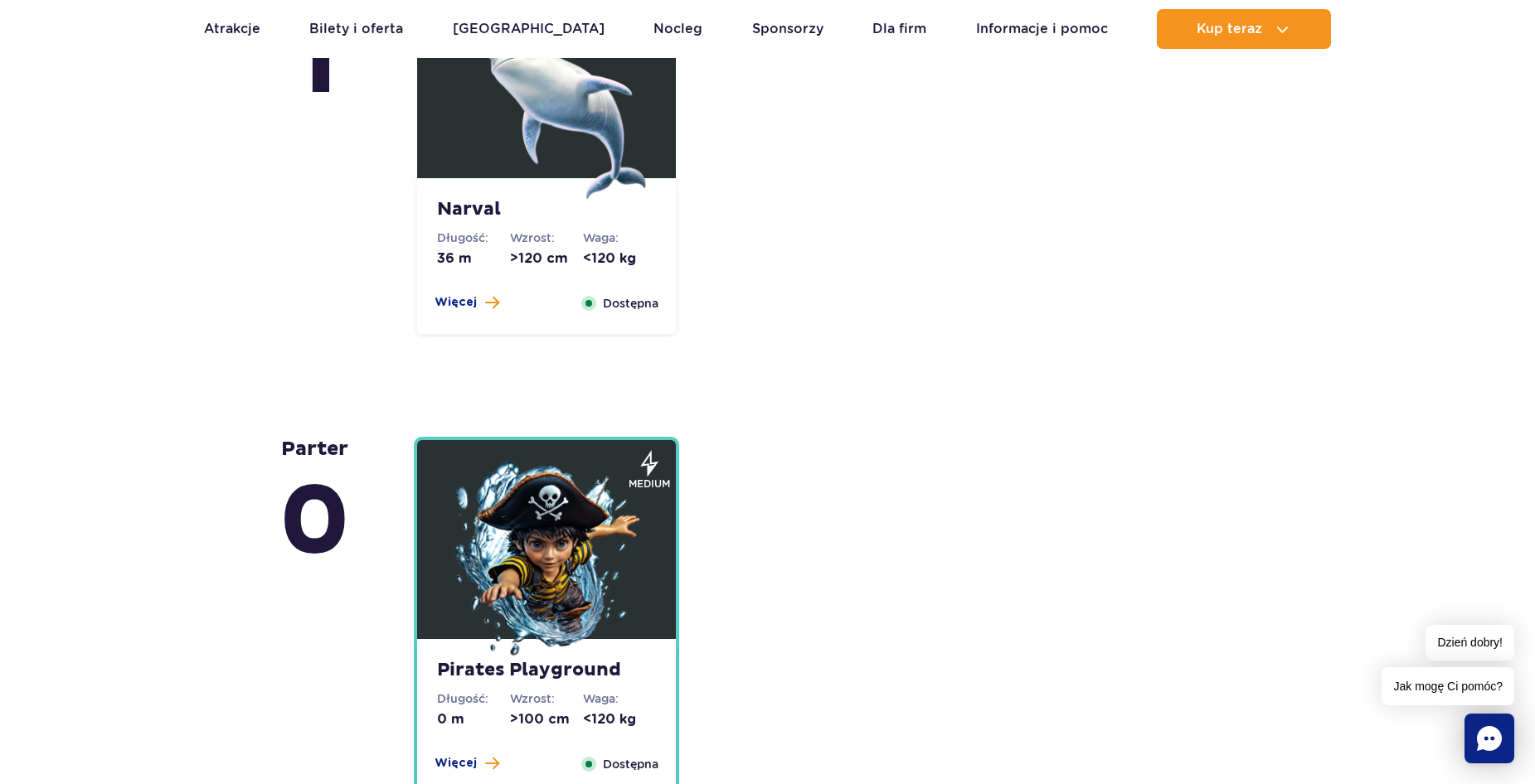
click at [543, 581] on img at bounding box center [546, 561] width 199 height 199
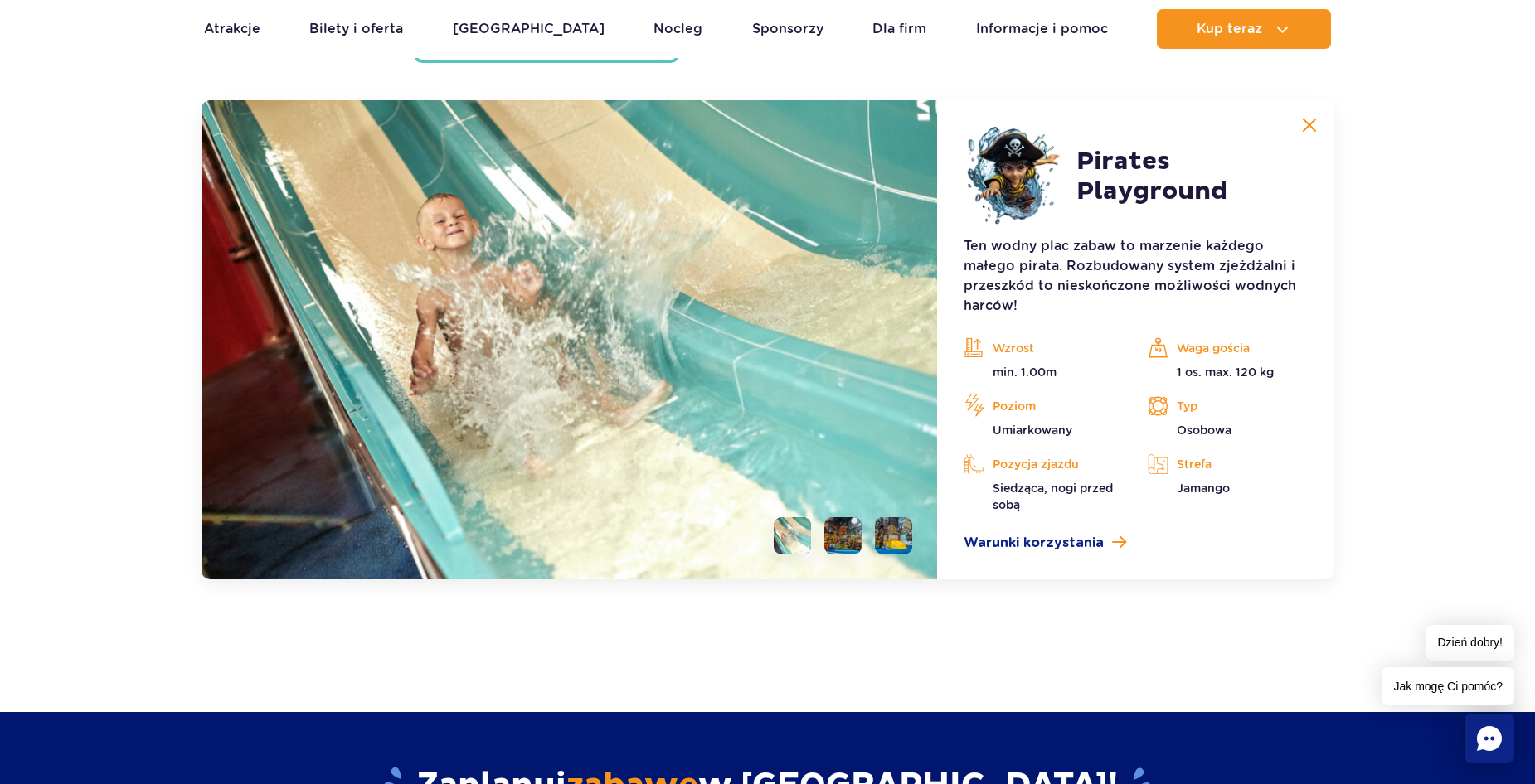
scroll to position [4618, 0]
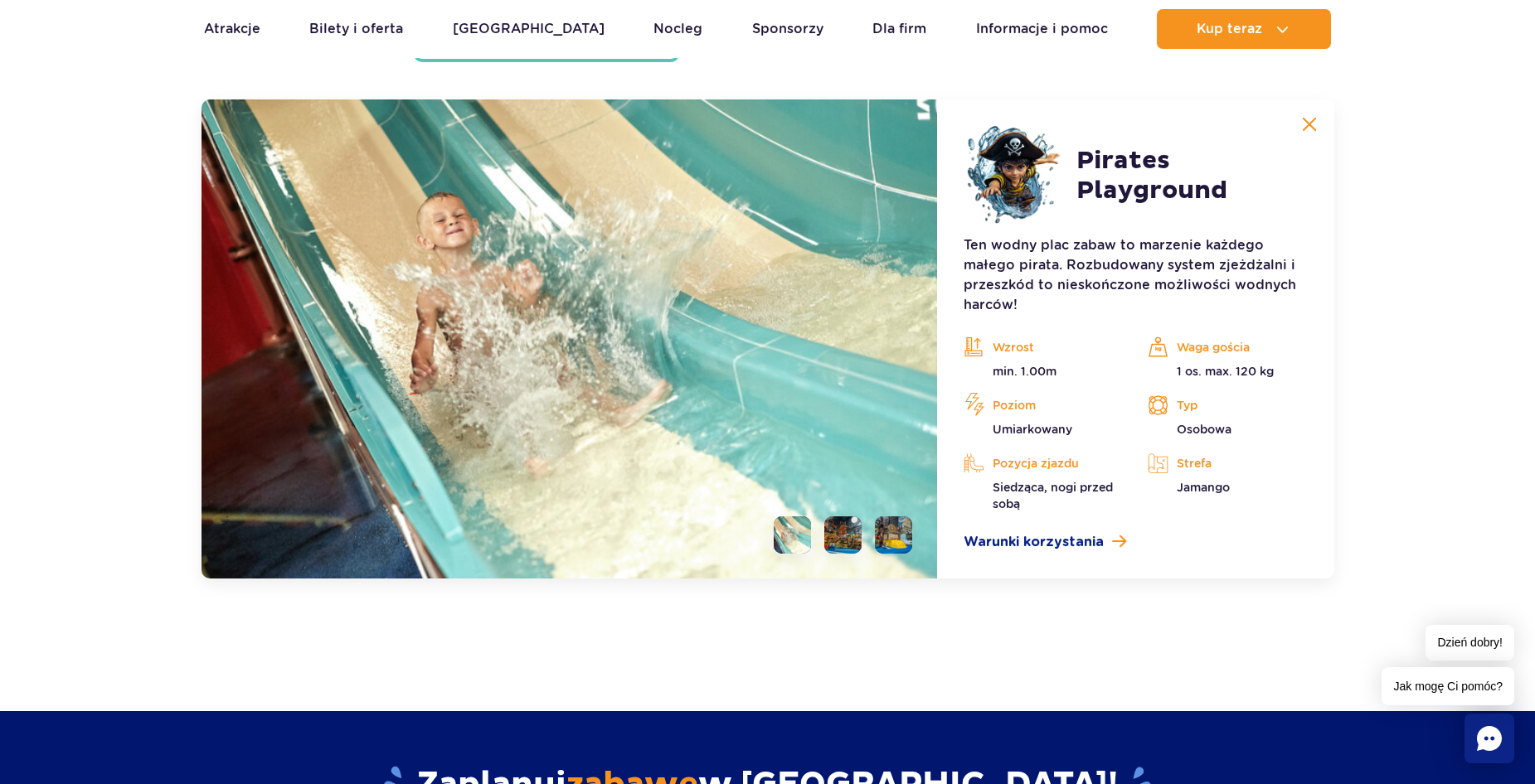
click at [1306, 116] on button at bounding box center [1309, 124] width 33 height 33
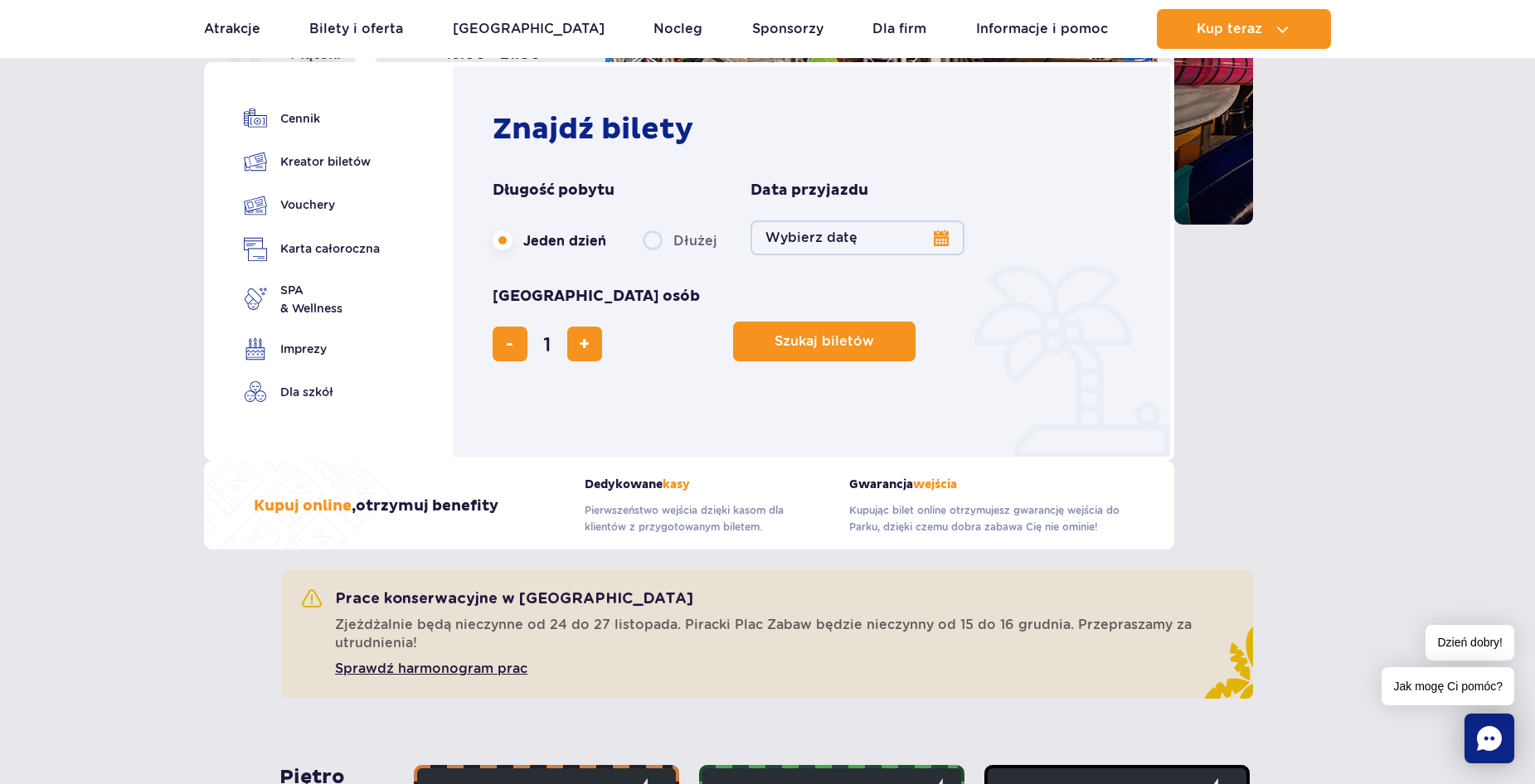
scroll to position [0, 0]
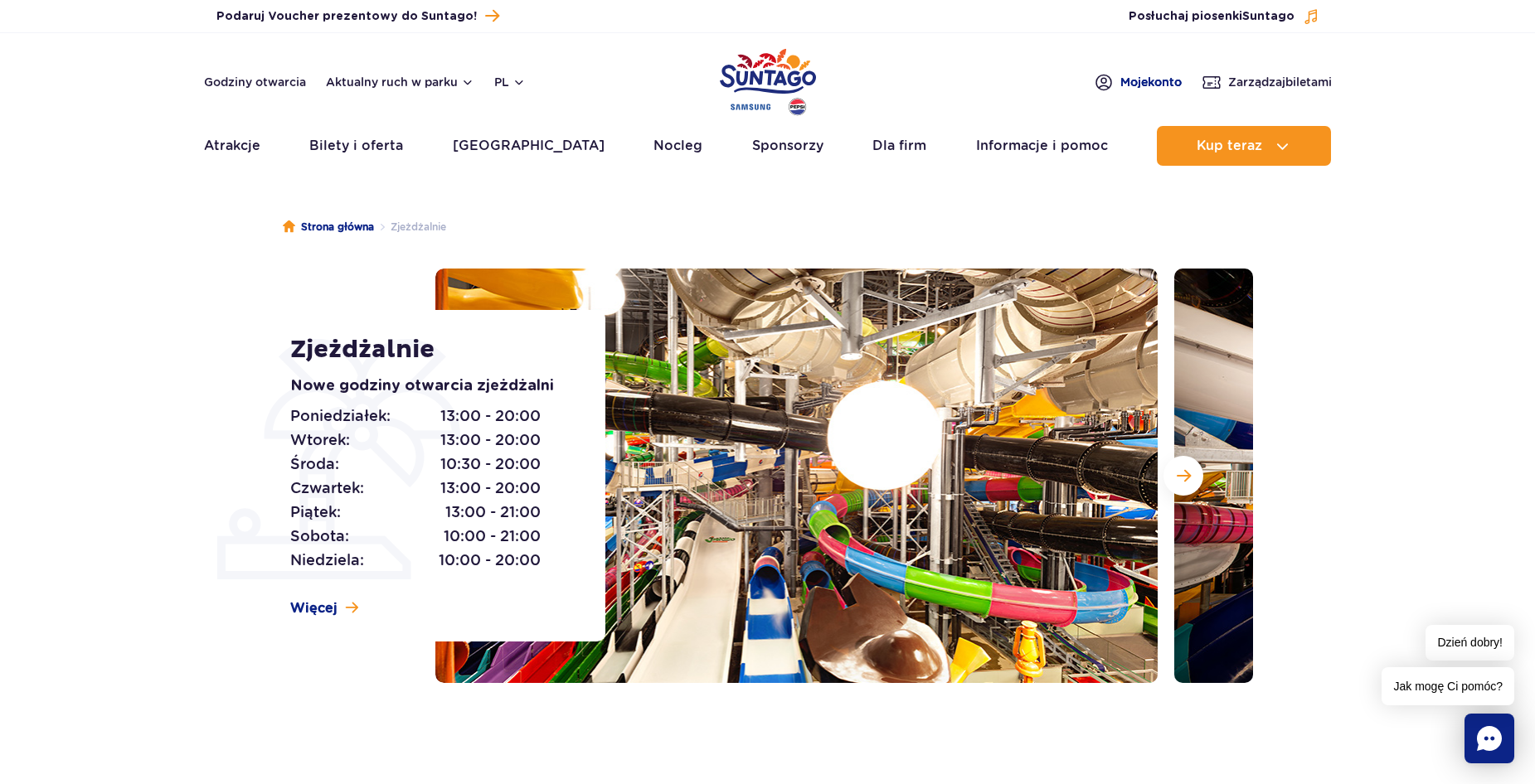
click at [1100, 77] on img at bounding box center [1104, 82] width 20 height 21
